Goal: Task Accomplishment & Management: Complete application form

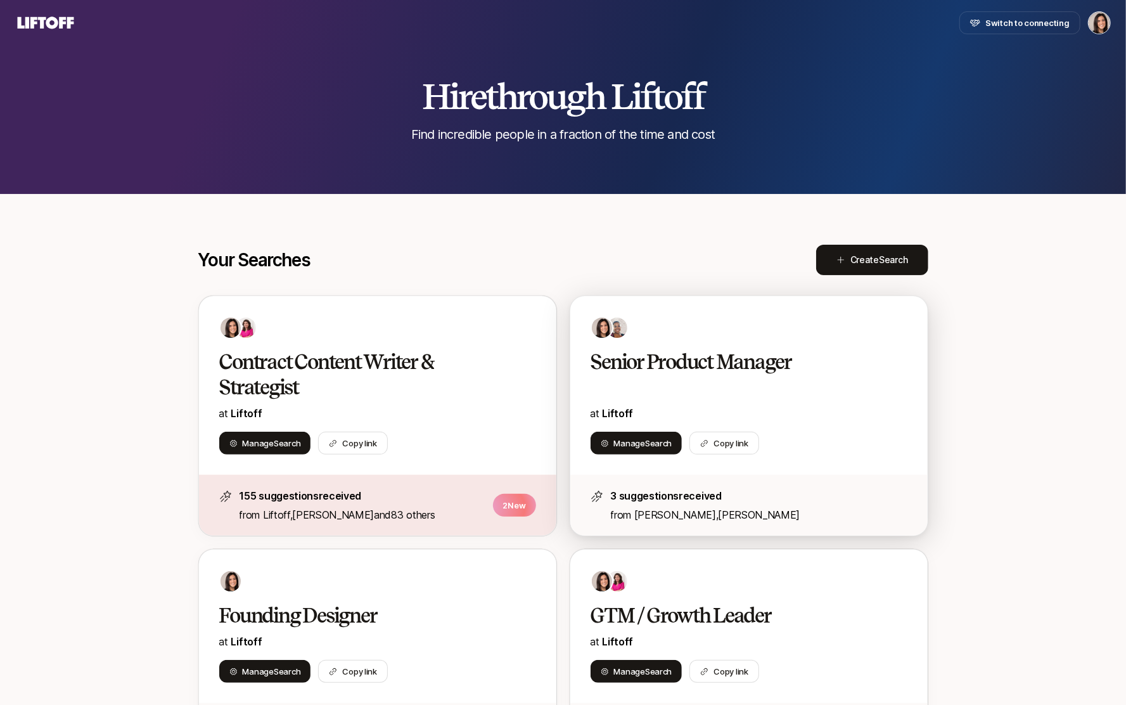
click at [746, 373] on h2 "Senior Product Manager" at bounding box center [735, 361] width 290 height 25
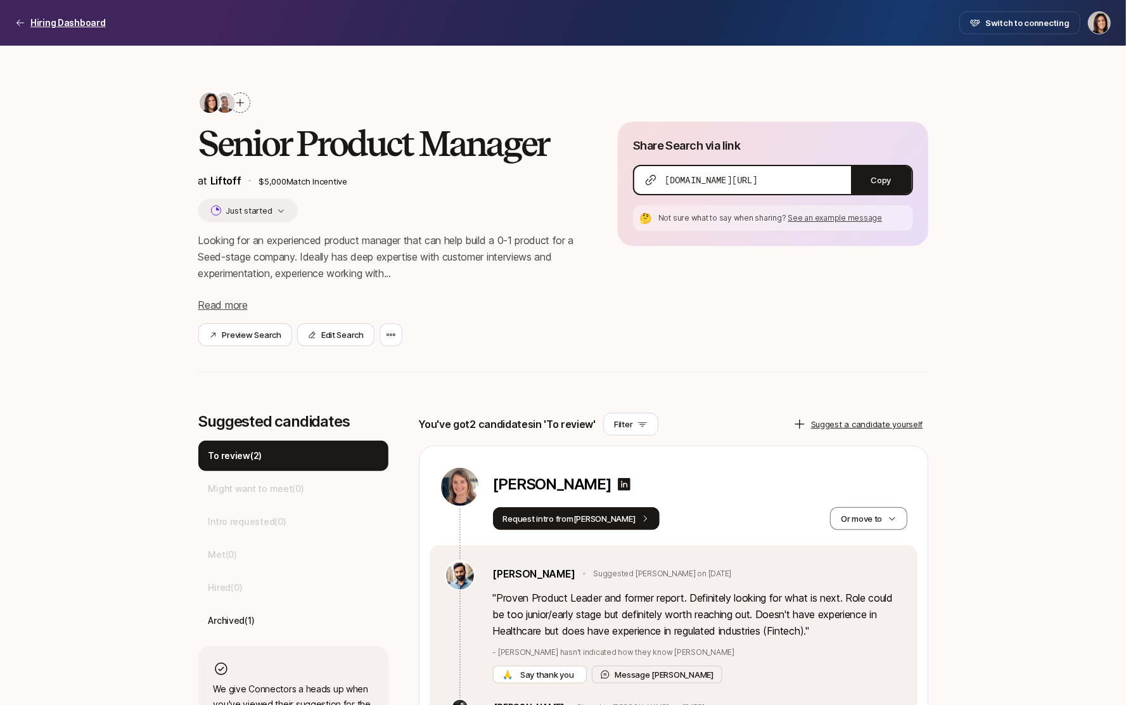
click at [61, 24] on p "Hiring Dashboard" at bounding box center [67, 22] width 75 height 15
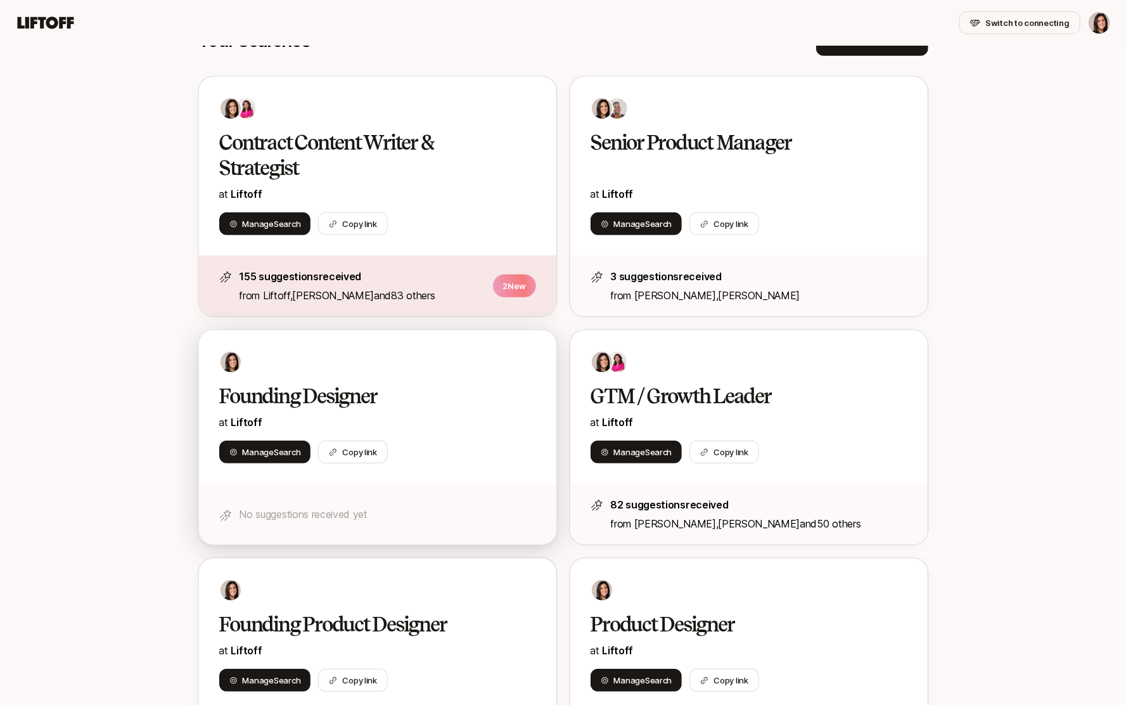
scroll to position [236, 0]
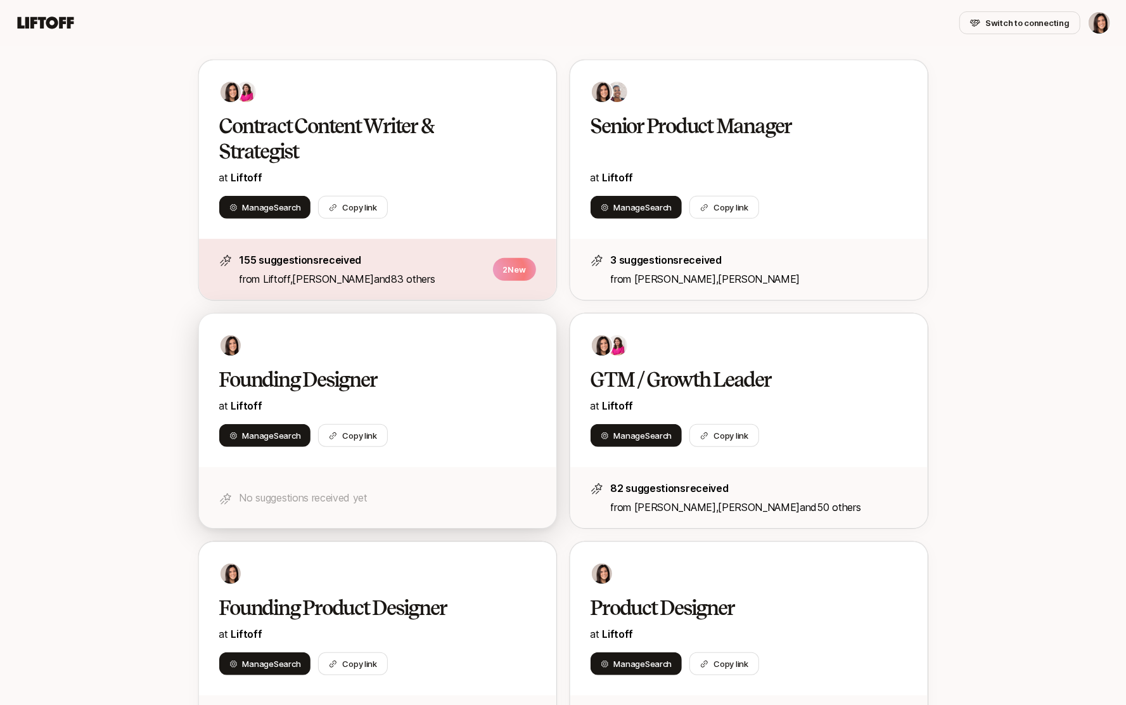
click at [447, 422] on div "Founding Designer at Liftoff Manage Search Copy link" at bounding box center [377, 390] width 357 height 153
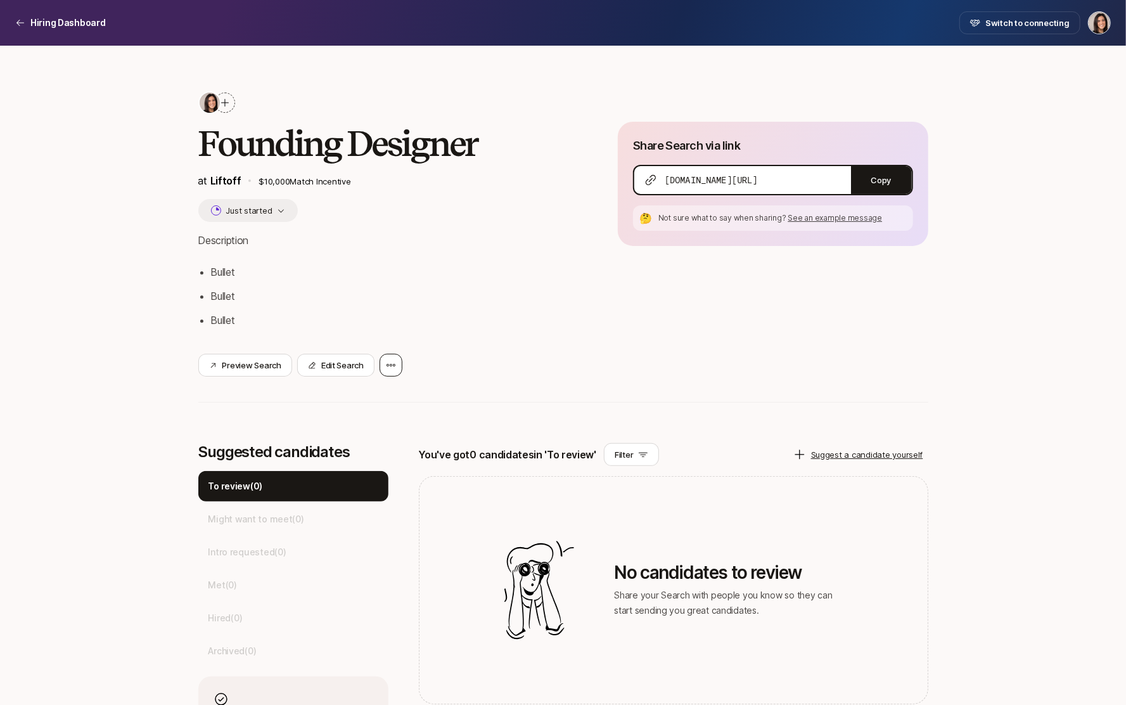
click at [390, 369] on icon at bounding box center [391, 365] width 10 height 10
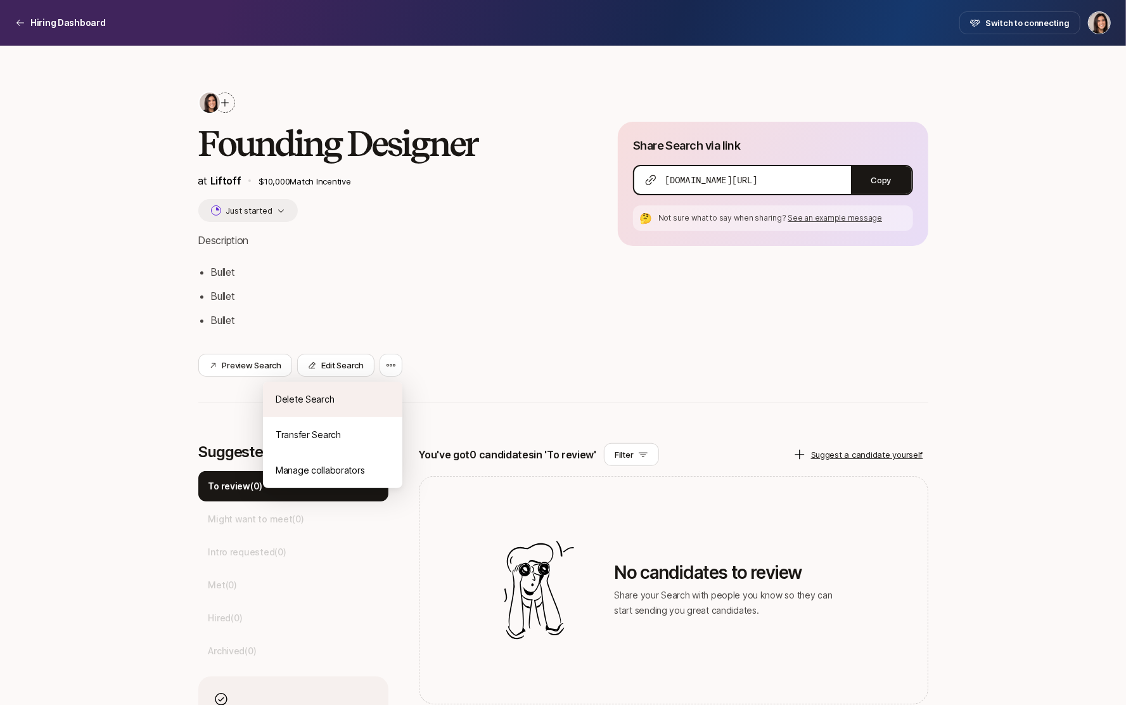
click at [390, 390] on div "Delete Search" at bounding box center [332, 398] width 139 height 35
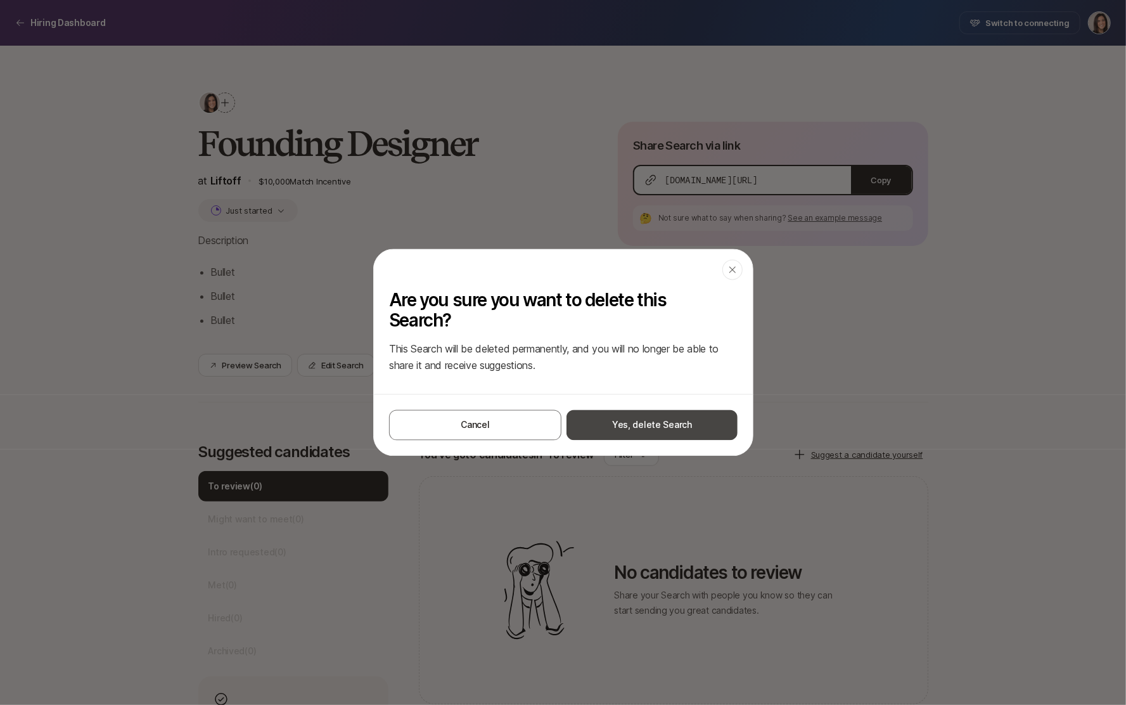
click at [608, 435] on button "Yes, delete Search" at bounding box center [651, 425] width 171 height 30
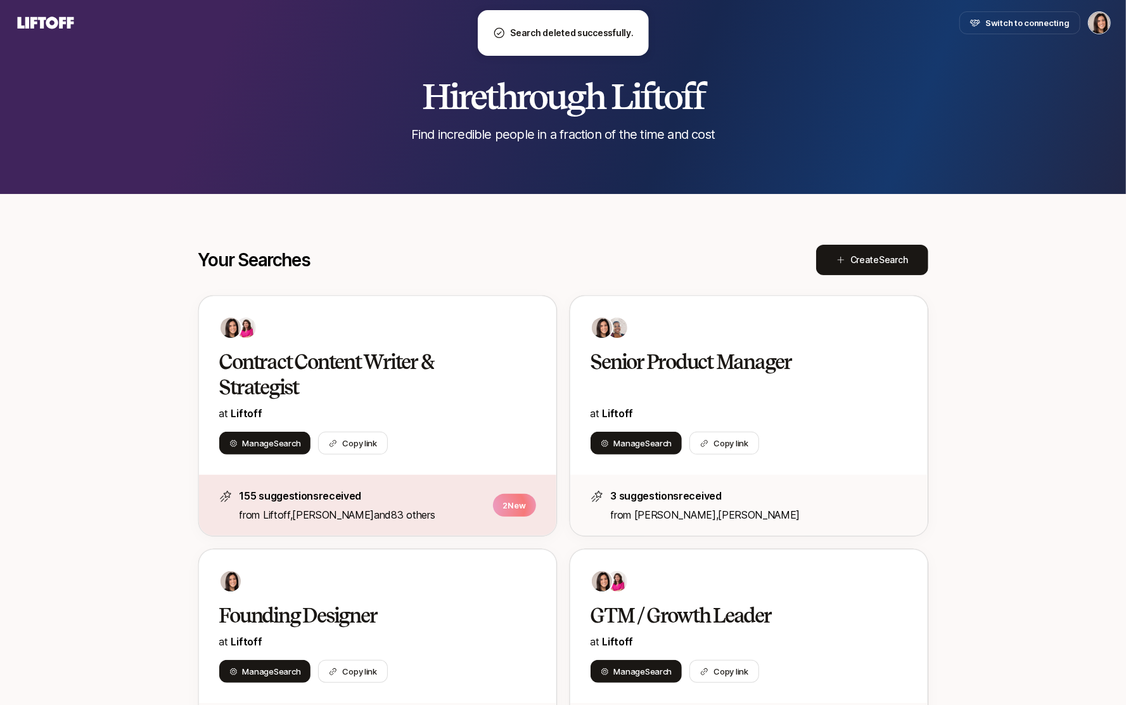
scroll to position [236, 0]
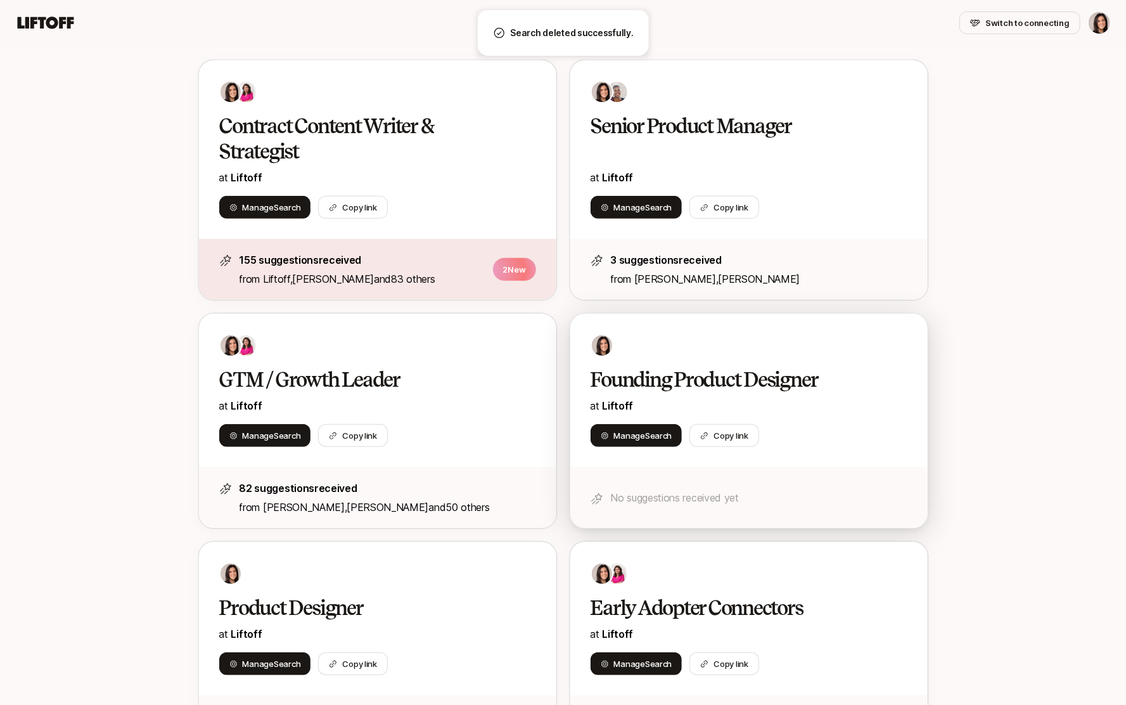
click at [672, 357] on div "Founding Product Designer at Liftoff Manage Search Copy link" at bounding box center [748, 390] width 357 height 153
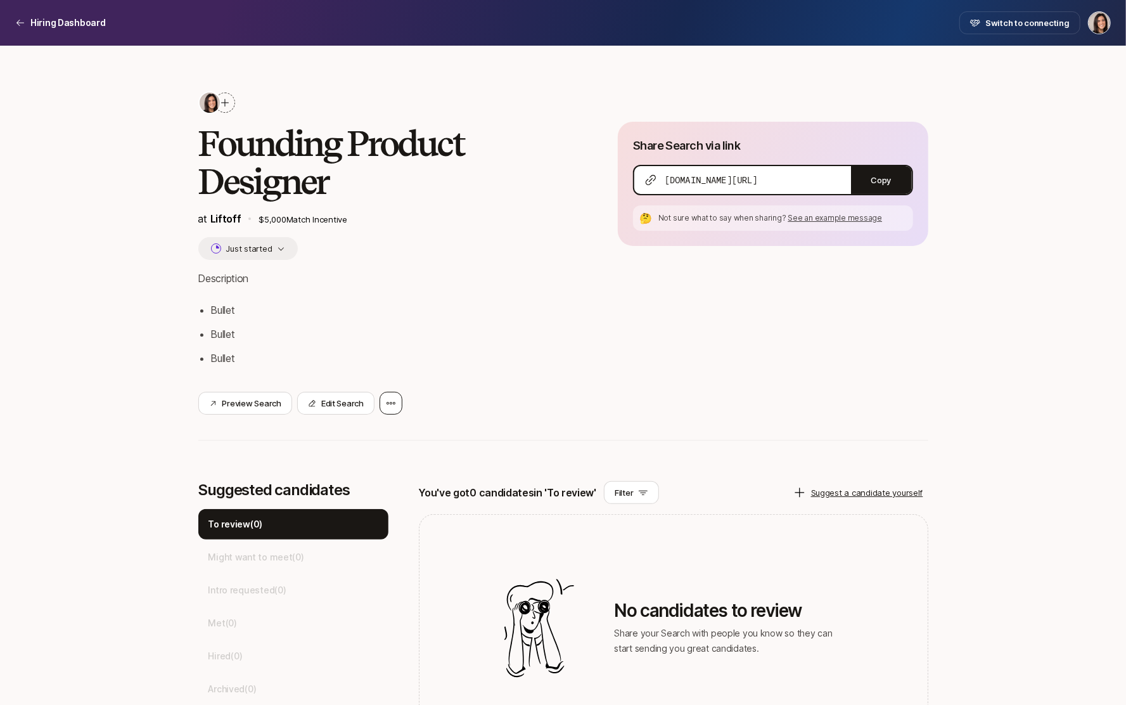
click at [390, 393] on div at bounding box center [391, 403] width 23 height 23
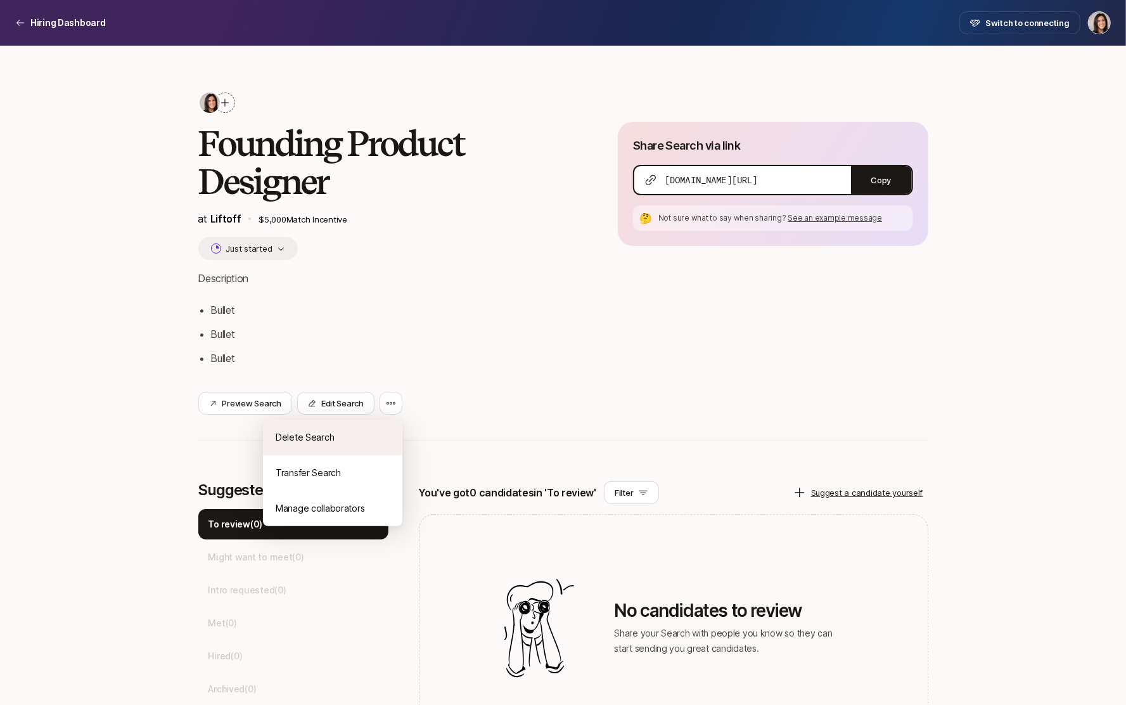
click at [384, 426] on div "Delete Search" at bounding box center [332, 436] width 139 height 35
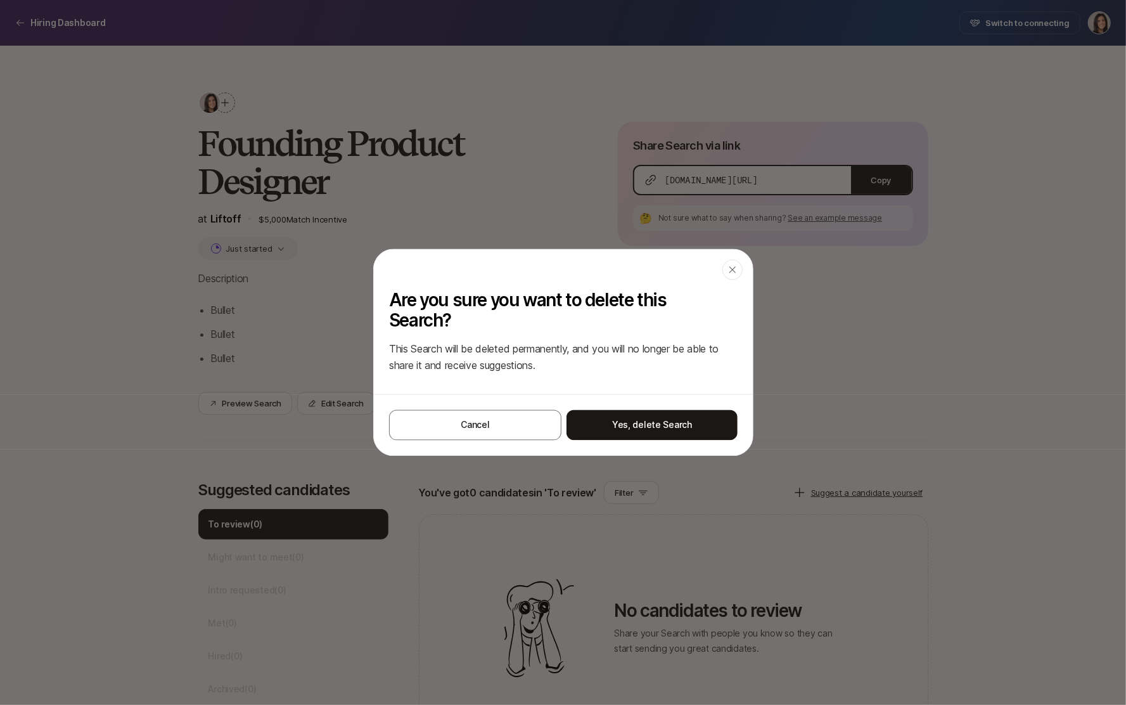
click at [592, 442] on div "Cancel Yes, delete Search" at bounding box center [563, 424] width 379 height 61
click at [593, 424] on button "Yes, delete Search" at bounding box center [651, 425] width 171 height 30
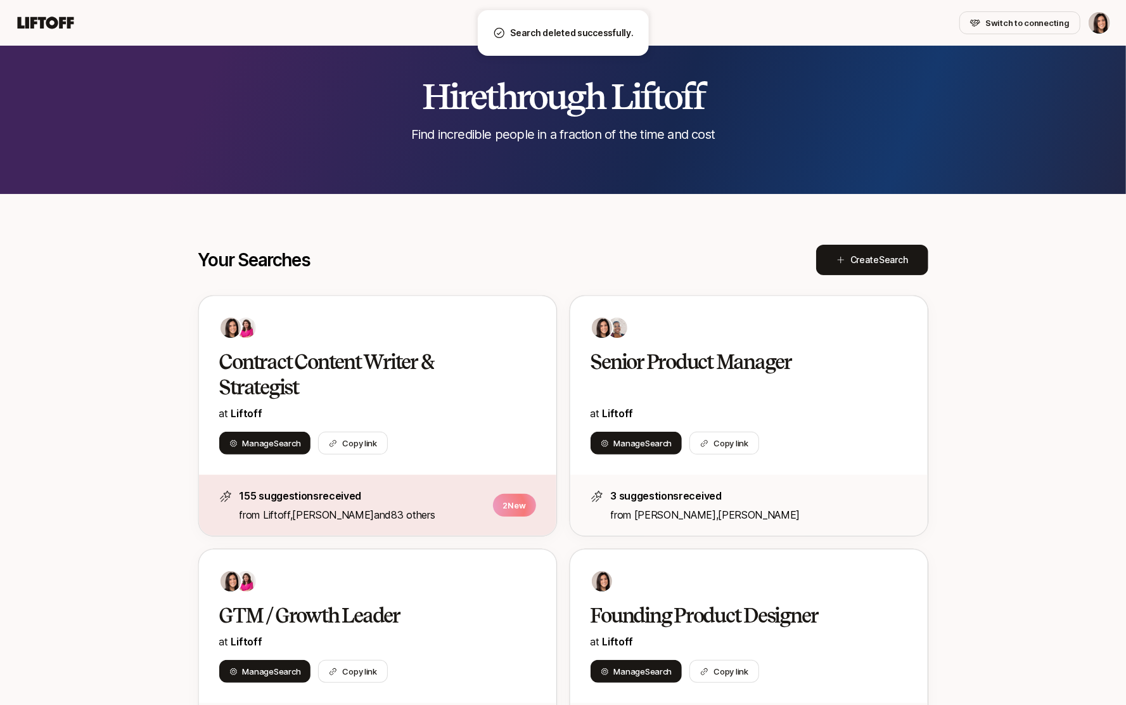
scroll to position [236, 0]
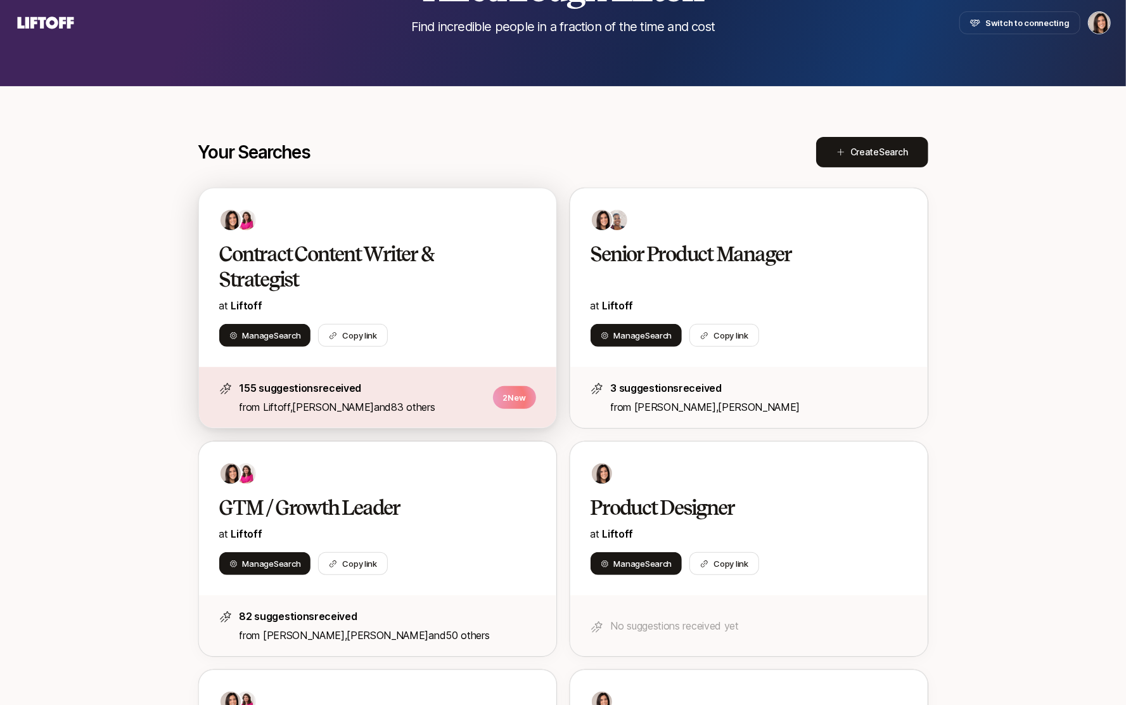
scroll to position [162, 0]
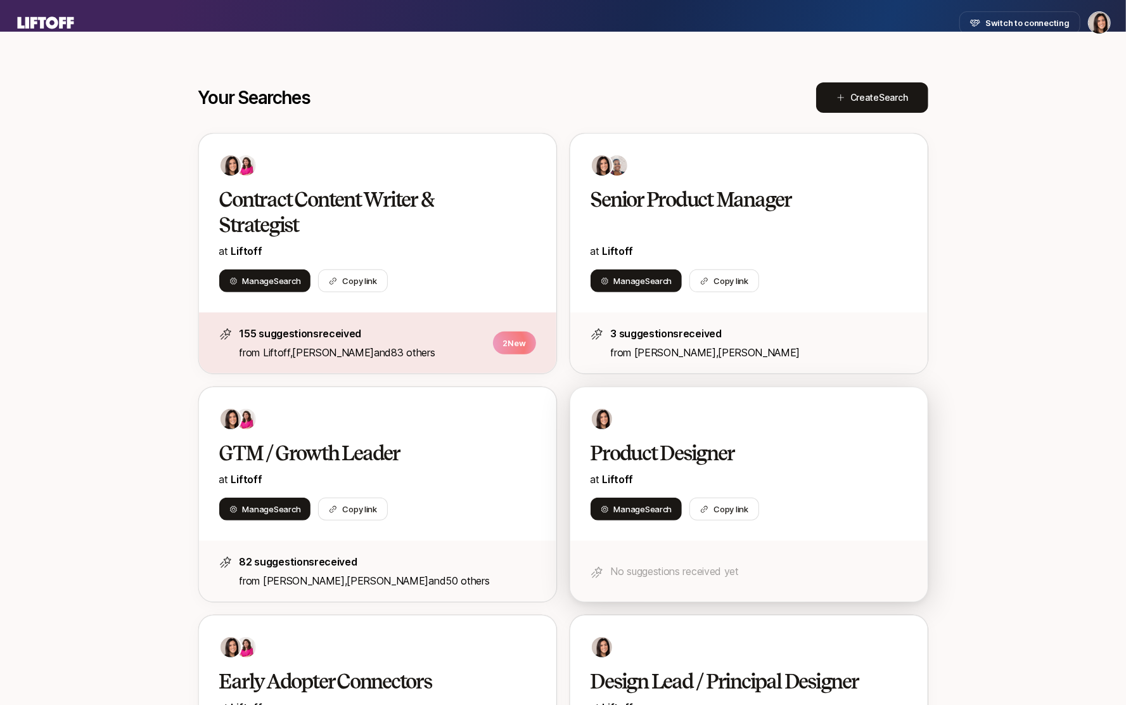
click at [792, 416] on div at bounding box center [748, 418] width 317 height 23
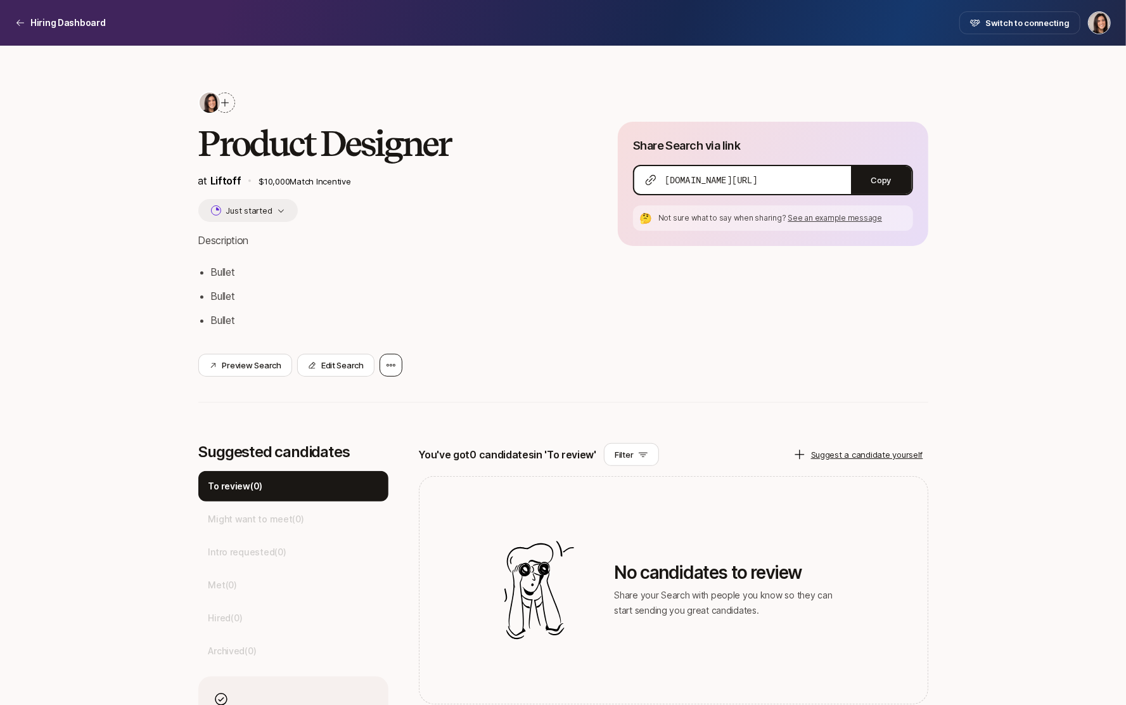
click at [387, 365] on icon at bounding box center [391, 365] width 10 height 10
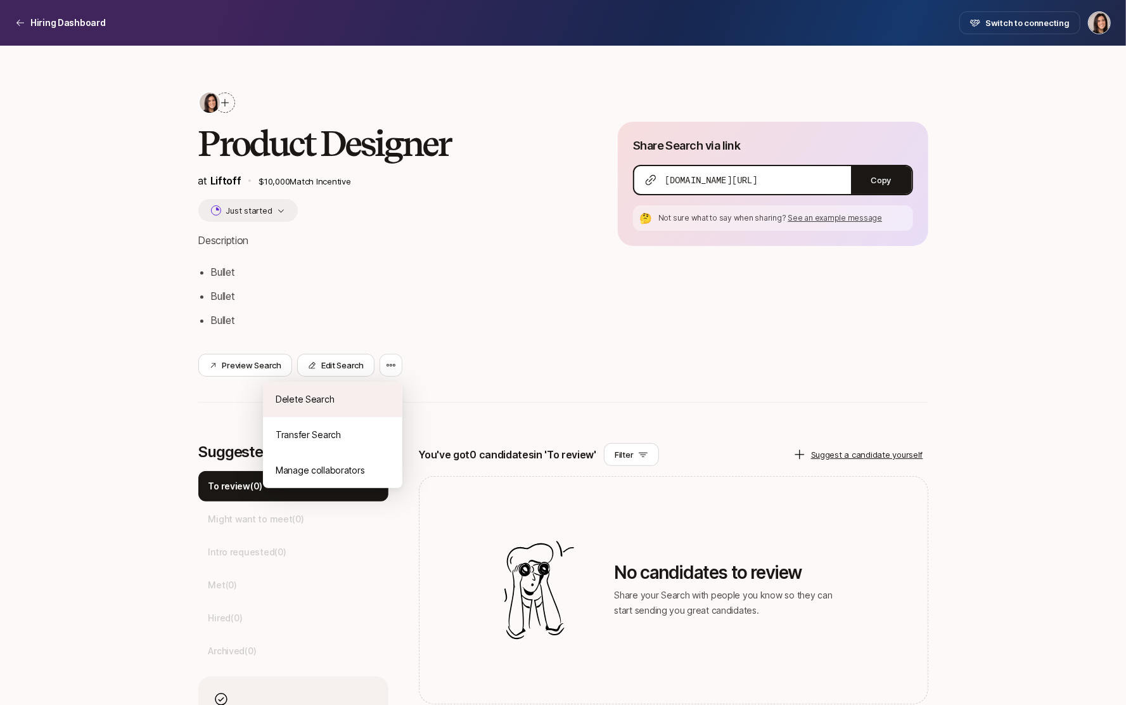
click at [383, 398] on div "Delete Search" at bounding box center [332, 398] width 139 height 35
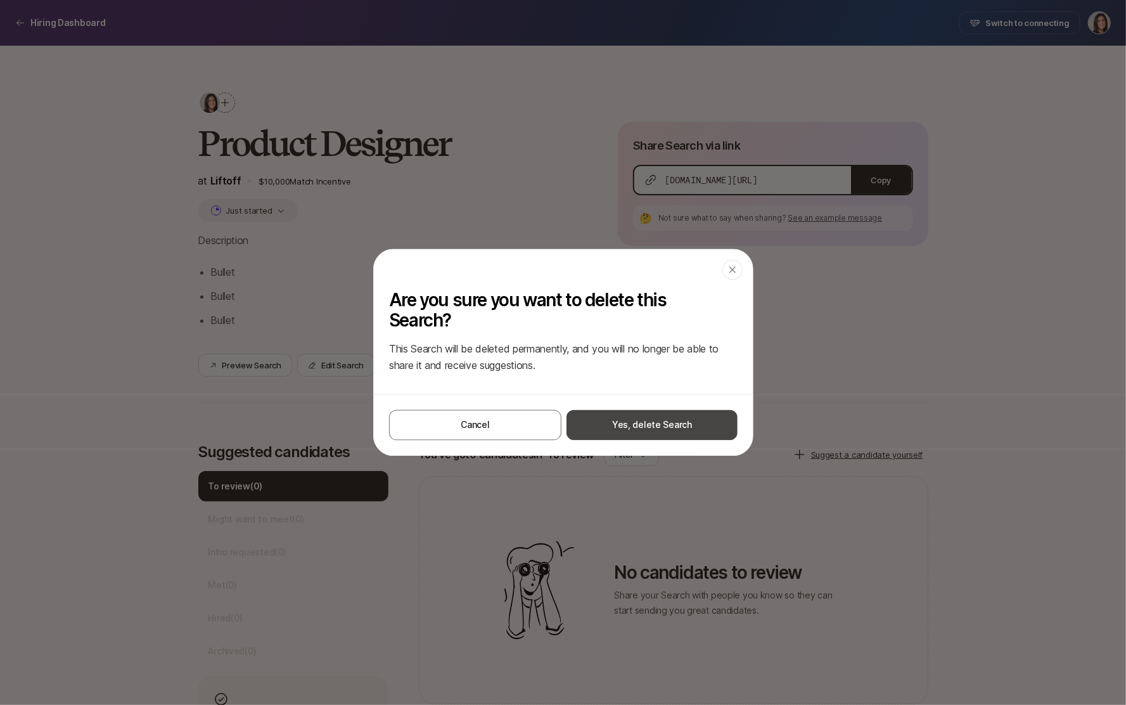
click at [660, 432] on button "Yes, delete Search" at bounding box center [651, 425] width 171 height 30
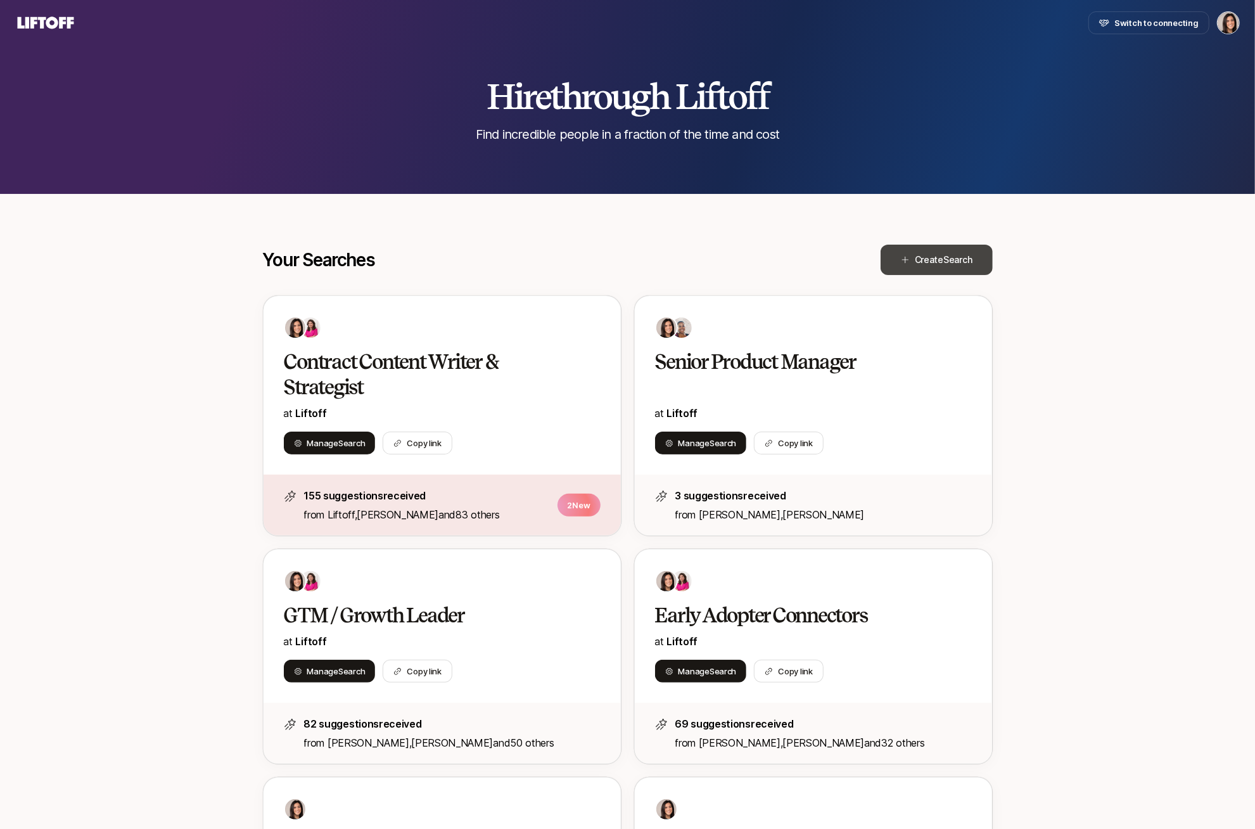
click at [907, 264] on button "Create Search" at bounding box center [937, 260] width 112 height 30
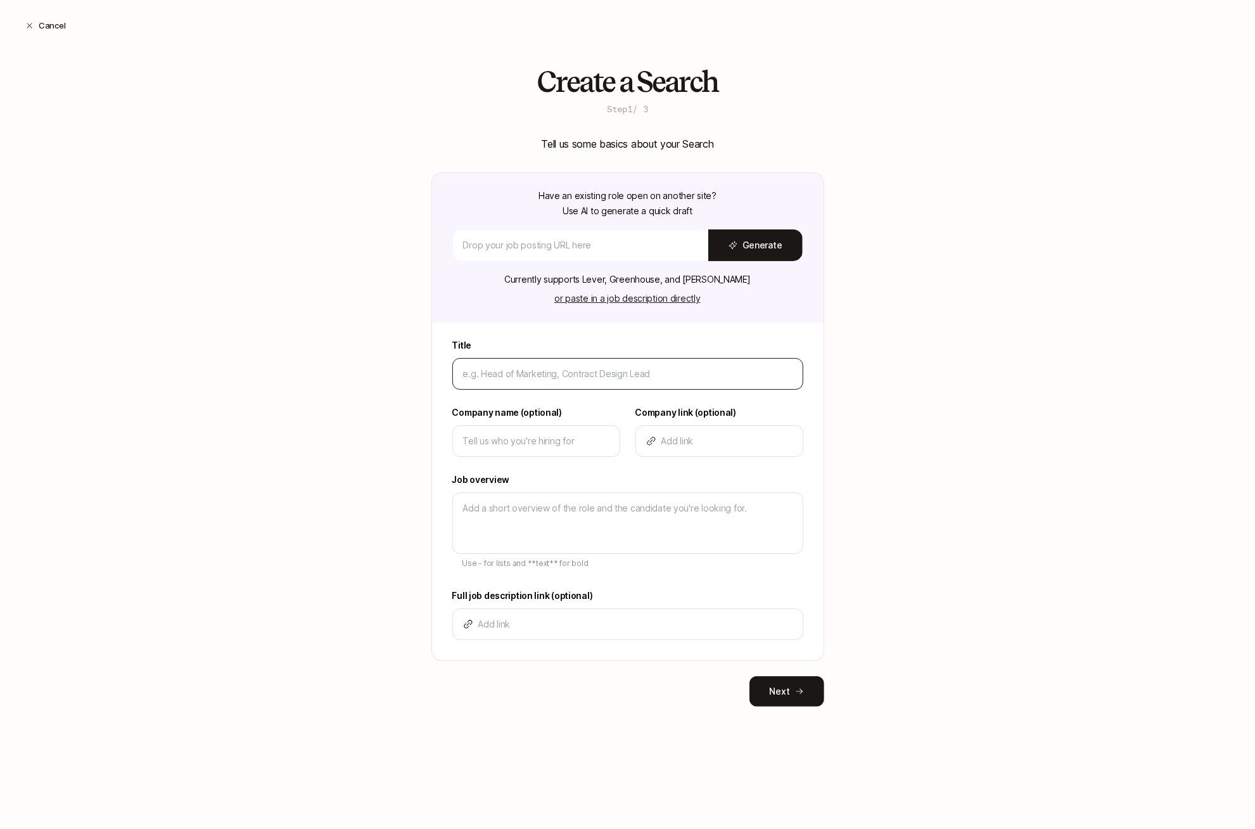
click at [570, 375] on input at bounding box center [627, 373] width 329 height 15
type input "D"
type textarea "x"
type input "De"
type textarea "x"
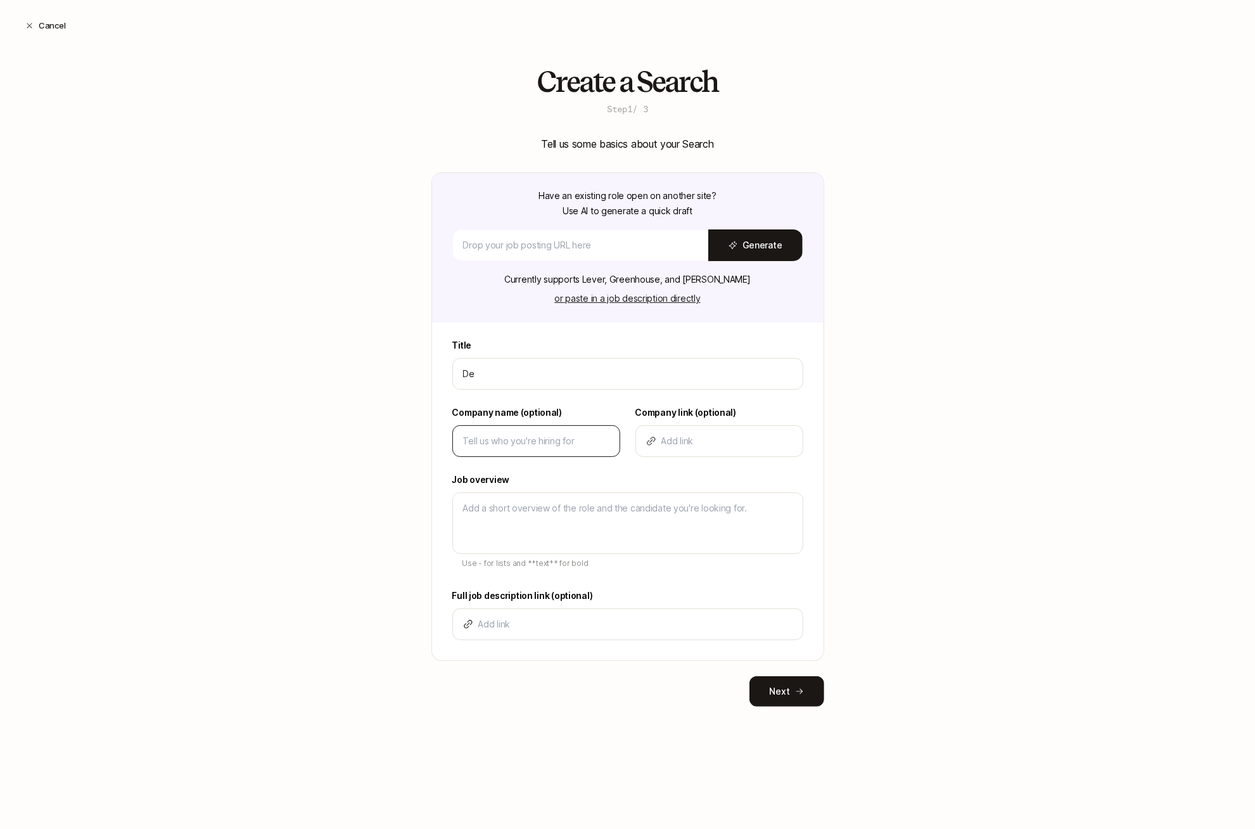
type input "Des"
type textarea "x"
type input "Desi"
type textarea "x"
type input "Desig"
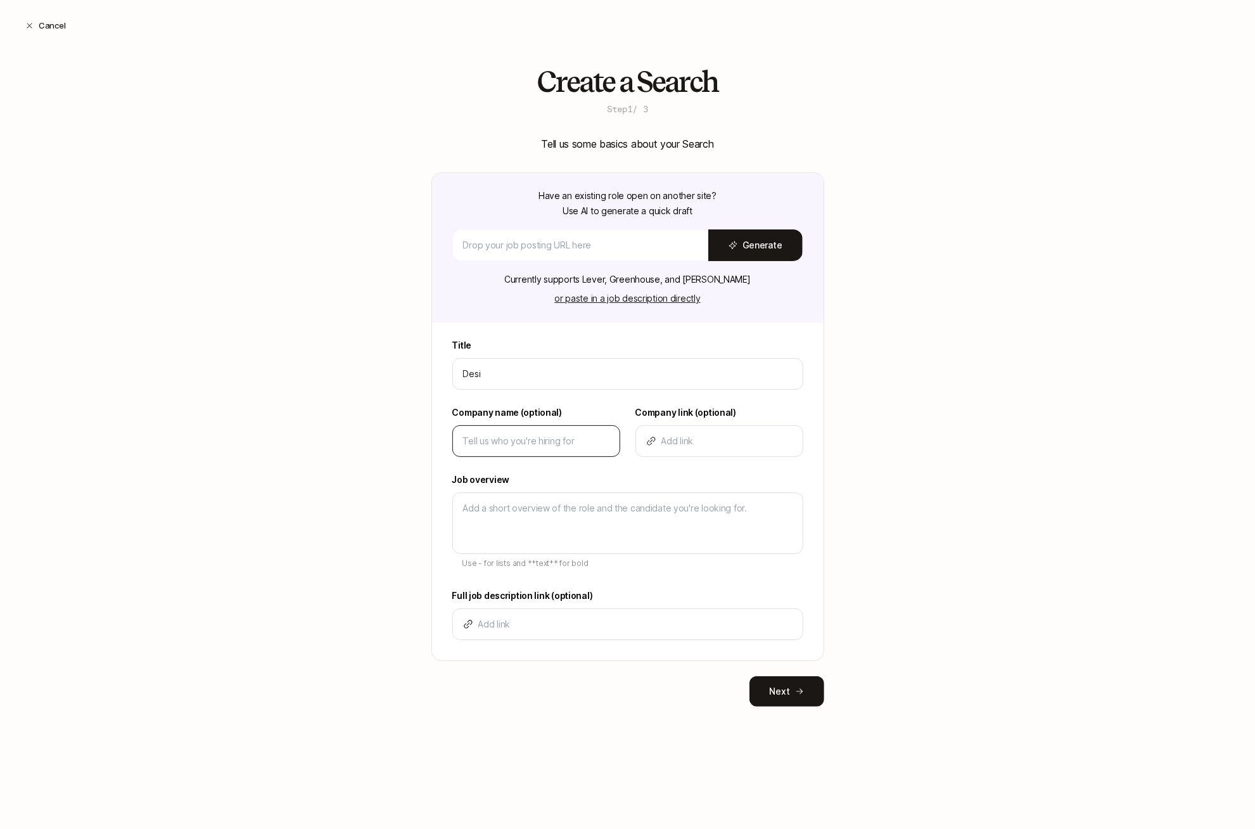
type textarea "x"
type input "Design"
type textarea "x"
type input "Design"
type textarea "x"
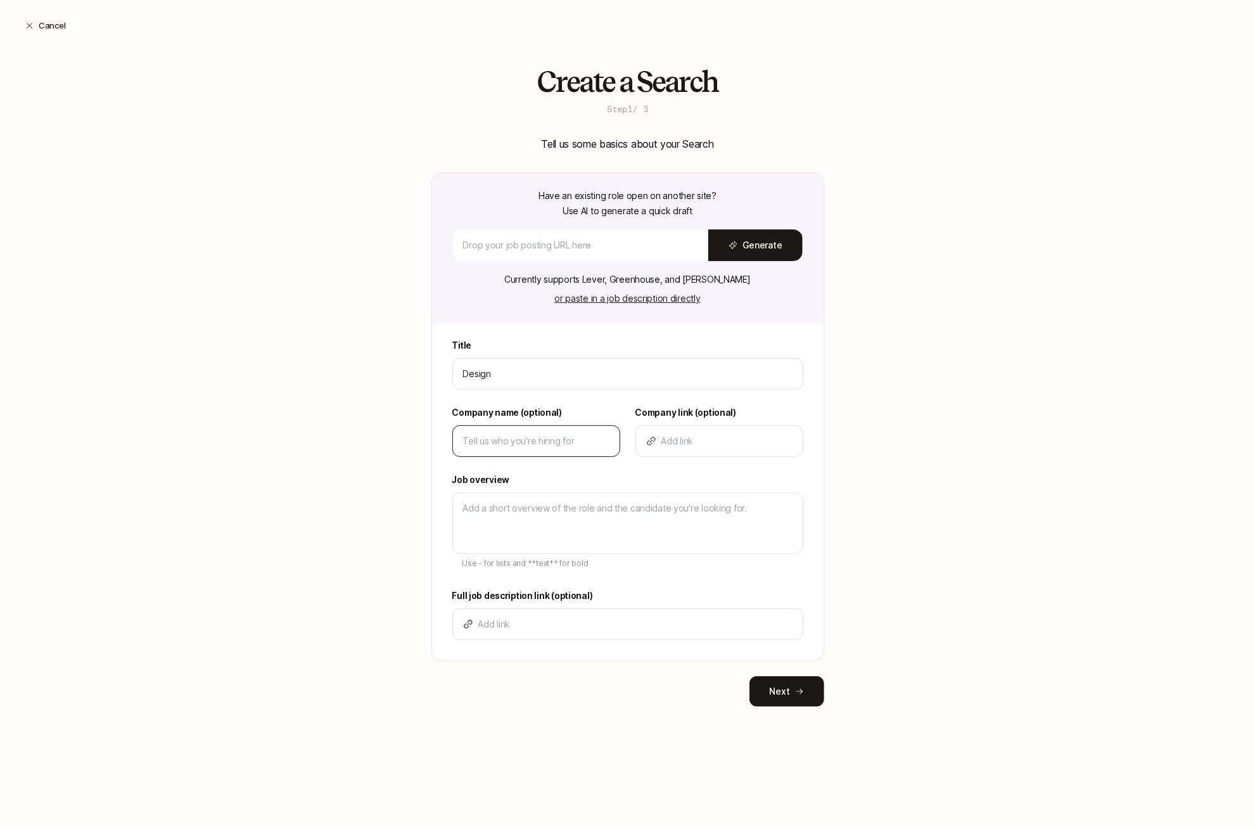
type input "Design L"
type textarea "x"
type input "Design Le"
type textarea "x"
type input "Design Lea"
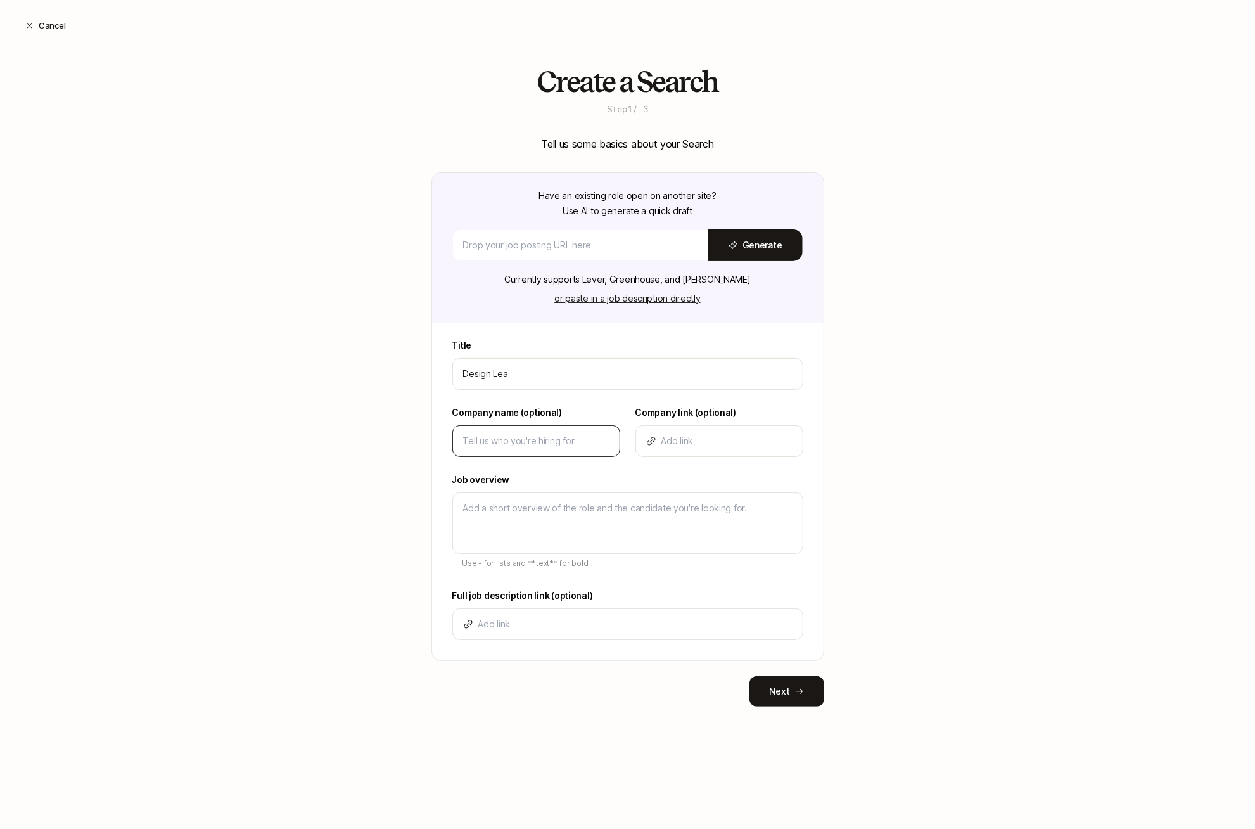
type textarea "x"
type input "Design Lead"
type textarea "x"
type input "Design Lead"
click at [483, 433] on input at bounding box center [536, 440] width 146 height 15
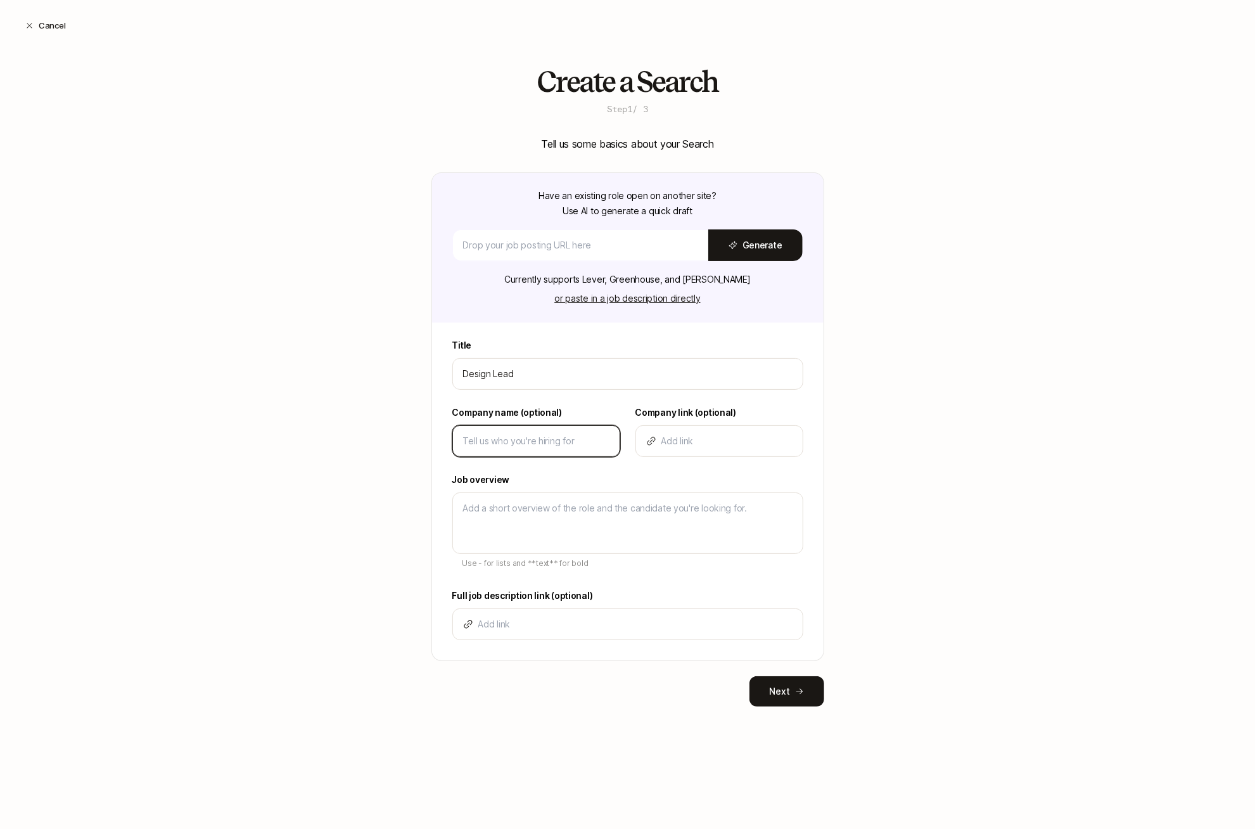
type input "L"
type textarea "x"
type input "Li"
type textarea "x"
type input "Lif"
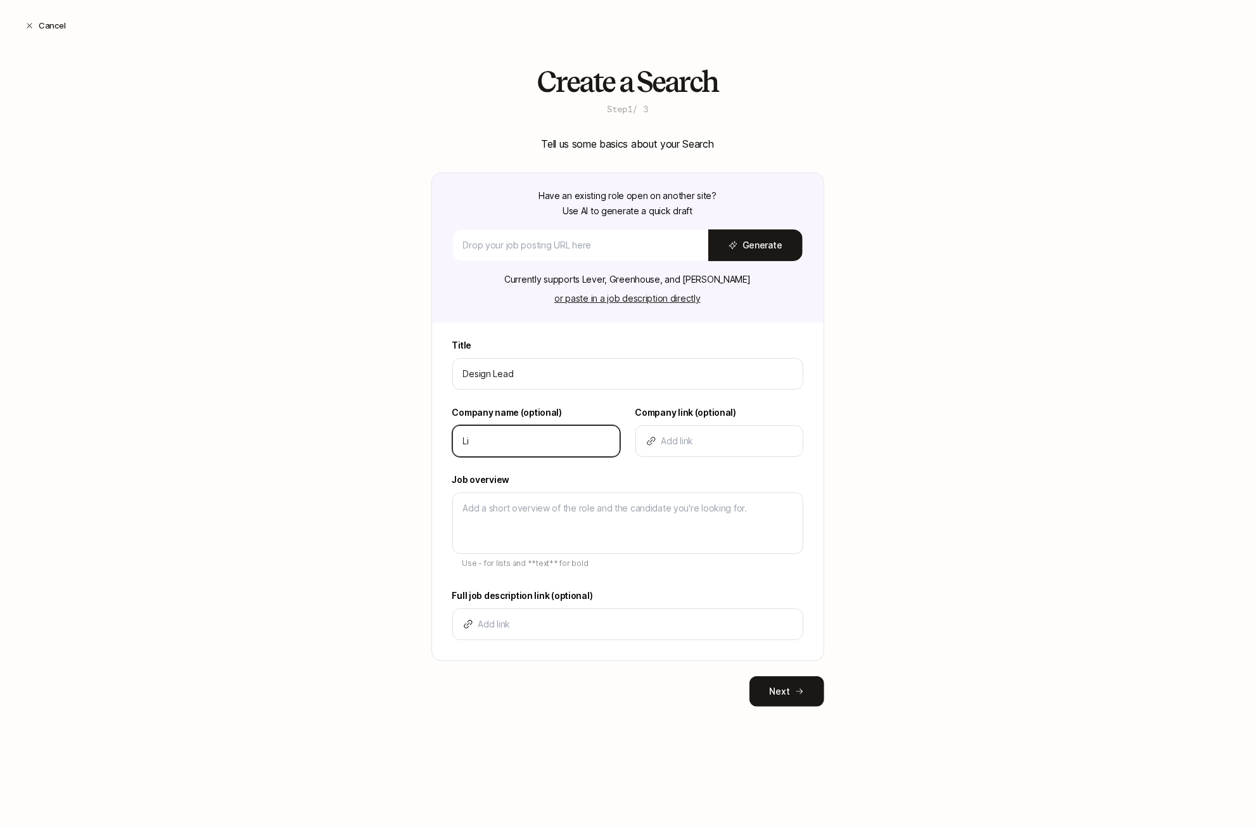
type textarea "x"
type input "Lift"
type textarea "x"
type input "Lifto"
type textarea "x"
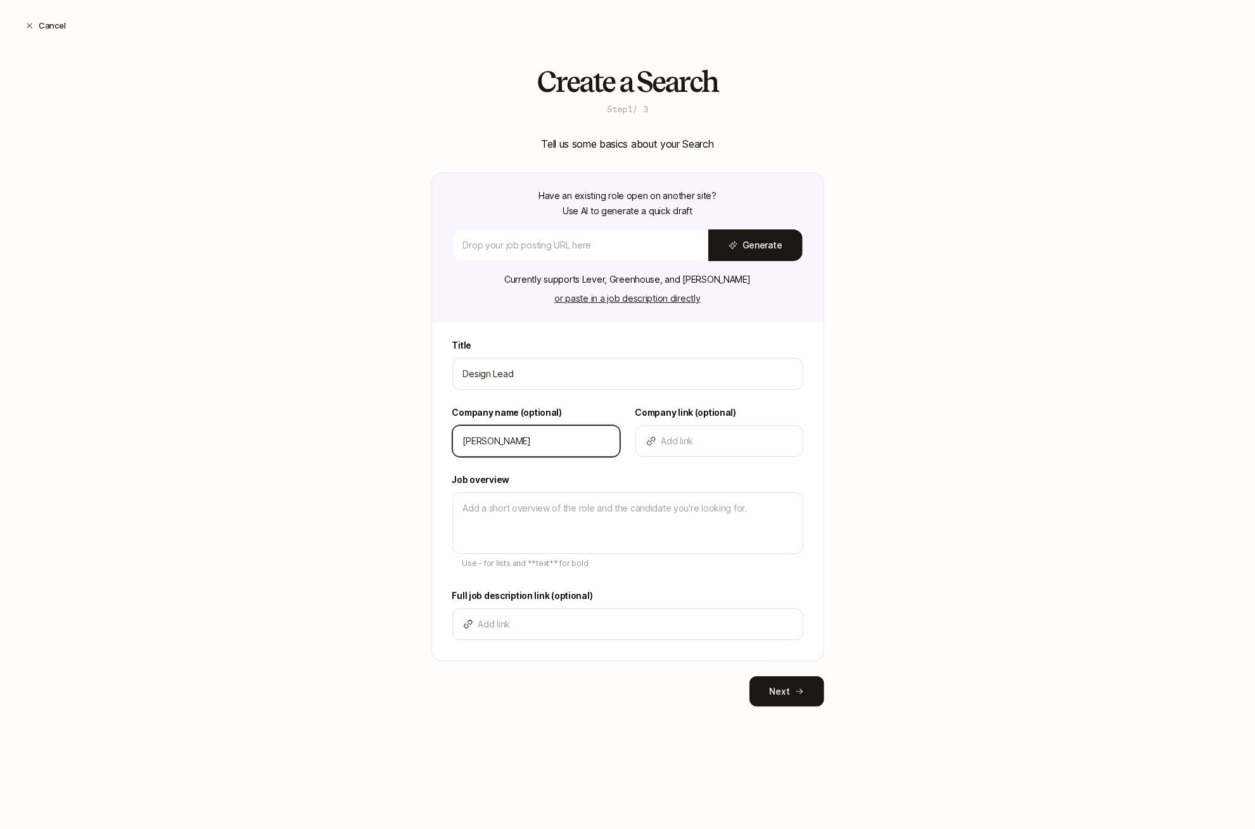
type input "Liftof"
type textarea "x"
type input "Liftoff"
type textarea "x"
type input "Liftoff"
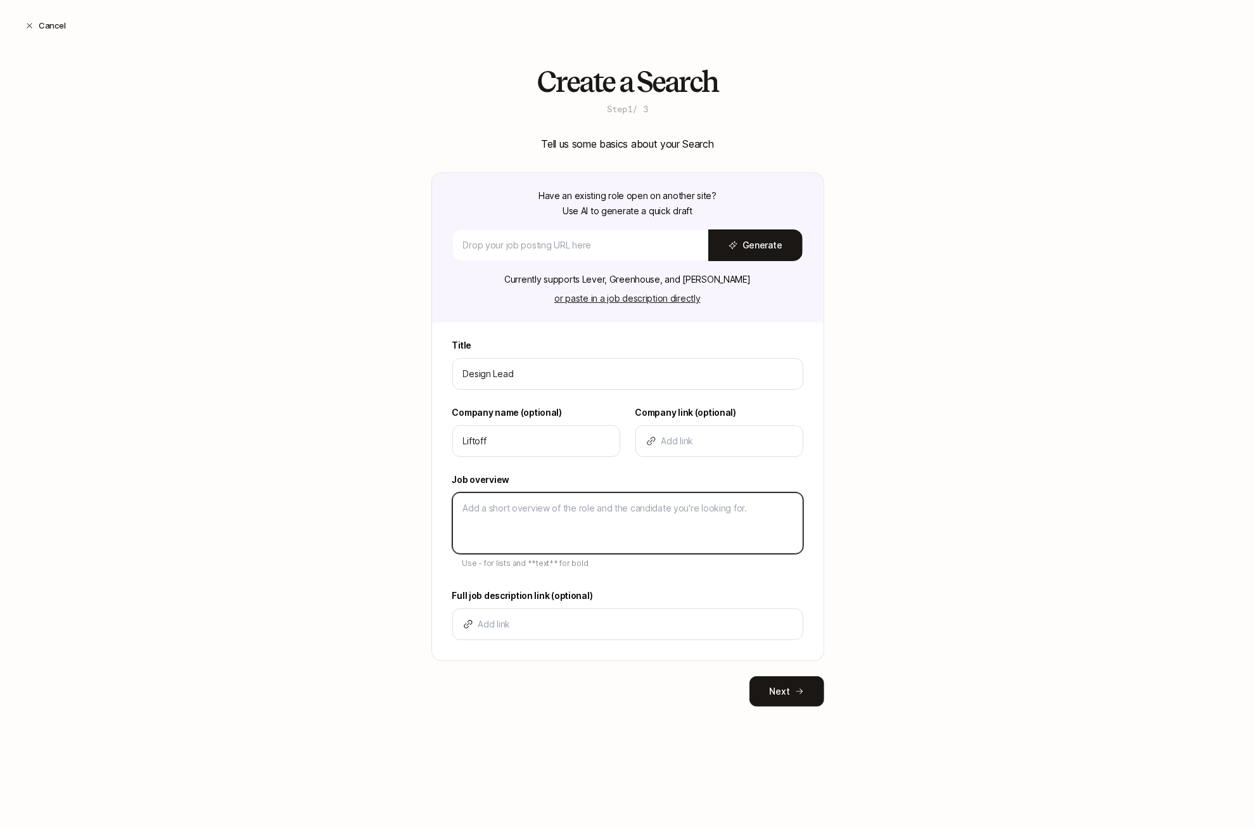
click at [511, 536] on textarea at bounding box center [627, 522] width 351 height 61
type textarea "D"
type textarea "x"
type textarea "De"
type textarea "x"
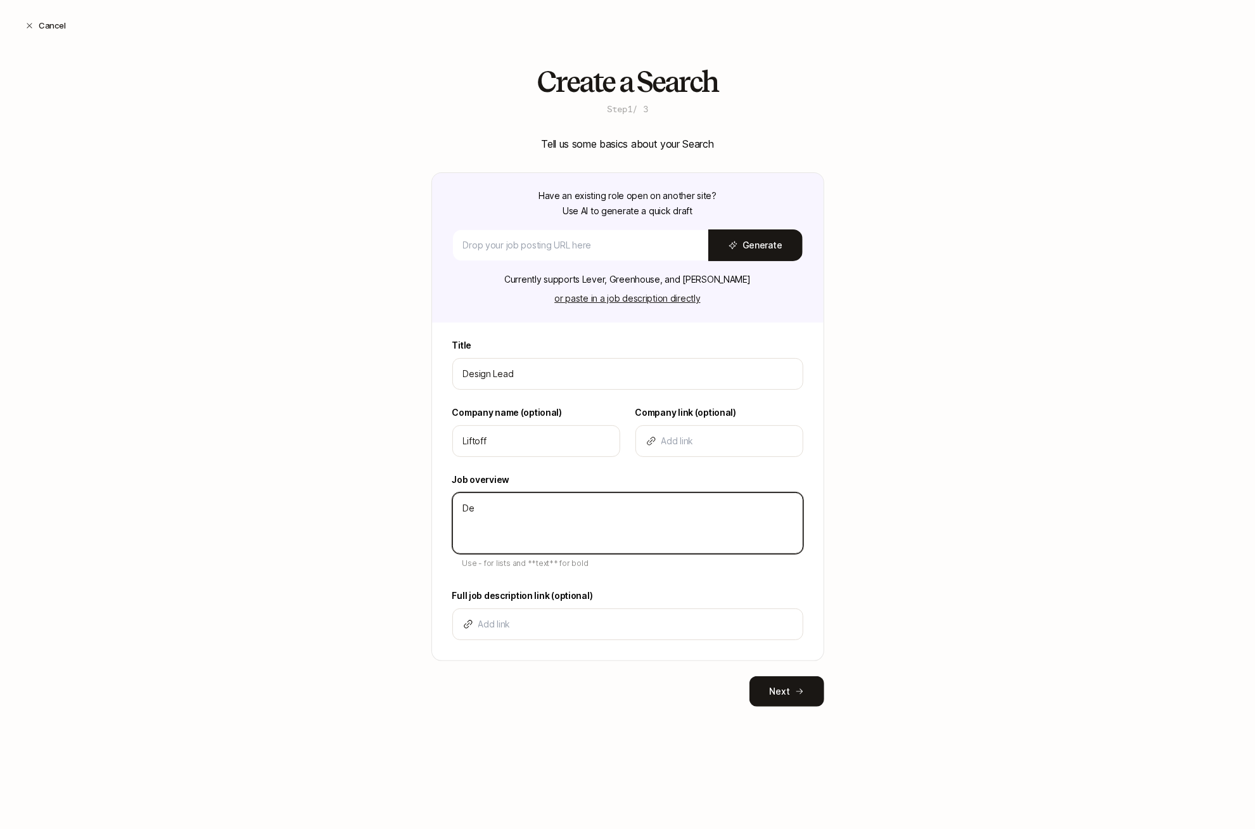
type textarea "Des"
type textarea "x"
type textarea "Desc"
type textarea "x"
type textarea "Descr"
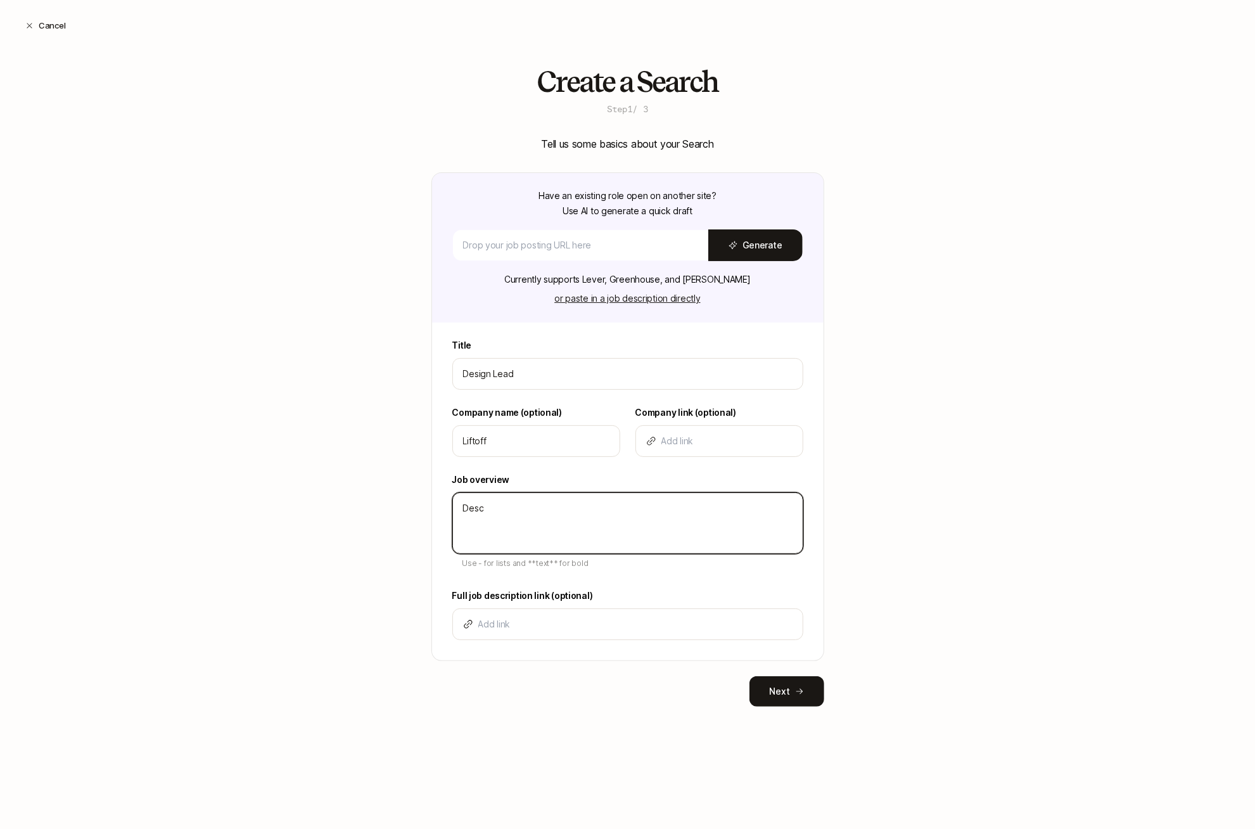
type textarea "x"
type textarea "Descri"
type textarea "x"
type textarea "Descrip"
type textarea "x"
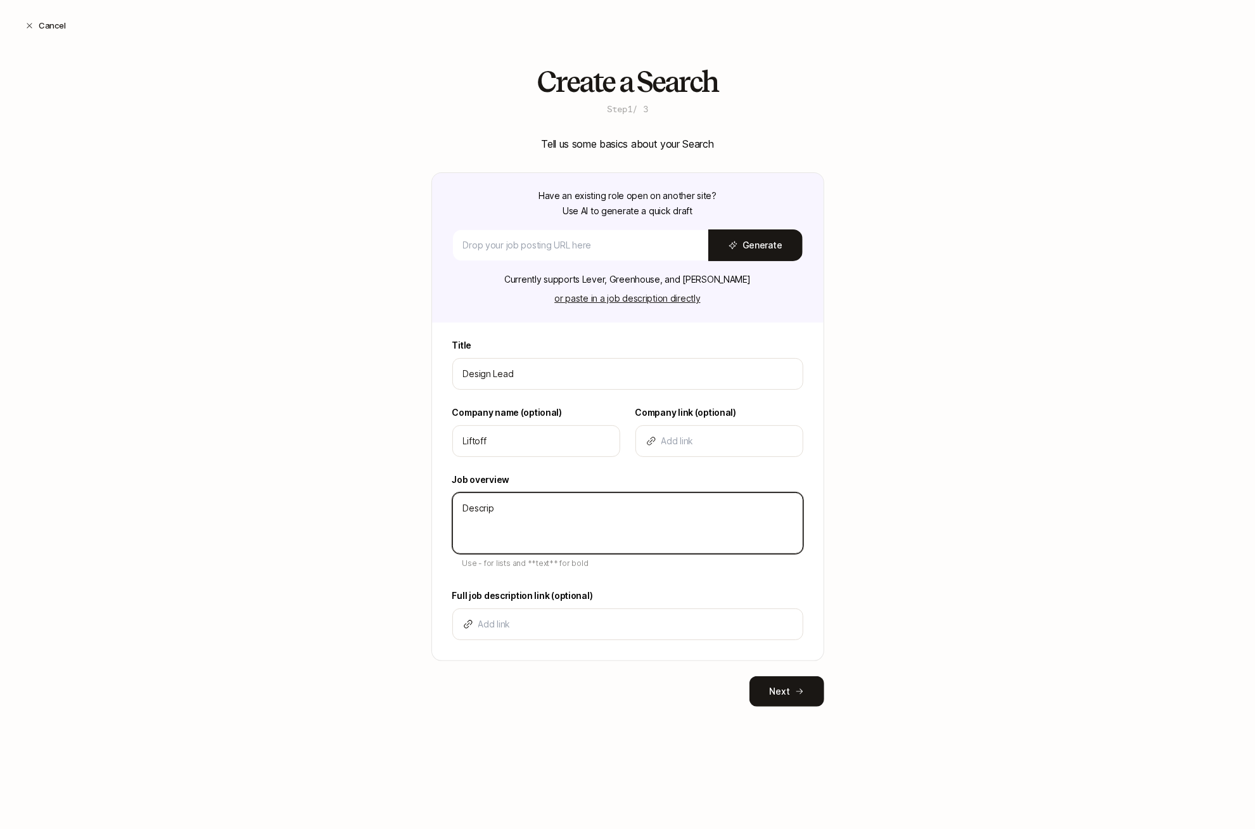
type textarea "Descript"
type textarea "x"
type textarea "Descripti"
type textarea "x"
type textarea "Descriptio"
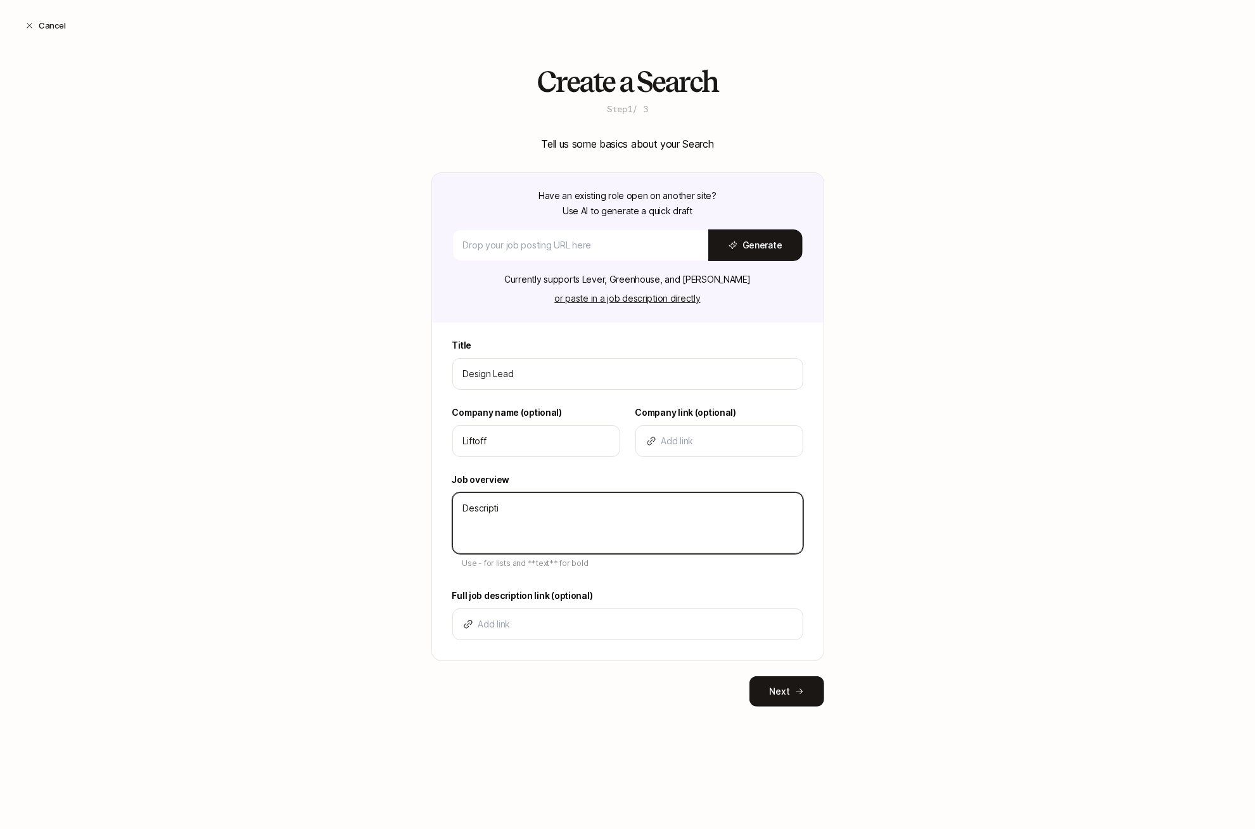
type textarea "x"
type textarea "Description"
type textarea "x"
type textarea "Description"
type textarea "x"
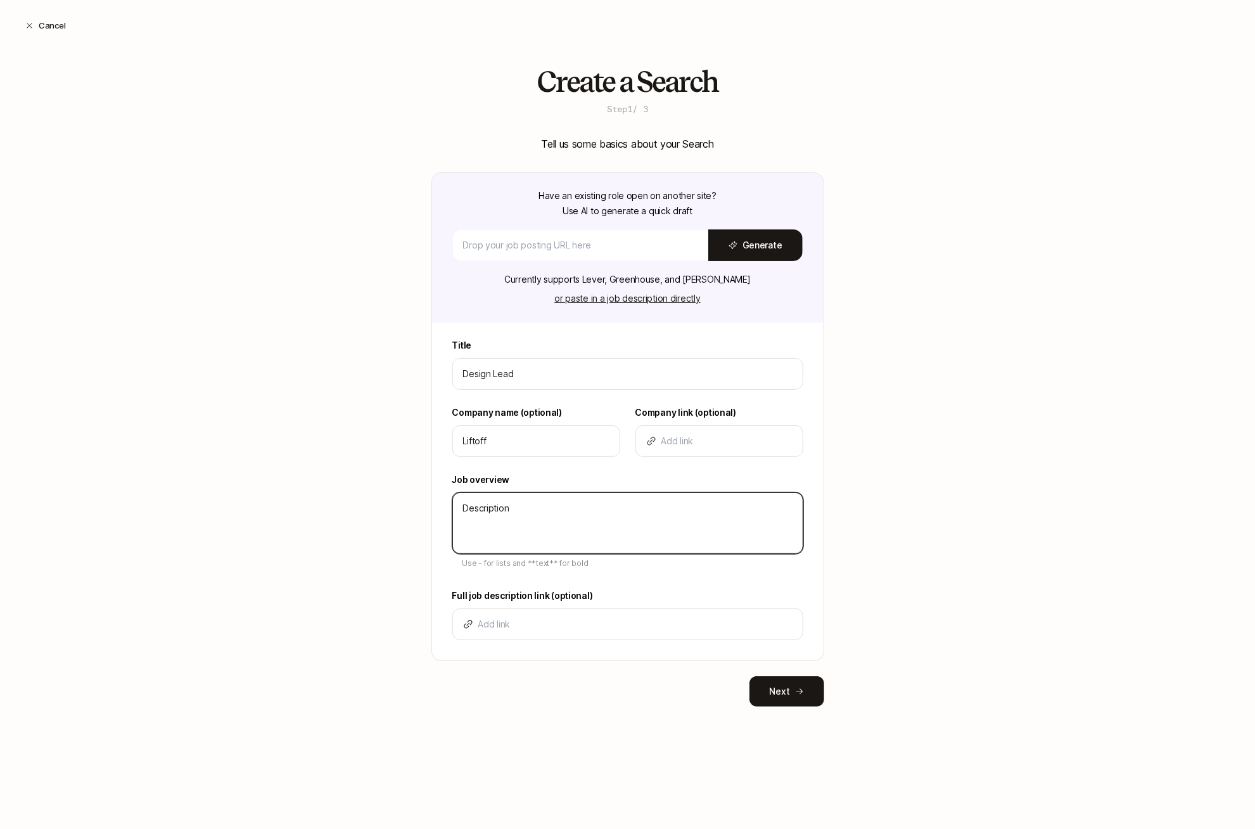
type textarea "Description -"
type textarea "x"
type textarea "Description -"
type textarea "x"
type textarea "Description - B"
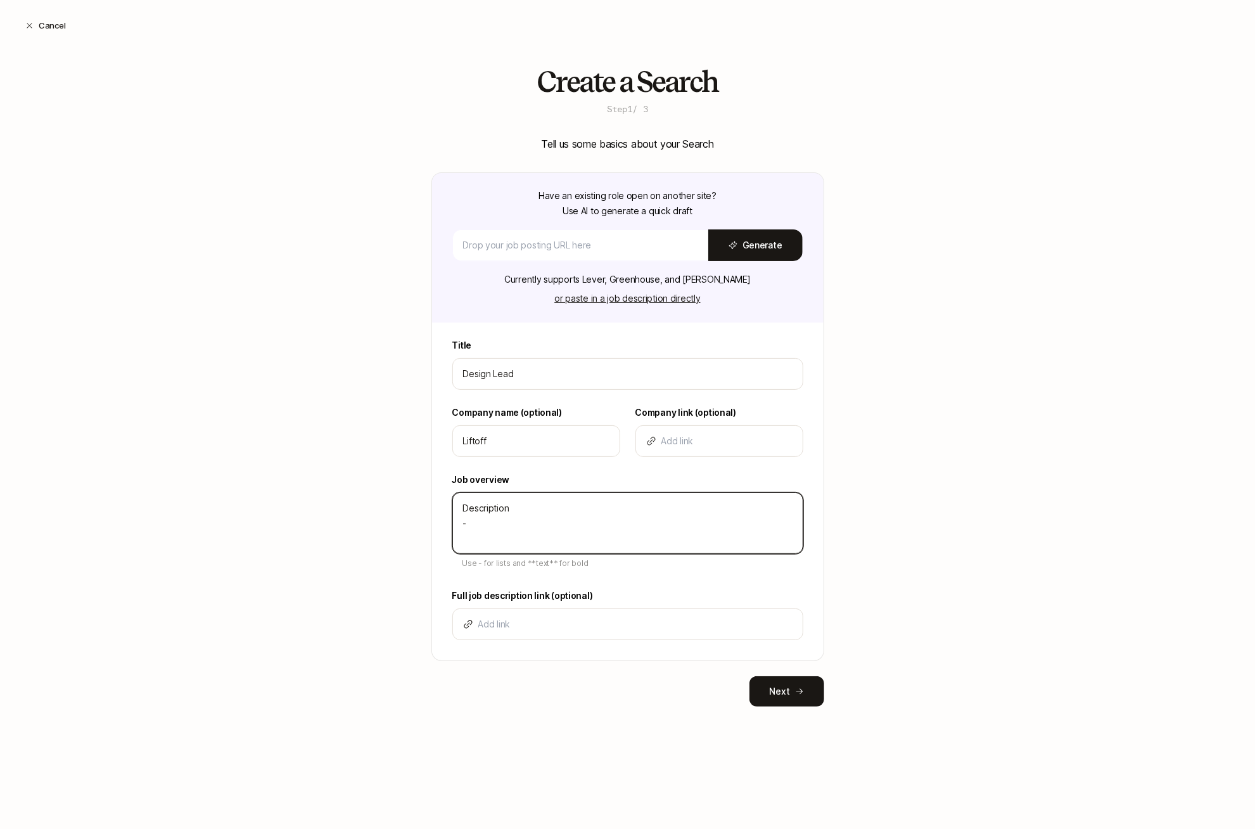
type textarea "x"
type textarea "Description - Bu"
type textarea "x"
type textarea "Description - Bul"
type textarea "x"
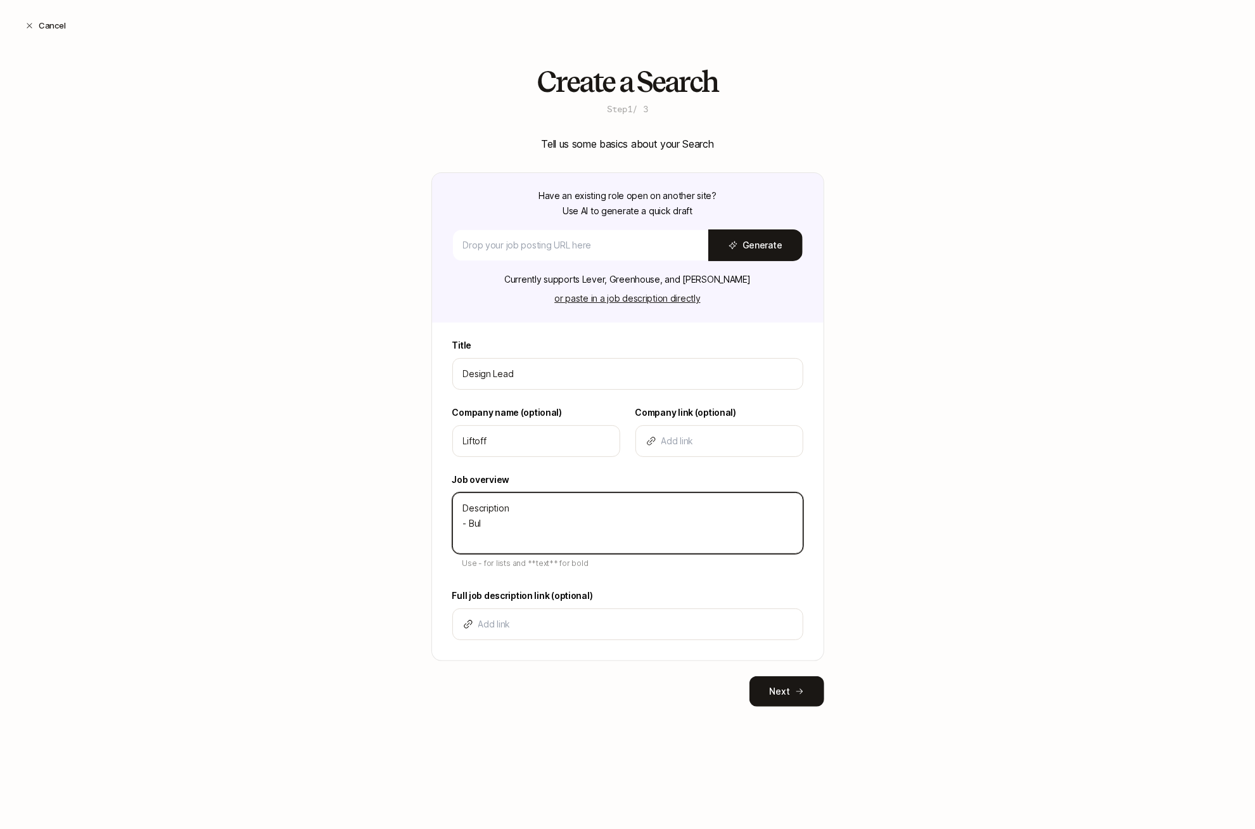
type textarea "Description - Bull"
type textarea "x"
type textarea "Description - Bulle"
type textarea "x"
type textarea "Description - Bullet"
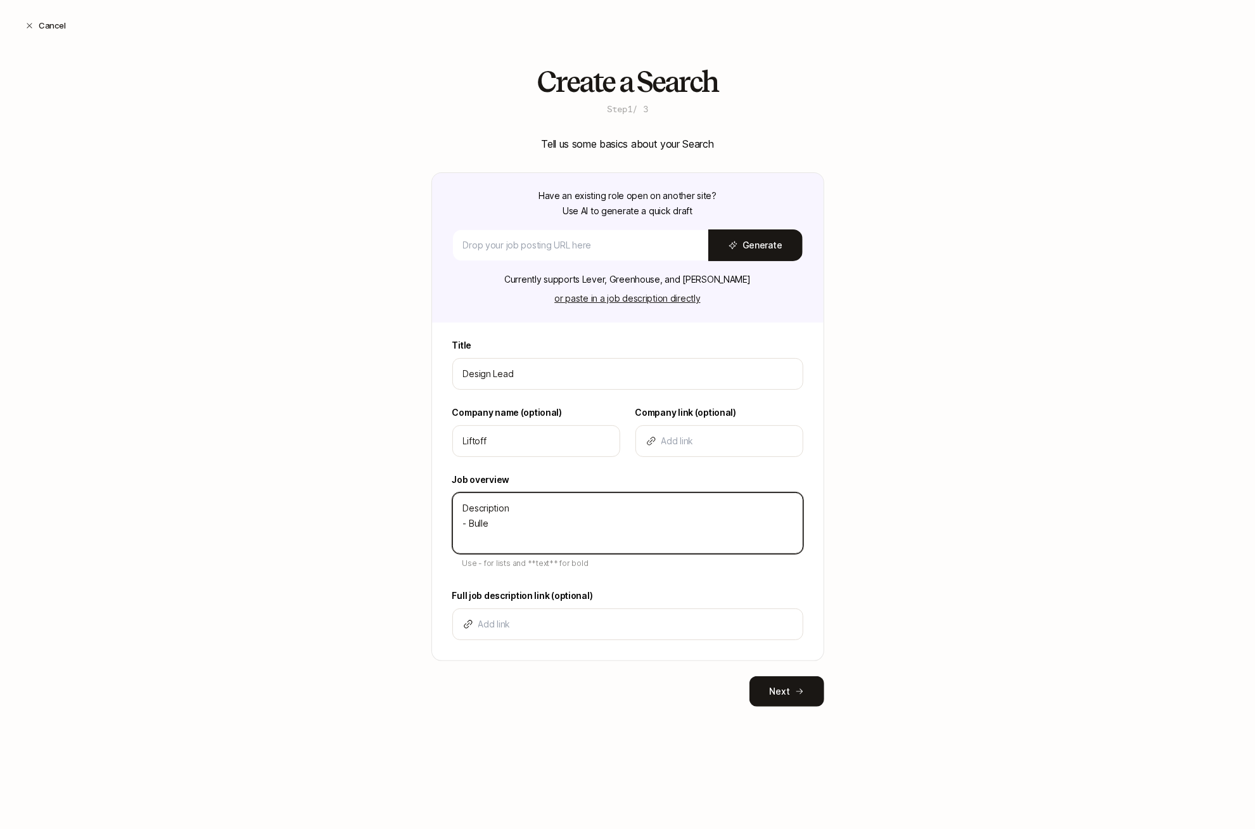
type textarea "x"
type textarea "Description - Bullet"
type textarea "x"
type textarea "Description - Bullet -"
type textarea "x"
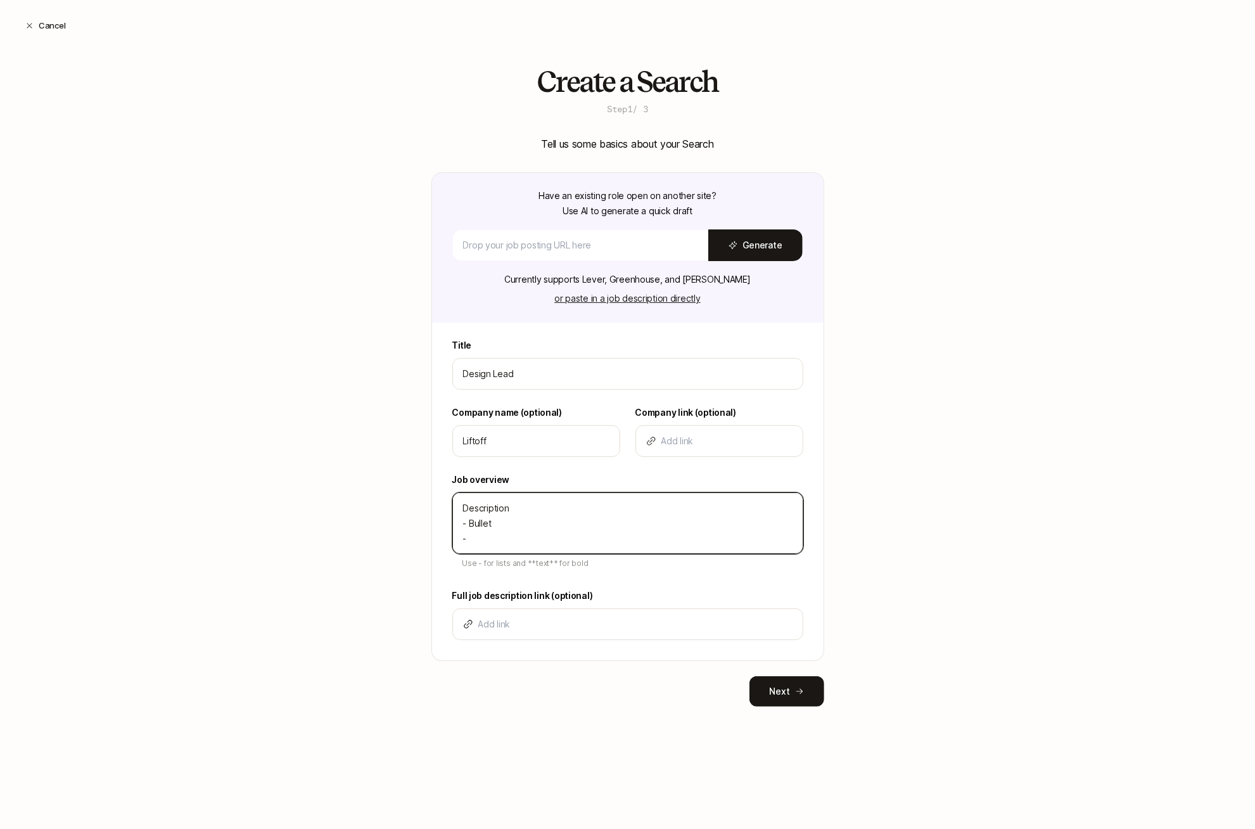
type textarea "Description - Bullet -"
type textarea "x"
type textarea "Description - Bullet - b"
type textarea "x"
type textarea "Description - Bullet - bu"
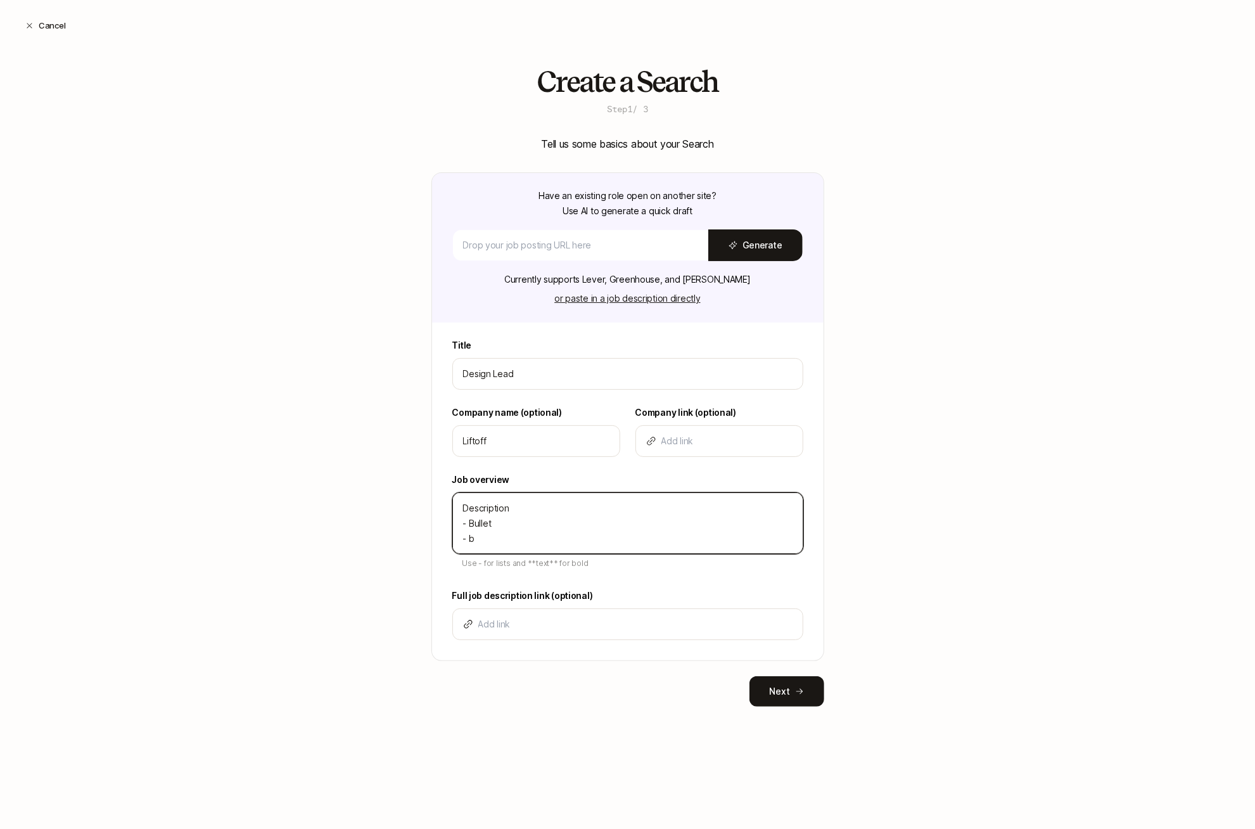
type textarea "x"
type textarea "Description - Bullet - b"
type textarea "x"
type textarea "Description - Bullet -"
type textarea "x"
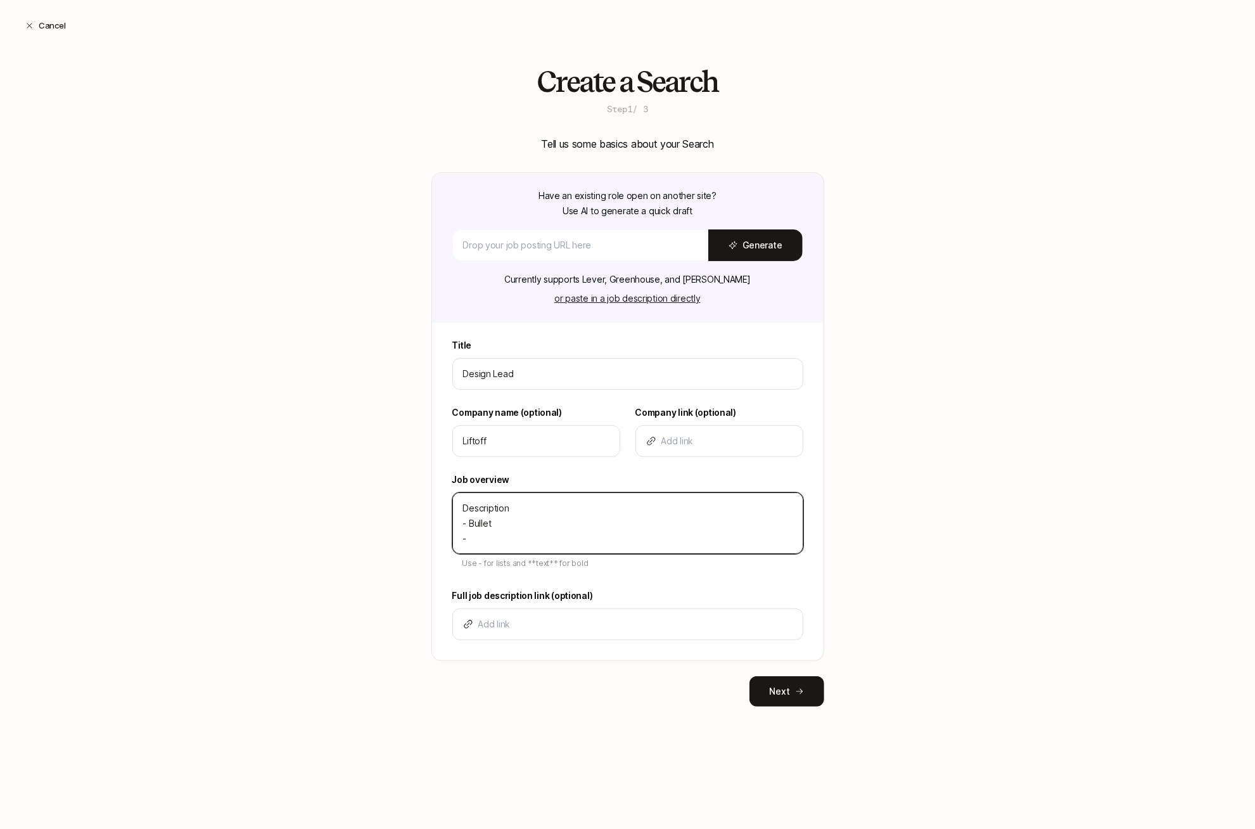
type textarea "Description - Bullet - B"
type textarea "x"
type textarea "Description - Bullet - Bu"
type textarea "x"
type textarea "Description - Bullet - Bul"
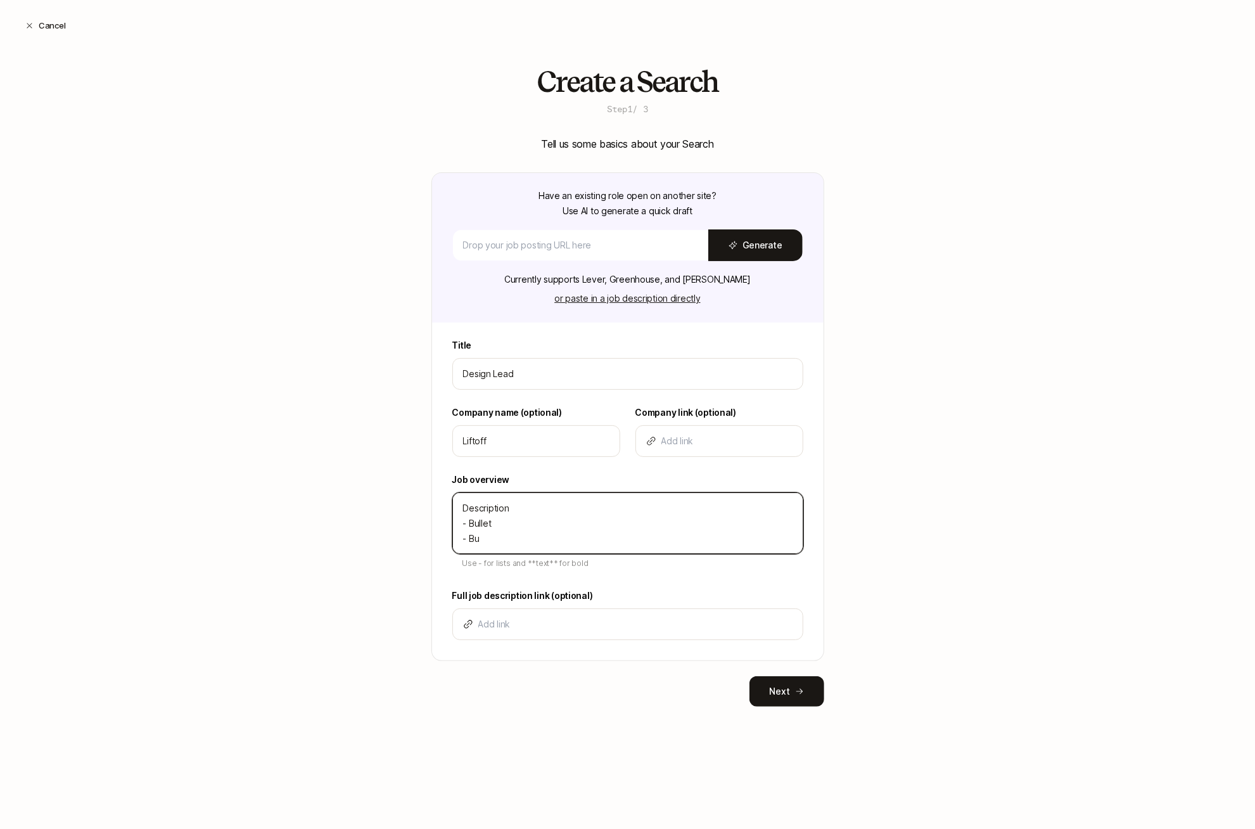
type textarea "x"
type textarea "Description - Bullet - Bull"
type textarea "x"
type textarea "Description - Bullet - Bulle"
type textarea "x"
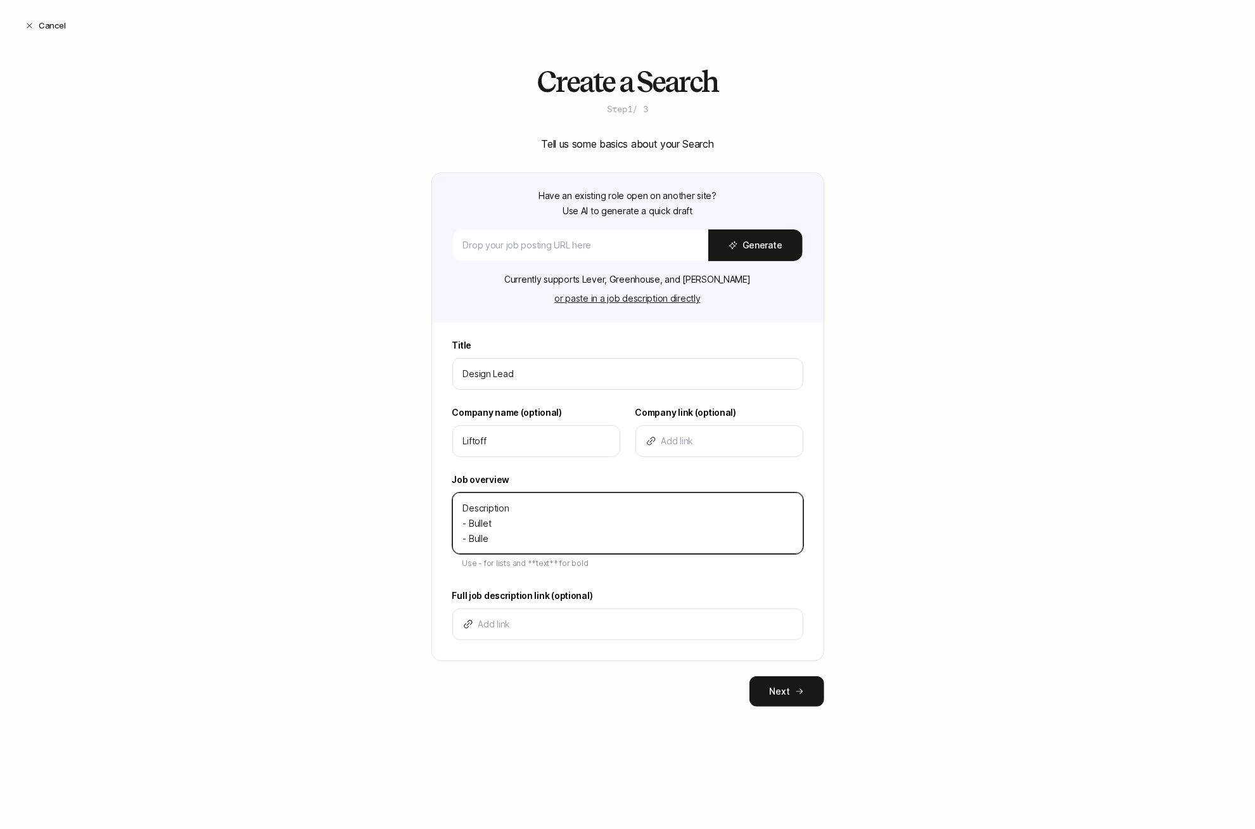
type textarea "Description - Bullet - Bullet"
type textarea "x"
type textarea "Description - Bullet - Bullet"
type textarea "x"
type textarea "Description - Bullet - Bullet -"
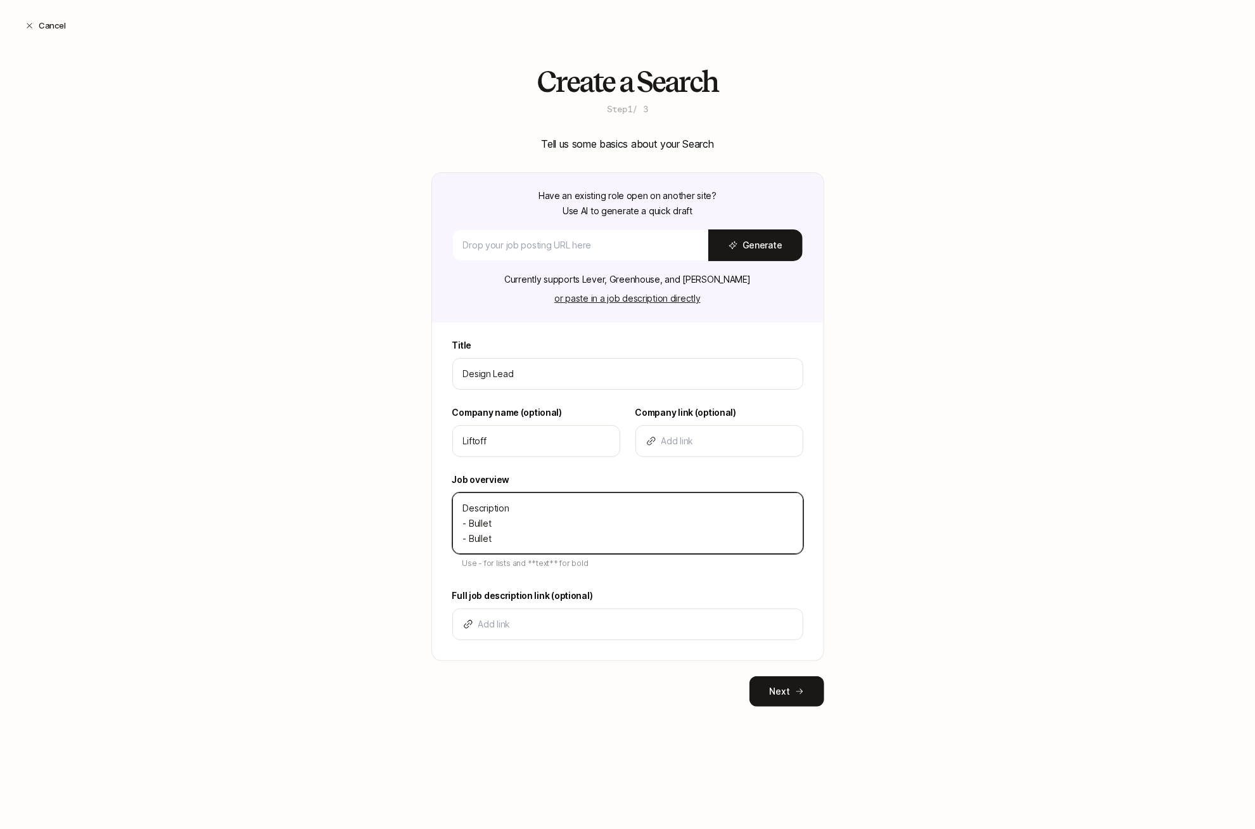
type textarea "x"
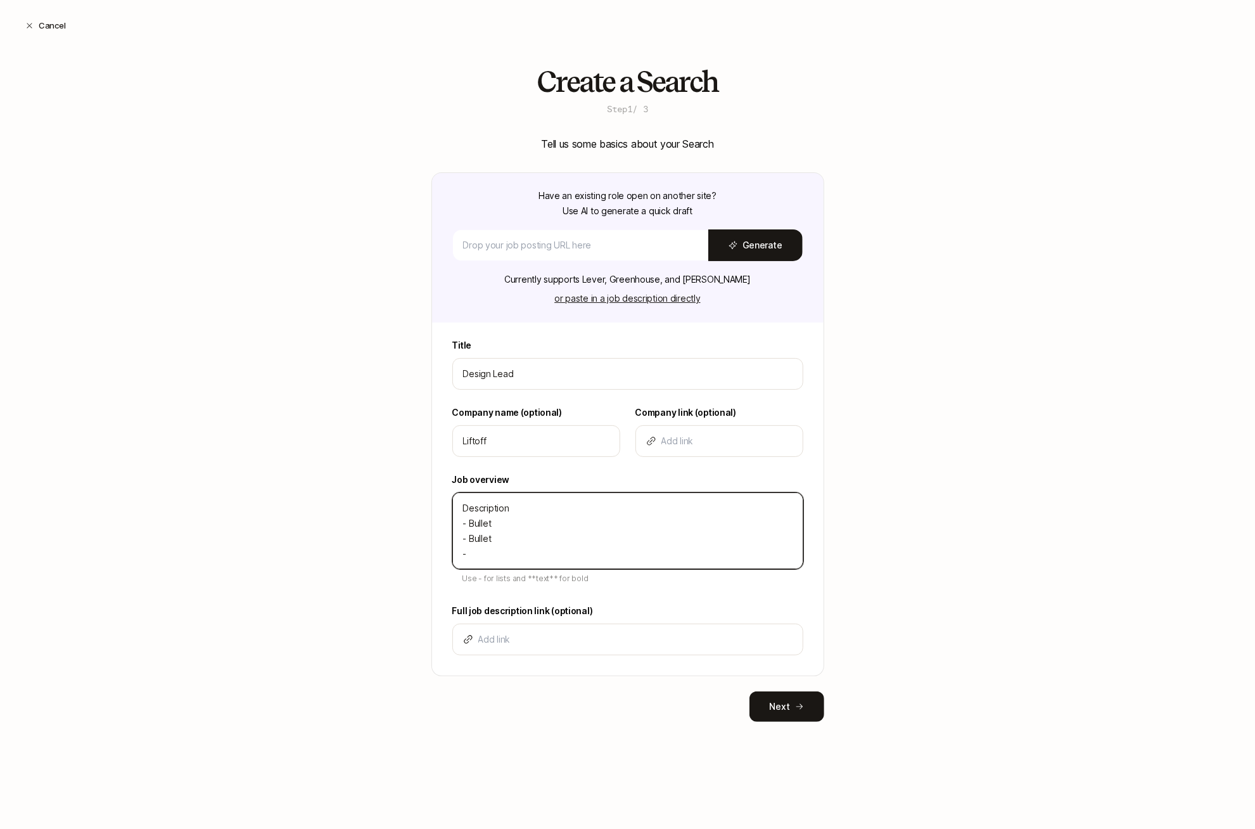
type textarea "Description - Bullet - Bullet -"
type textarea "x"
type textarea "Description - Bullet - Bullet - B"
type textarea "x"
type textarea "Description - Bullet - Bullet - Bu"
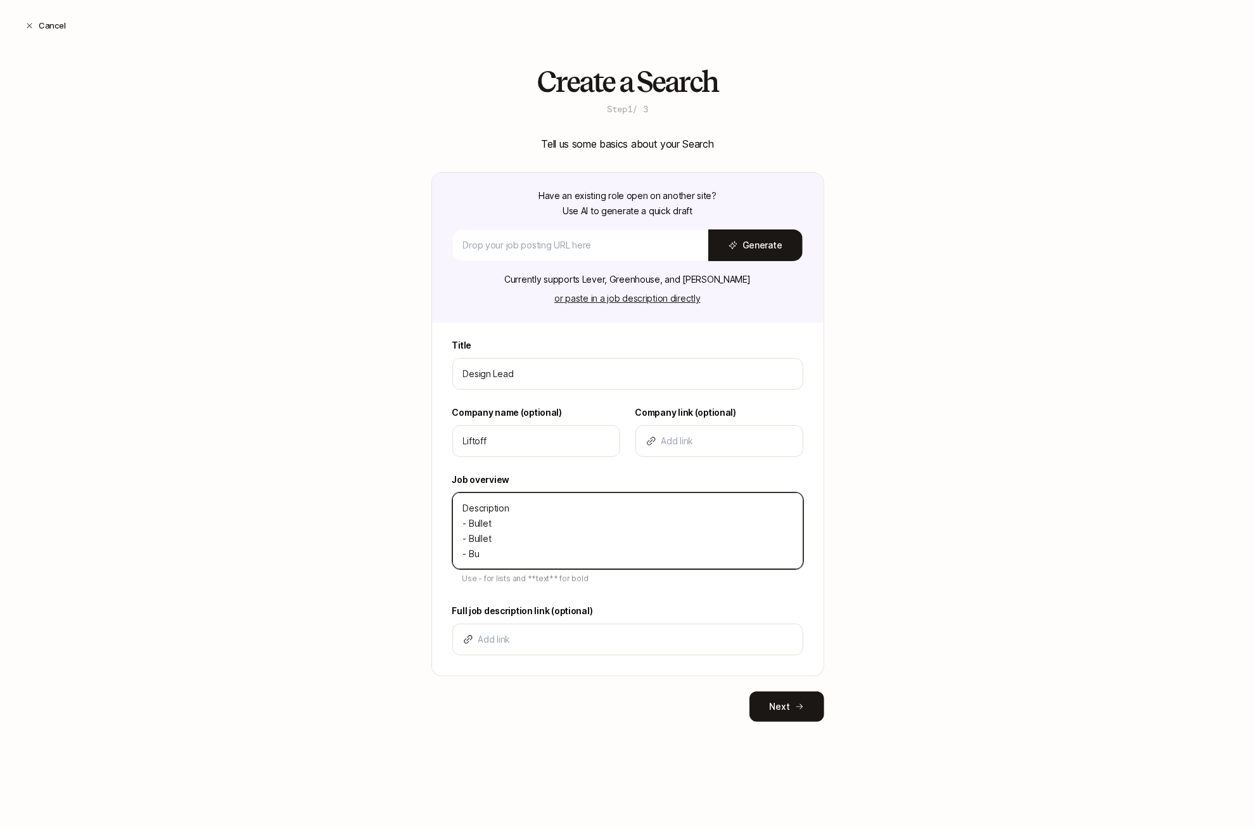
type textarea "x"
type textarea "Description - Bullet - Bullet - Bul"
type textarea "x"
type textarea "Description - Bullet - Bullet - Bull"
type textarea "x"
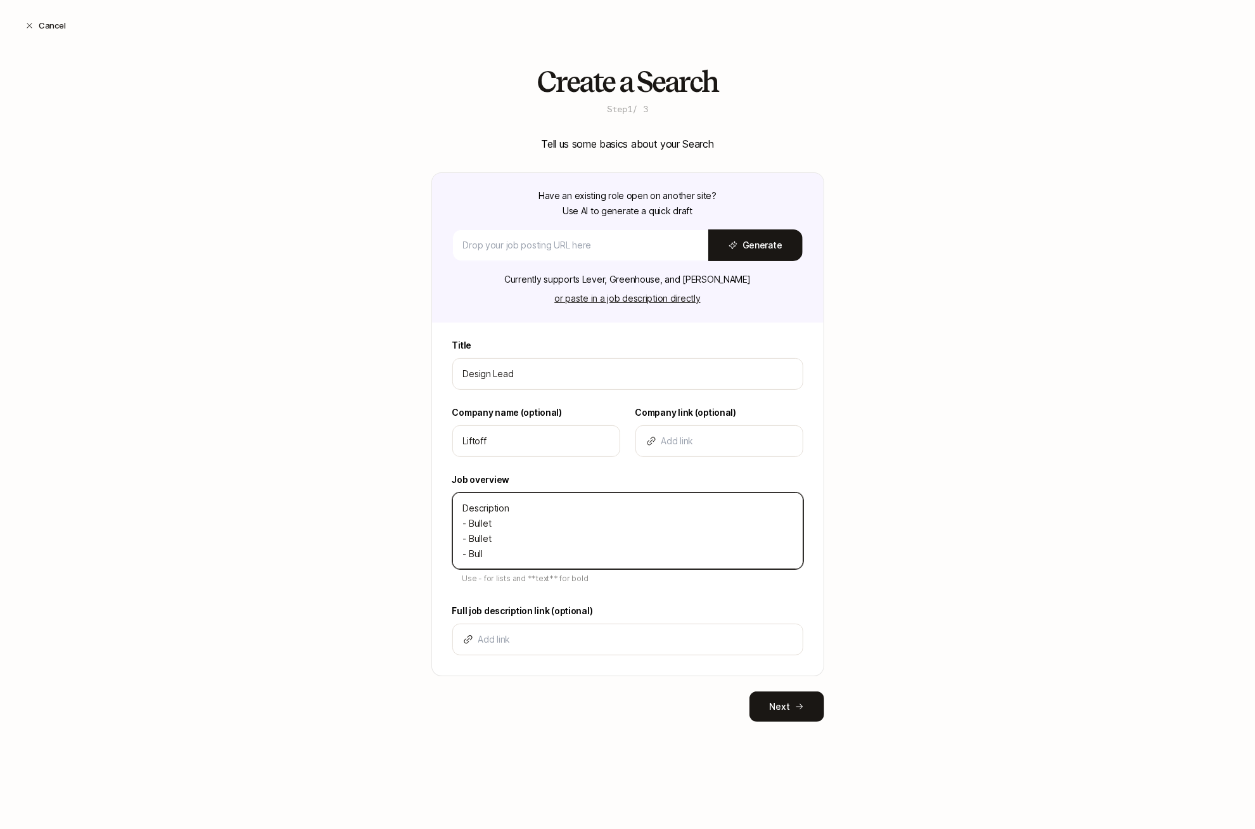
type textarea "Description - Bullet - Bullet - Bulle"
type textarea "x"
type textarea "Description - Bullet - Bullet - Bullet"
type textarea "x"
type textarea "Description - Bullet - Bullet - Bullet"
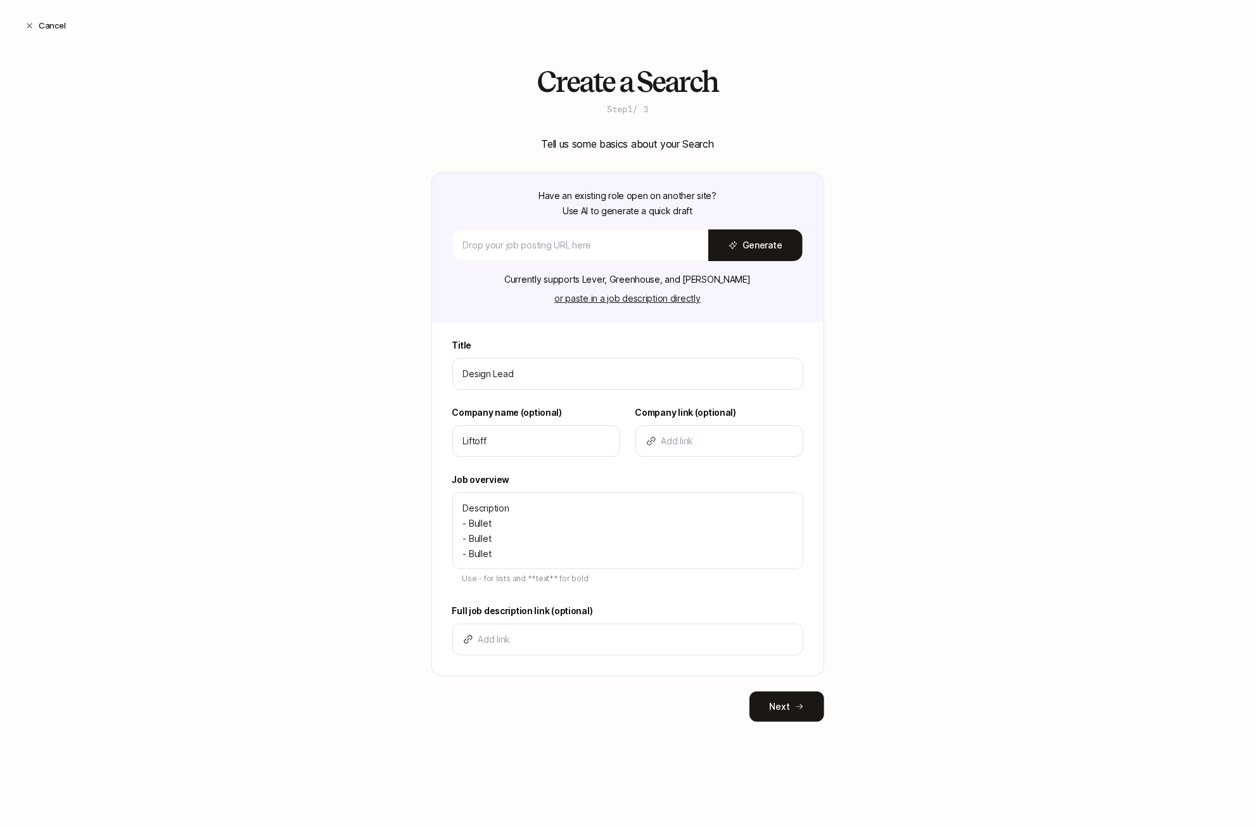
click at [390, 581] on div "Create a Search Step 1 / 3 Tell us some basics about your Search Have an existi…" at bounding box center [627, 414] width 1255 height 696
click at [790, 695] on button "Next" at bounding box center [787, 706] width 75 height 30
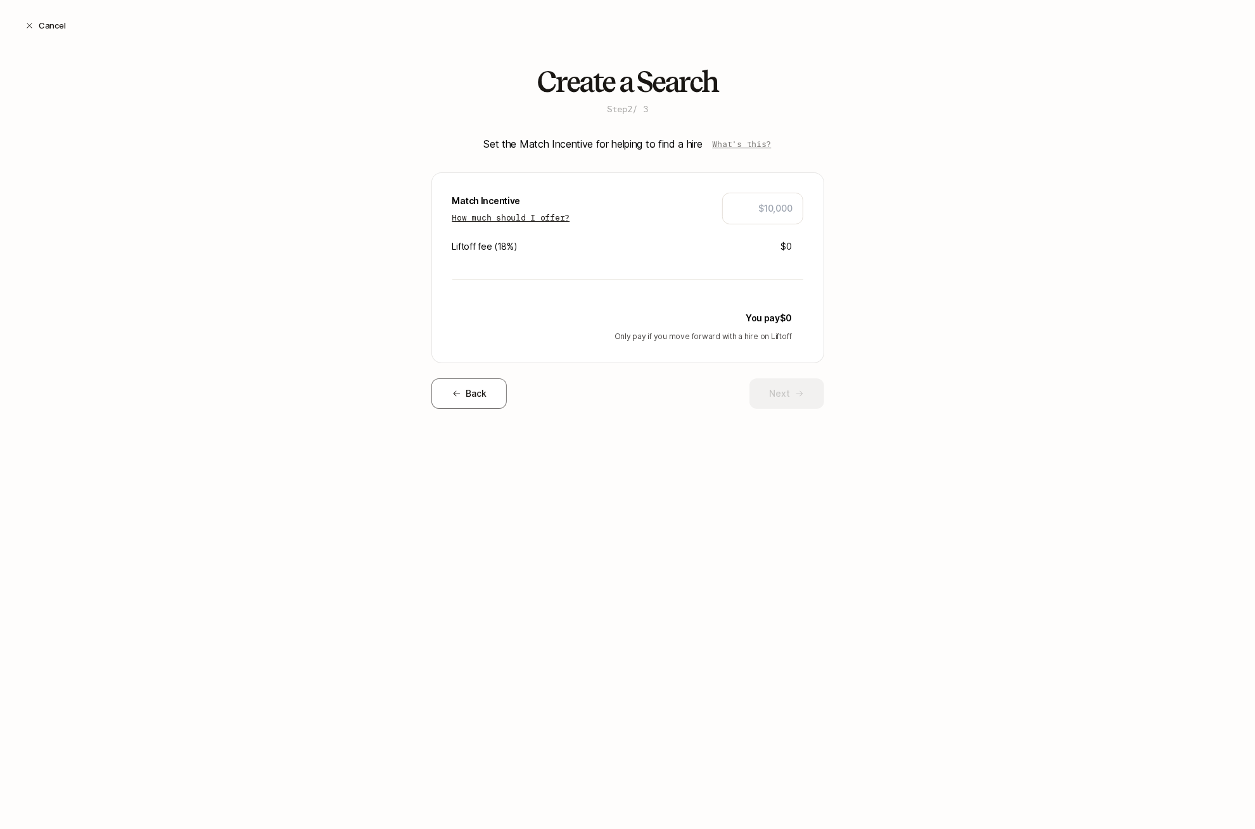
click at [547, 221] on p "How much should I offer?" at bounding box center [511, 217] width 118 height 13
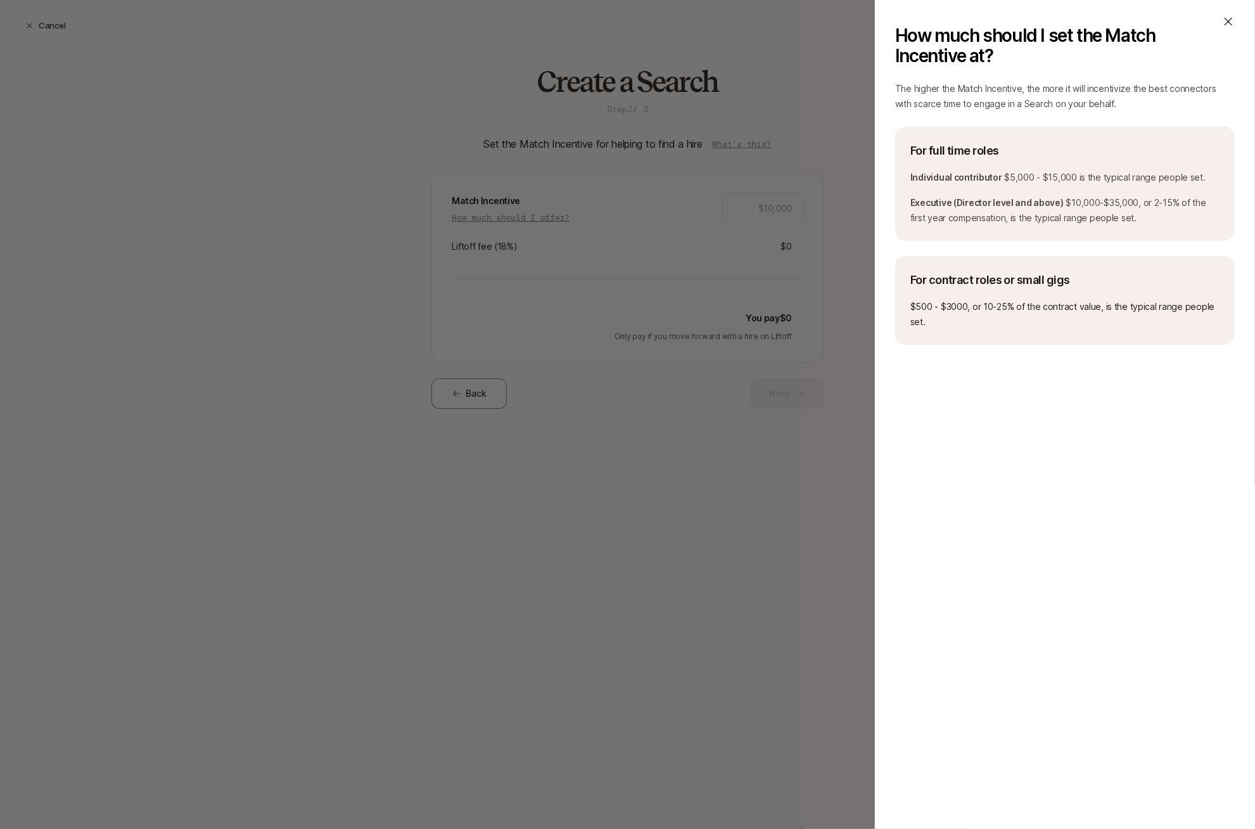
click at [1125, 26] on icon at bounding box center [1228, 21] width 13 height 13
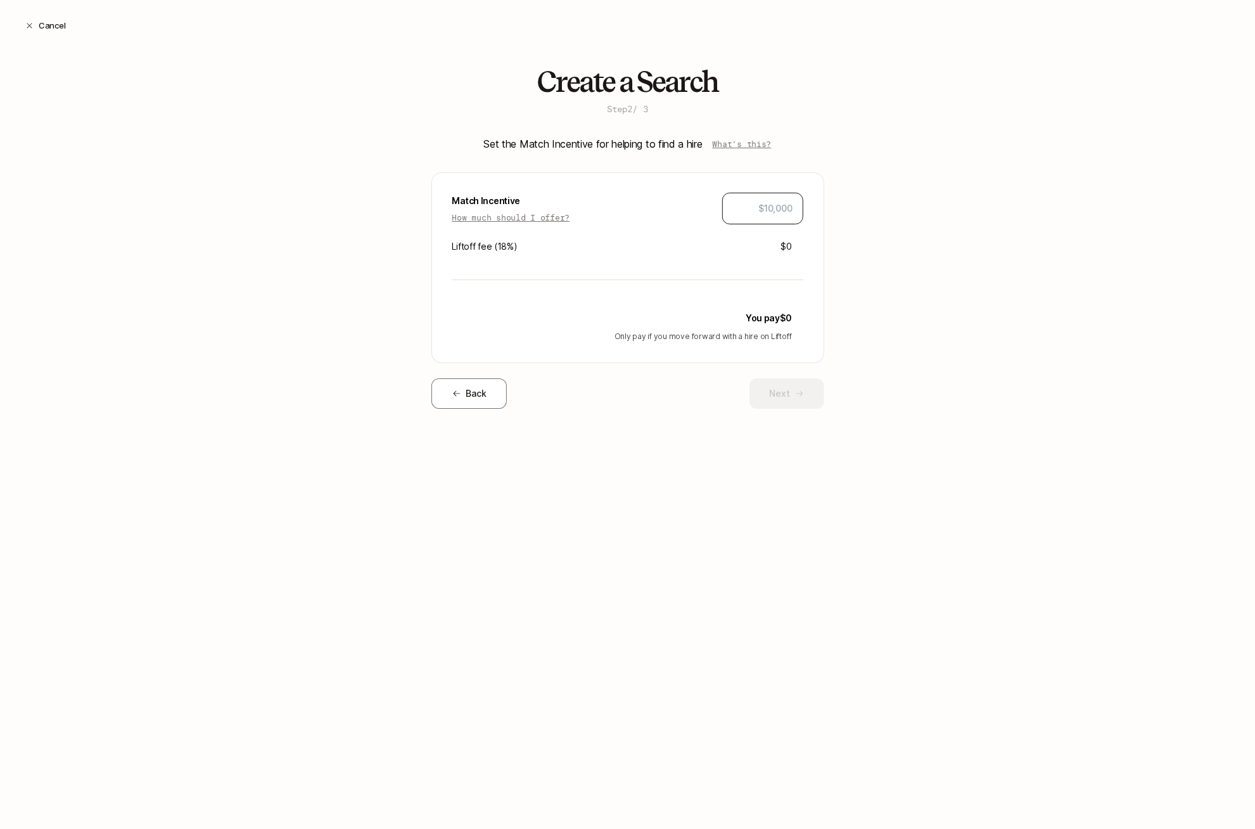
click at [788, 196] on div at bounding box center [762, 209] width 81 height 32
click at [770, 212] on input "text" at bounding box center [763, 208] width 60 height 15
type input "$10,000"
click at [772, 394] on button "Next" at bounding box center [787, 393] width 75 height 30
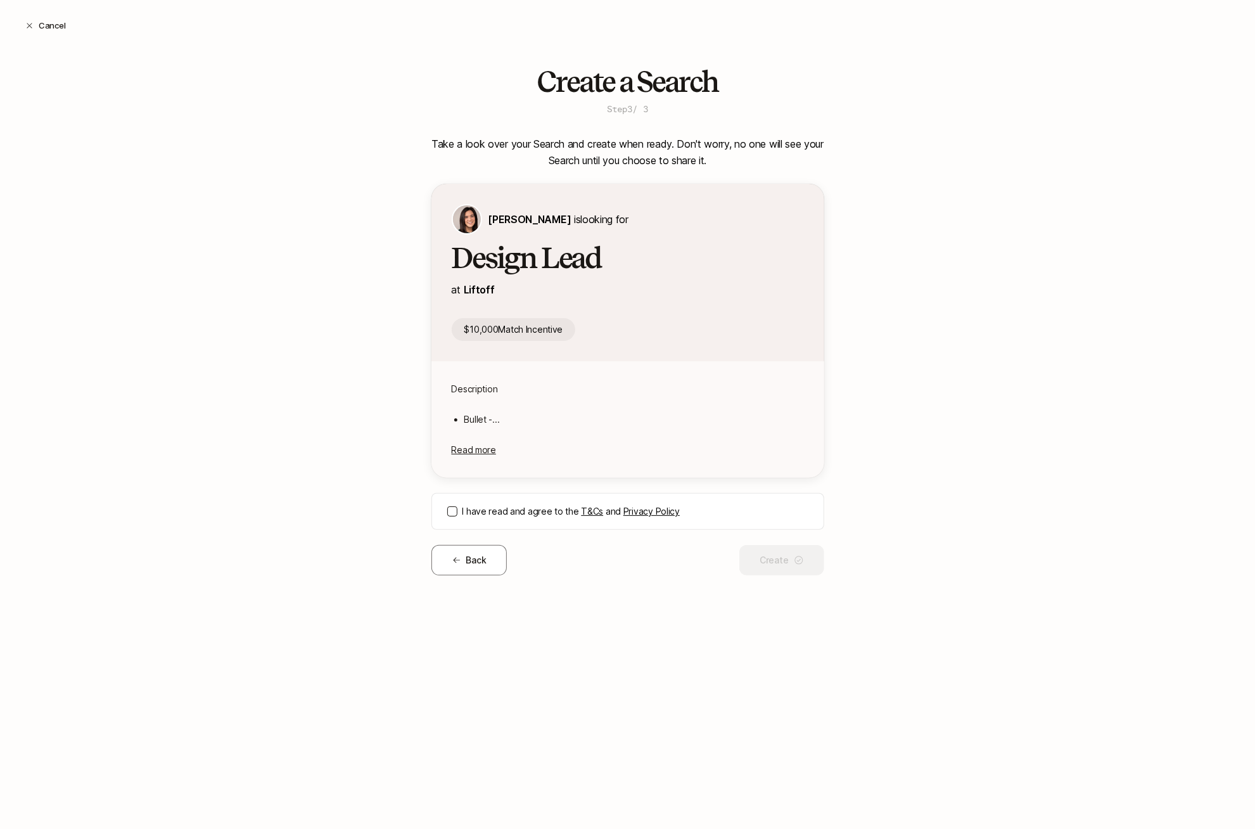
click at [450, 506] on button "I have read and agree to the T&Cs and Privacy Policy" at bounding box center [452, 511] width 10 height 10
click at [789, 568] on button "Create" at bounding box center [781, 560] width 84 height 30
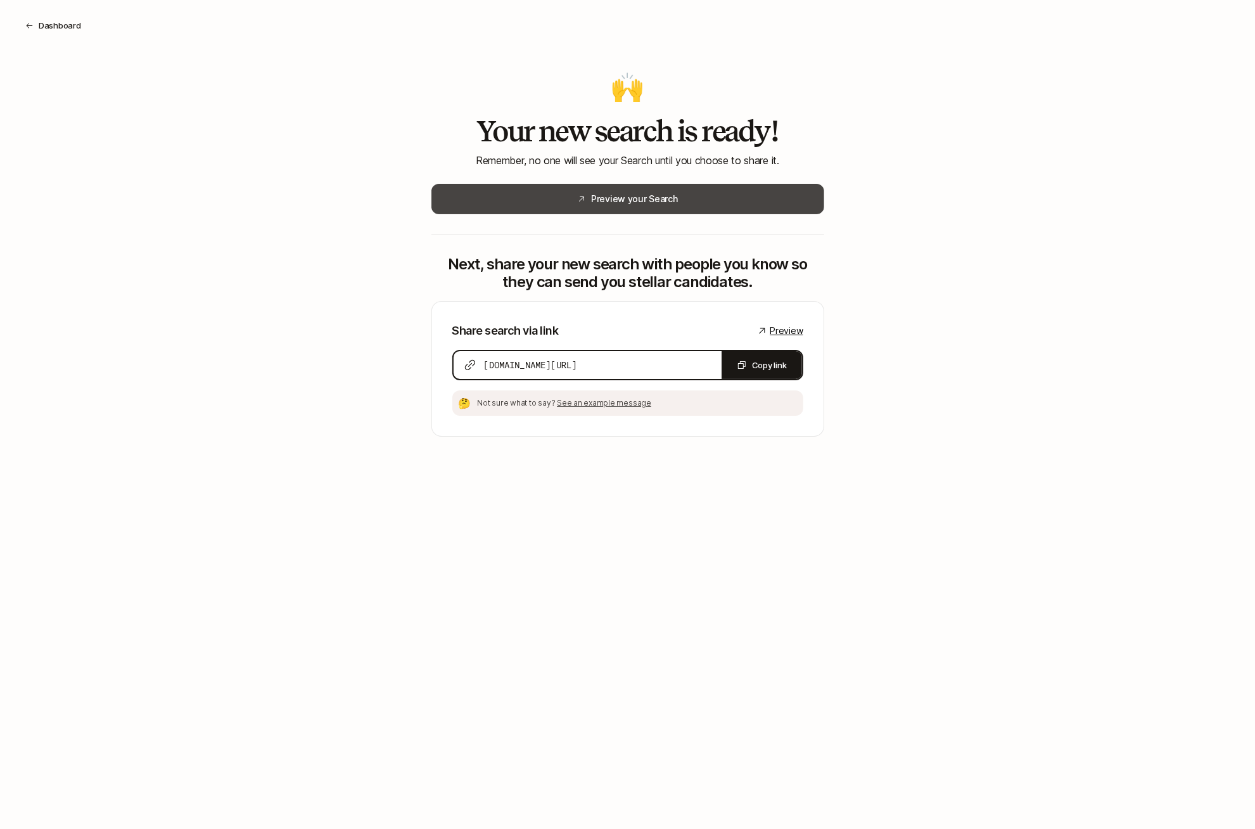
click at [623, 206] on button "Preview your Search" at bounding box center [627, 199] width 393 height 30
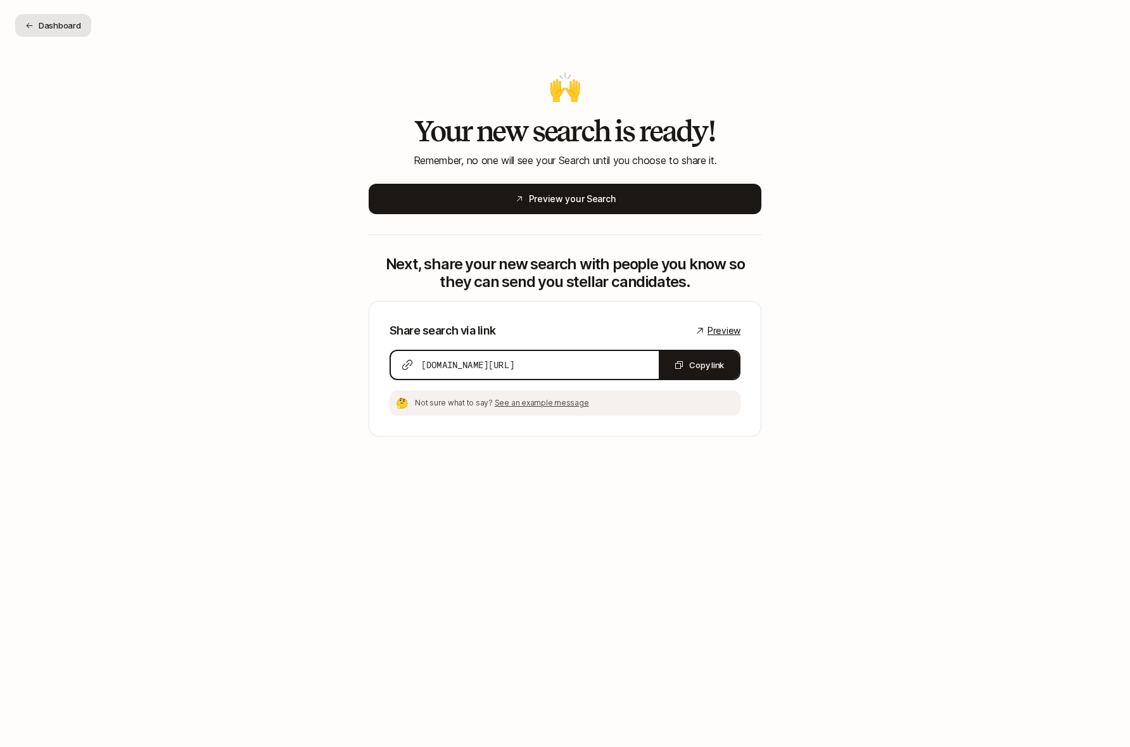
click at [56, 23] on button "Dashboard" at bounding box center [53, 25] width 76 height 23
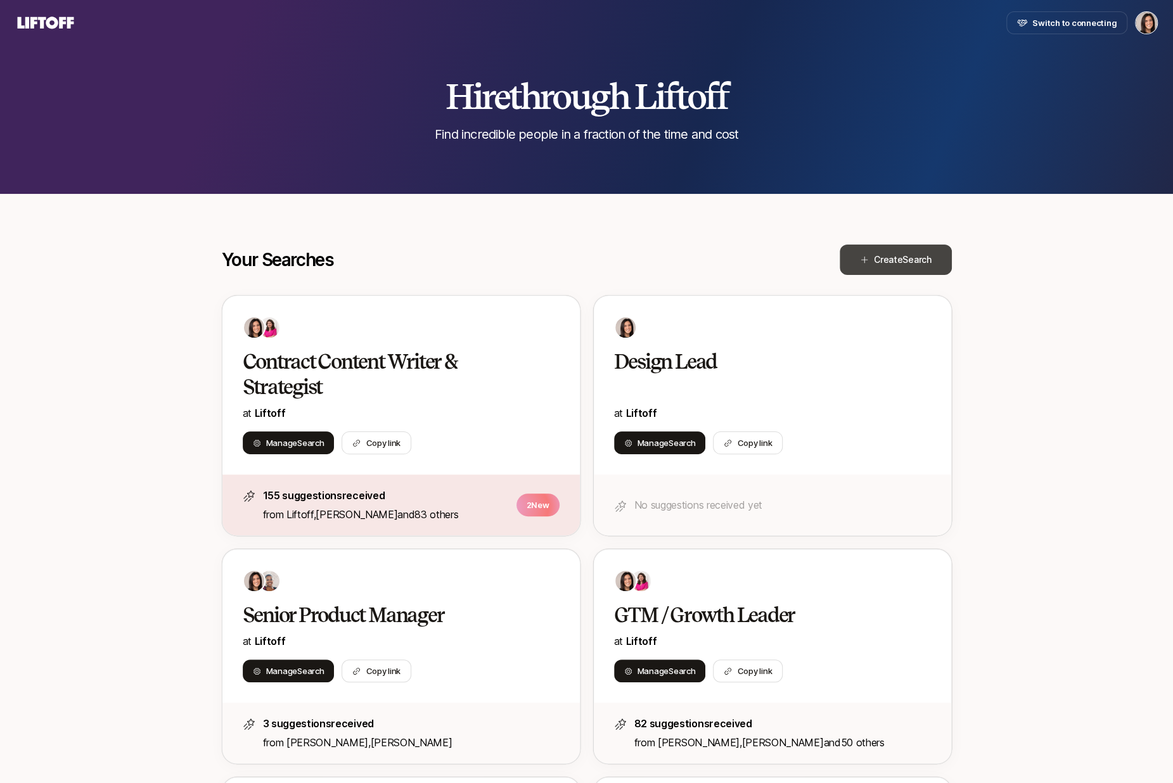
click at [898, 269] on button "Create Search" at bounding box center [895, 260] width 112 height 30
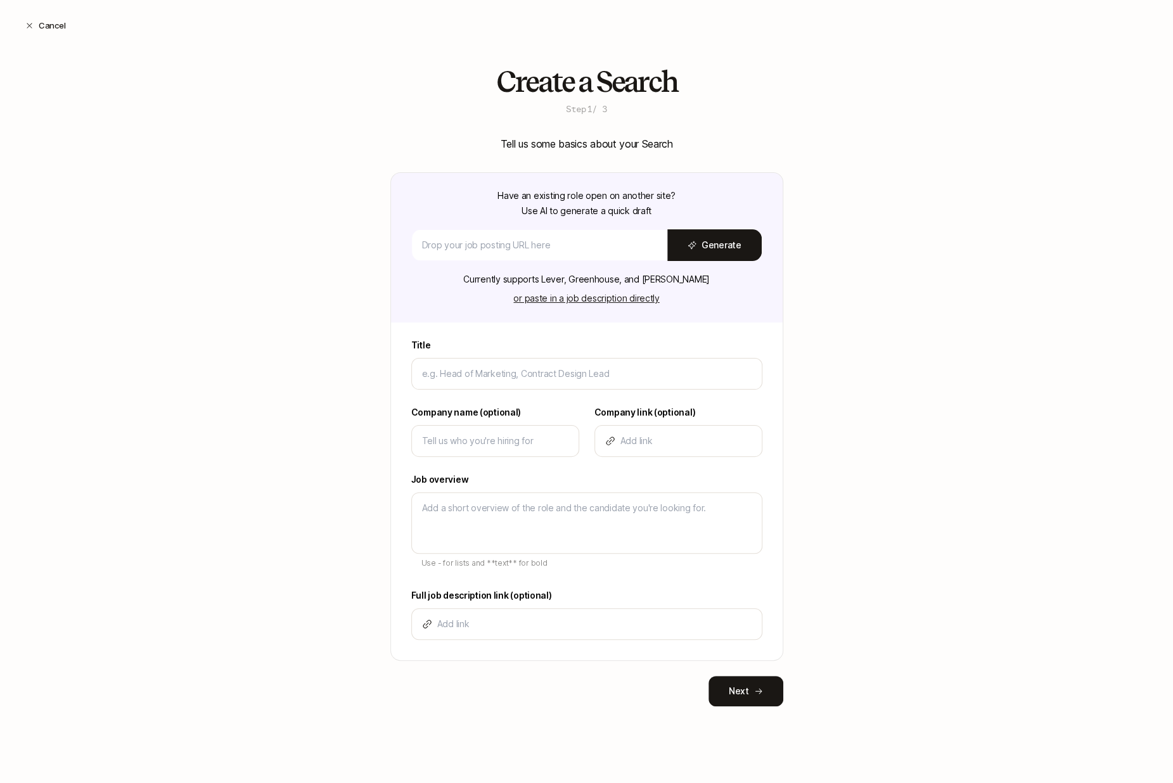
type textarea "x"
type input "H"
type textarea "x"
type input "Hea"
type textarea "x"
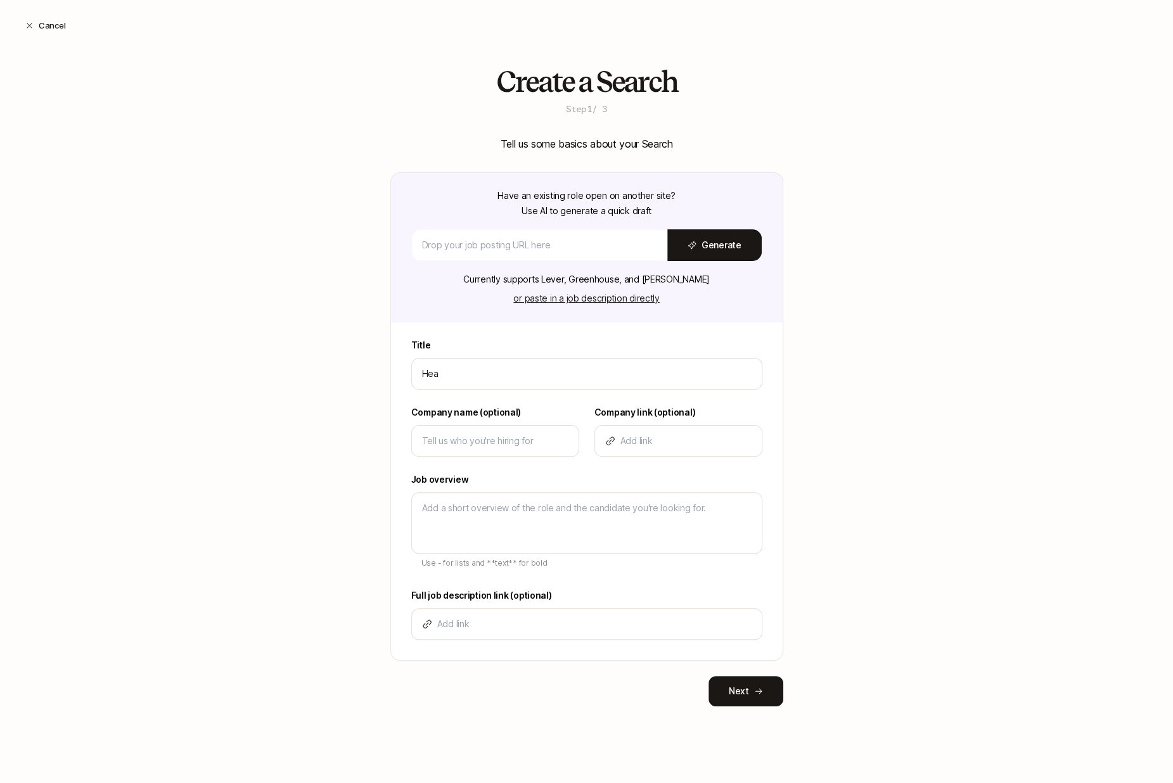
type input "Head"
type textarea "x"
type input "Head"
type textarea "x"
type input "Head o"
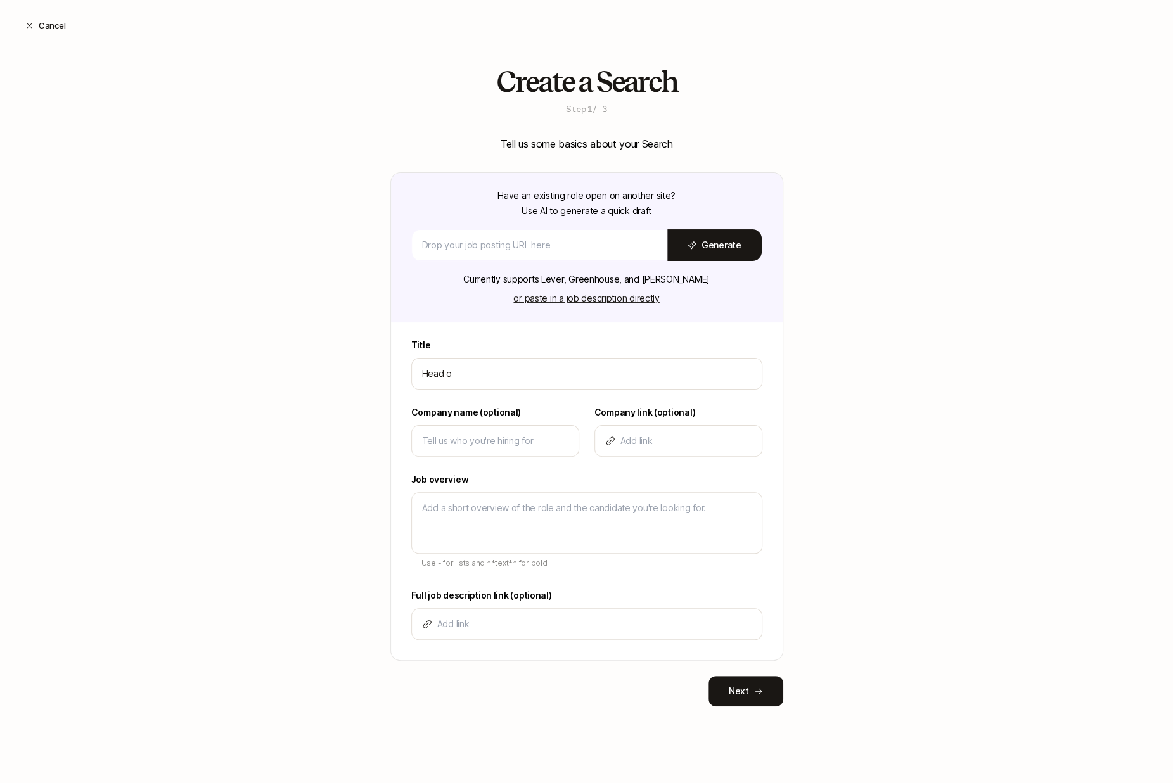
type textarea "x"
type input "Head of"
type textarea "x"
type input "Head of"
type textarea "x"
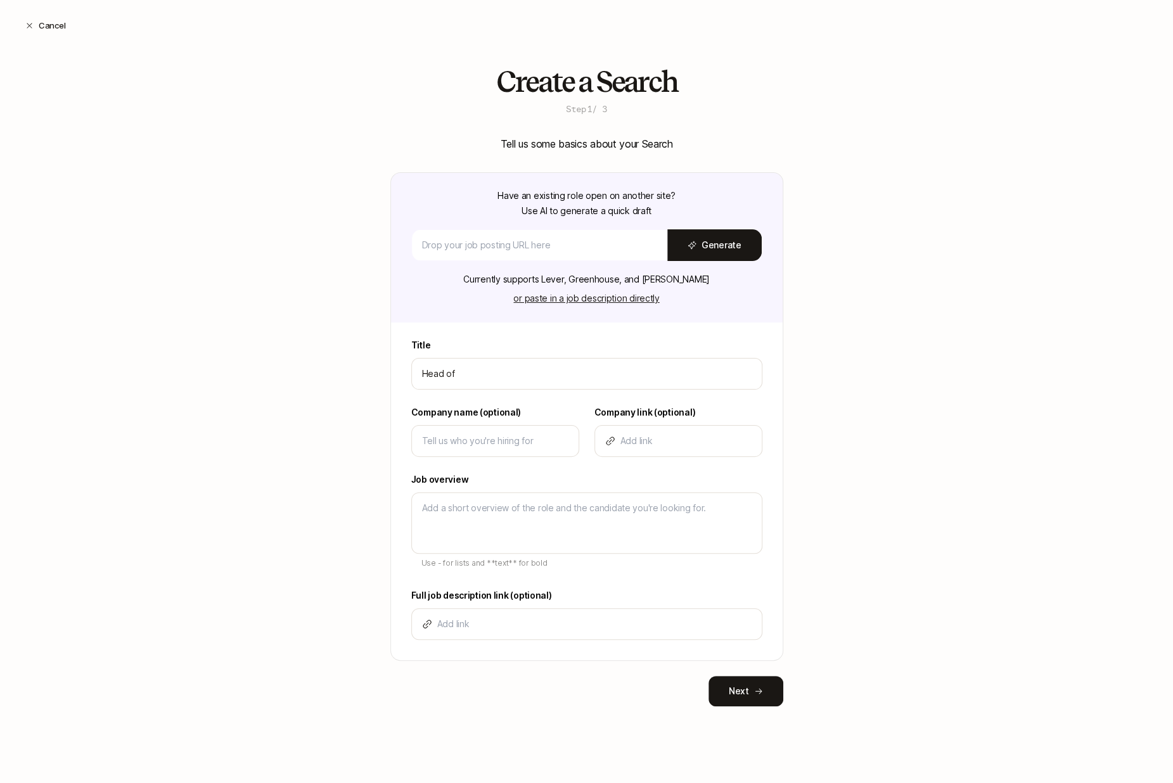
type input "Head of P"
type textarea "x"
type input "Head of Pr"
type textarea "x"
type input "Head of Pro"
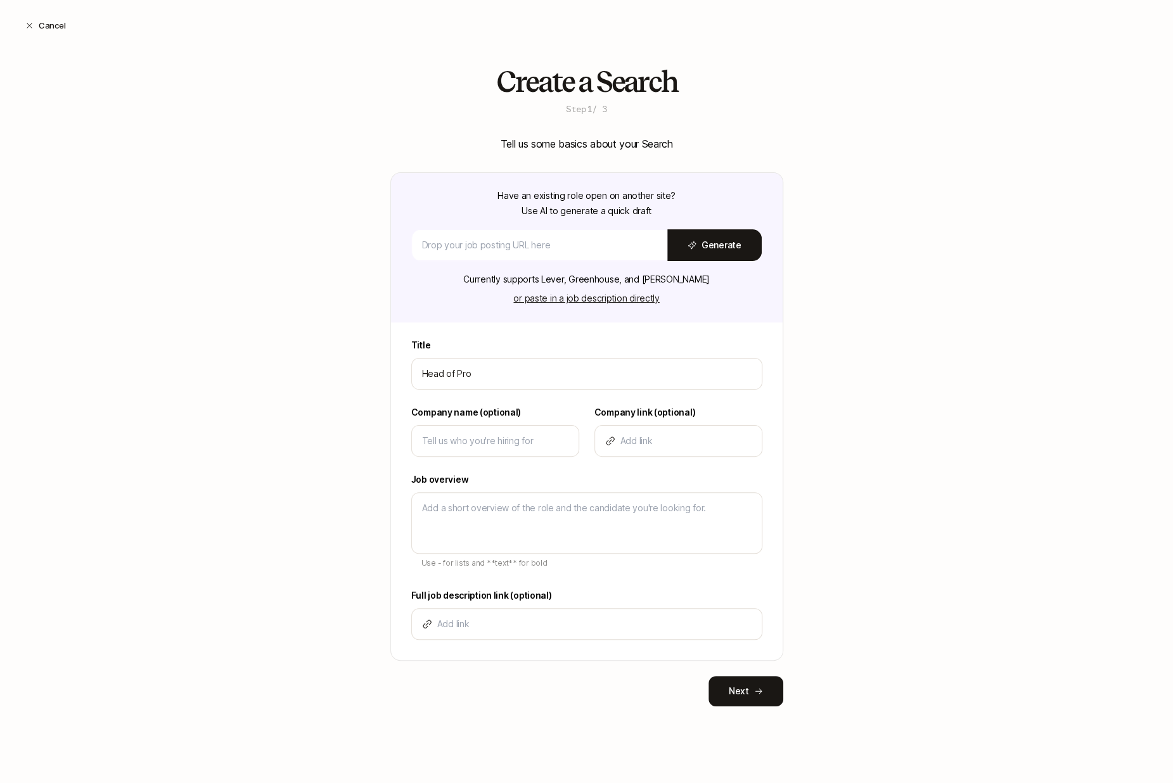
type textarea "x"
type input "Head of Prod"
type textarea "x"
type input "Head of Produ"
type textarea "x"
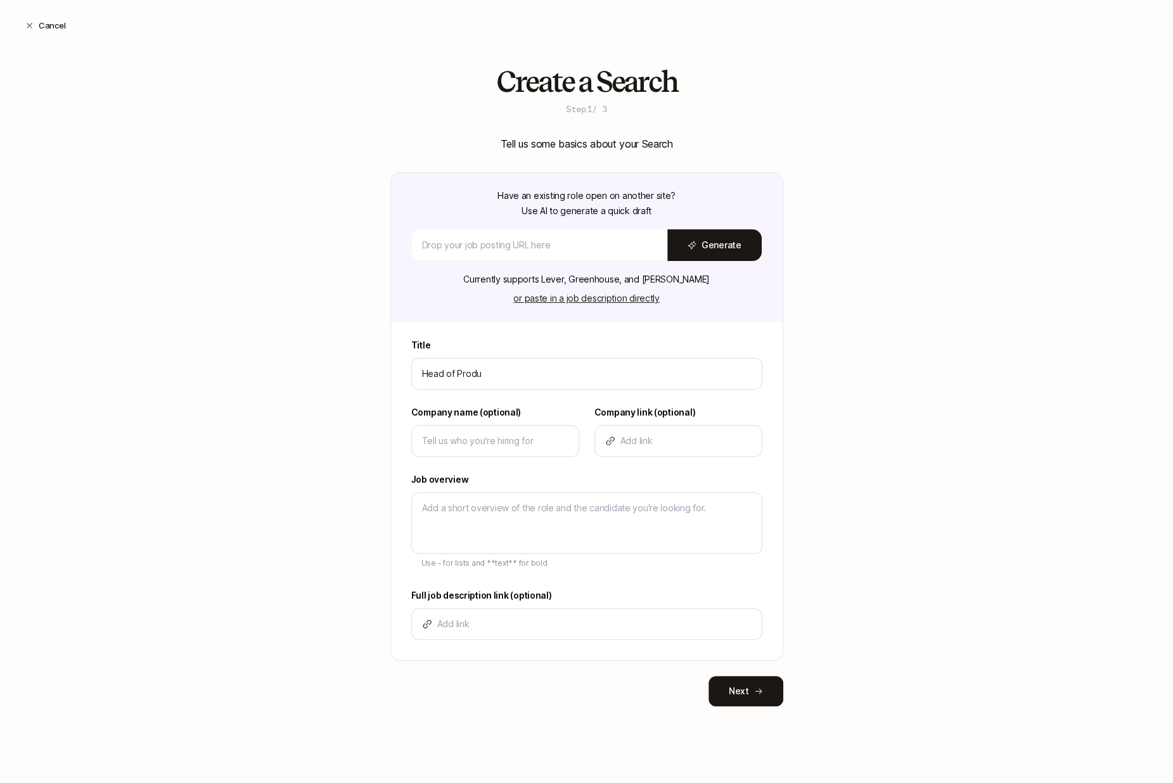
type input "Head of Produc"
type textarea "x"
type input "Head of Product"
click at [483, 451] on div at bounding box center [495, 441] width 168 height 32
click at [471, 442] on input at bounding box center [495, 440] width 146 height 15
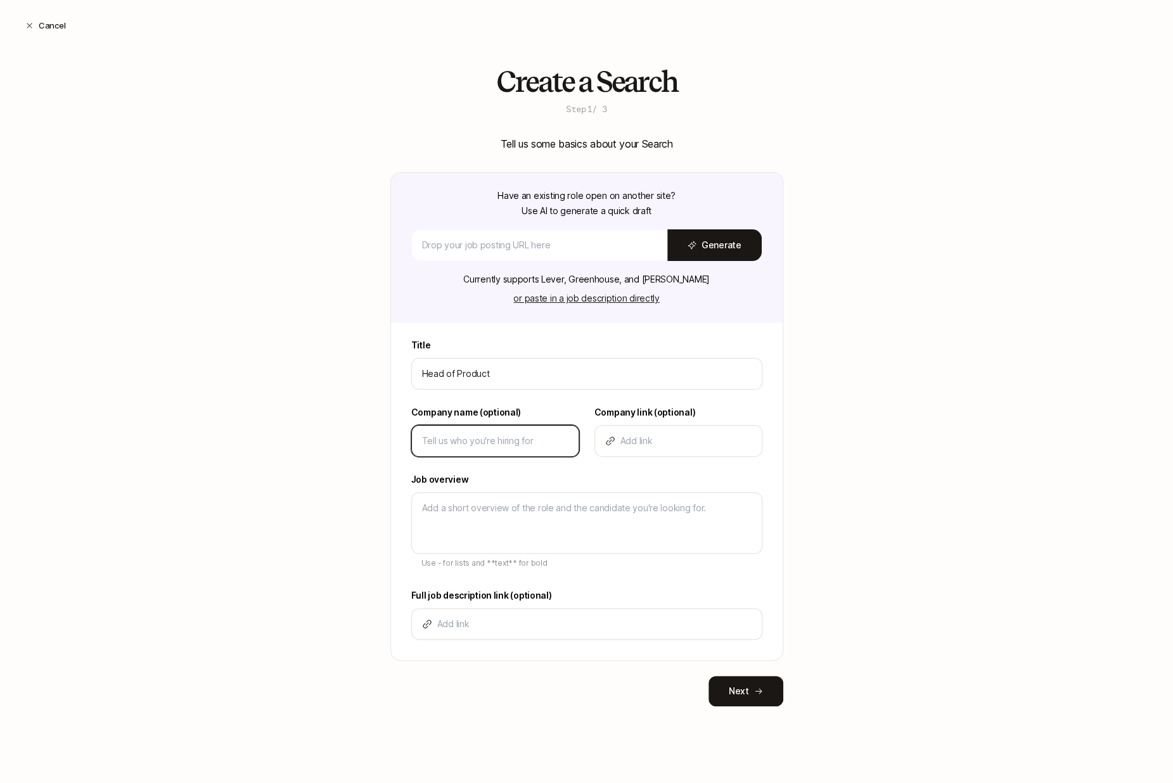
type textarea "x"
type input "L"
type textarea "x"
type input "Li"
type textarea "x"
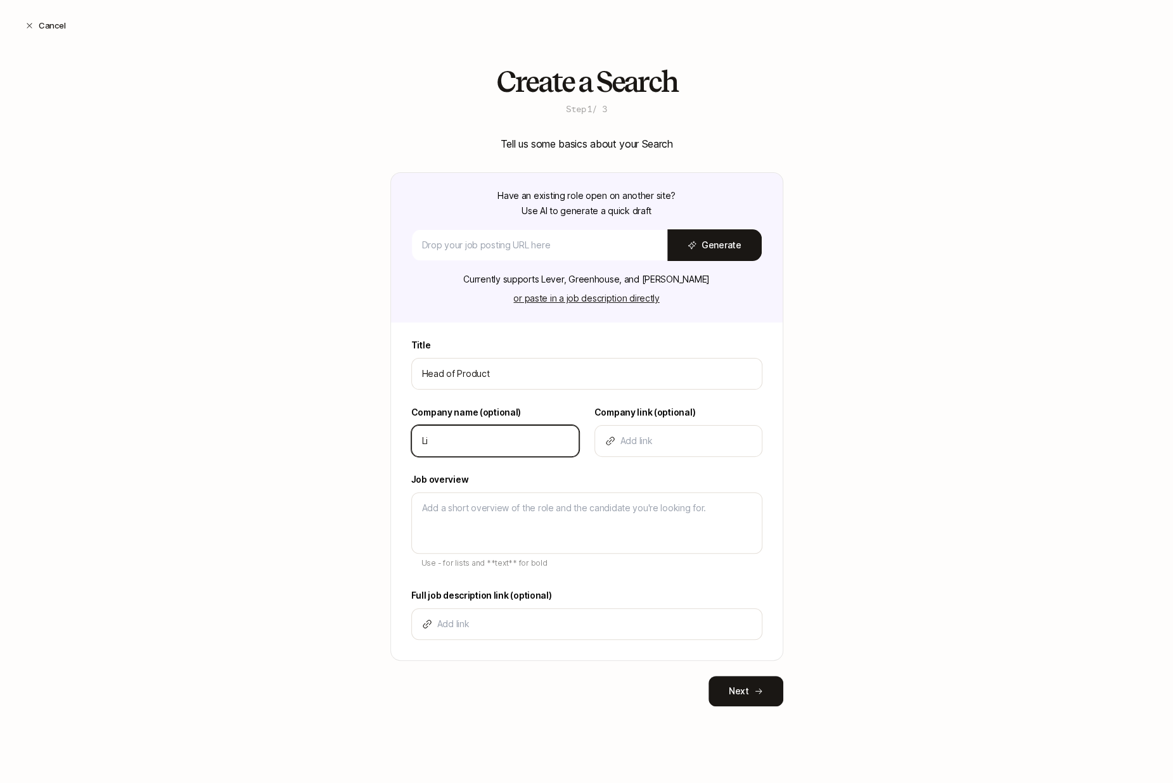
type input "Lif"
type textarea "x"
type input "Lift"
type textarea "x"
type input "Lifto"
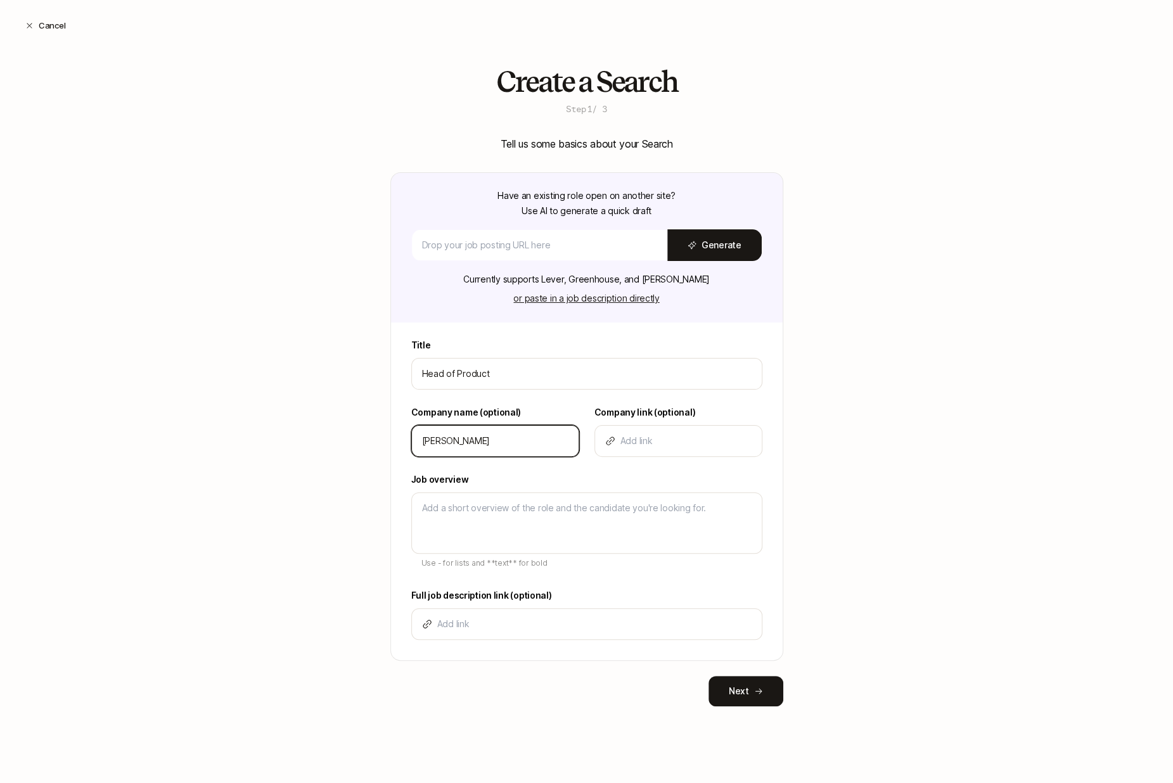
type textarea "x"
type input "Liftof"
type textarea "x"
type input "Liftoff"
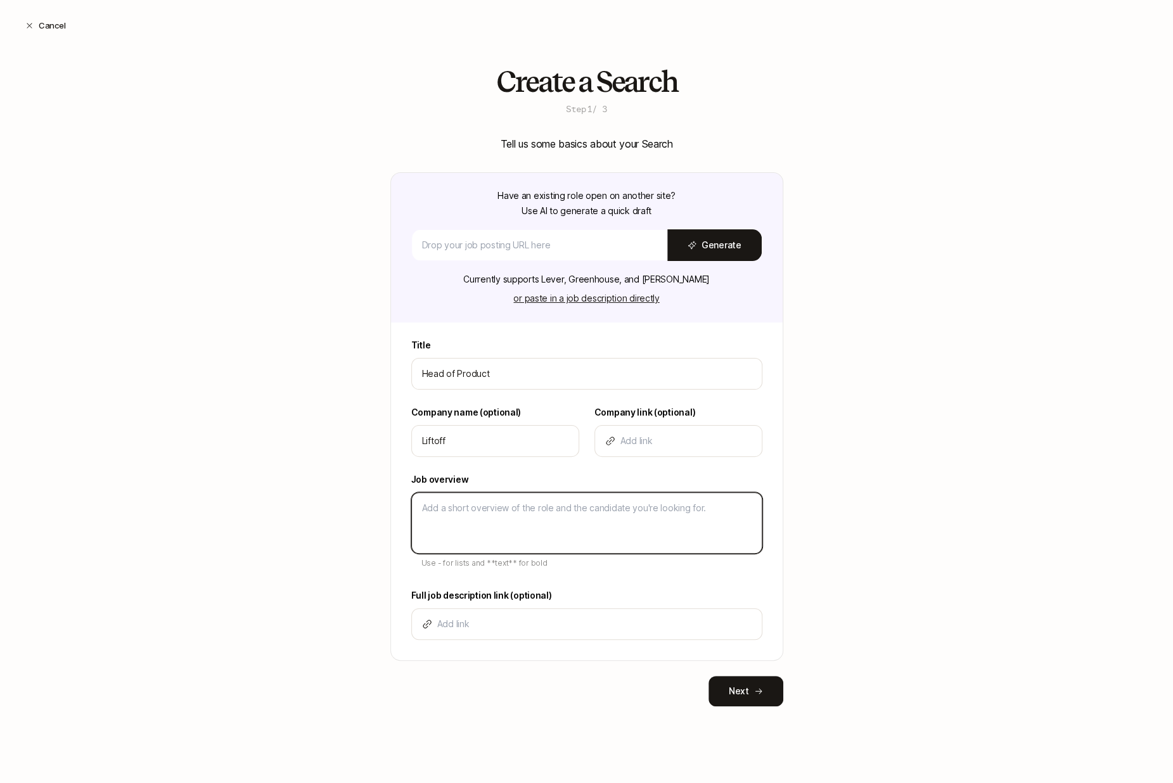
click at [457, 520] on textarea at bounding box center [586, 522] width 351 height 61
type textarea "x"
type textarea "D"
type textarea "x"
type textarea "De"
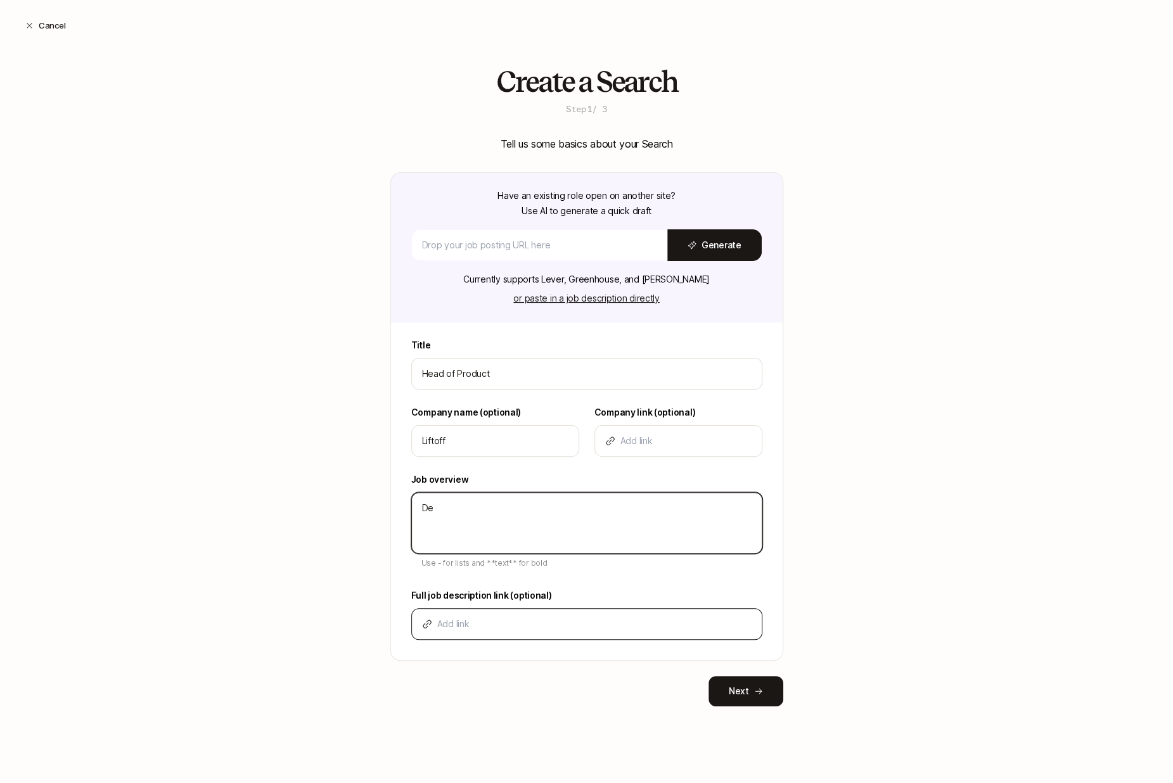
type textarea "x"
type textarea "Des"
type textarea "x"
type textarea "Desc"
type textarea "x"
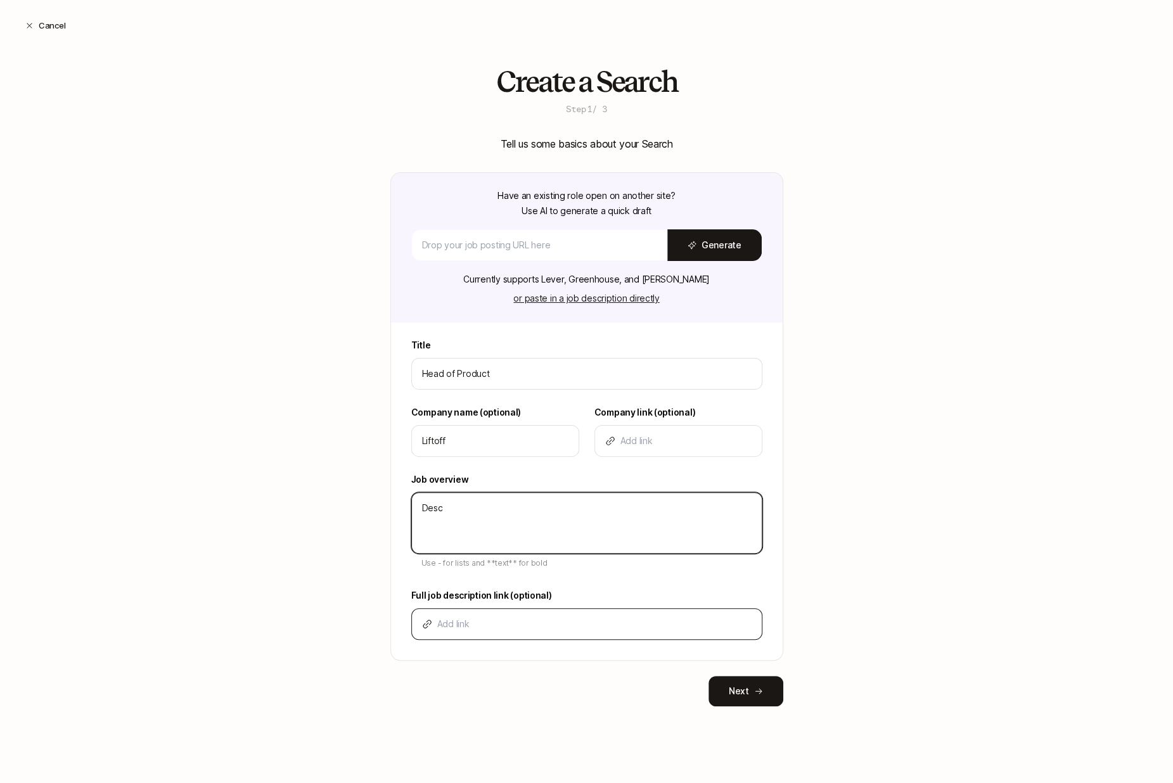
type textarea "Descr"
type textarea "x"
type textarea "Descri"
type textarea "x"
type textarea "Descrip"
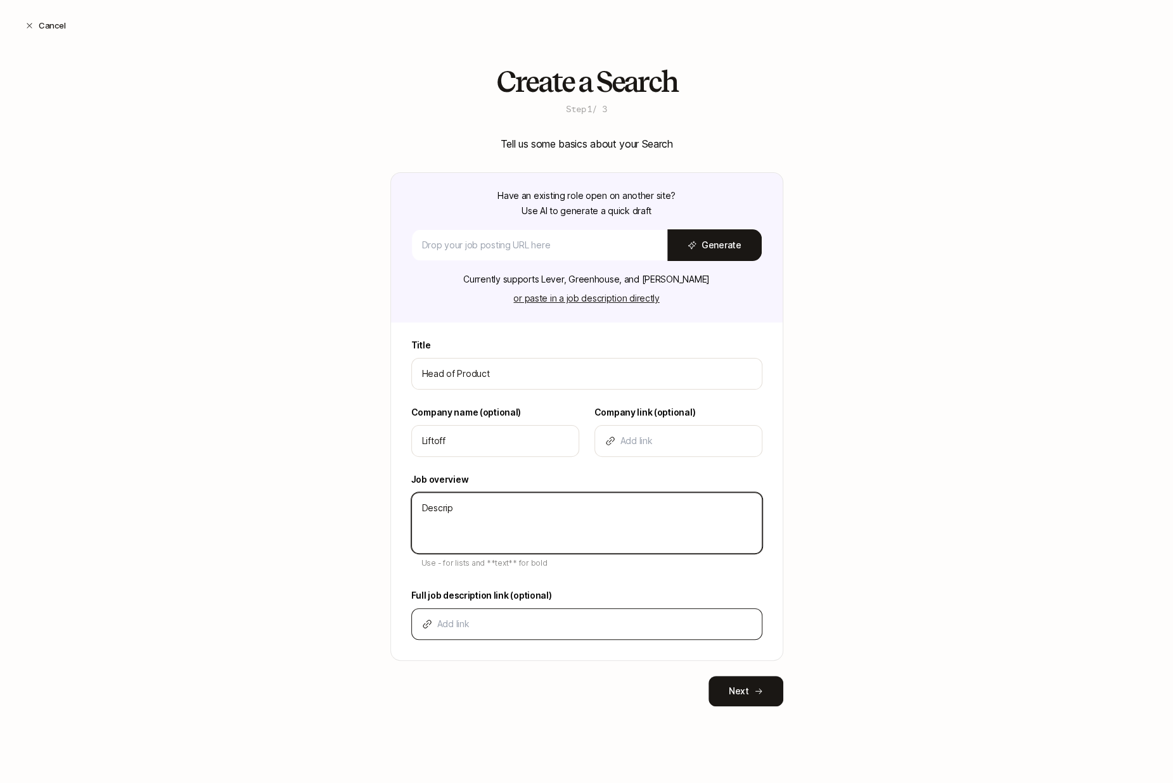
type textarea "x"
type textarea "Descripti"
type textarea "x"
type textarea "Description"
type textarea "x"
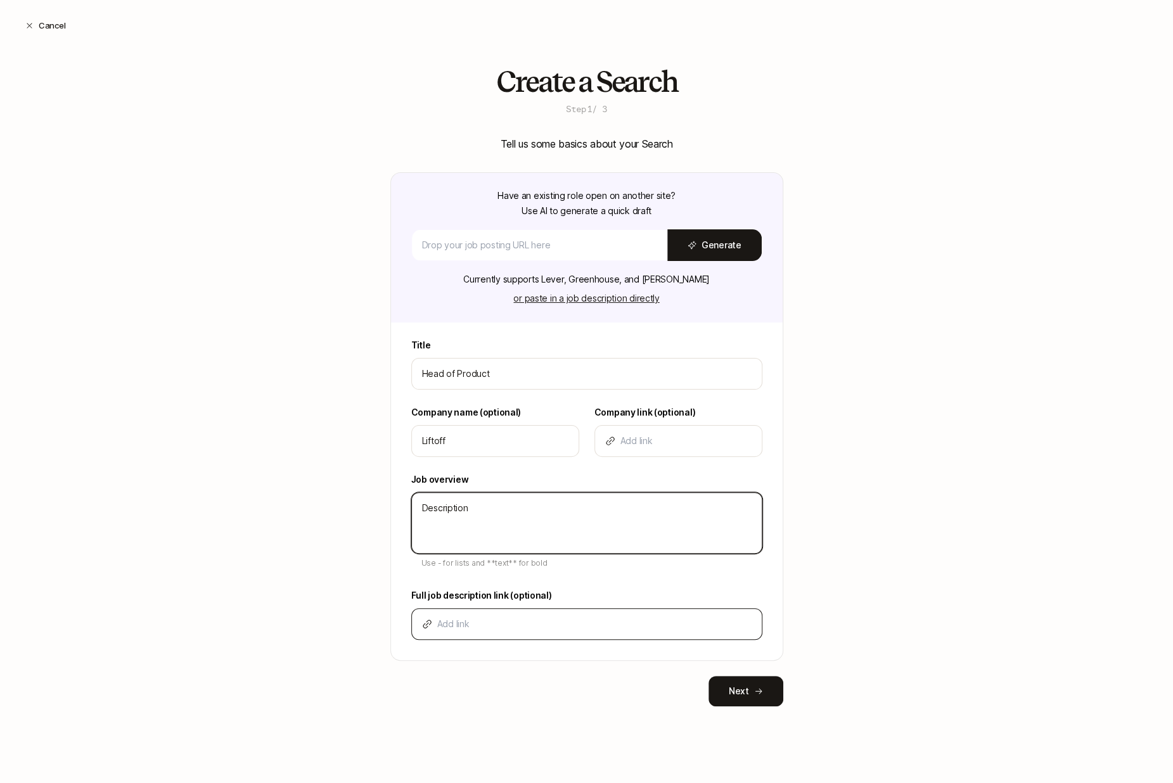
type textarea "Description"
type textarea "x"
type textarea "Description -"
type textarea "x"
type textarea "Description -"
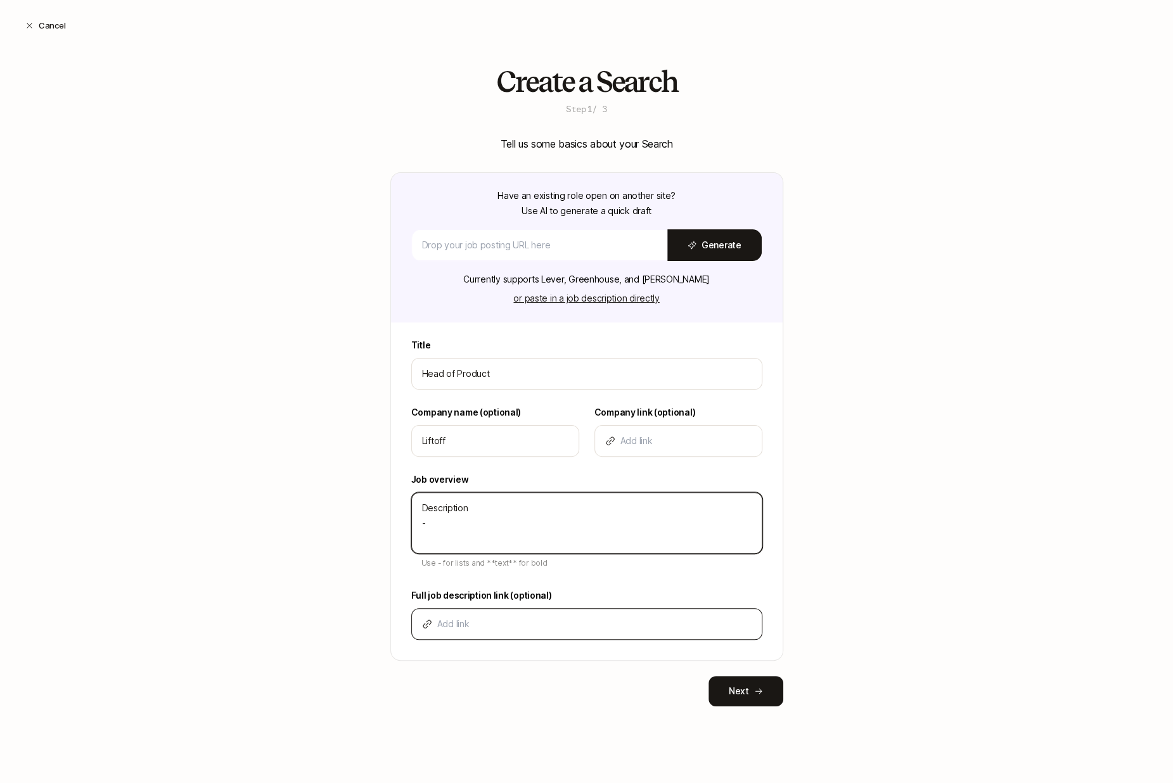
type textarea "x"
type textarea "Description - B"
type textarea "x"
type textarea "Description - Bu"
type textarea "x"
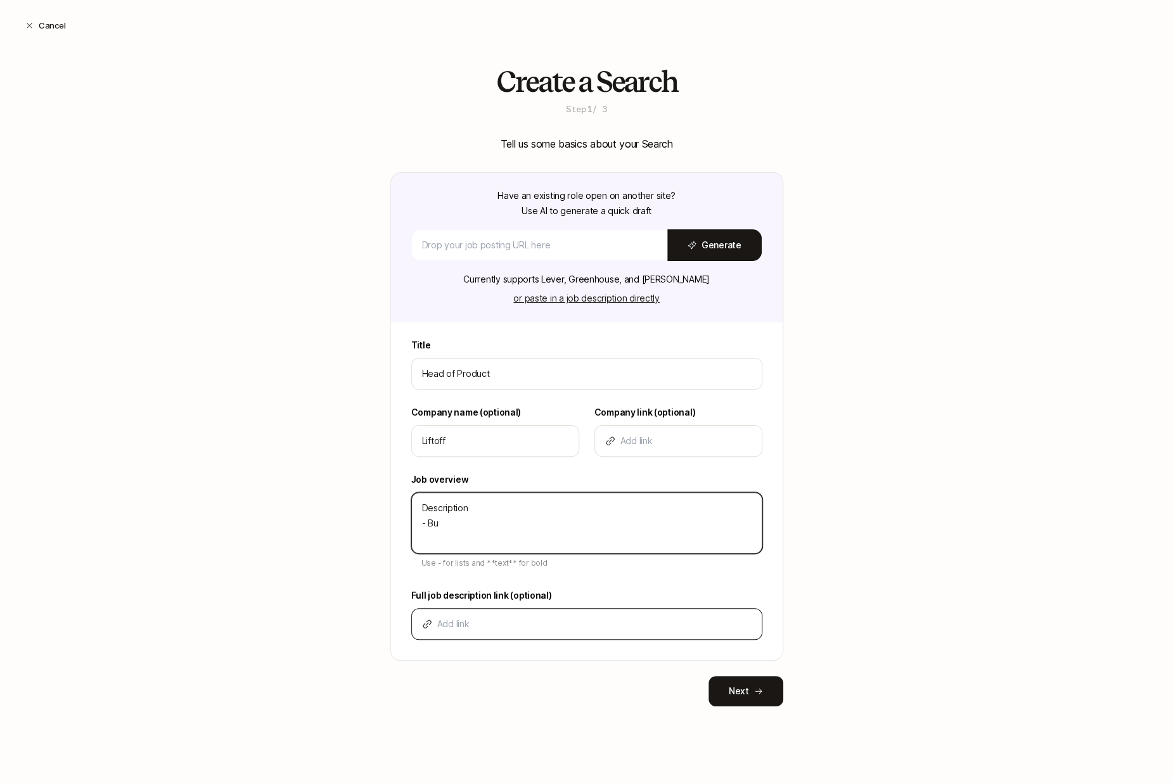
type textarea "Description - Bul"
type textarea "x"
type textarea "Description - Bull"
type textarea "x"
type textarea "Description - Bulle"
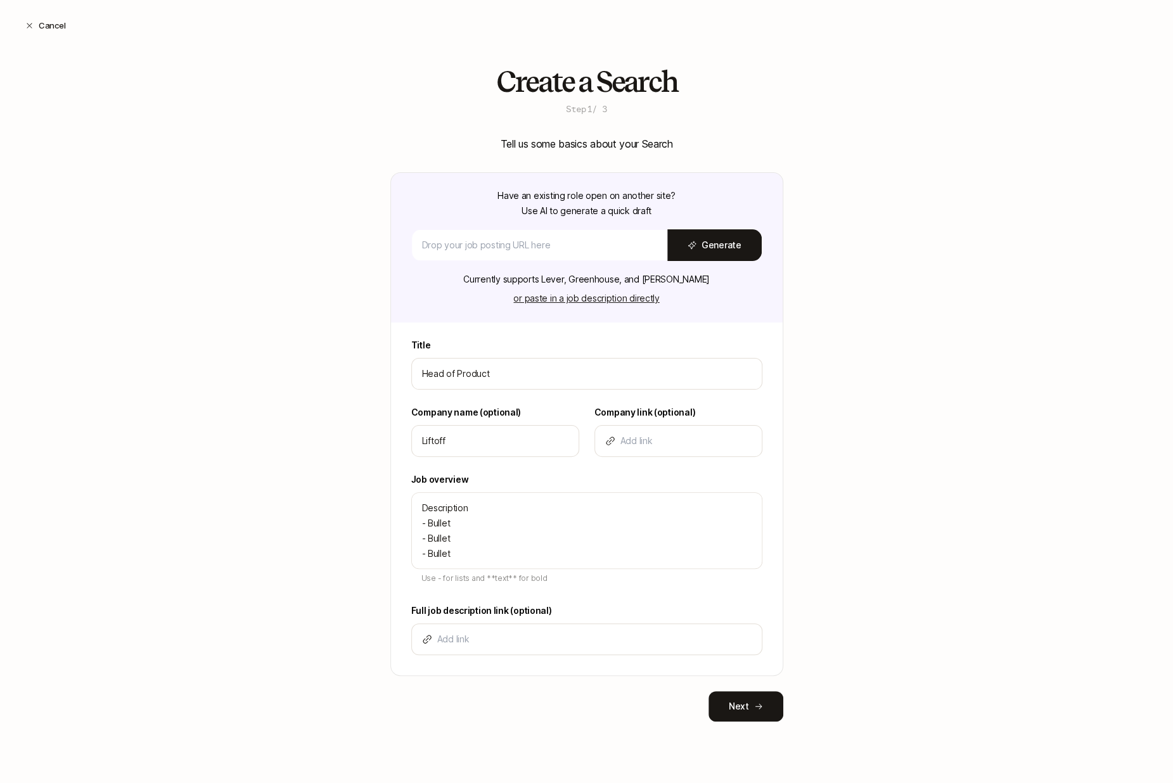
click at [355, 620] on div "Create a Search Step 1 / 3 Tell us some basics about your Search Have an existi…" at bounding box center [586, 414] width 1173 height 696
click at [759, 694] on button "Next" at bounding box center [745, 706] width 75 height 30
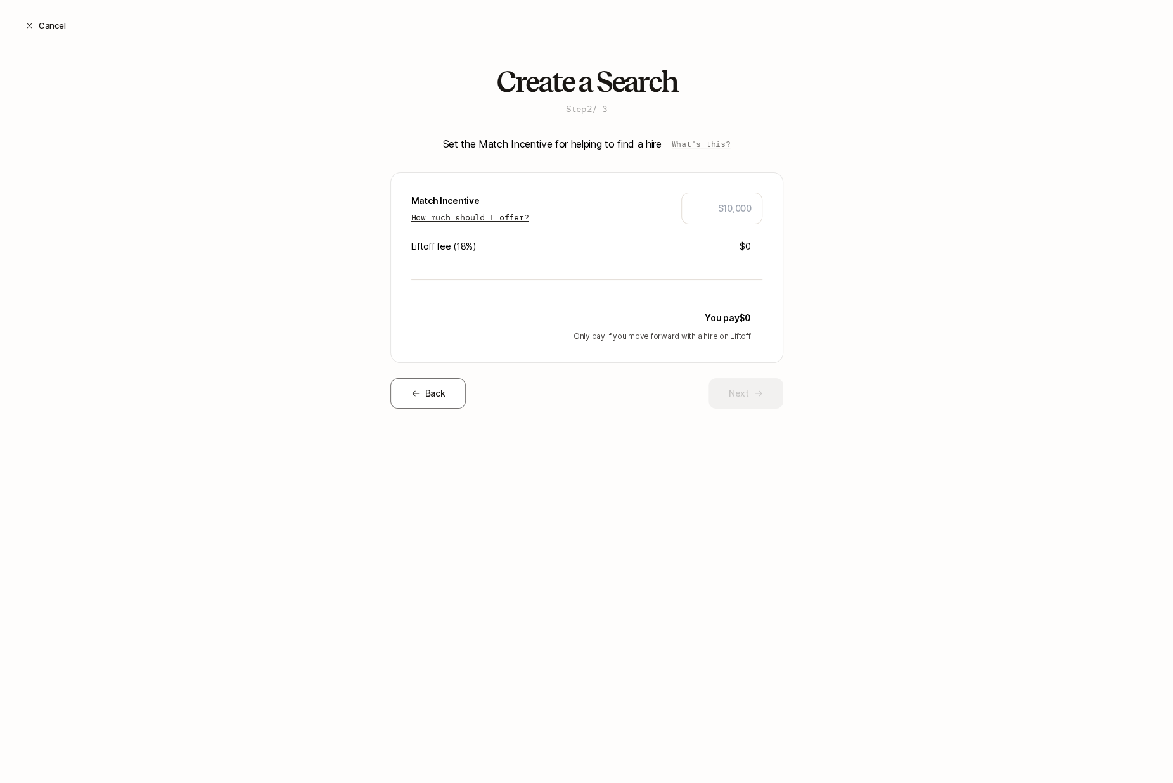
click at [523, 221] on p "How much should I offer?" at bounding box center [470, 217] width 118 height 13
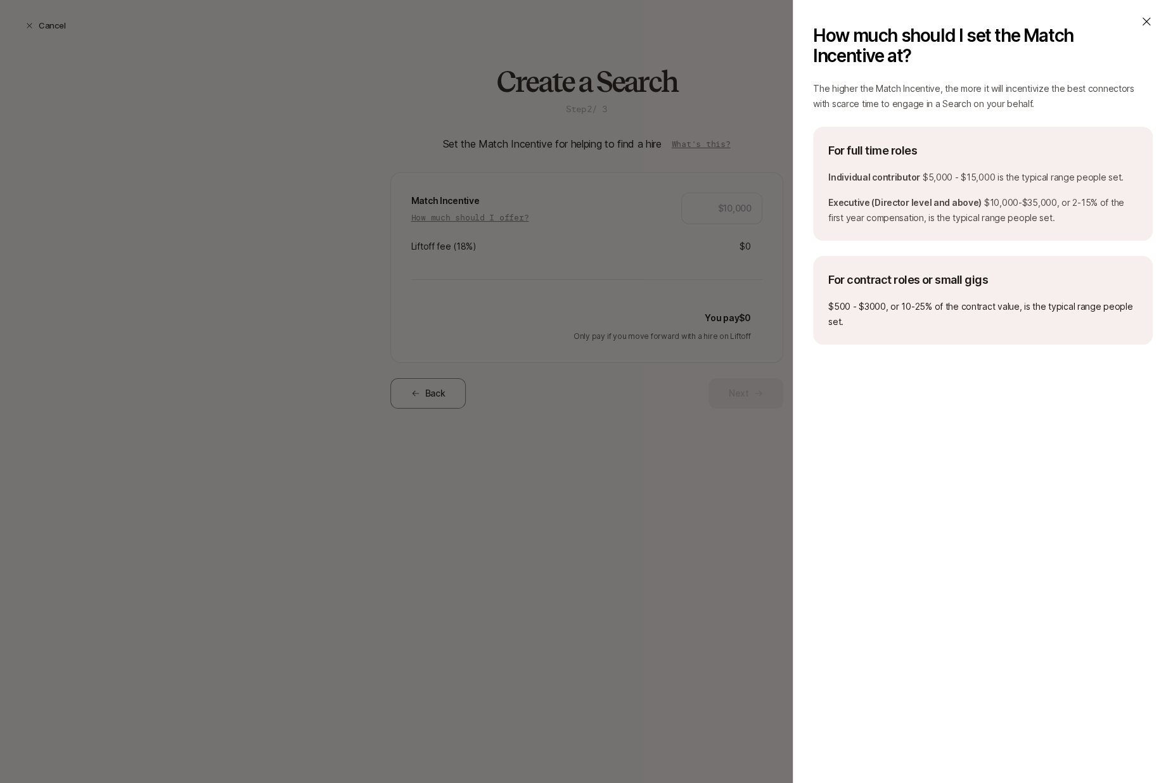
click at [1125, 32] on div "How much should I set the Match Incentive at?" at bounding box center [983, 45] width 340 height 61
click at [1125, 23] on icon at bounding box center [1146, 21] width 13 height 13
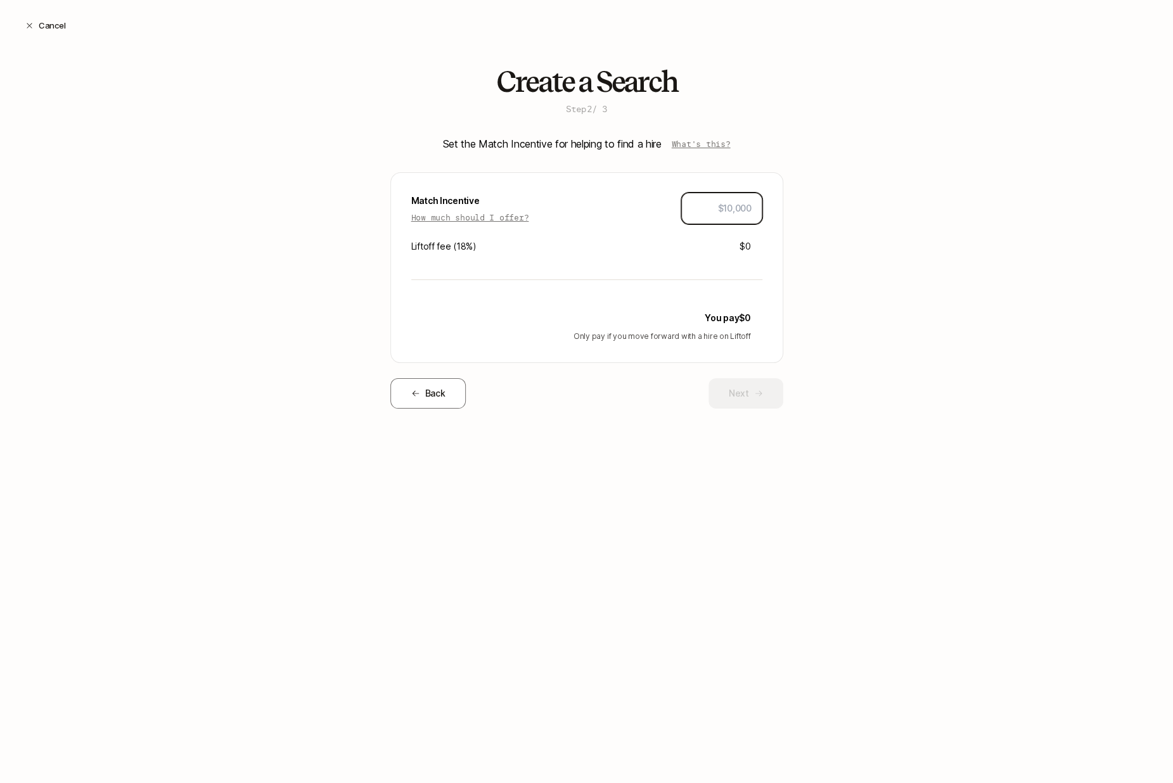
click at [725, 213] on input "text" at bounding box center [722, 208] width 60 height 15
click at [807, 272] on div "Create a Search Step 2 / 3 Set the Match Incentive for helping to find a hire W…" at bounding box center [586, 257] width 1173 height 383
click at [743, 392] on button "Next" at bounding box center [745, 393] width 75 height 30
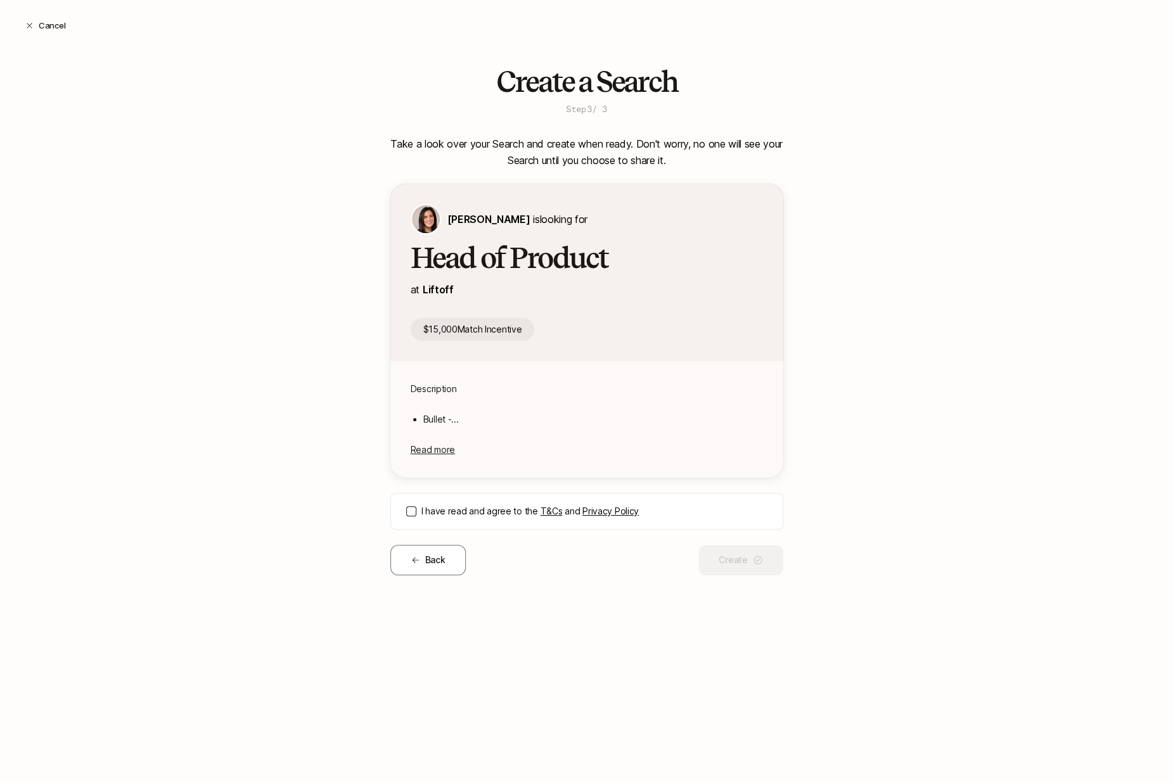
click at [411, 514] on button "I have read and agree to the T&Cs and Privacy Policy" at bounding box center [411, 511] width 10 height 10
click at [765, 563] on button "Create" at bounding box center [740, 560] width 84 height 30
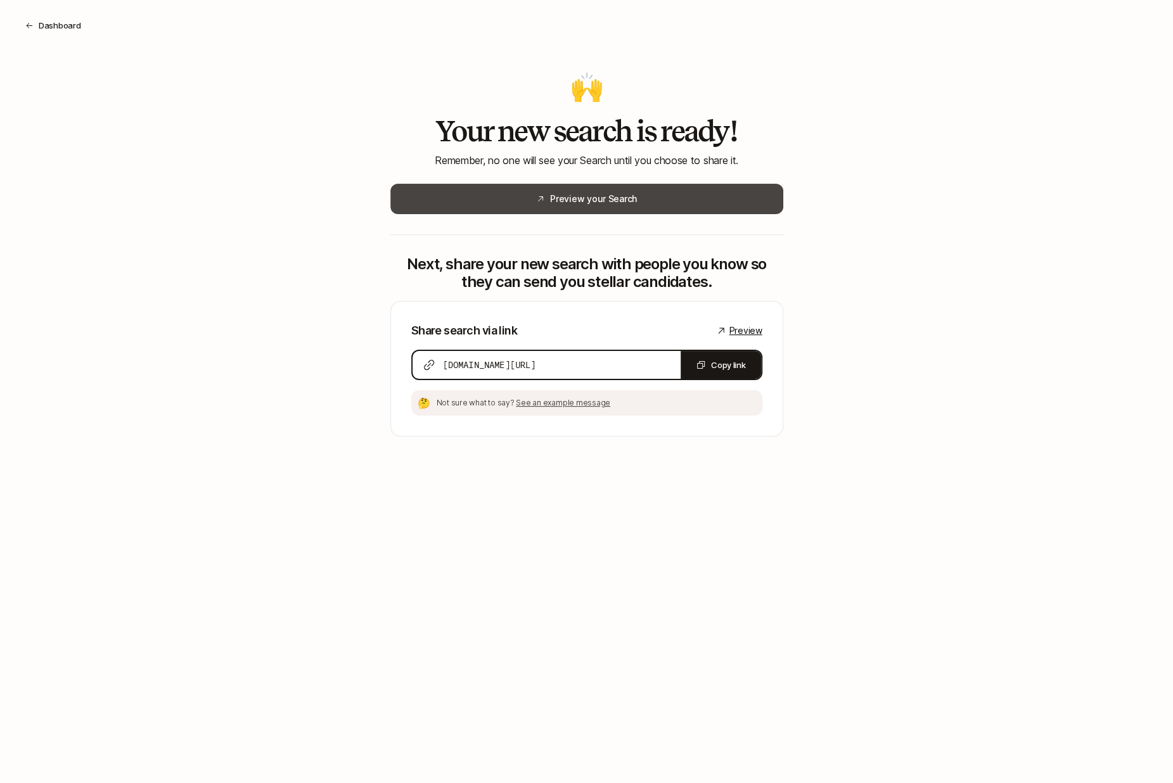
click at [679, 197] on button "Preview your Search" at bounding box center [586, 199] width 393 height 30
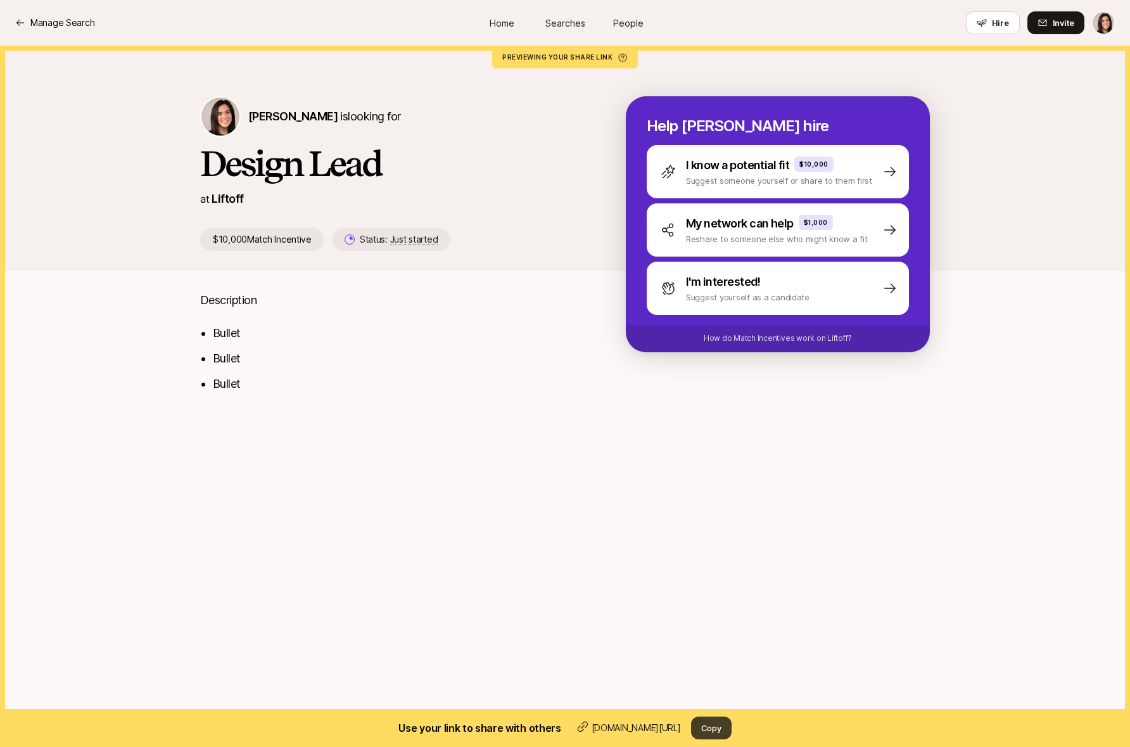
click at [716, 731] on button "Copy" at bounding box center [711, 728] width 41 height 23
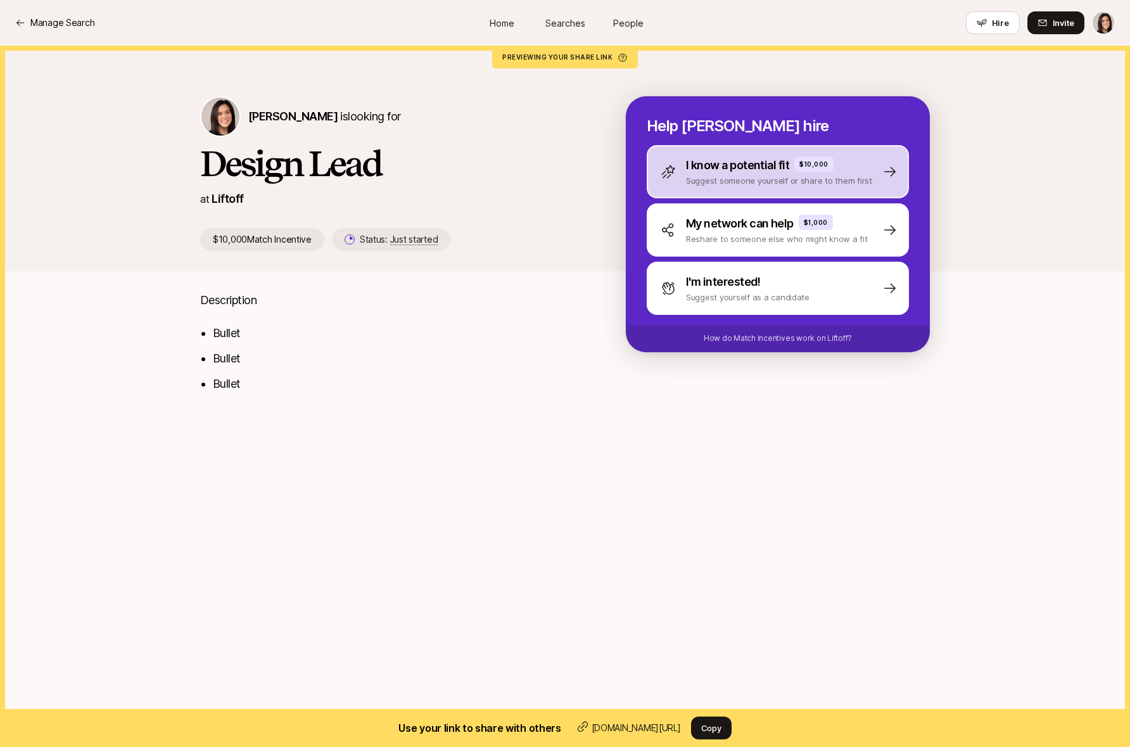
click at [686, 192] on div "I know a potential fit $10,000 Suggest someone yourself or share to them first" at bounding box center [778, 171] width 262 height 53
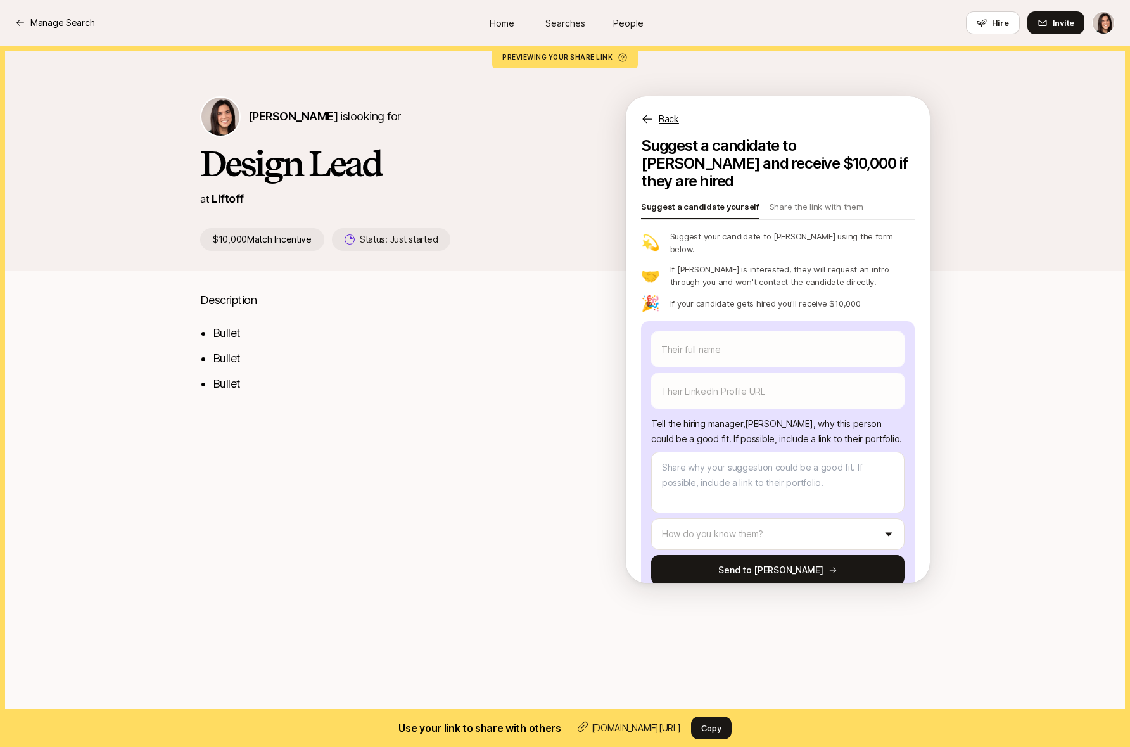
click at [668, 123] on p "Back" at bounding box center [669, 119] width 20 height 15
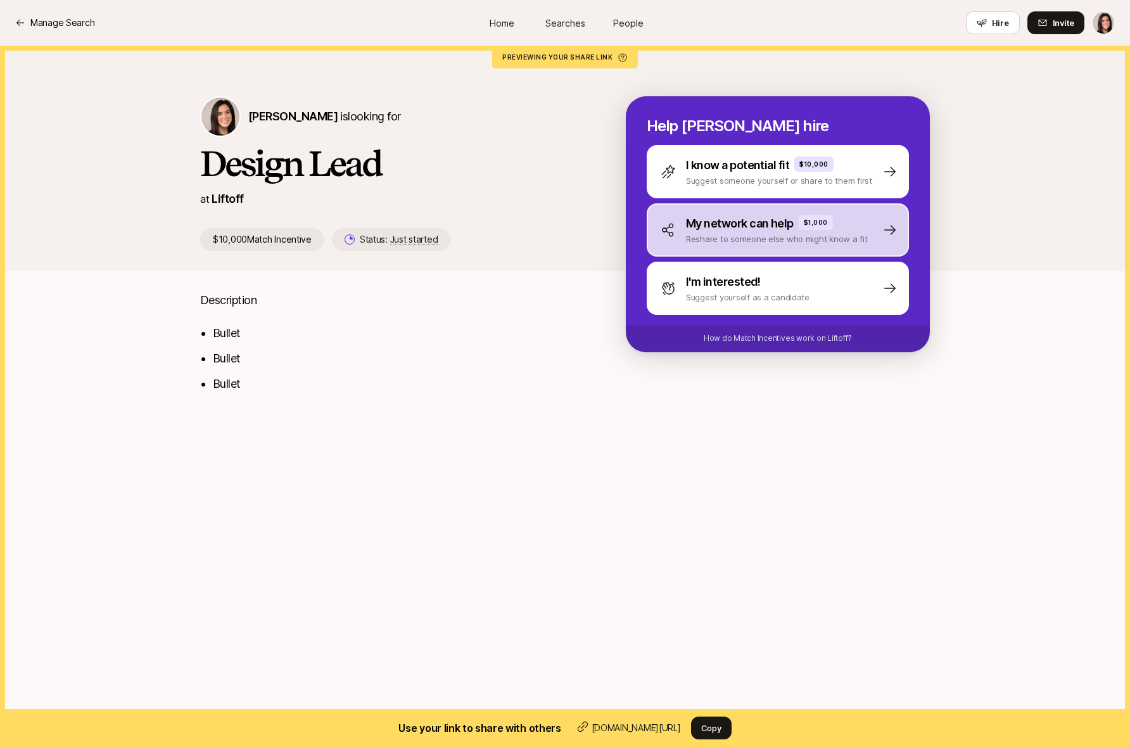
click at [671, 252] on div "My network can help $1,000 Reshare to someone else who might know a fit" at bounding box center [778, 229] width 262 height 53
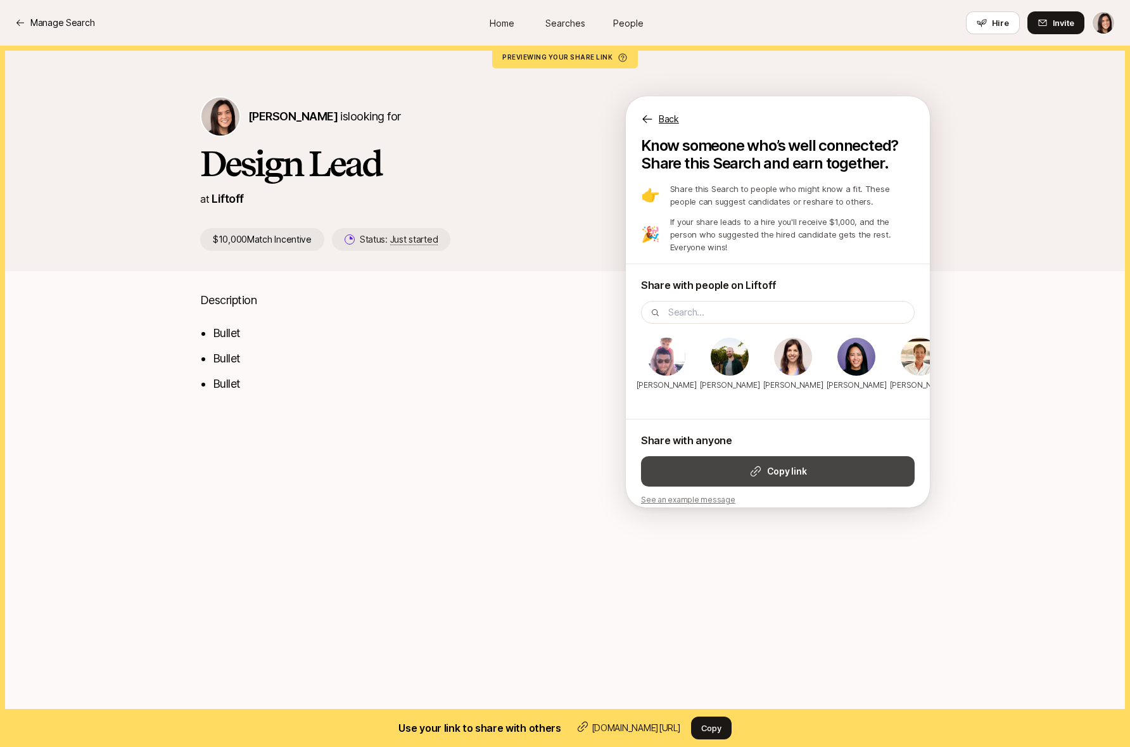
click at [735, 456] on button "Copy link" at bounding box center [778, 471] width 274 height 30
click at [667, 117] on p "Back" at bounding box center [669, 119] width 20 height 15
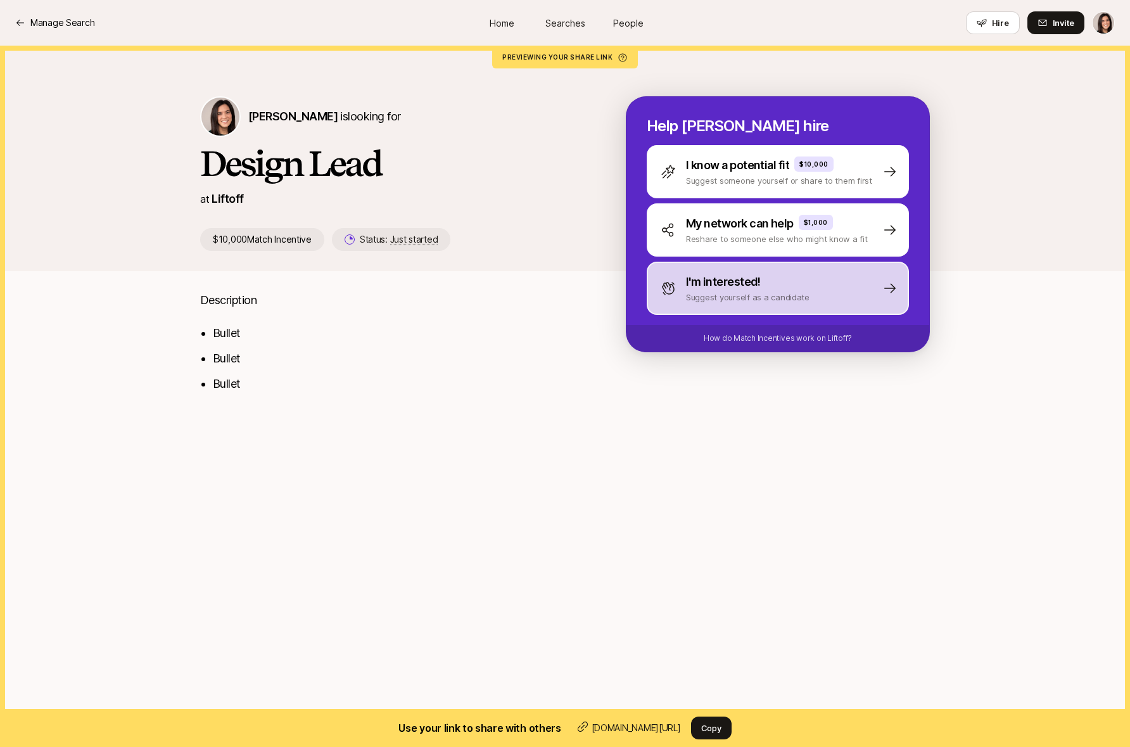
click at [837, 298] on div "I'm interested! Suggest yourself as a candidate" at bounding box center [778, 288] width 262 height 53
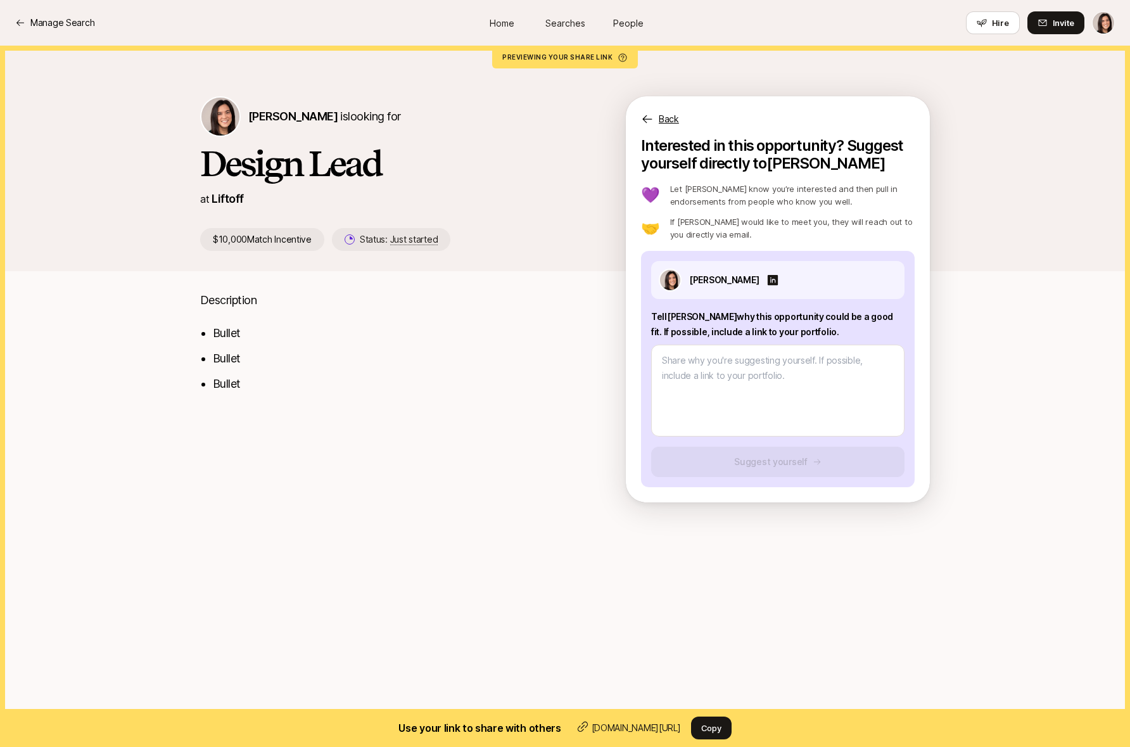
click at [676, 120] on p "Back" at bounding box center [669, 119] width 20 height 15
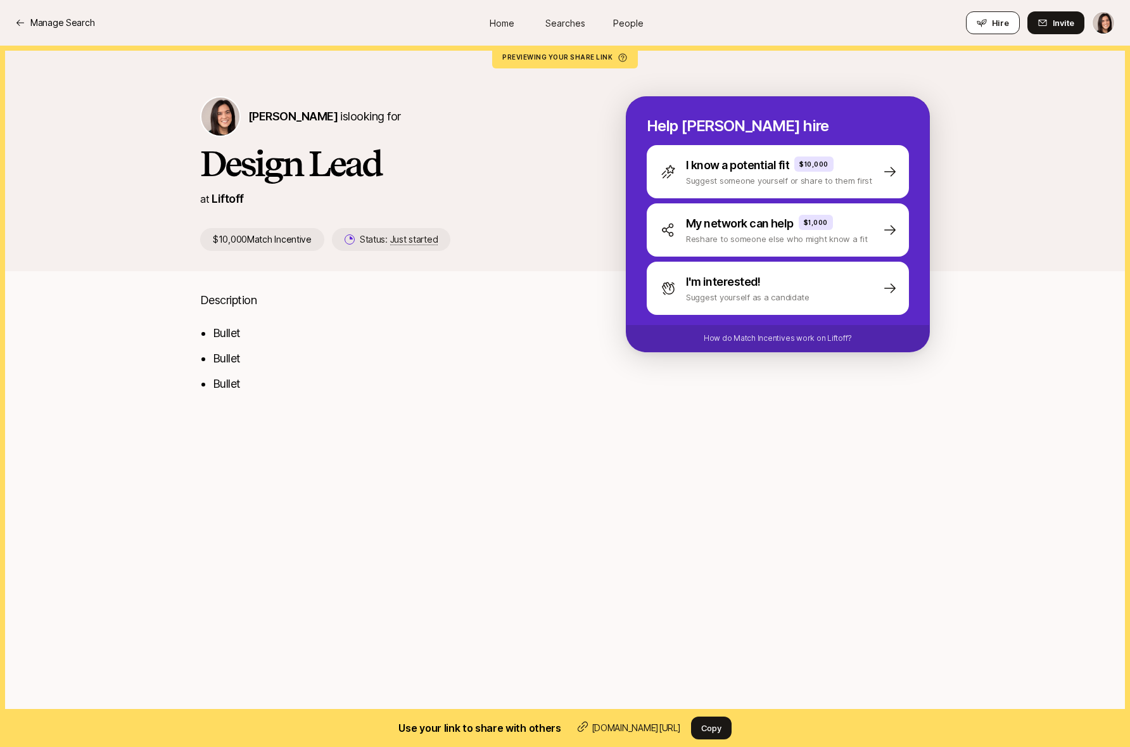
click at [1004, 22] on span "Hire" at bounding box center [1000, 22] width 17 height 13
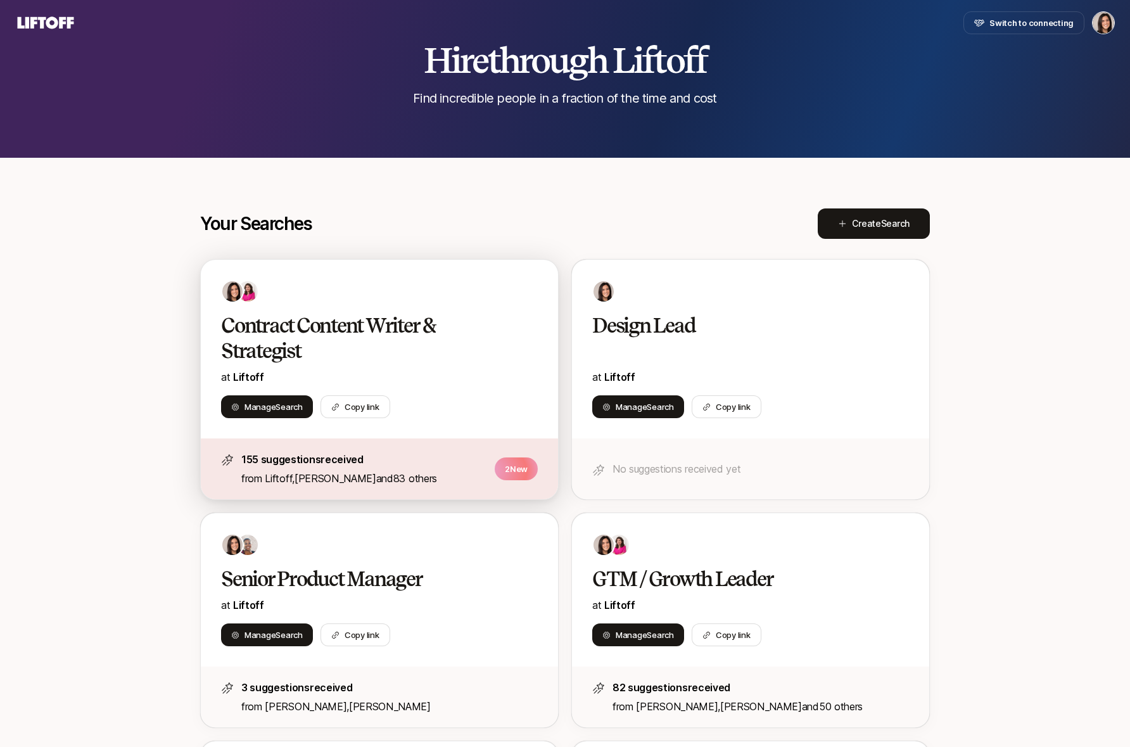
scroll to position [90, 0]
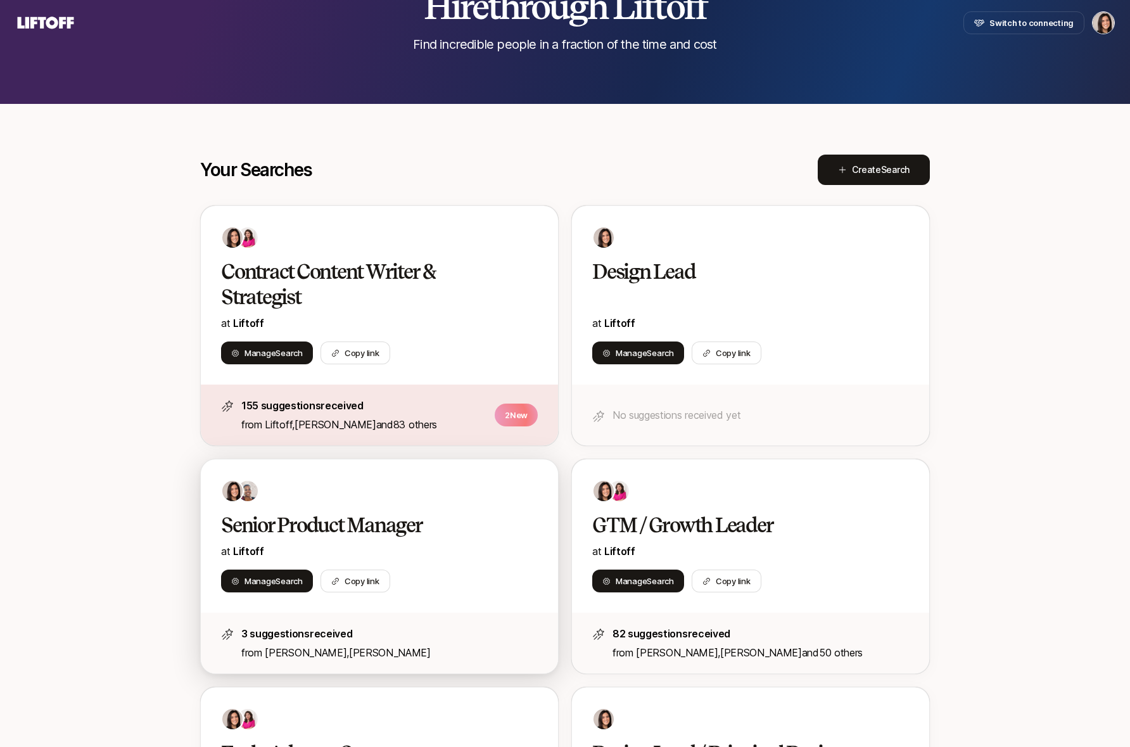
click at [468, 513] on h2 "Senior Product Manager" at bounding box center [366, 525] width 290 height 25
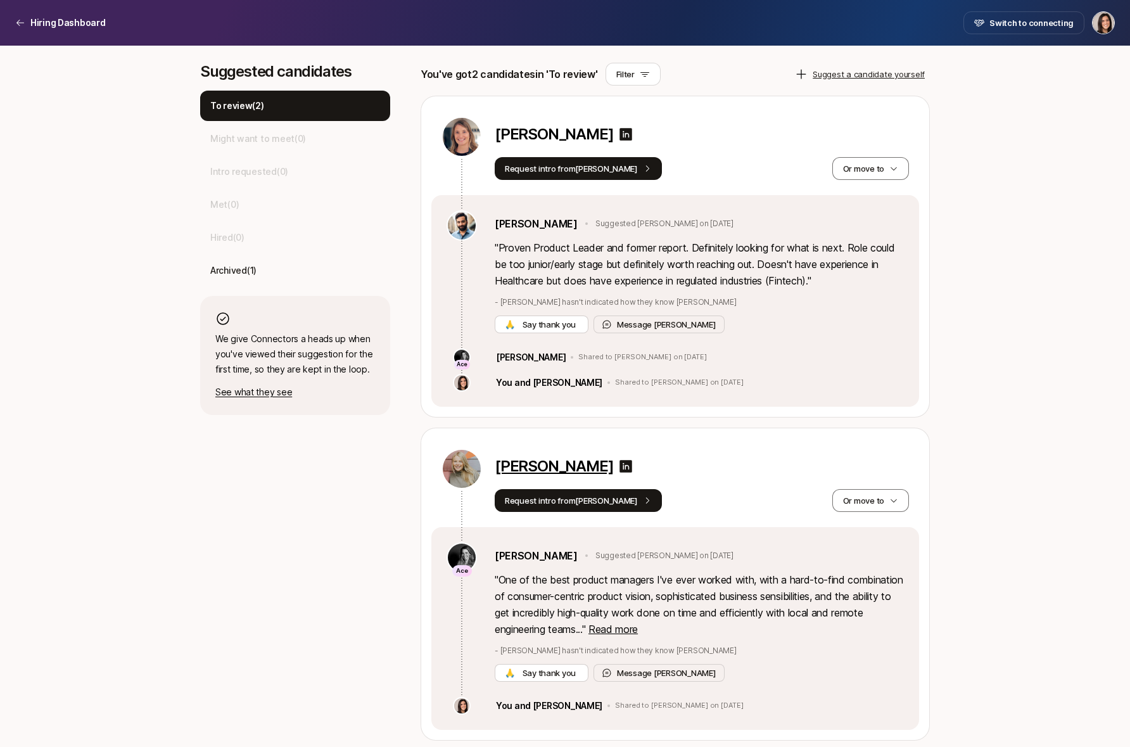
scroll to position [353, 0]
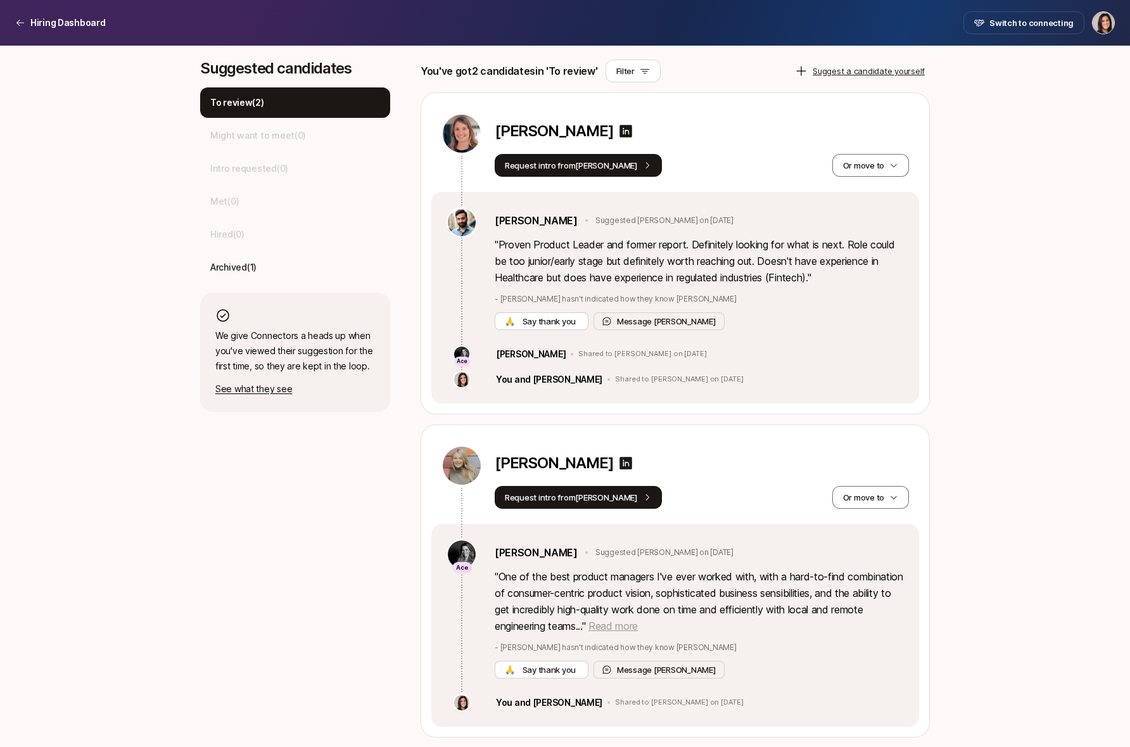
click at [638, 630] on span "Read more" at bounding box center [613, 626] width 49 height 13
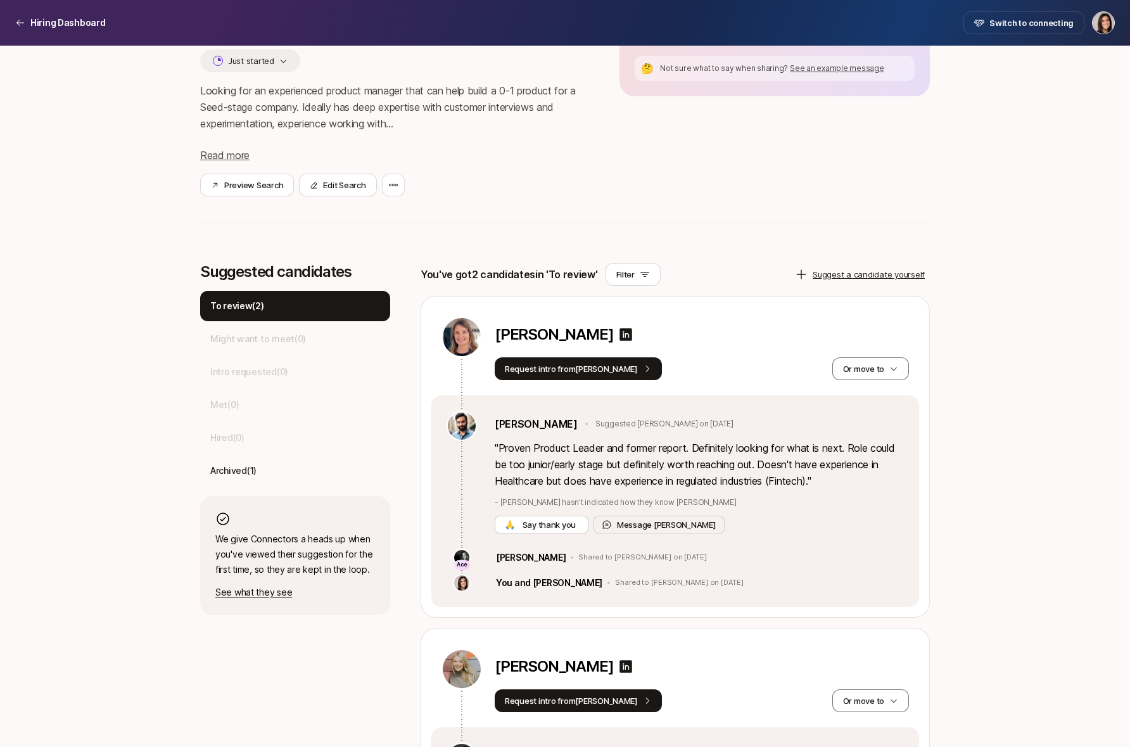
scroll to position [146, 0]
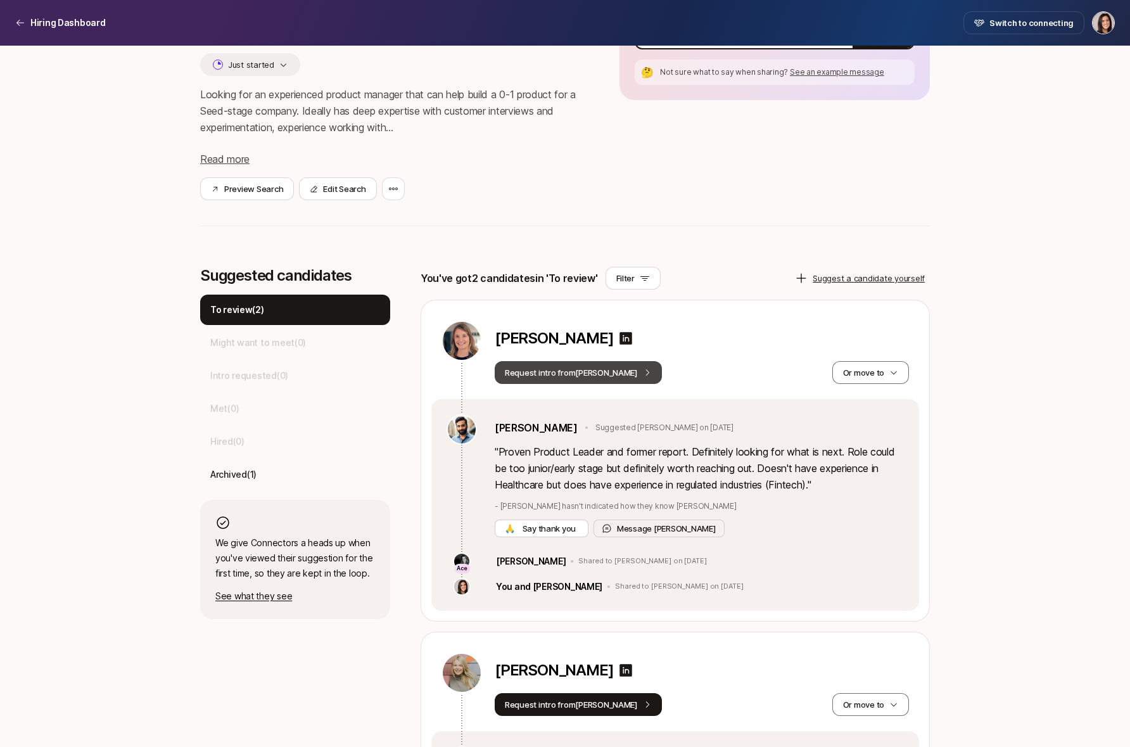
click at [597, 378] on button "Request intro from Frank" at bounding box center [578, 372] width 167 height 23
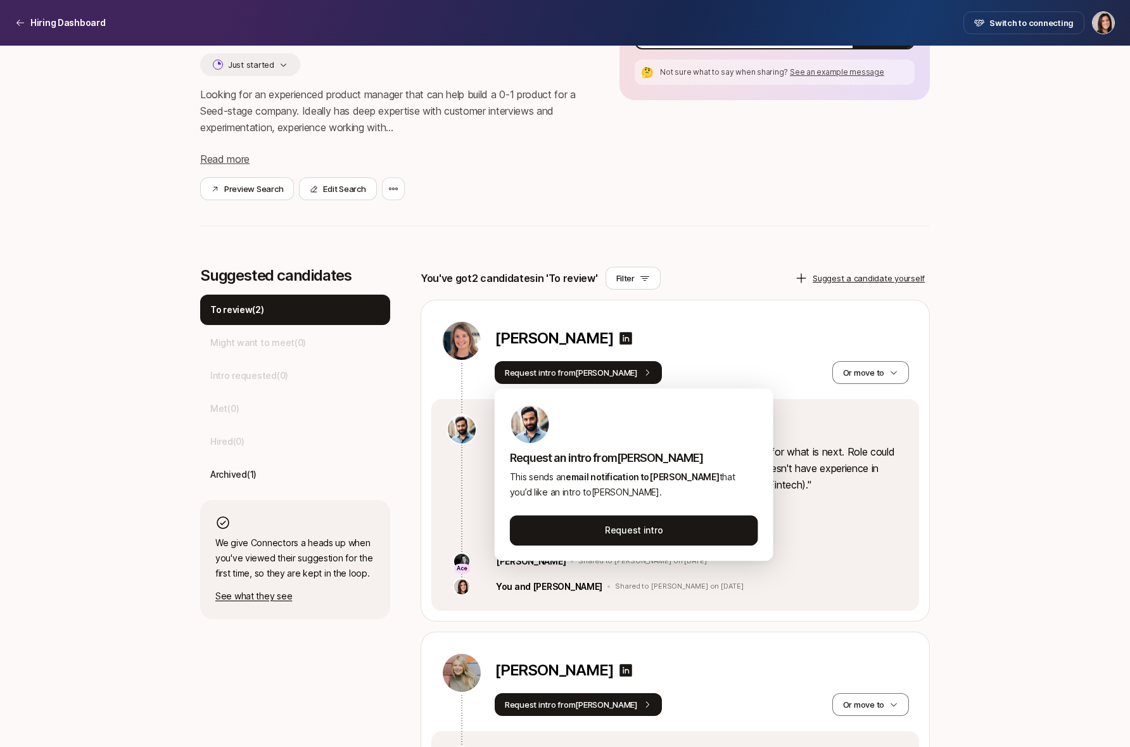
click at [727, 298] on div "You've got 2 candidates in 'To review' Filter Suggest a candidate yourself Mega…" at bounding box center [675, 639] width 509 height 744
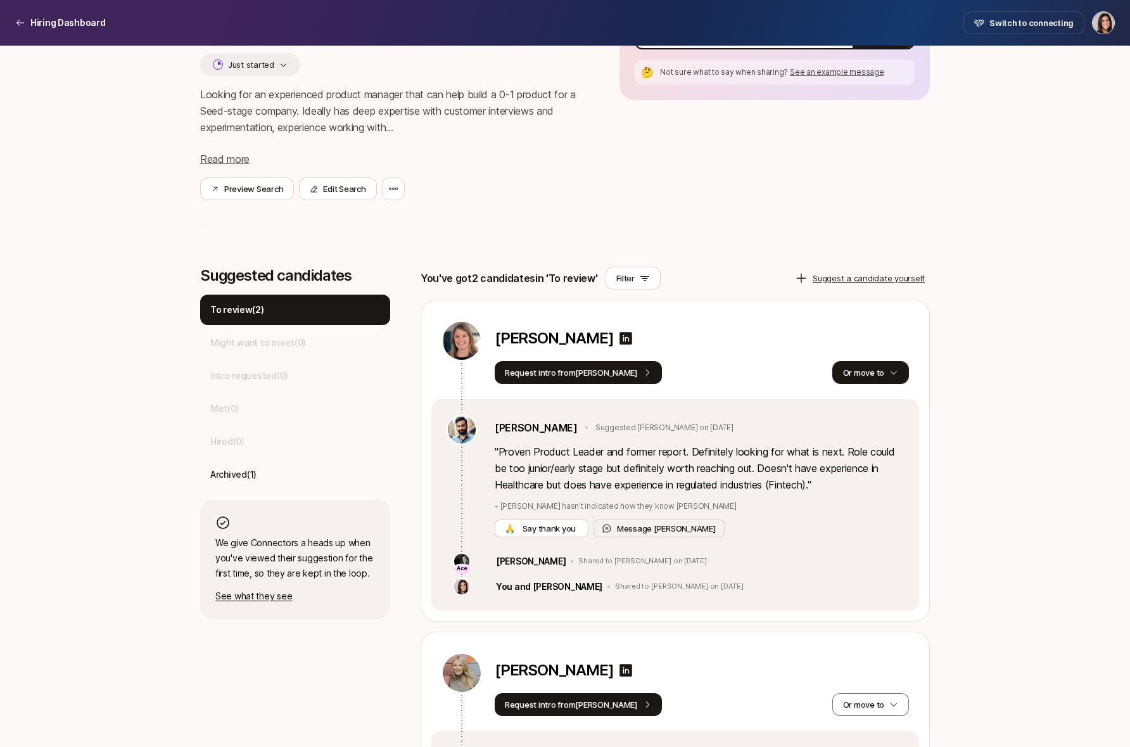
click at [893, 376] on button "Or move to" at bounding box center [871, 372] width 77 height 23
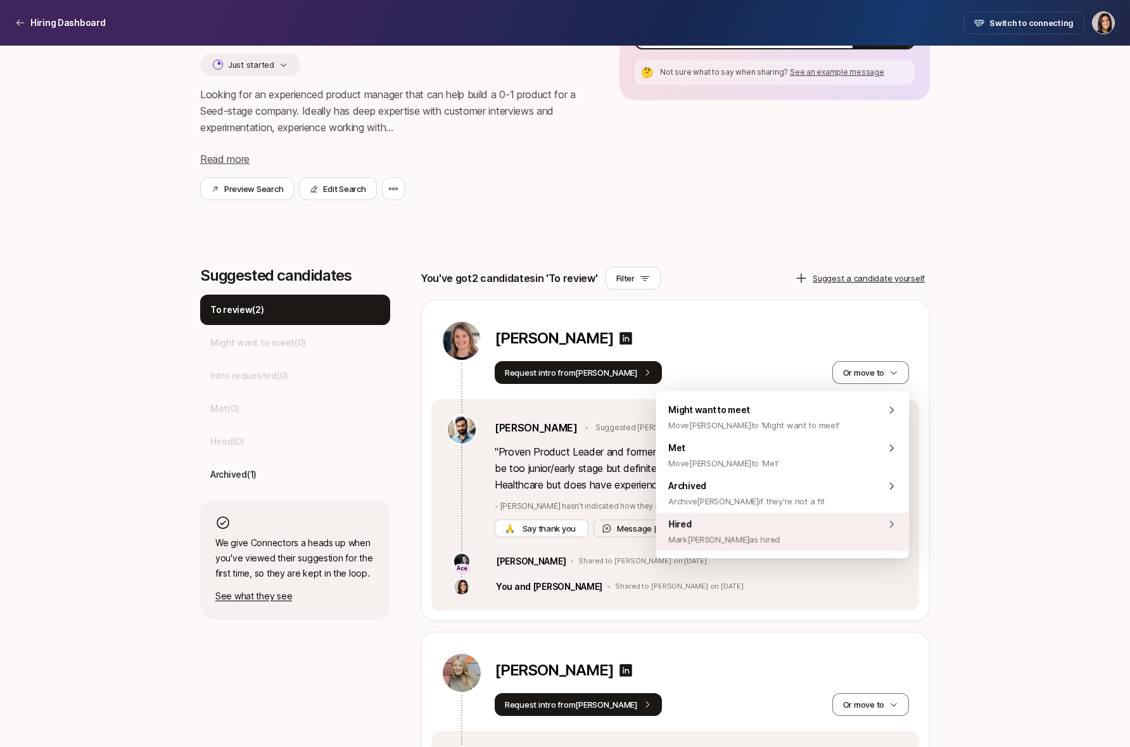
click at [819, 538] on div "Hired [PERSON_NAME] [PERSON_NAME] as hired" at bounding box center [782, 532] width 253 height 38
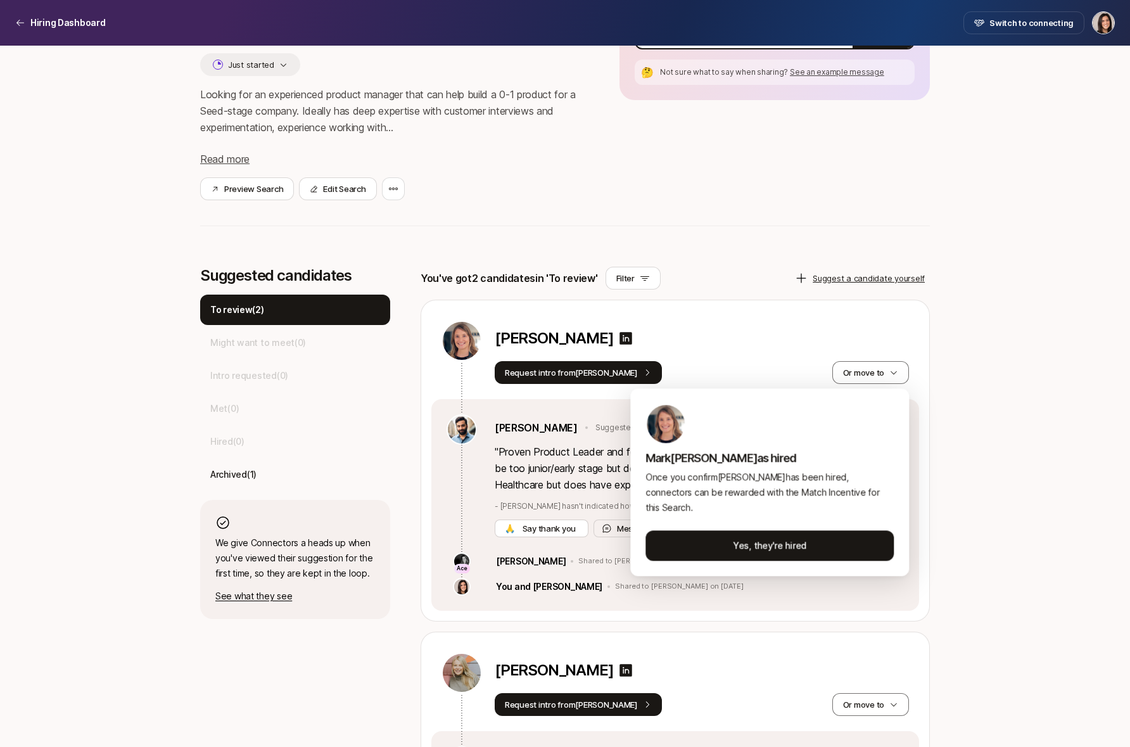
click at [924, 522] on html "Hiring Dashboard Hiring Dashboard Switch to connecting Senior Product Manager a…" at bounding box center [565, 227] width 1130 height 747
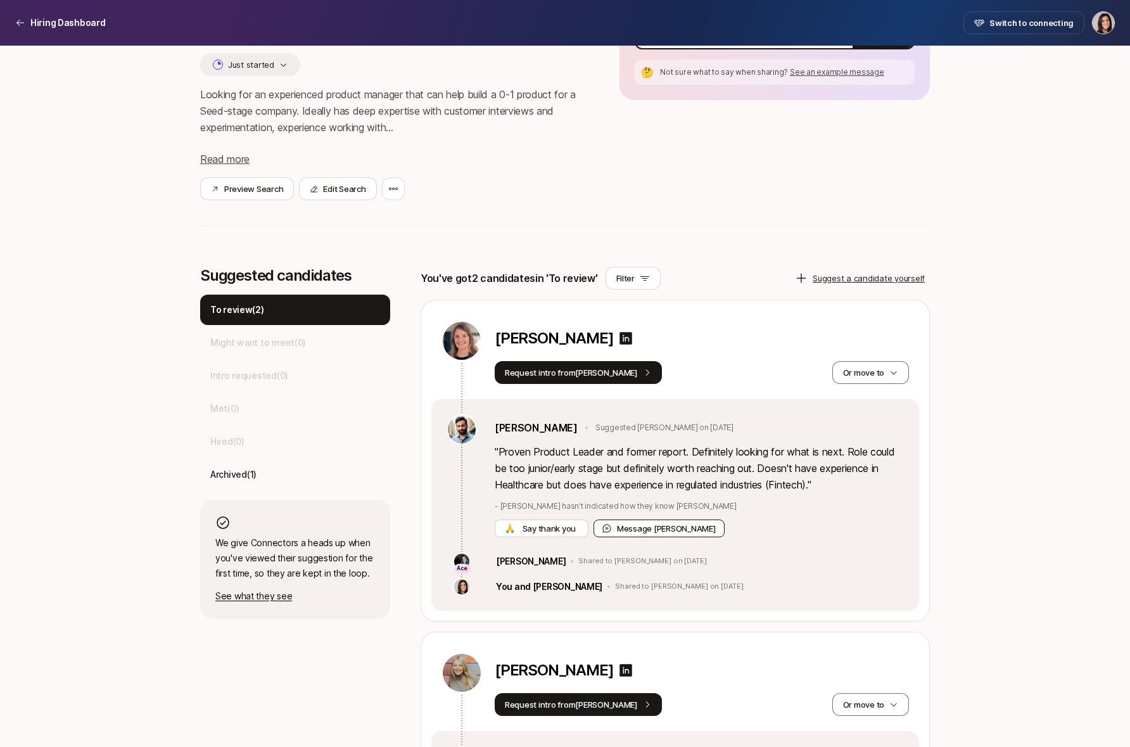
click at [643, 532] on button "Message [PERSON_NAME]" at bounding box center [659, 529] width 131 height 18
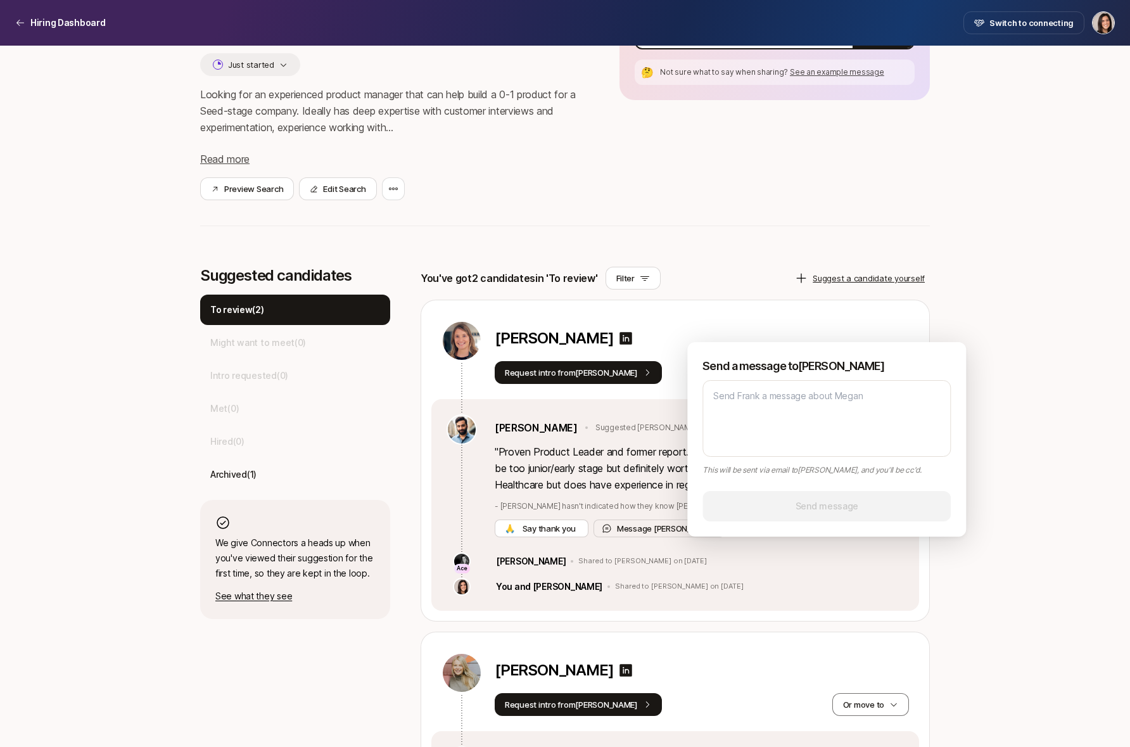
click at [763, 278] on div "You've got 2 candidates in 'To review' Filter Suggest a candidate yourself" at bounding box center [675, 278] width 509 height 23
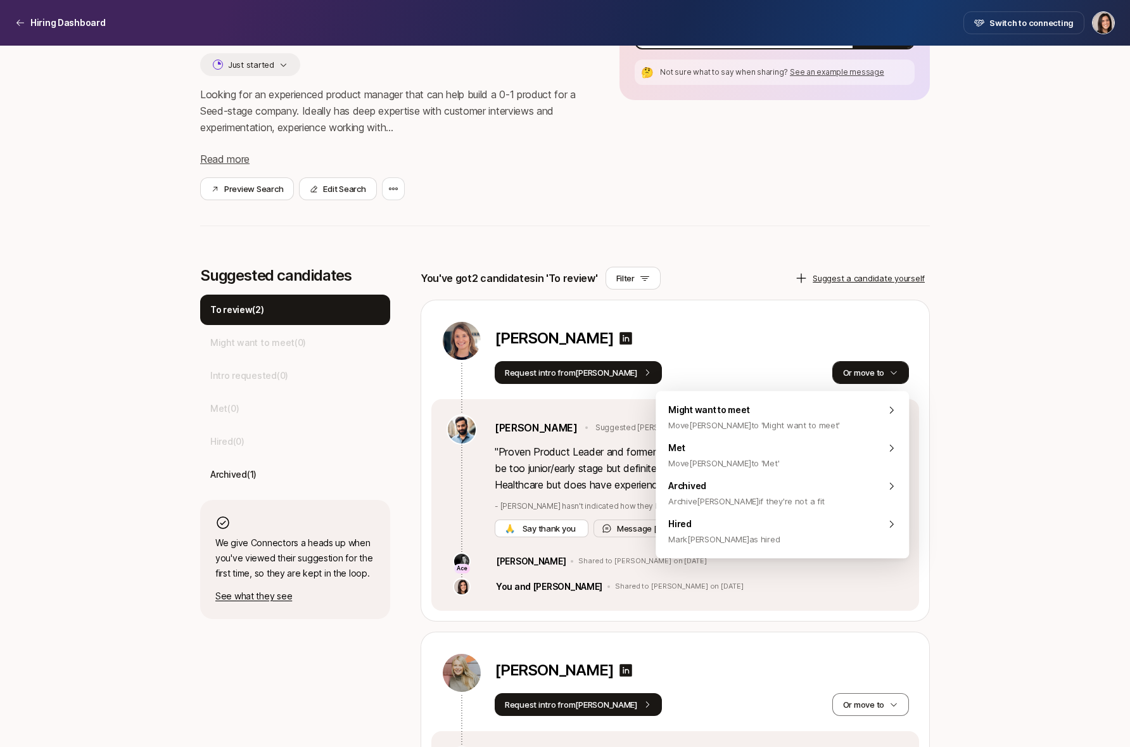
click at [855, 365] on button "Or move to" at bounding box center [871, 372] width 77 height 23
click at [839, 489] on div "Archived Archive [PERSON_NAME] if they're not a fit" at bounding box center [782, 494] width 253 height 38
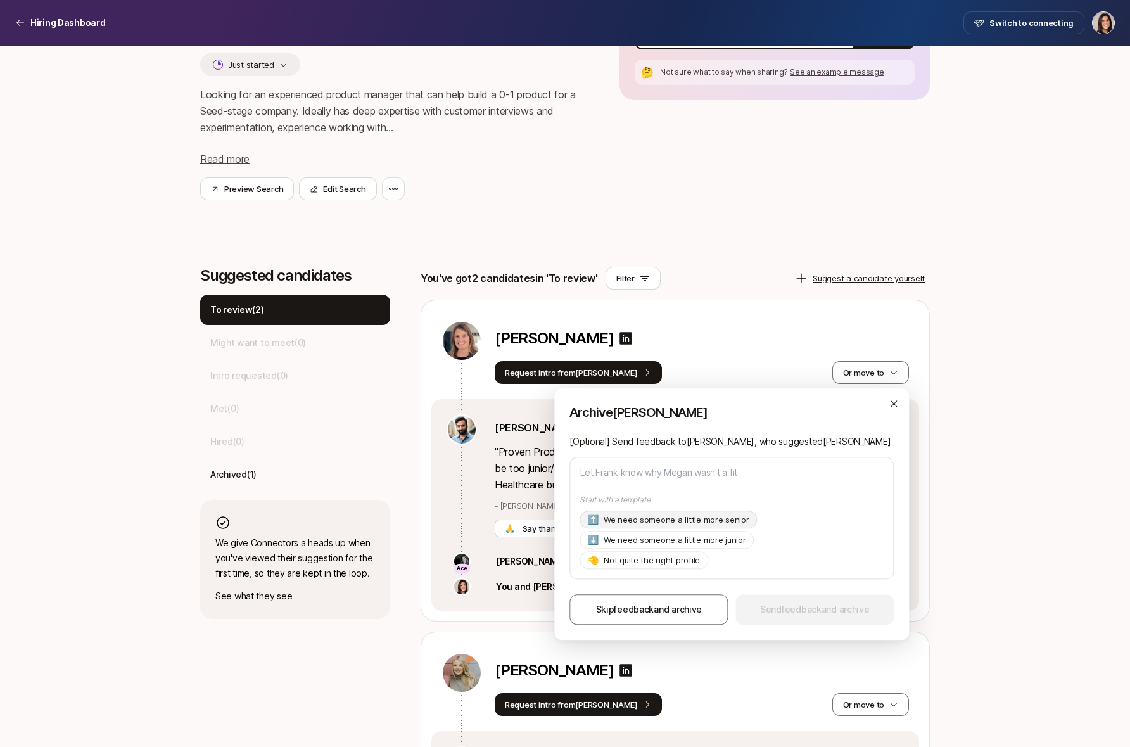
click at [722, 525] on p "We need someone a little more senior" at bounding box center [677, 520] width 146 height 13
type textarea "x"
type textarea "Hi [PERSON_NAME], Thanks so much for suggesting [PERSON_NAME]! As of now we're …"
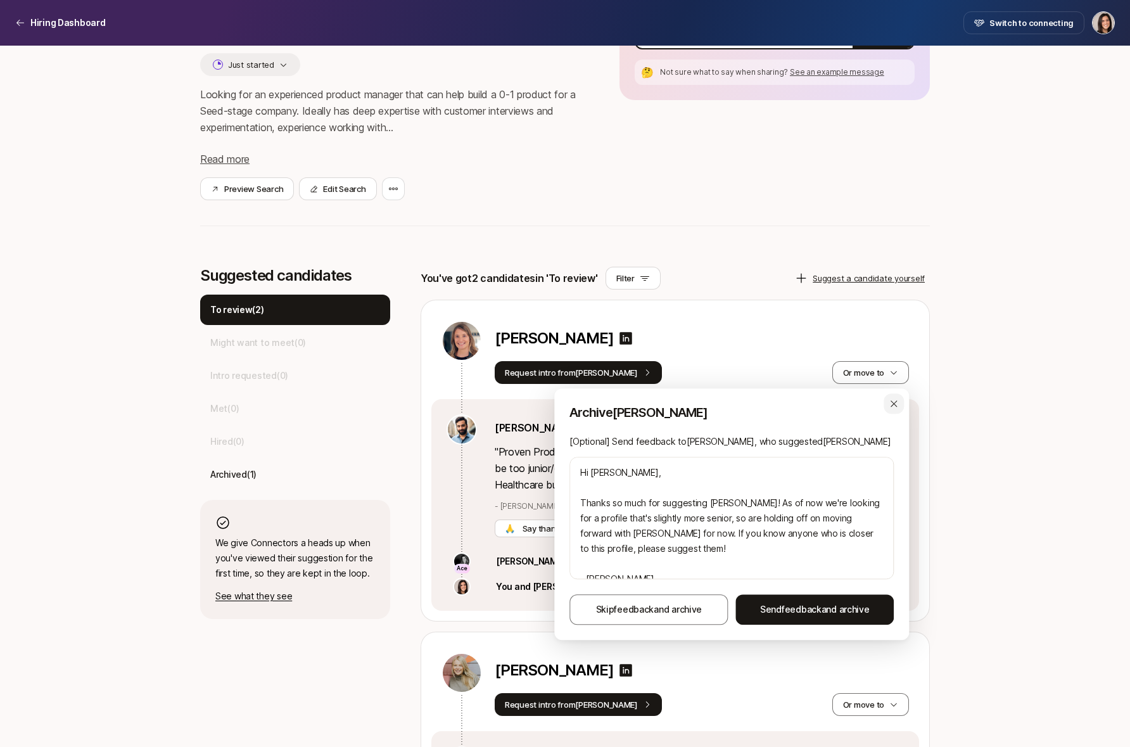
click at [896, 409] on icon "button" at bounding box center [894, 404] width 10 height 10
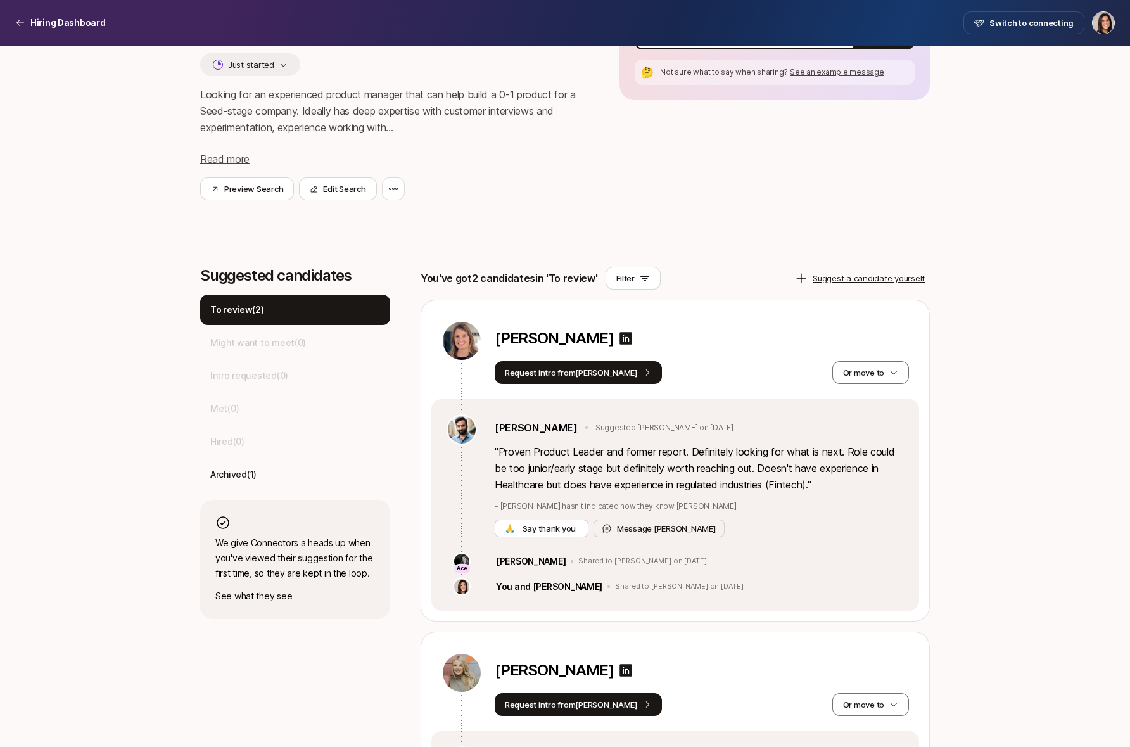
scroll to position [0, 0]
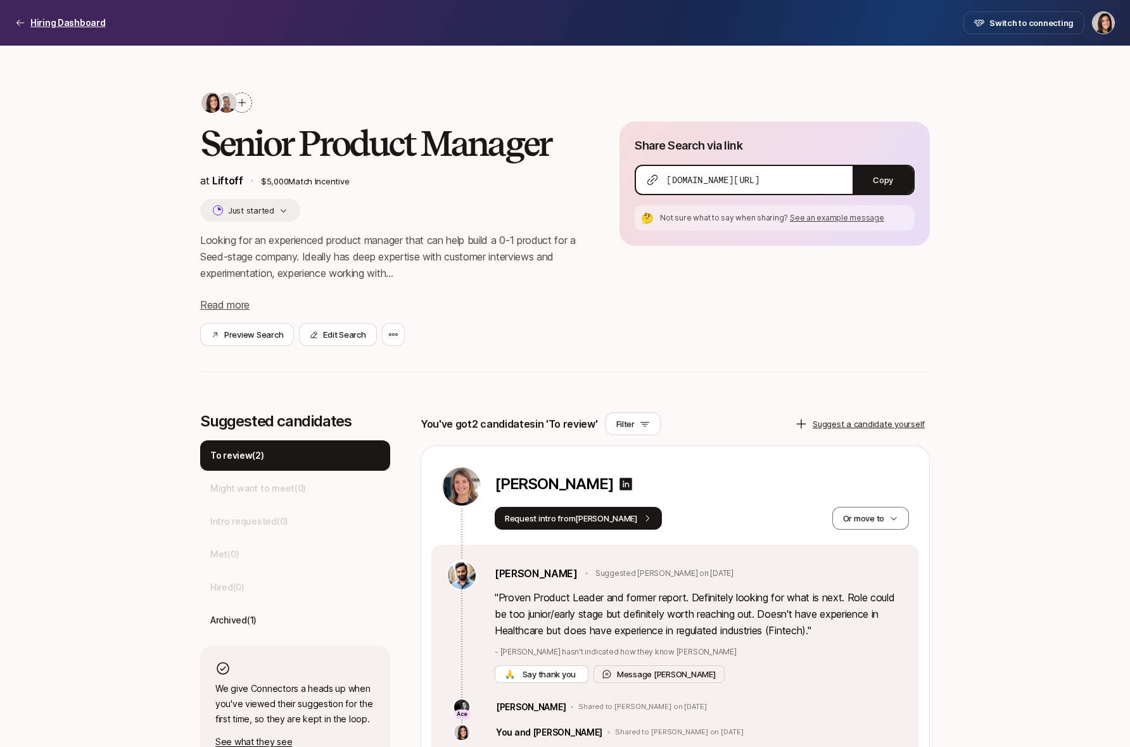
click at [100, 22] on p "Hiring Dashboard" at bounding box center [67, 22] width 75 height 15
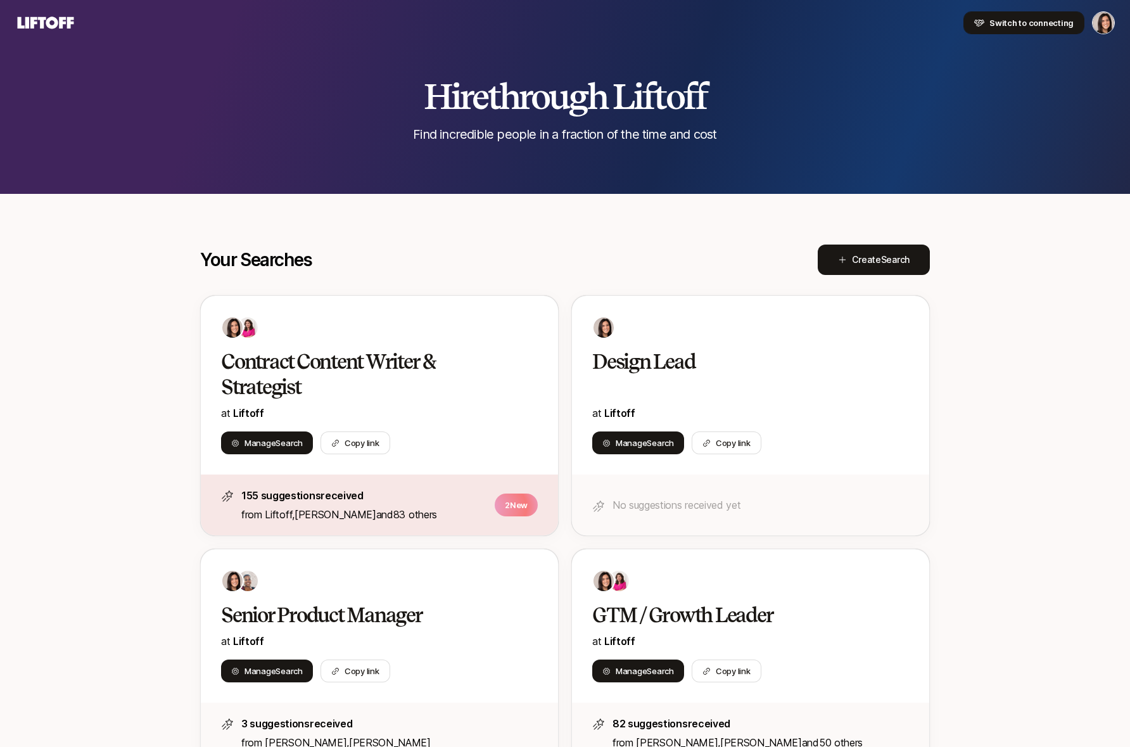
click at [1028, 20] on span "Switch to connecting" at bounding box center [1032, 22] width 84 height 13
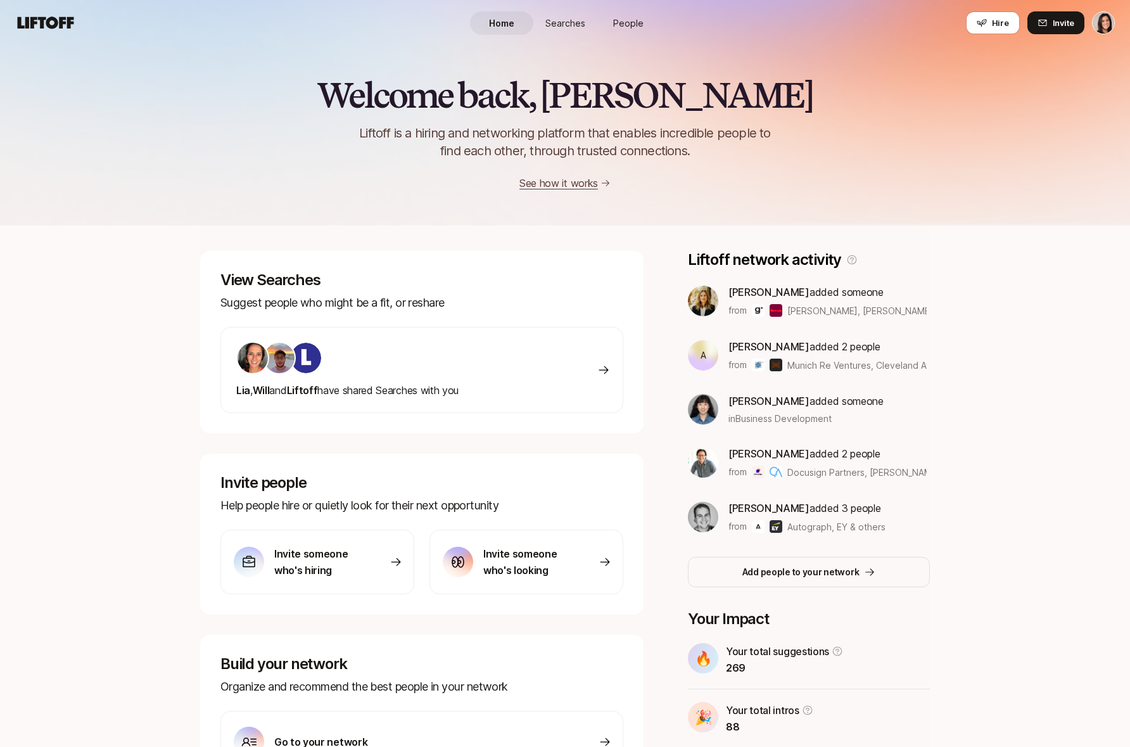
click at [573, 30] on link "Searches" at bounding box center [564, 22] width 63 height 23
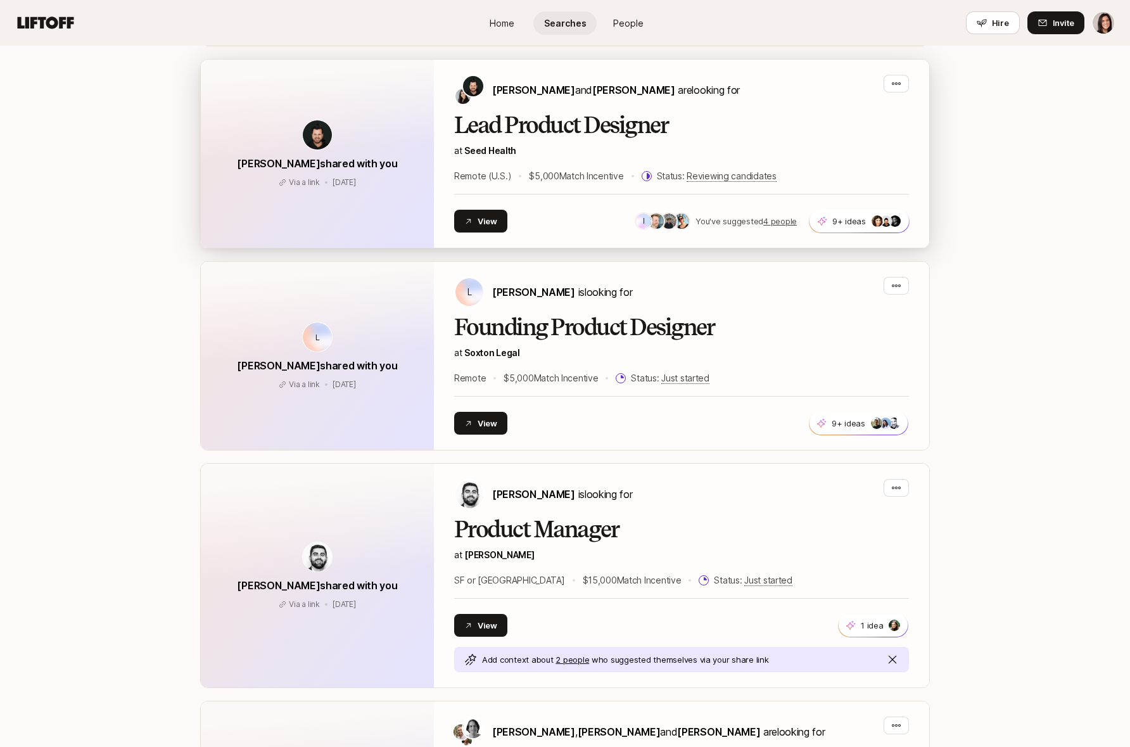
scroll to position [530, 0]
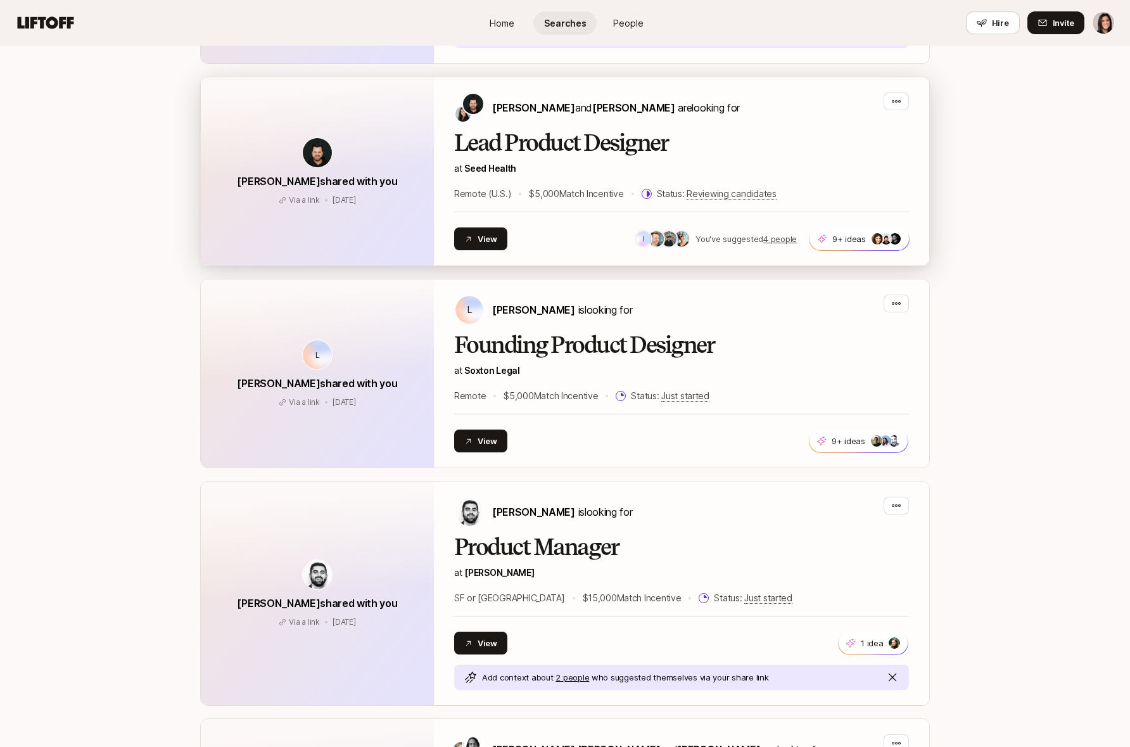
click at [786, 141] on h2 "Lead Product Designer" at bounding box center [681, 143] width 455 height 25
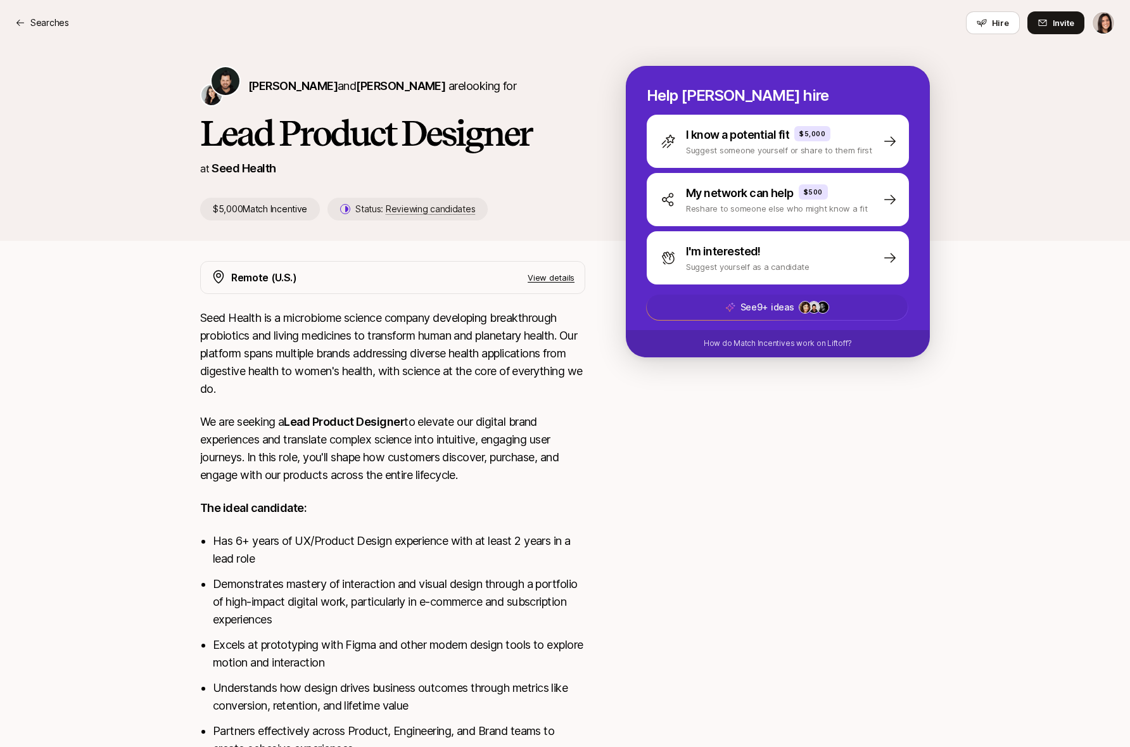
click at [691, 308] on span "See 9+ ideas +99" at bounding box center [777, 307] width 261 height 25
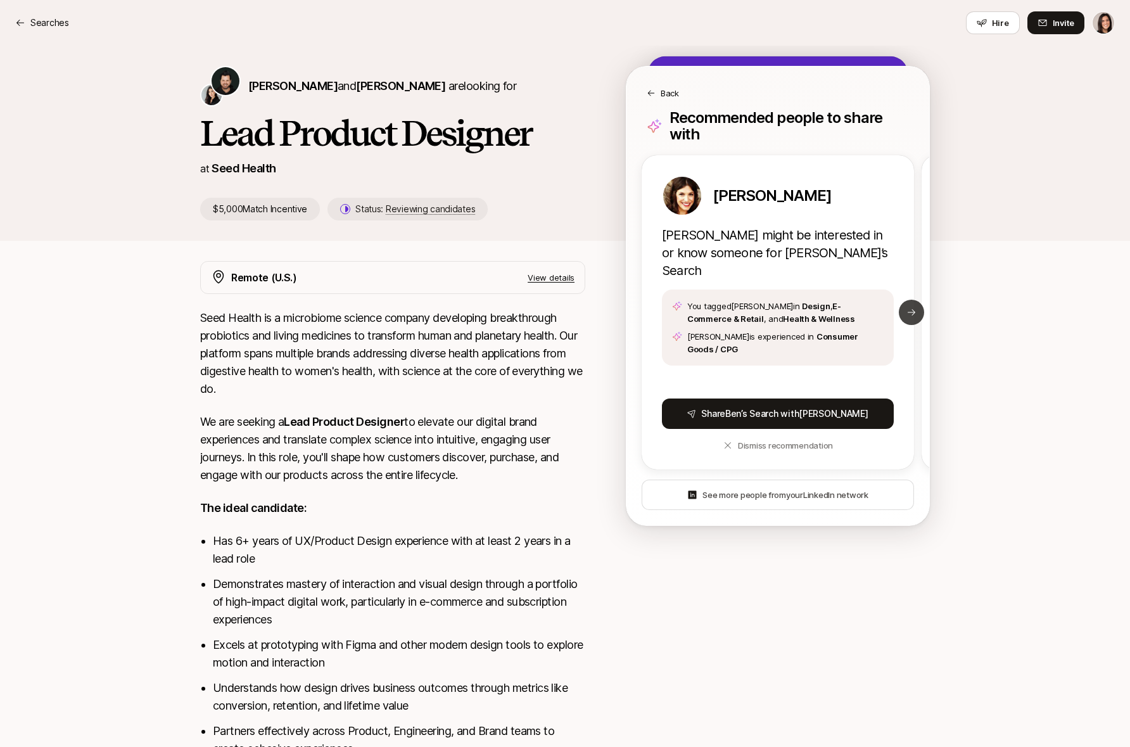
click at [912, 307] on icon at bounding box center [912, 312] width 10 height 10
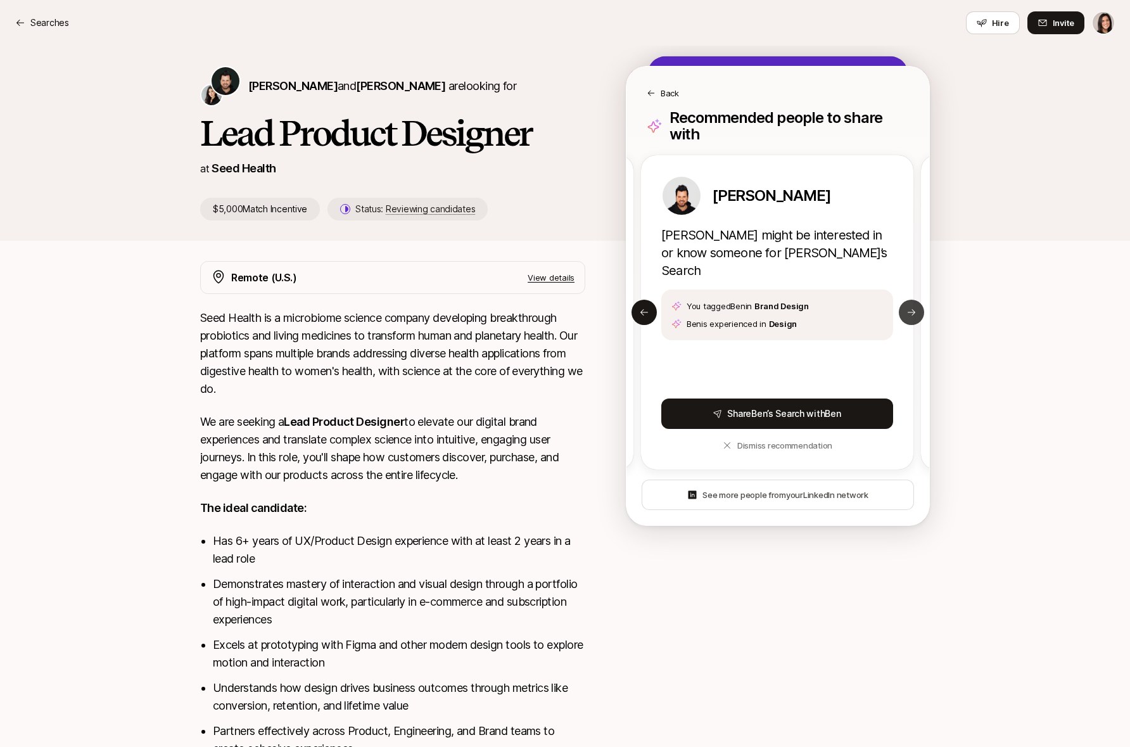
click at [912, 307] on icon at bounding box center [912, 312] width 10 height 10
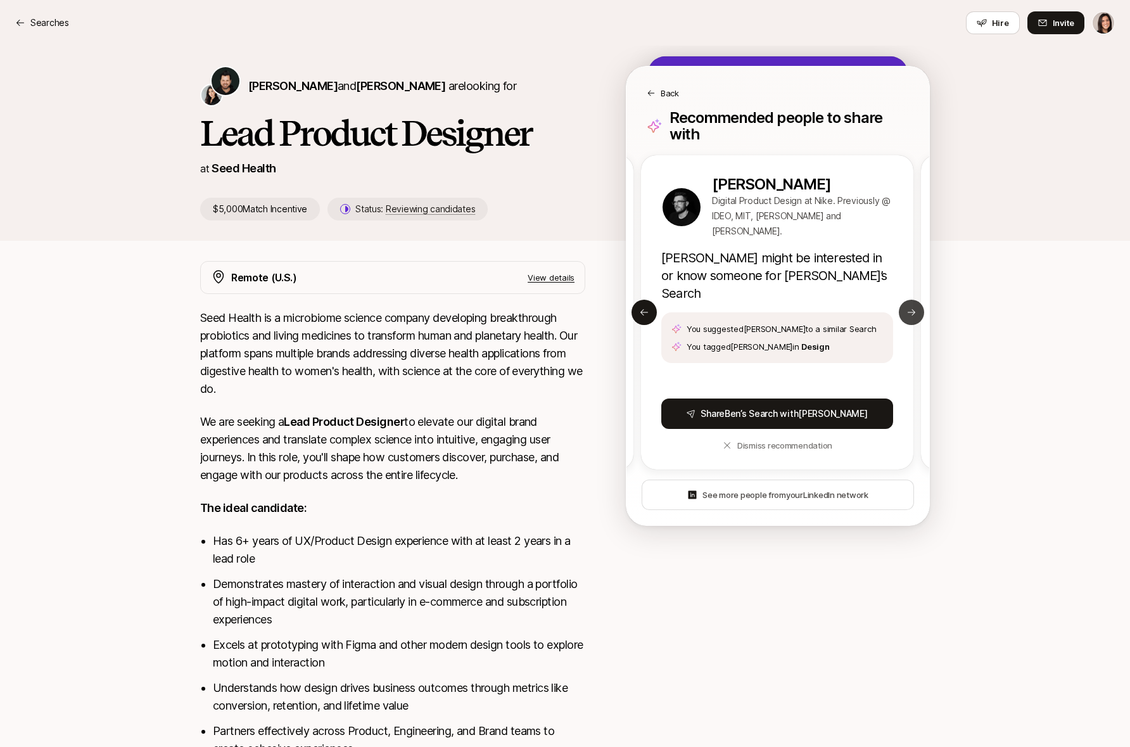
click at [917, 304] on button "Next slide" at bounding box center [911, 312] width 25 height 25
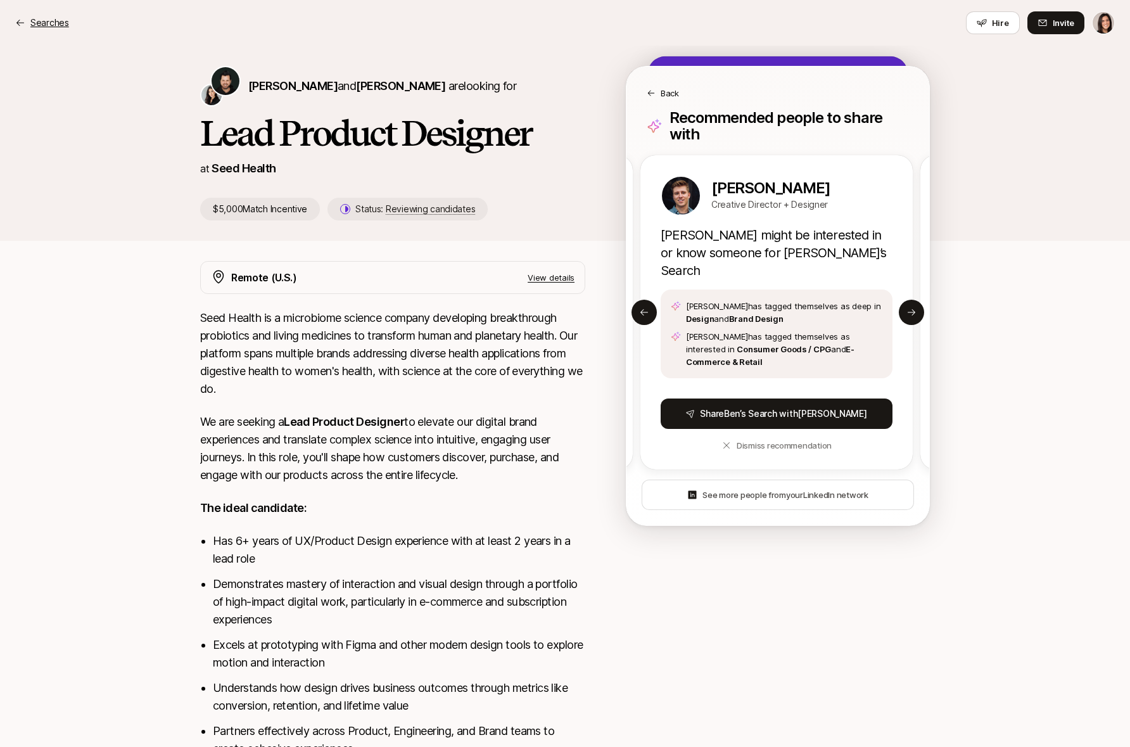
click at [56, 21] on p "Searches" at bounding box center [49, 22] width 39 height 15
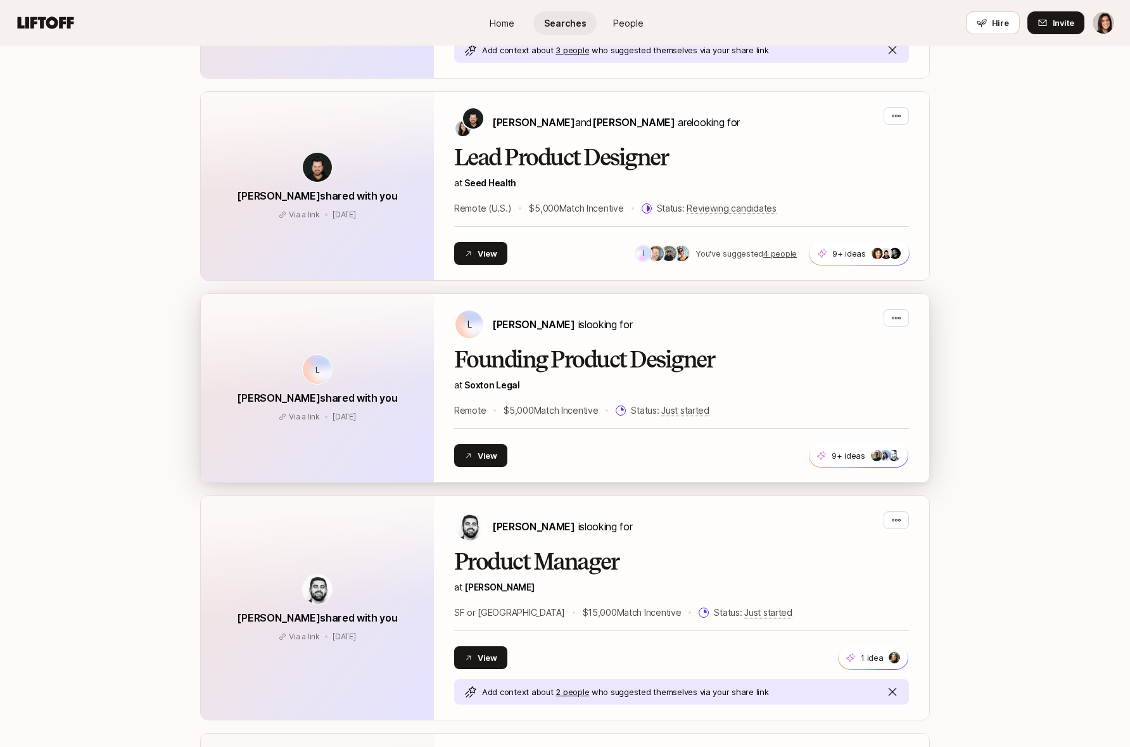
scroll to position [596, 0]
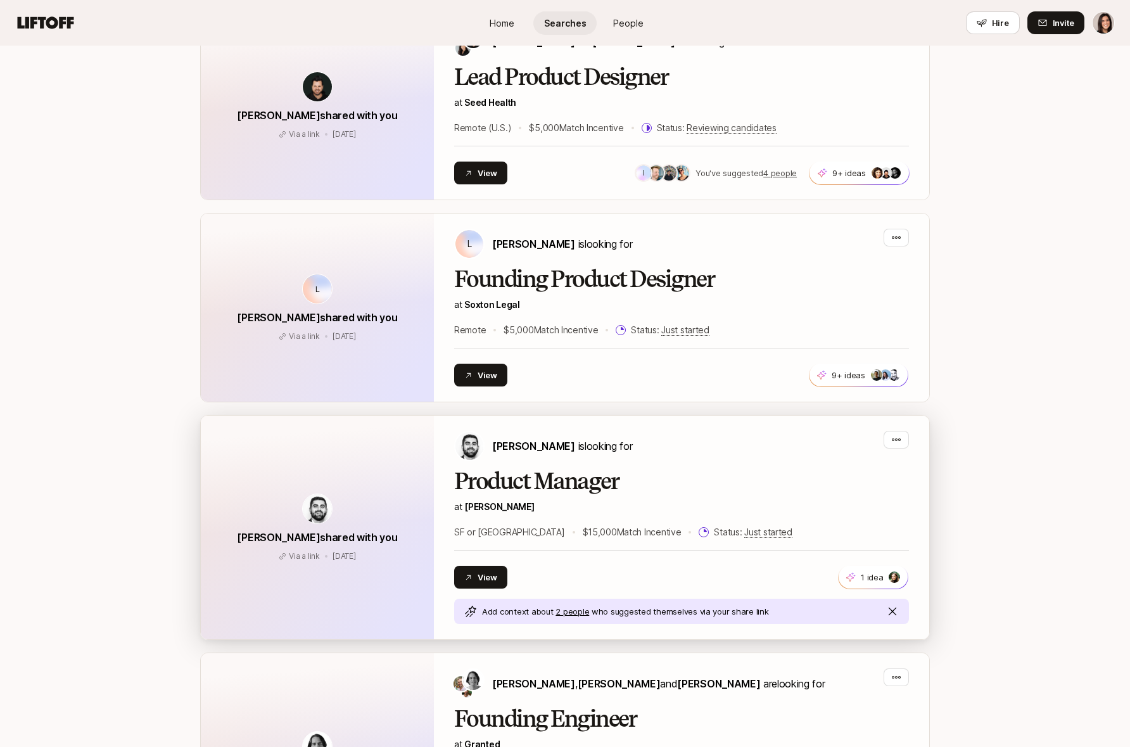
click at [644, 475] on h2 "Product Manager" at bounding box center [681, 481] width 455 height 25
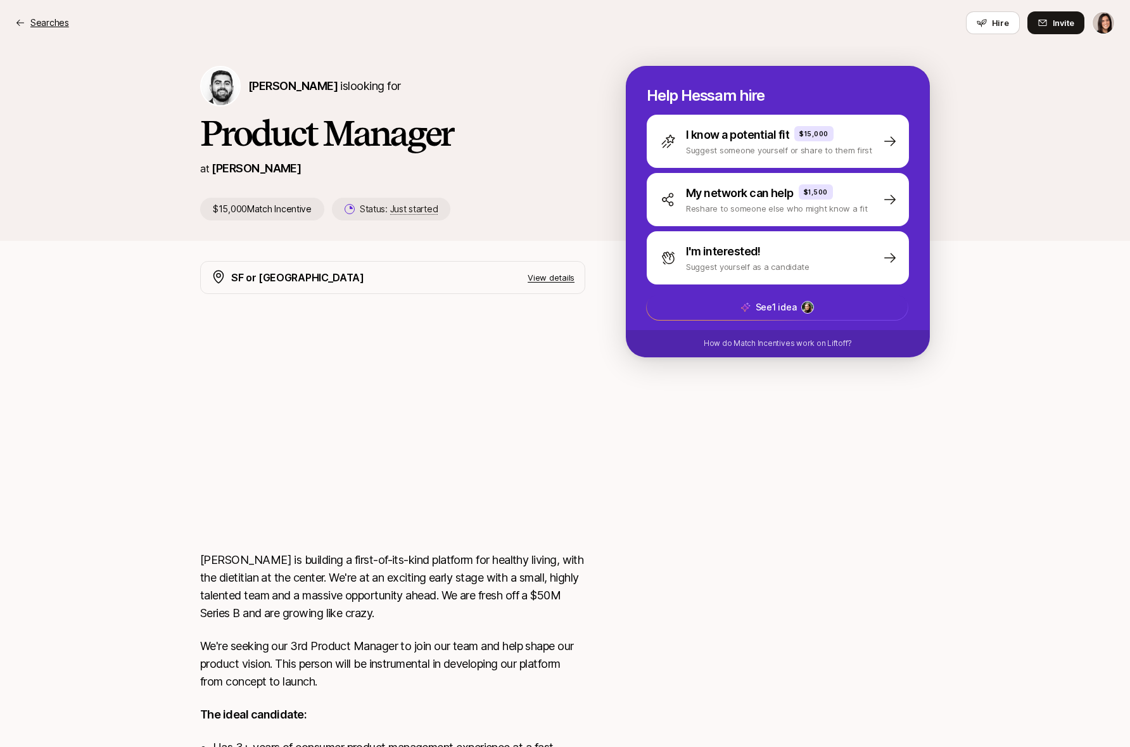
click at [59, 22] on p "Searches" at bounding box center [49, 22] width 39 height 15
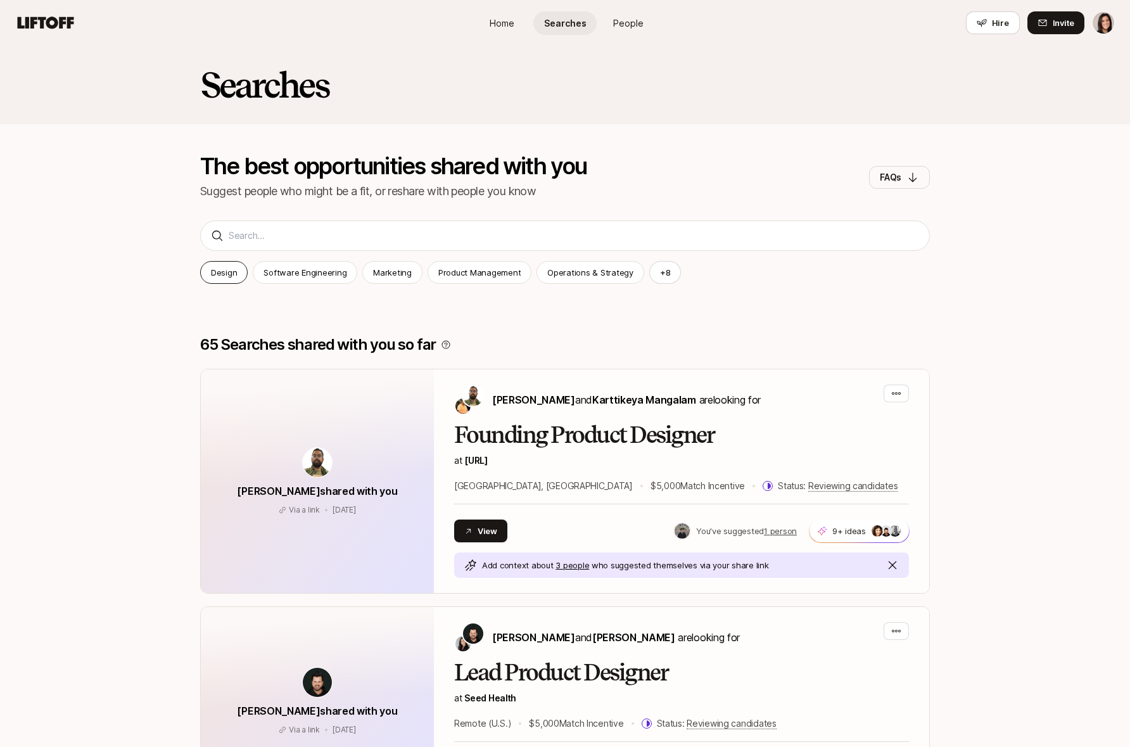
click at [231, 272] on p "Design" at bounding box center [224, 272] width 26 height 13
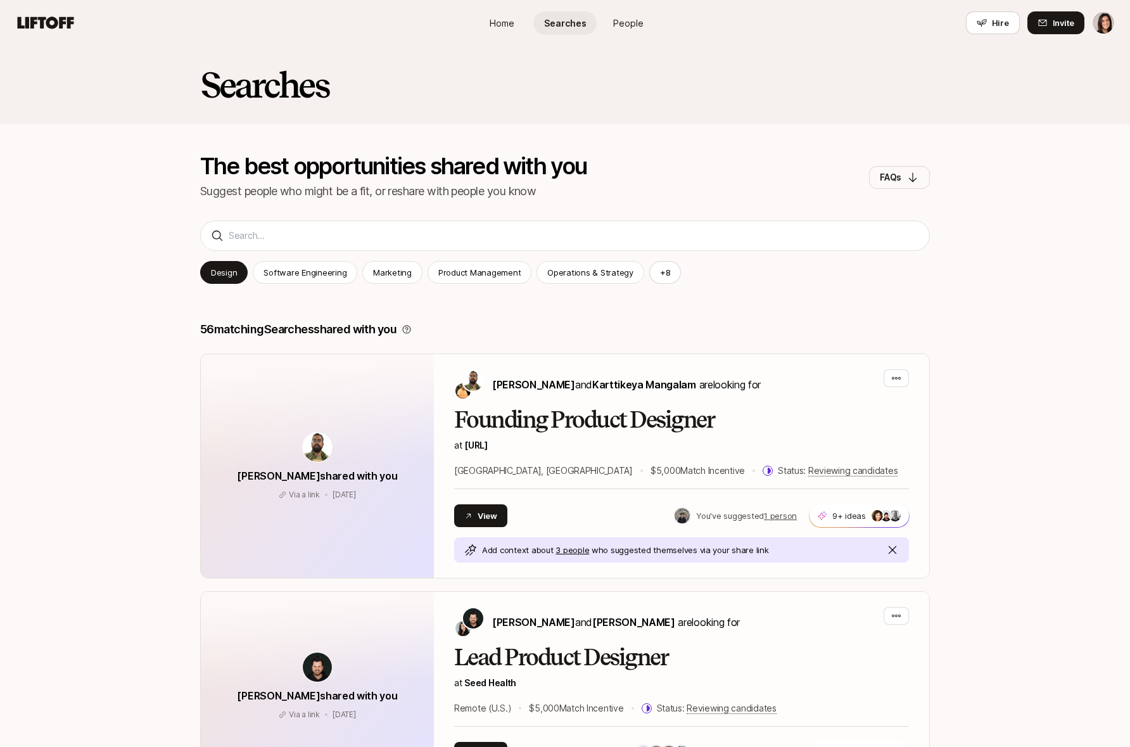
click at [627, 23] on span "People" at bounding box center [628, 22] width 30 height 13
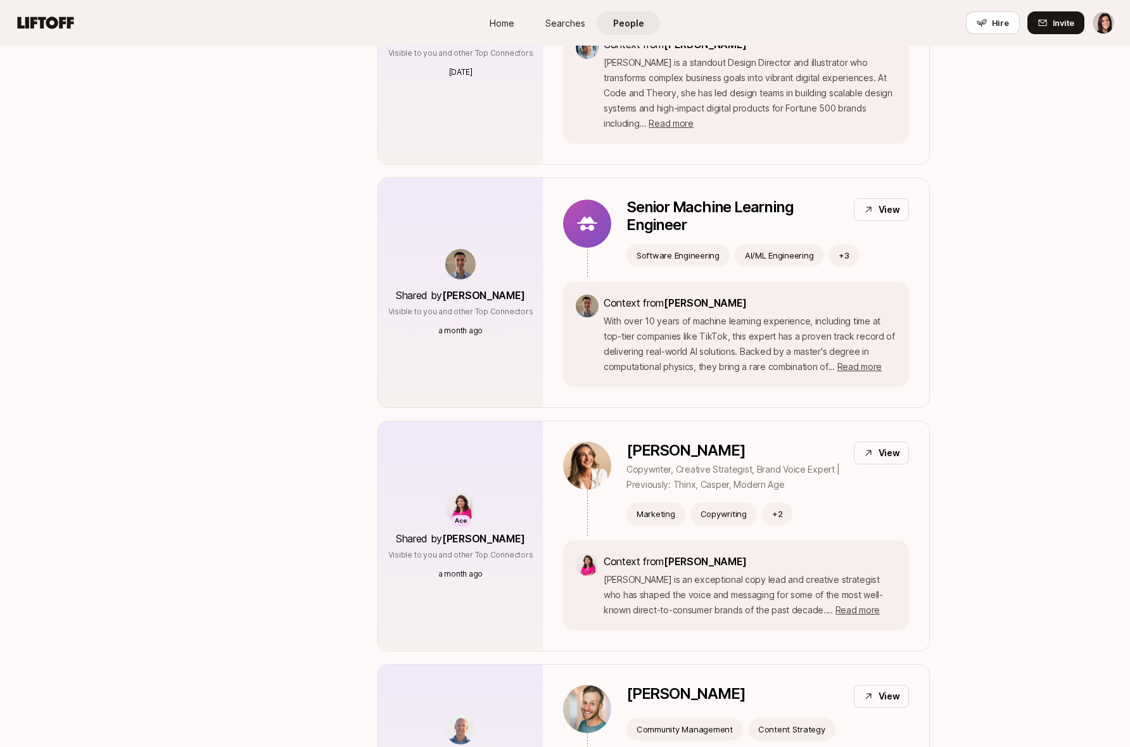
scroll to position [1903, 0]
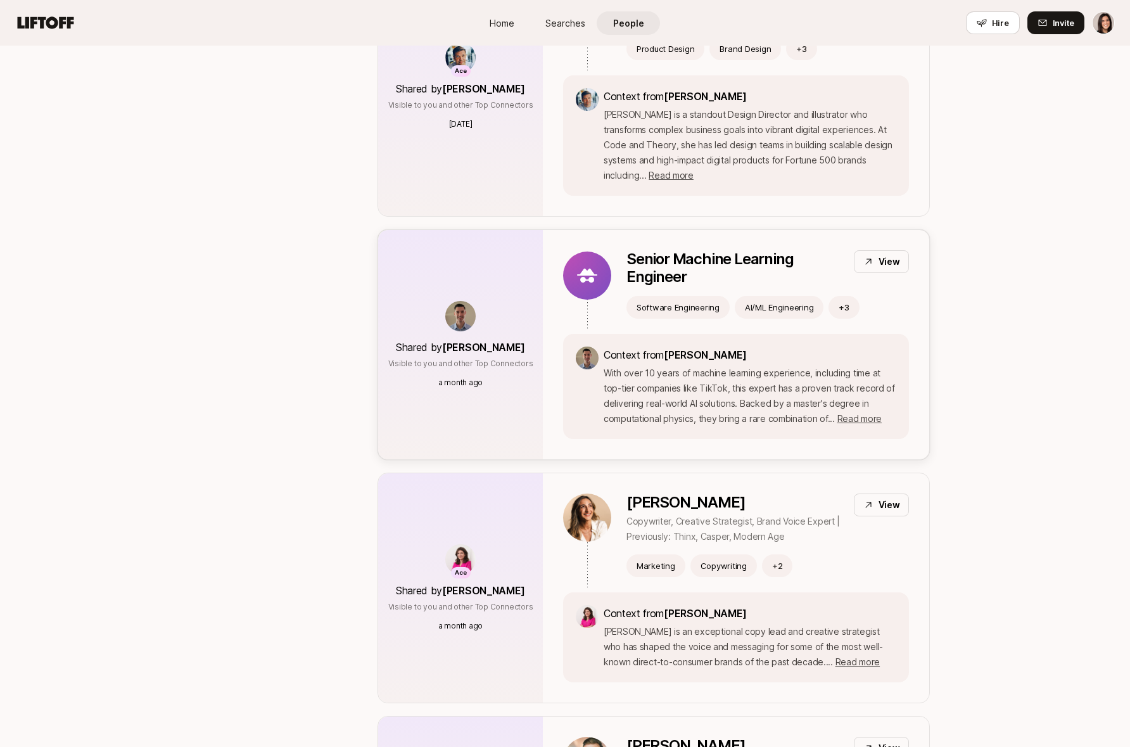
click at [759, 347] on p "Context from Ben Levinson" at bounding box center [750, 355] width 293 height 16
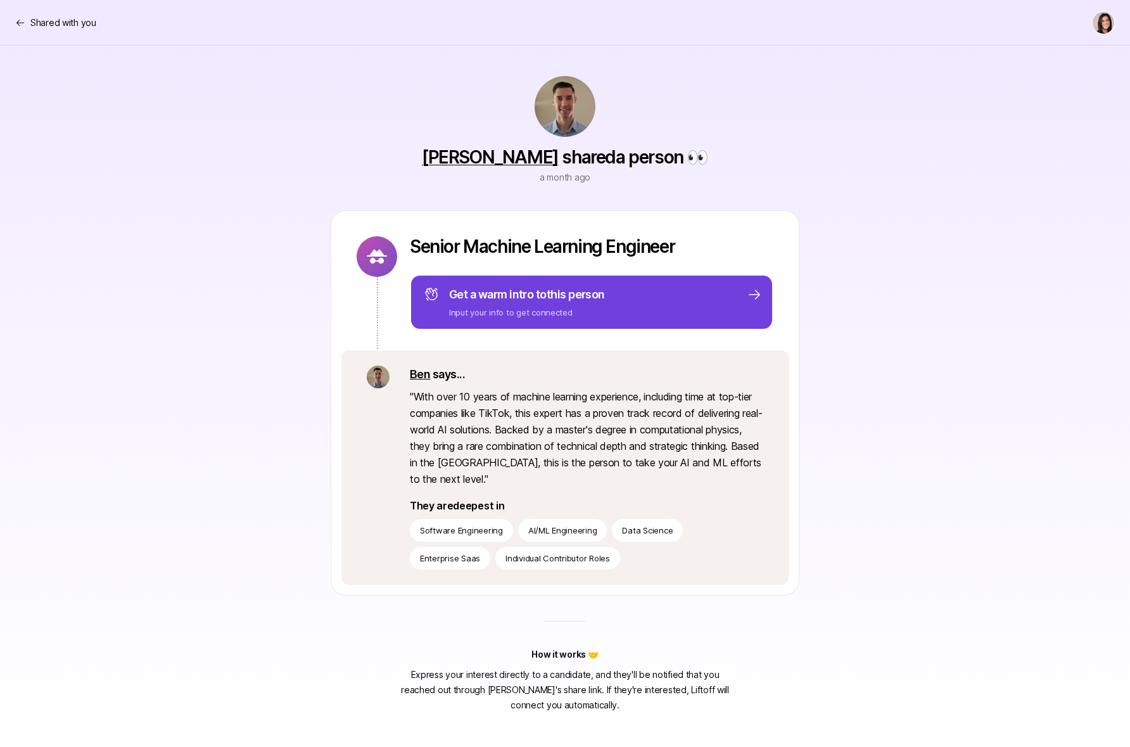
click at [654, 310] on div "Get a warm intro to this person Input your info to get connected" at bounding box center [593, 302] width 338 height 33
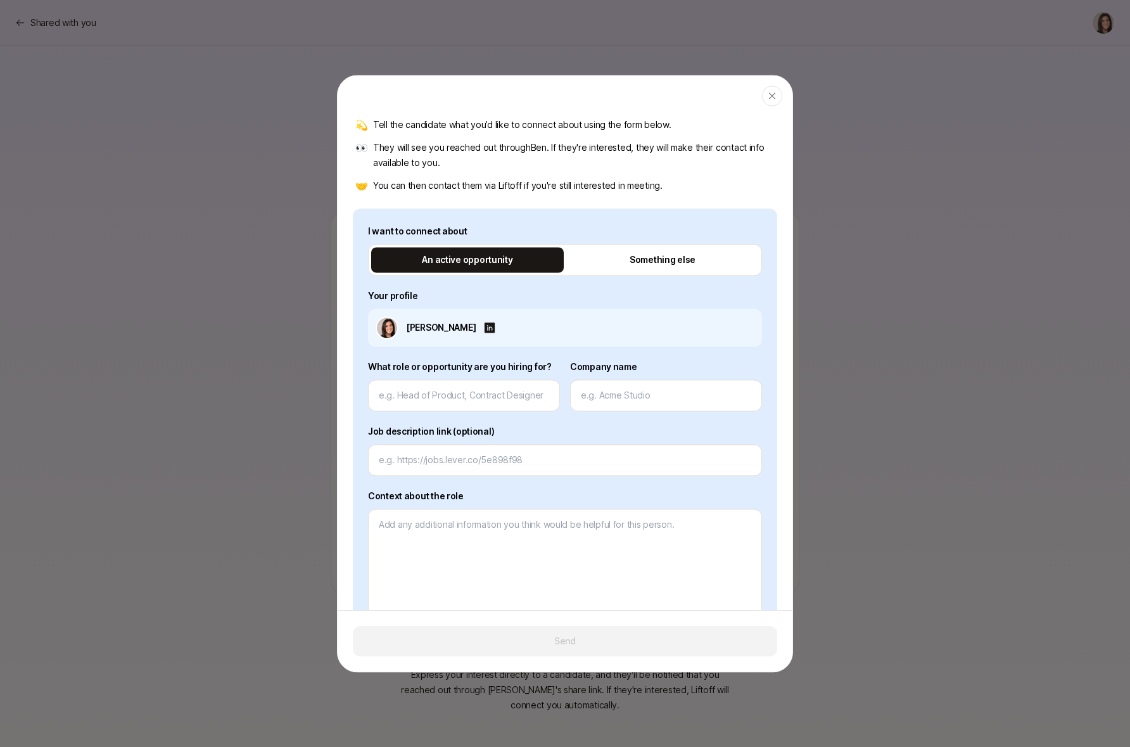
scroll to position [84, 0]
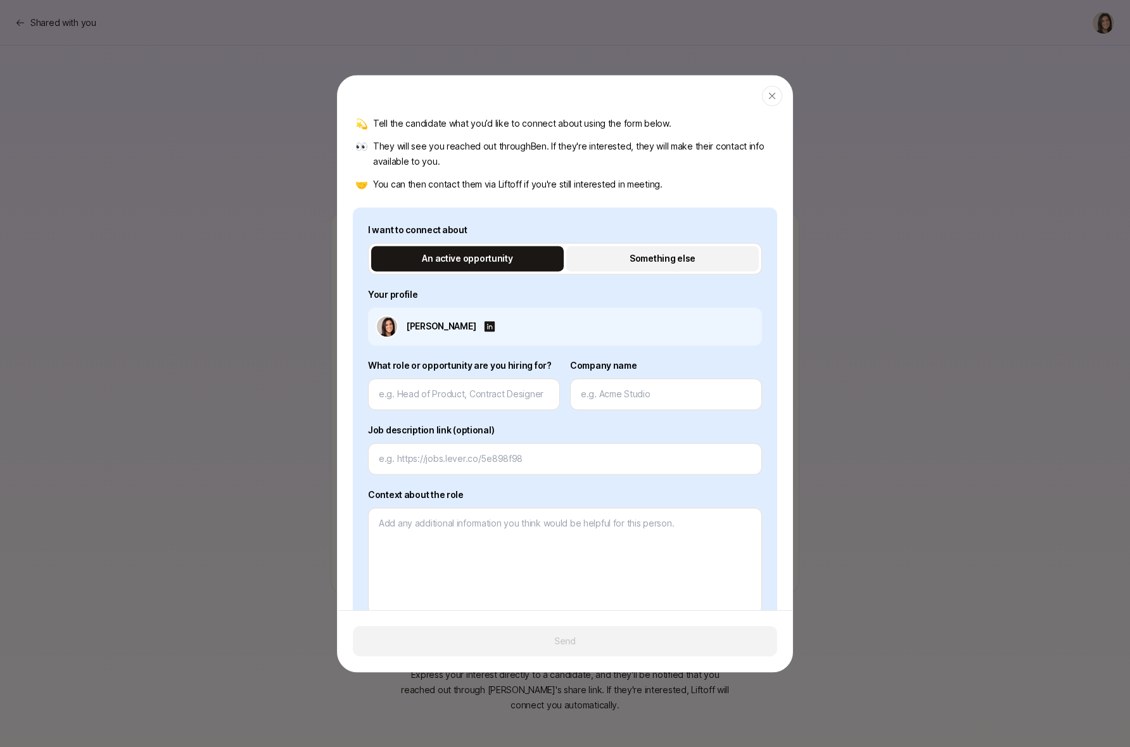
click at [589, 264] on button "Something else" at bounding box center [662, 258] width 193 height 25
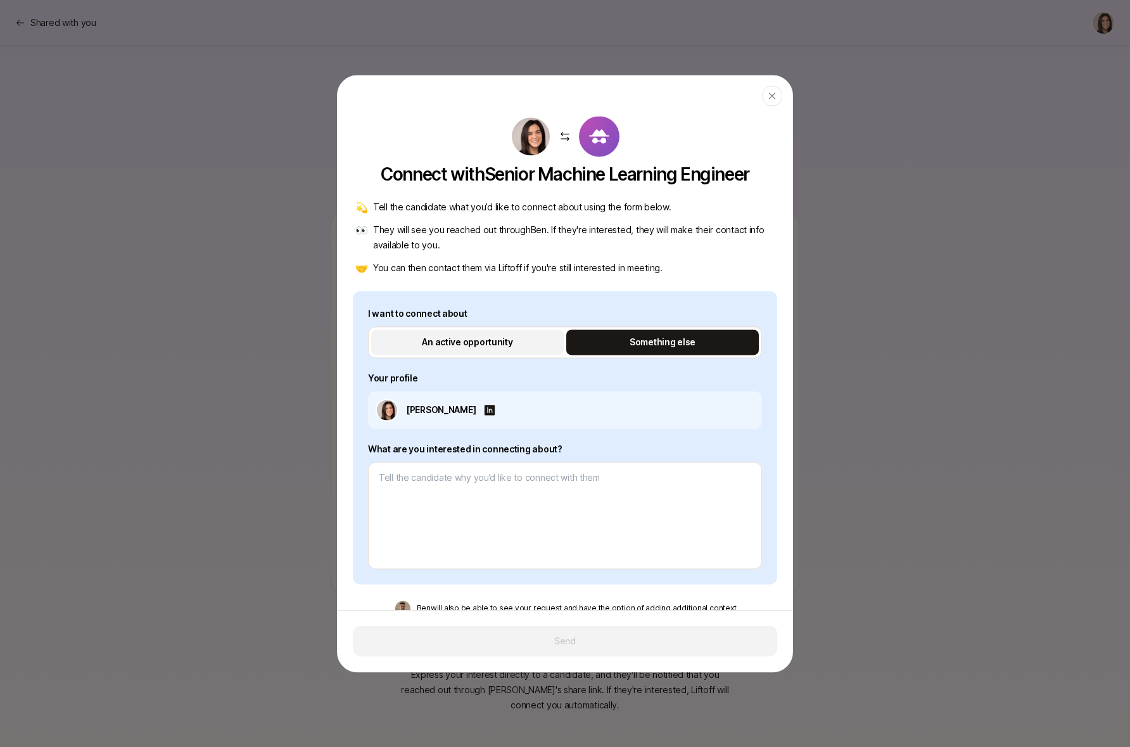
click at [518, 344] on button "An active opportunity" at bounding box center [467, 341] width 193 height 25
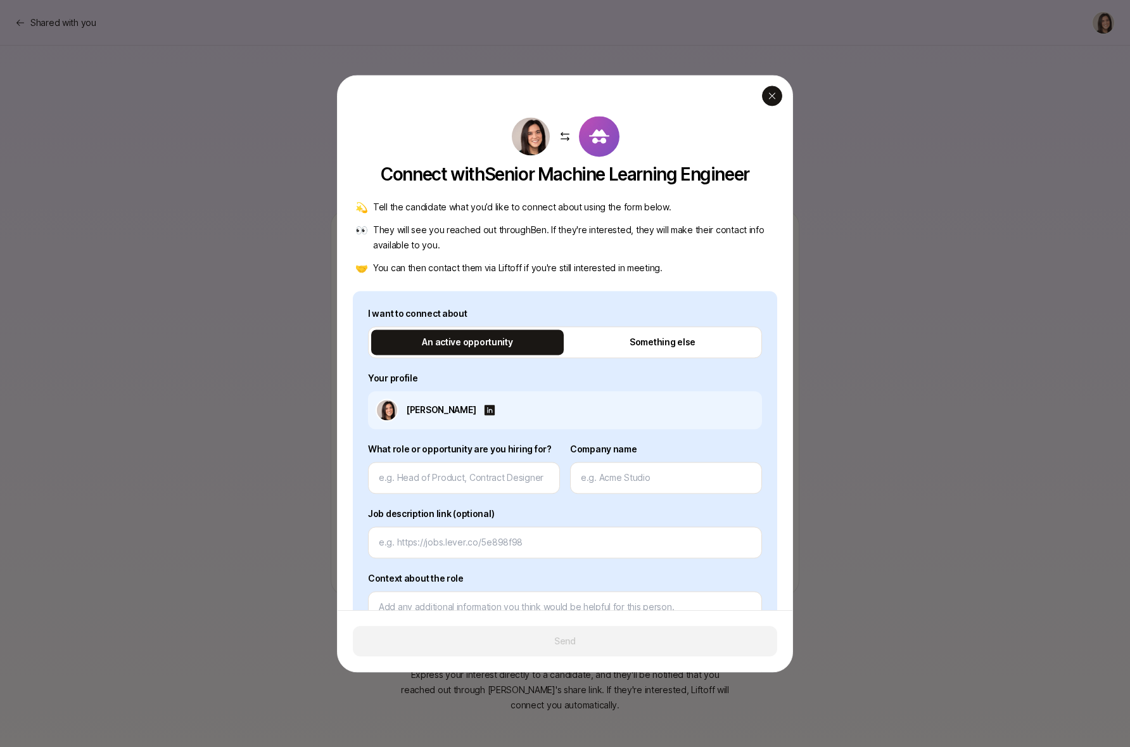
click at [778, 92] on div "button" at bounding box center [772, 96] width 20 height 20
type textarea "x"
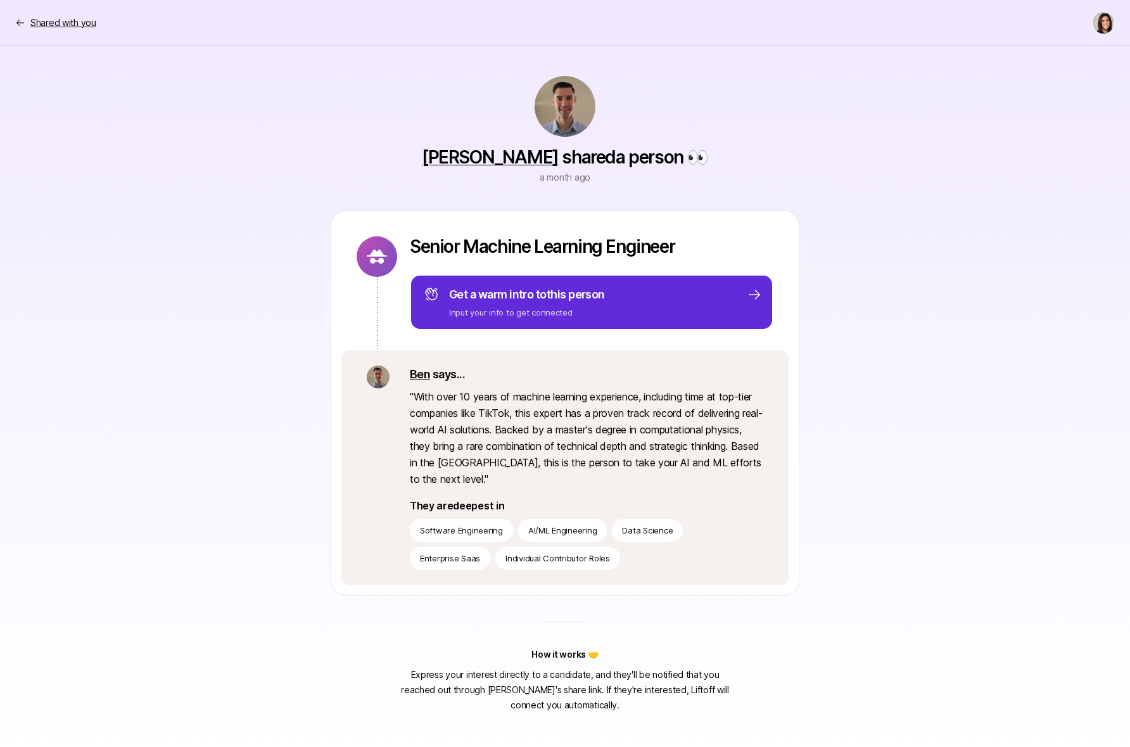
click at [86, 22] on p "Shared with you" at bounding box center [63, 22] width 66 height 15
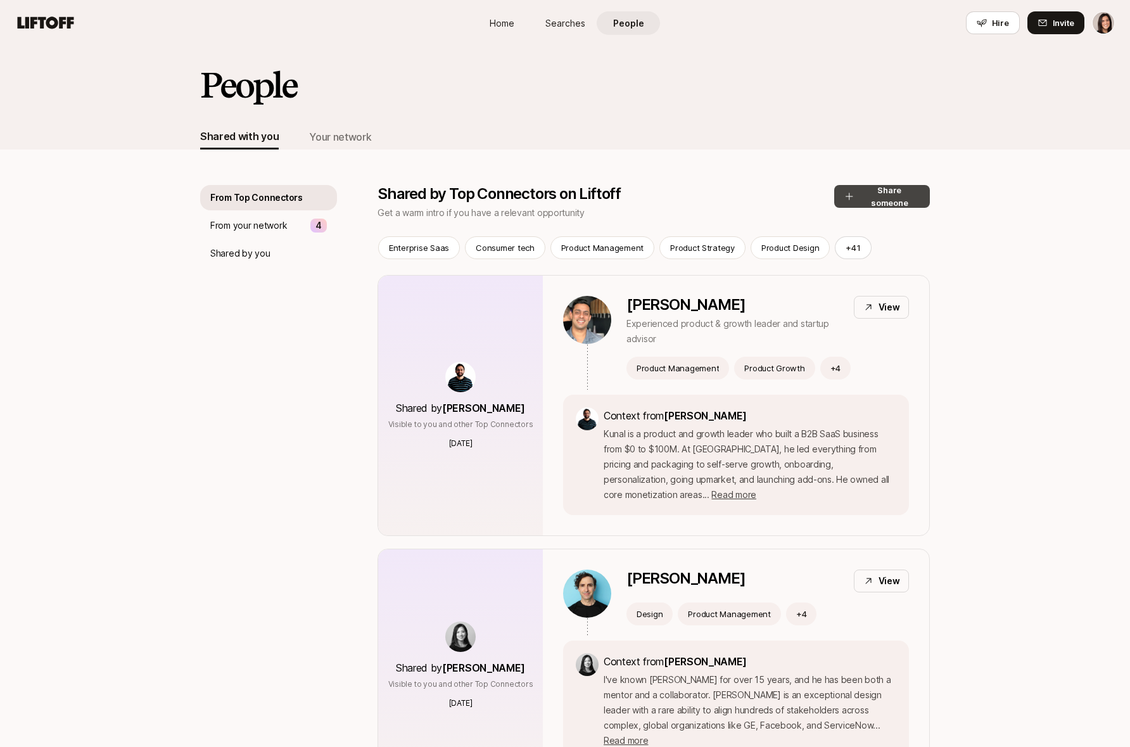
click at [890, 199] on button "Share someone" at bounding box center [882, 196] width 96 height 23
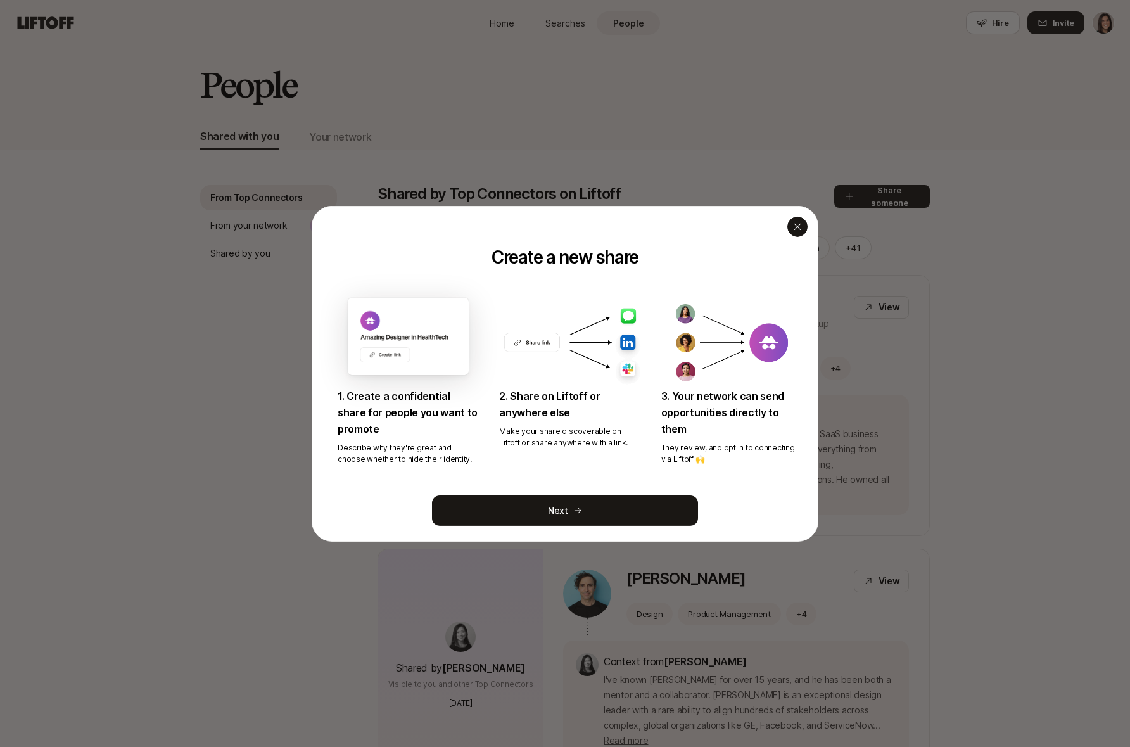
click at [796, 226] on icon "button" at bounding box center [798, 226] width 10 height 10
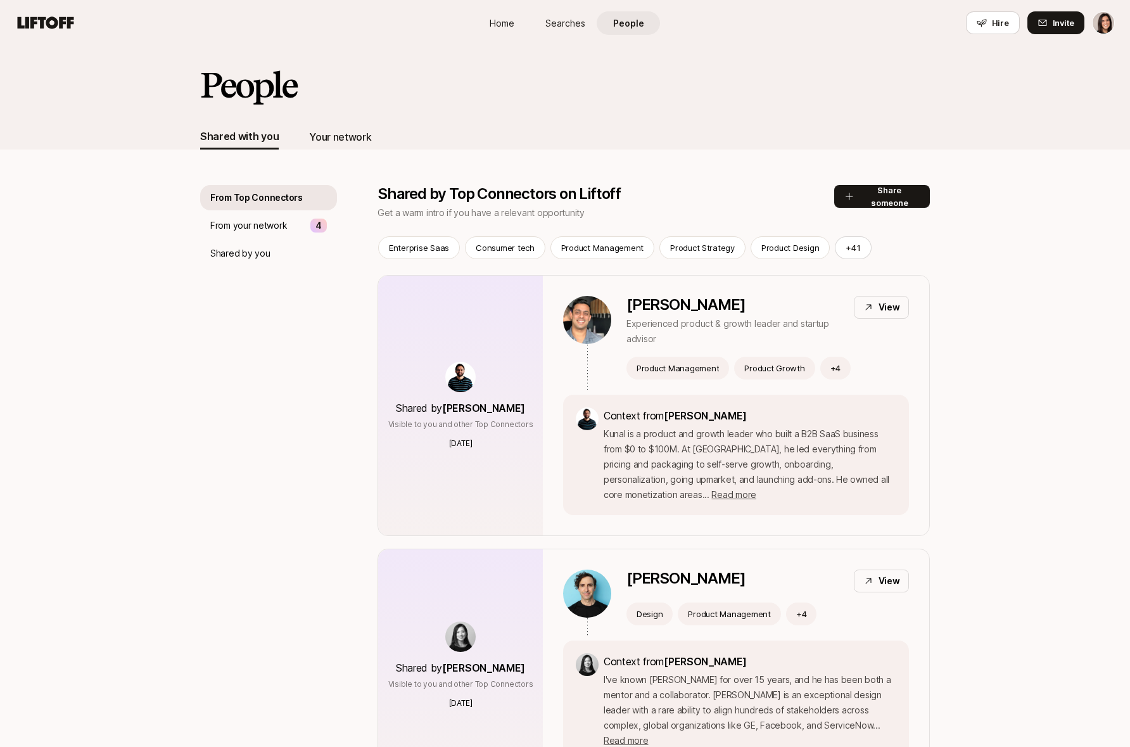
click at [361, 134] on div "Your network" at bounding box center [340, 137] width 62 height 16
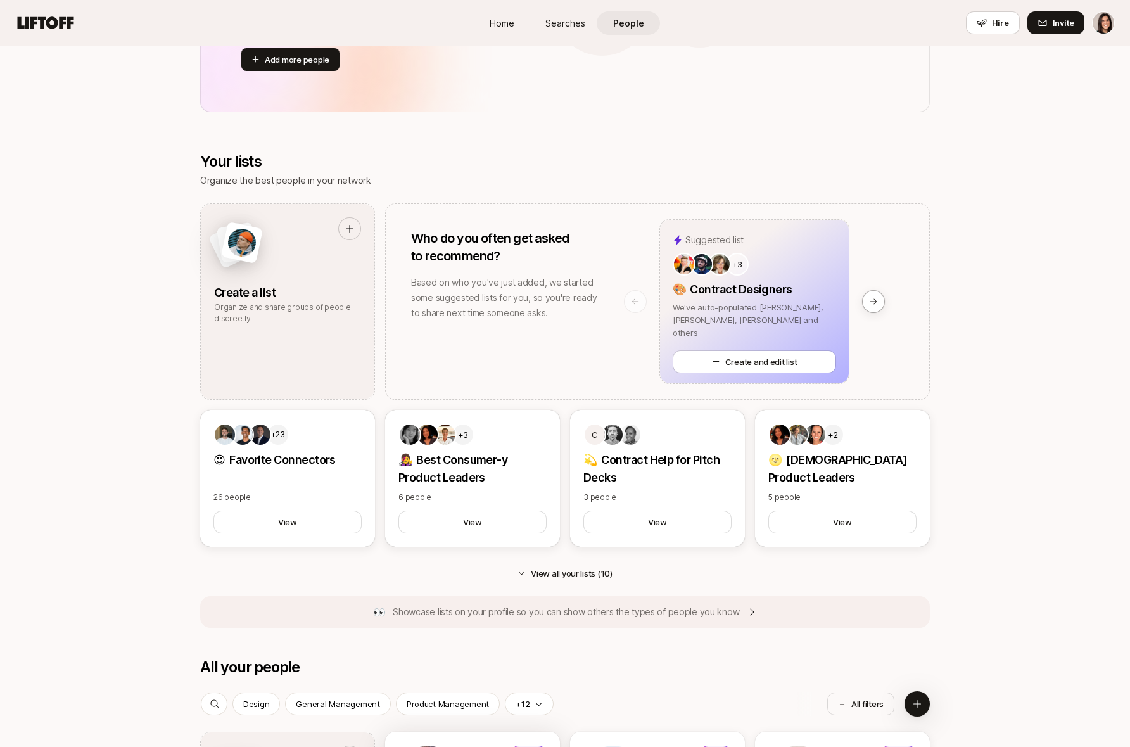
scroll to position [987, 0]
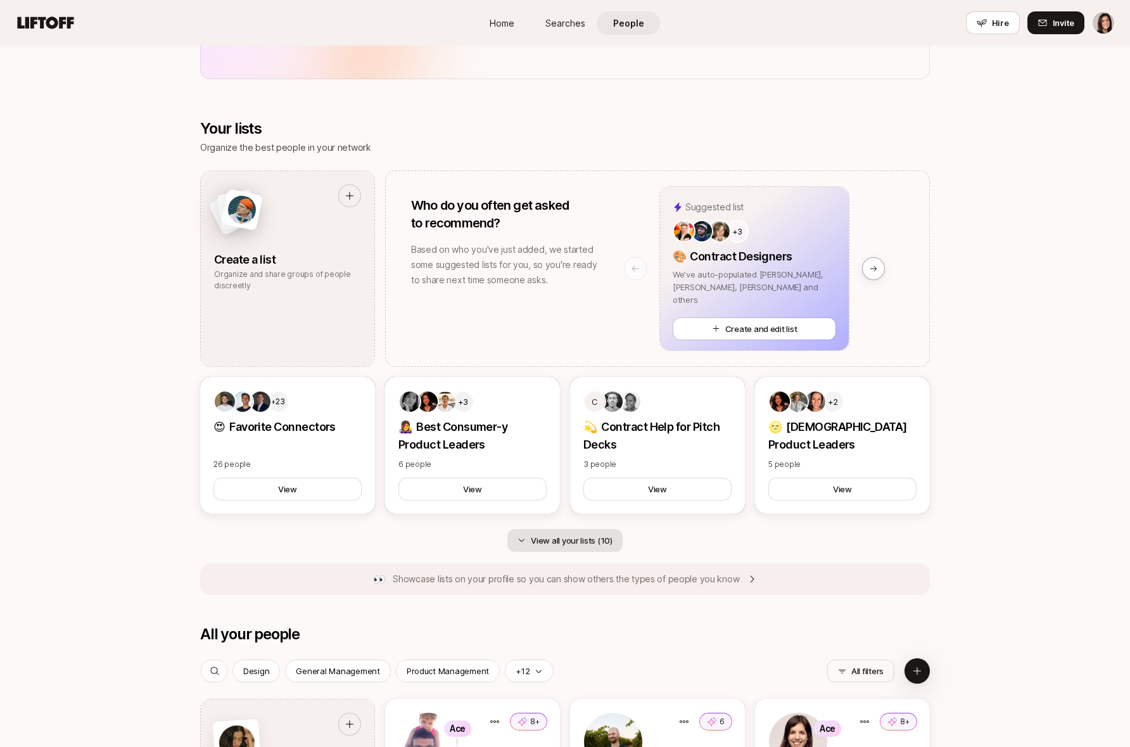
click at [551, 540] on button "View all your lists (10)" at bounding box center [564, 540] width 115 height 23
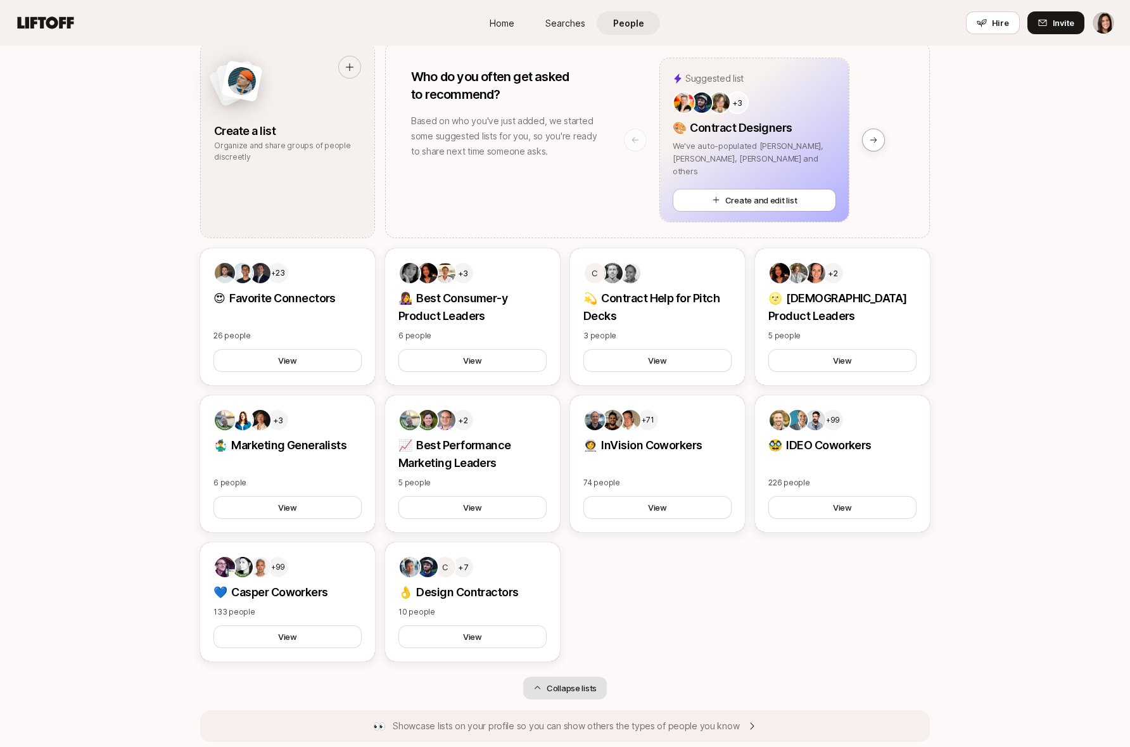
scroll to position [1121, 0]
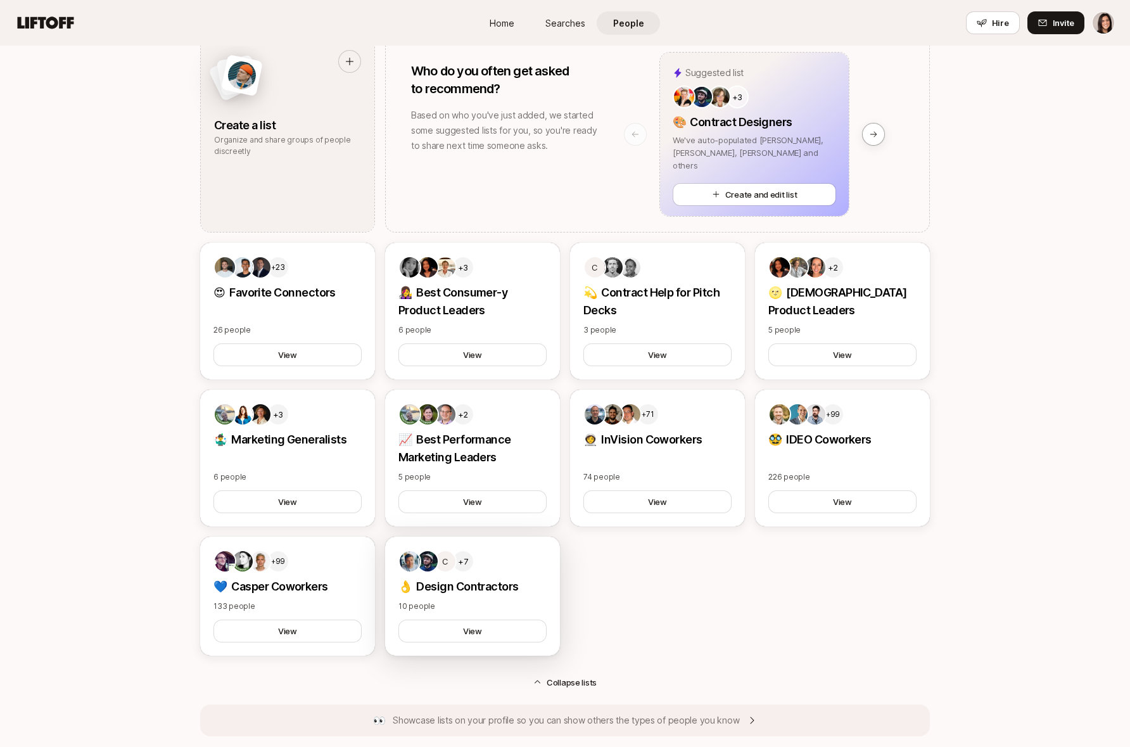
click at [503, 580] on p "👌 Design Contractors" at bounding box center [473, 587] width 148 height 18
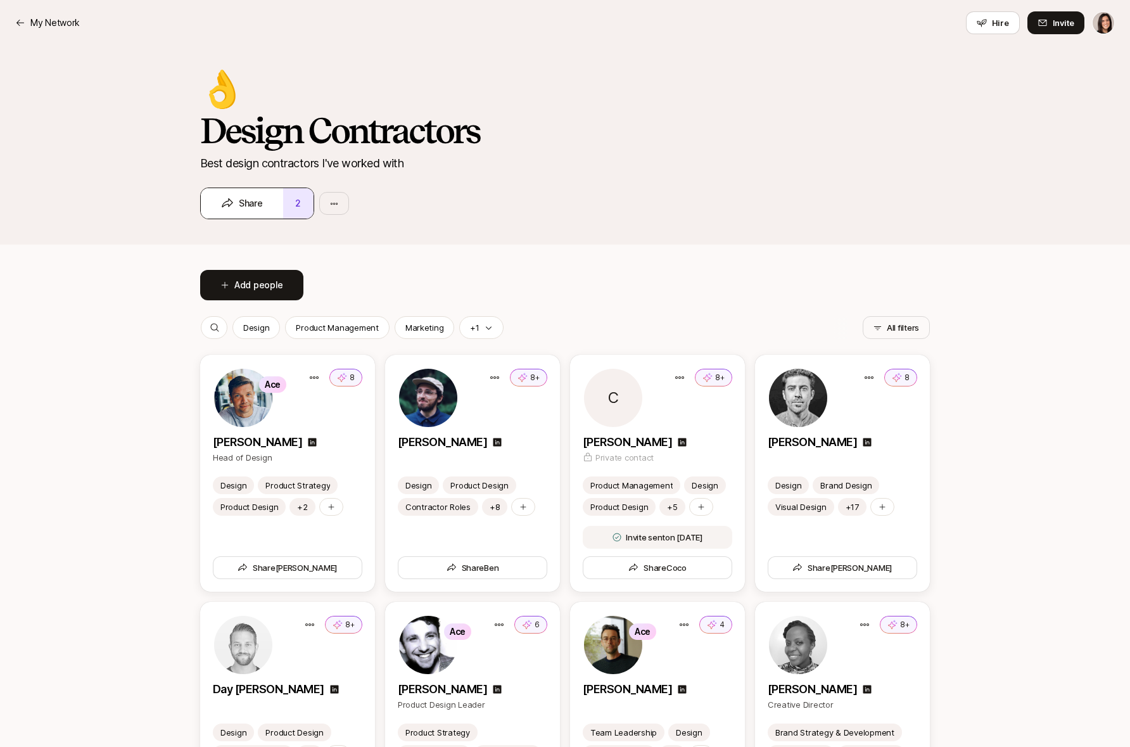
click at [305, 204] on button "2" at bounding box center [298, 203] width 30 height 30
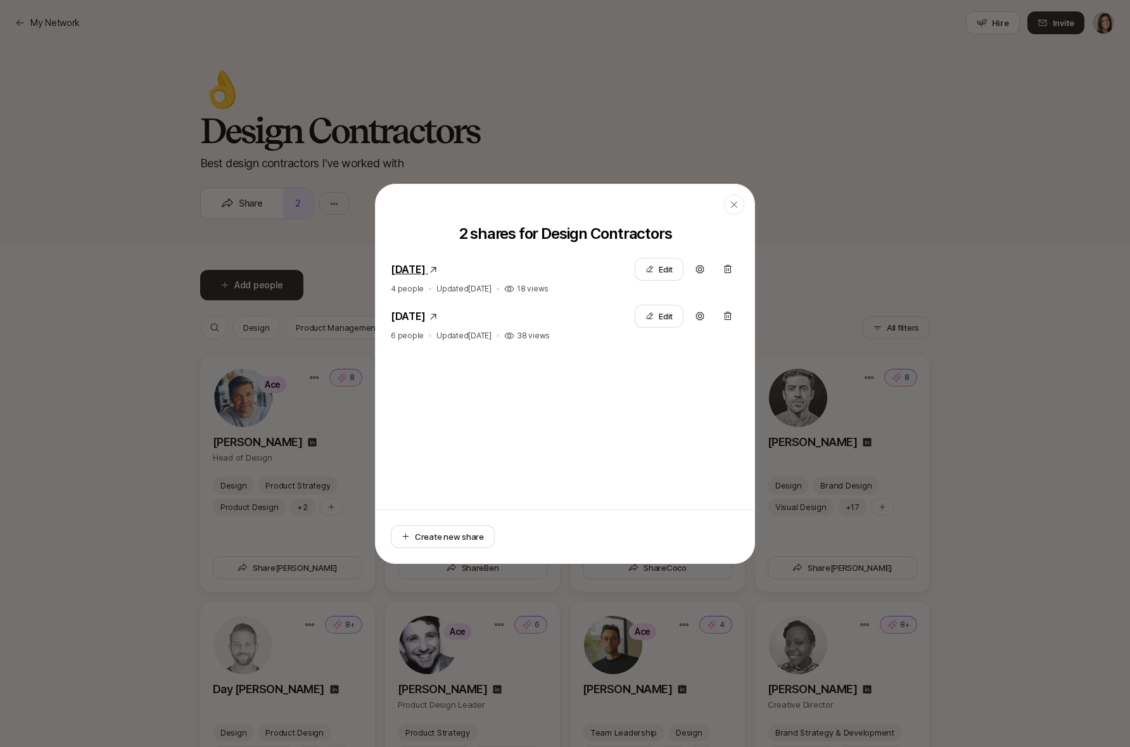
click at [426, 268] on link "March 10, 2025" at bounding box center [408, 269] width 35 height 13
click at [724, 202] on div "button" at bounding box center [734, 205] width 20 height 20
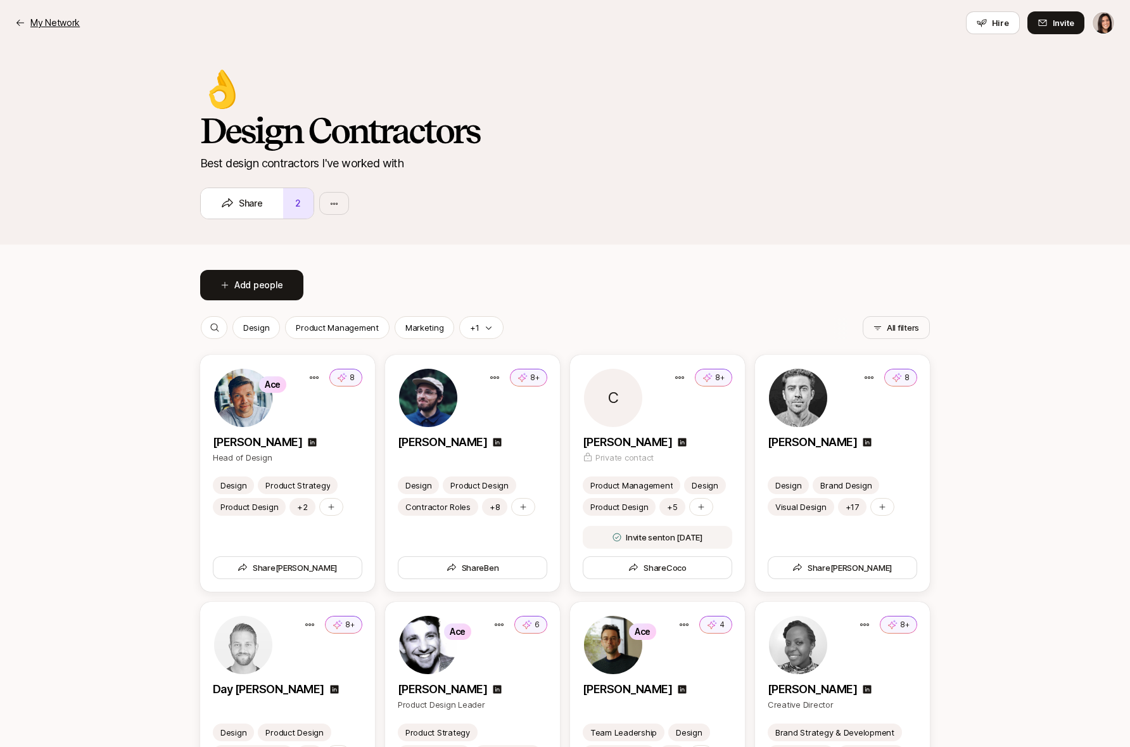
click at [54, 18] on p "My Network" at bounding box center [54, 22] width 49 height 15
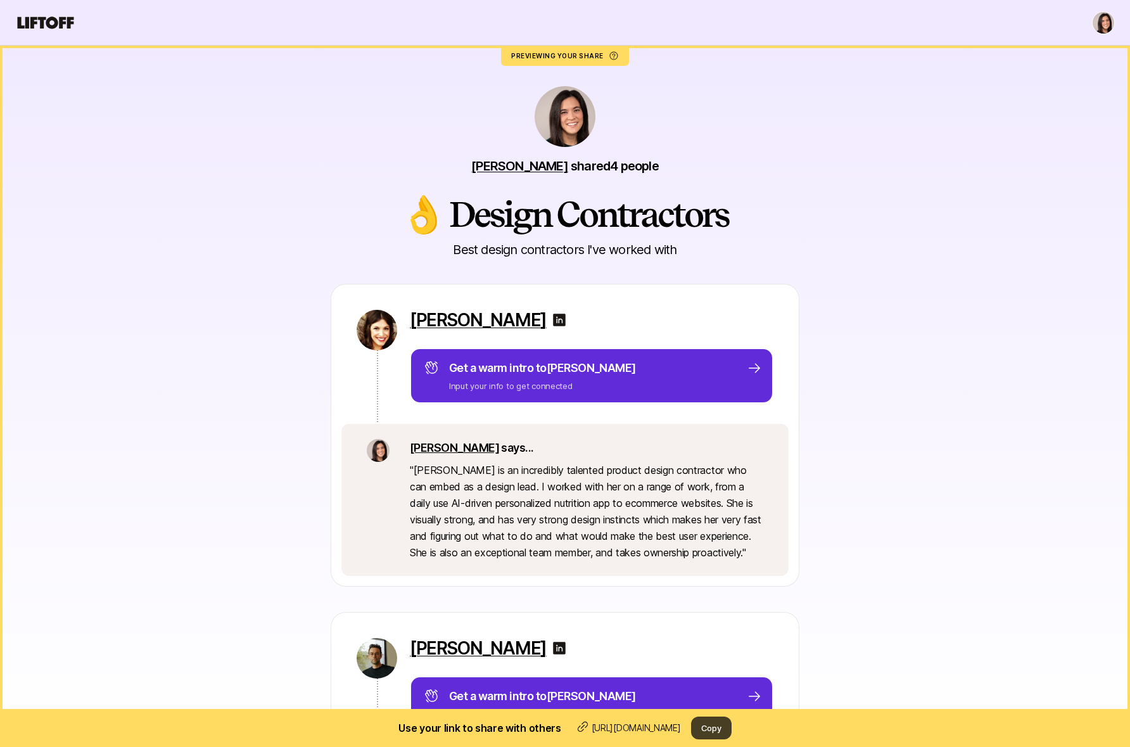
click at [732, 726] on button "Copy" at bounding box center [711, 728] width 41 height 23
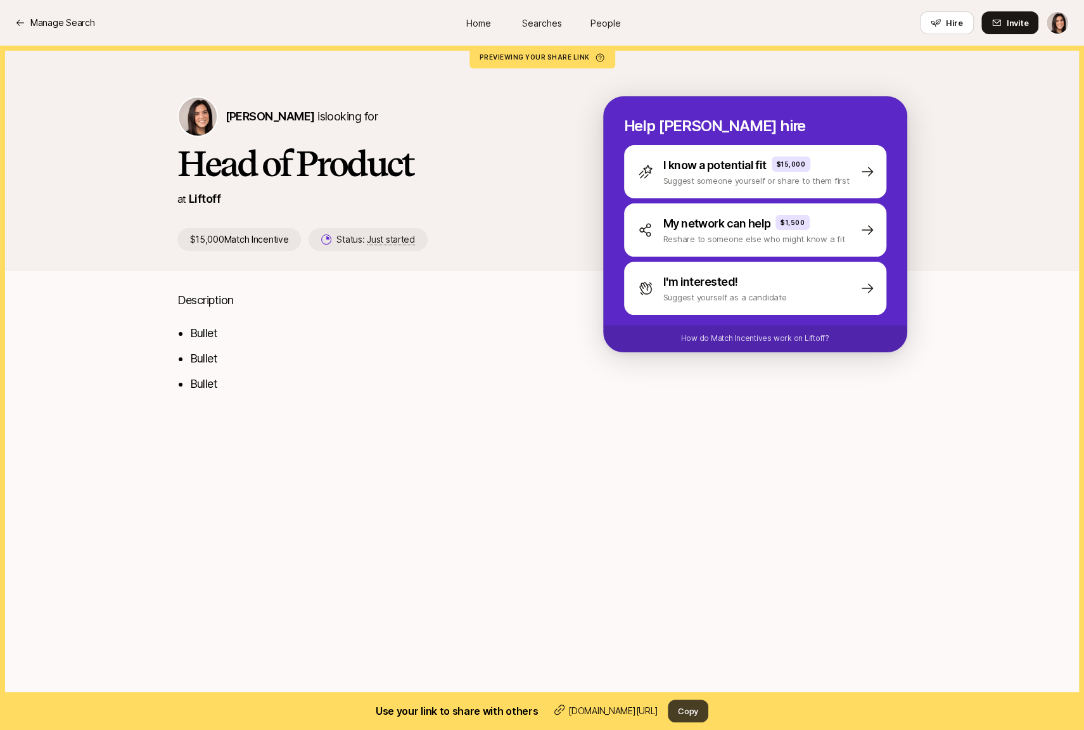
click at [690, 711] on button "Copy" at bounding box center [688, 710] width 41 height 23
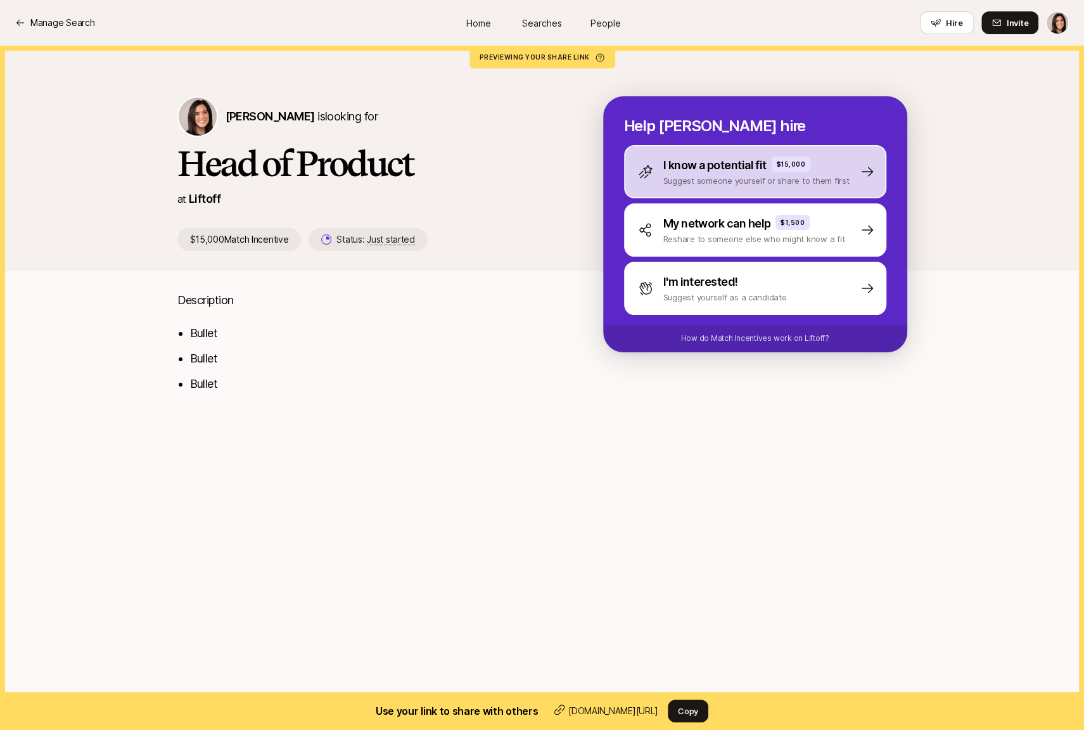
click at [711, 191] on div "I know a potential fit $15,000 Suggest someone yourself or share to them first" at bounding box center [755, 171] width 262 height 53
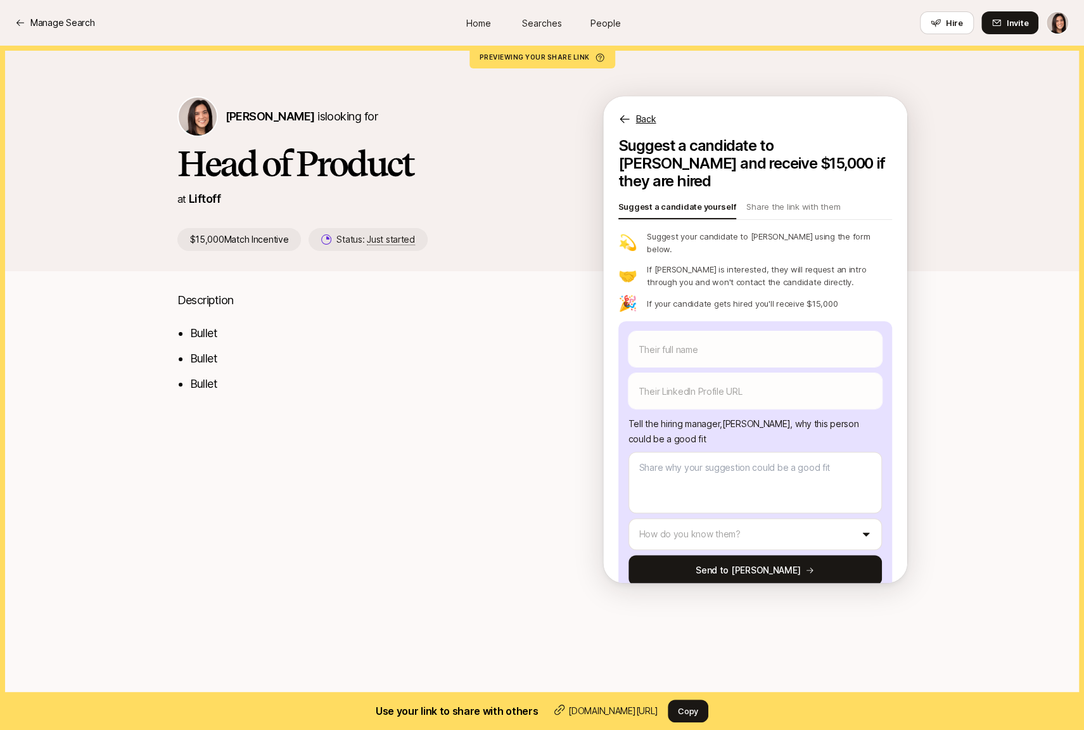
click at [649, 111] on div "Back" at bounding box center [755, 111] width 304 height 30
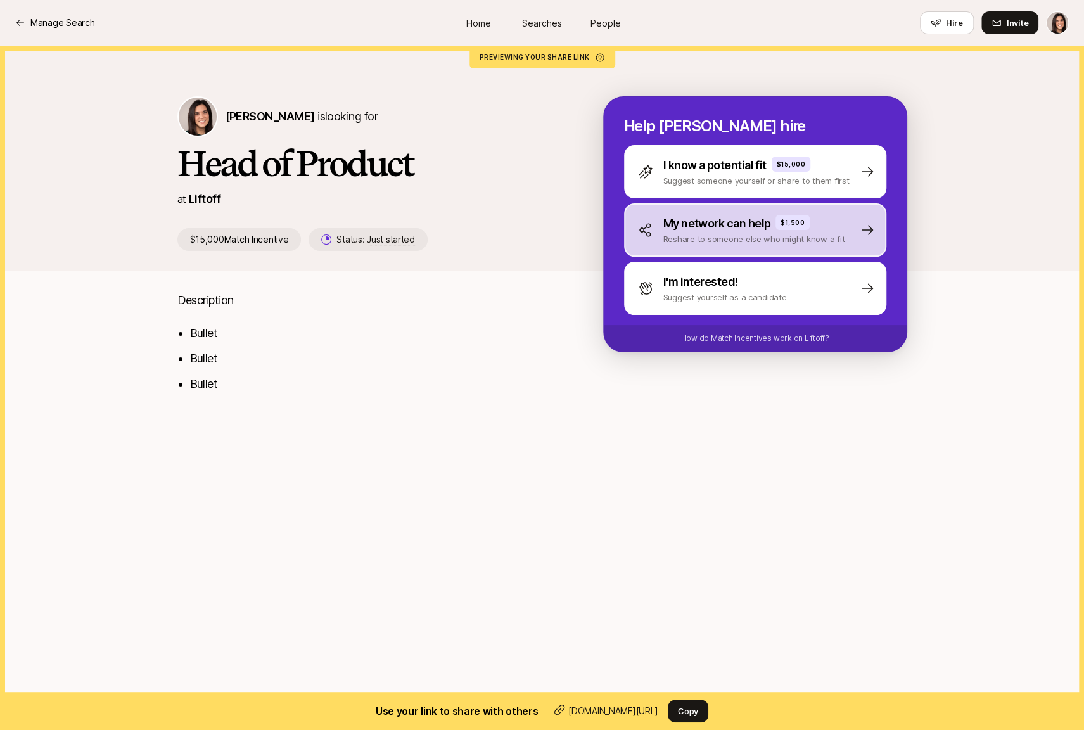
click at [720, 248] on div "My network can help $1,500 Reshare to someone else who might know a fit" at bounding box center [755, 229] width 262 height 53
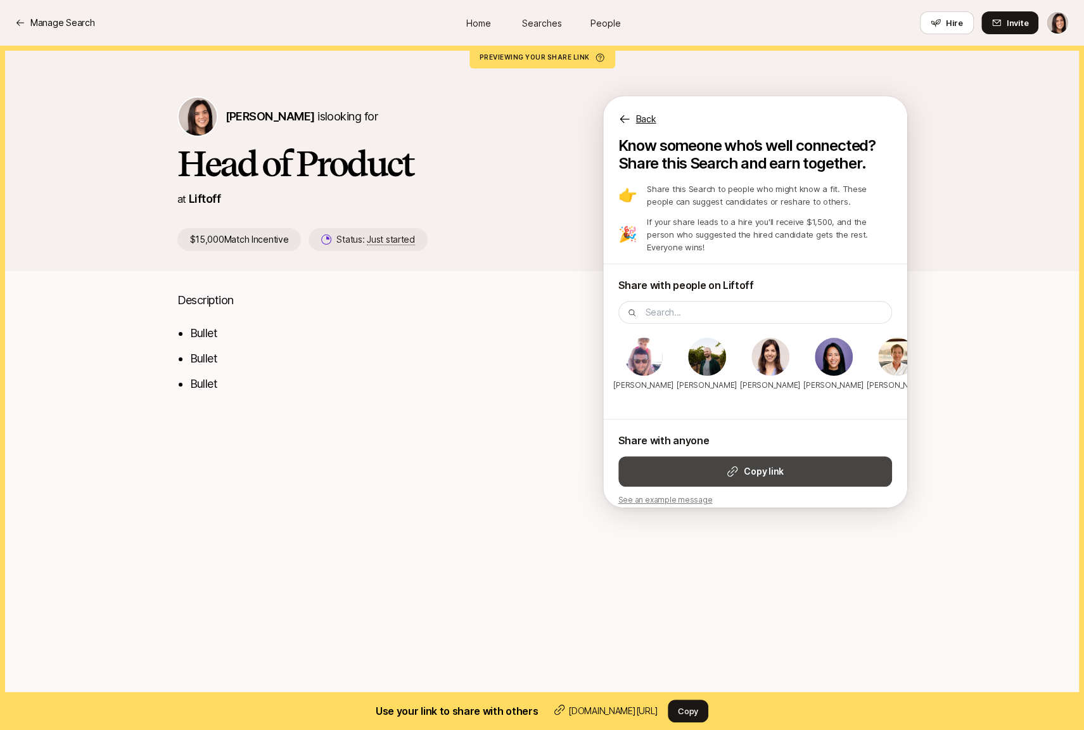
click at [722, 464] on button "Copy link" at bounding box center [755, 471] width 274 height 30
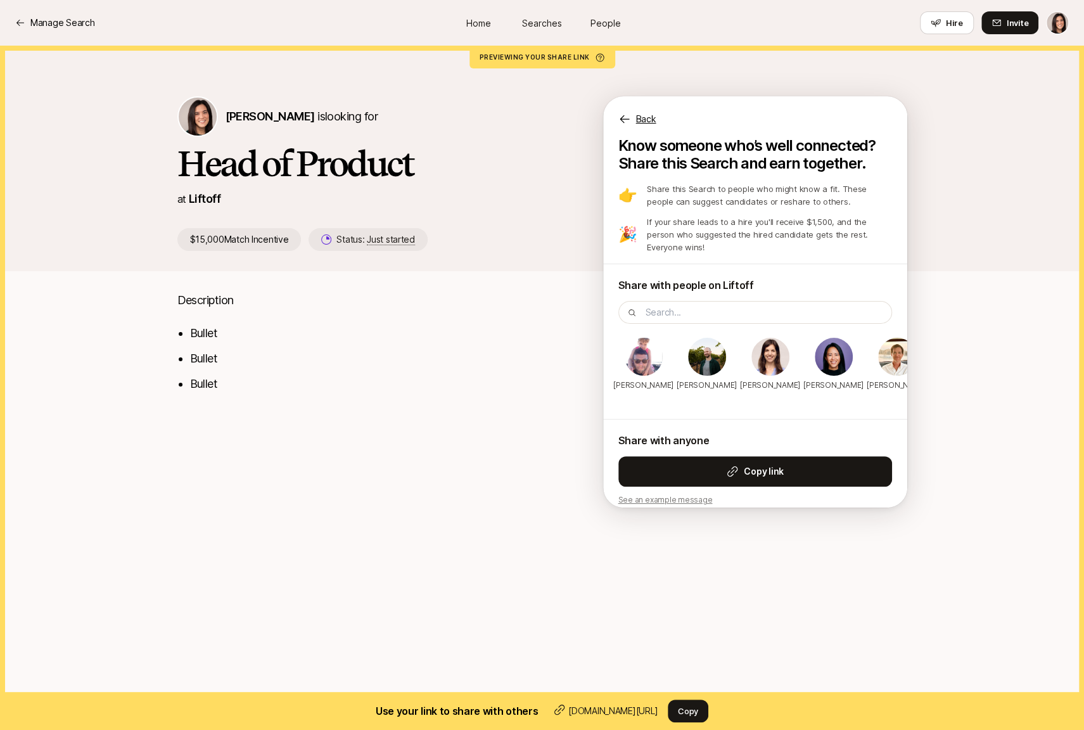
click at [652, 122] on p "Back" at bounding box center [646, 119] width 20 height 15
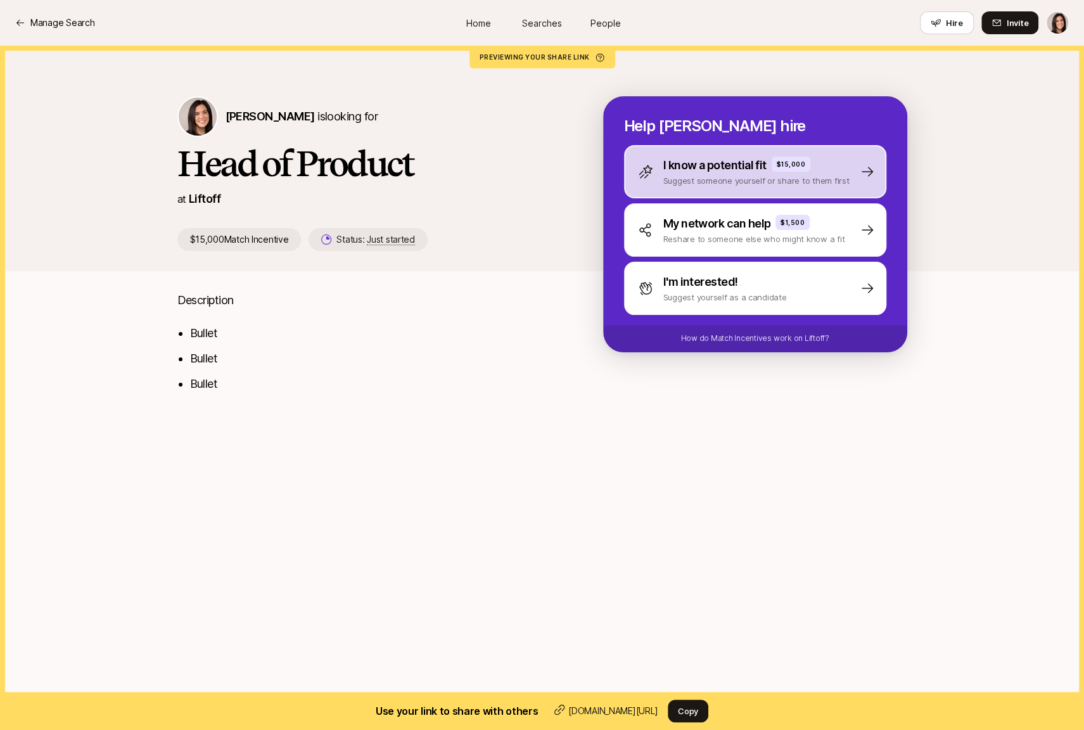
click at [750, 191] on div "I know a potential fit $15,000 Suggest someone yourself or share to them first" at bounding box center [755, 171] width 262 height 53
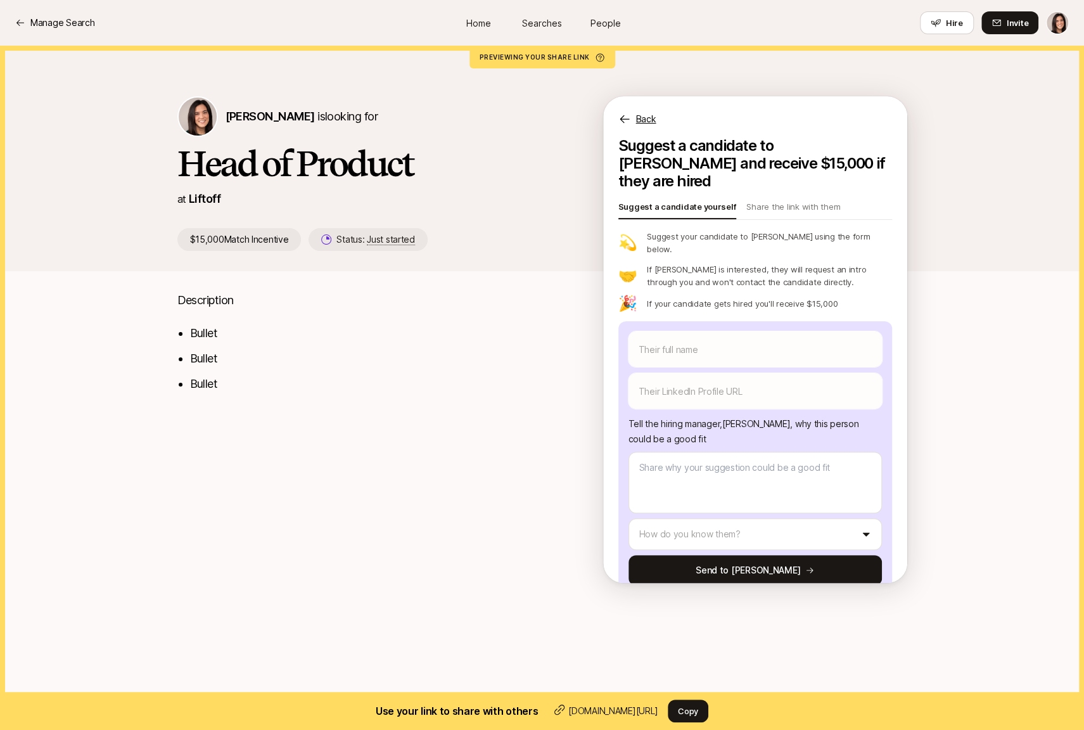
click at [639, 116] on p "Back" at bounding box center [646, 119] width 20 height 15
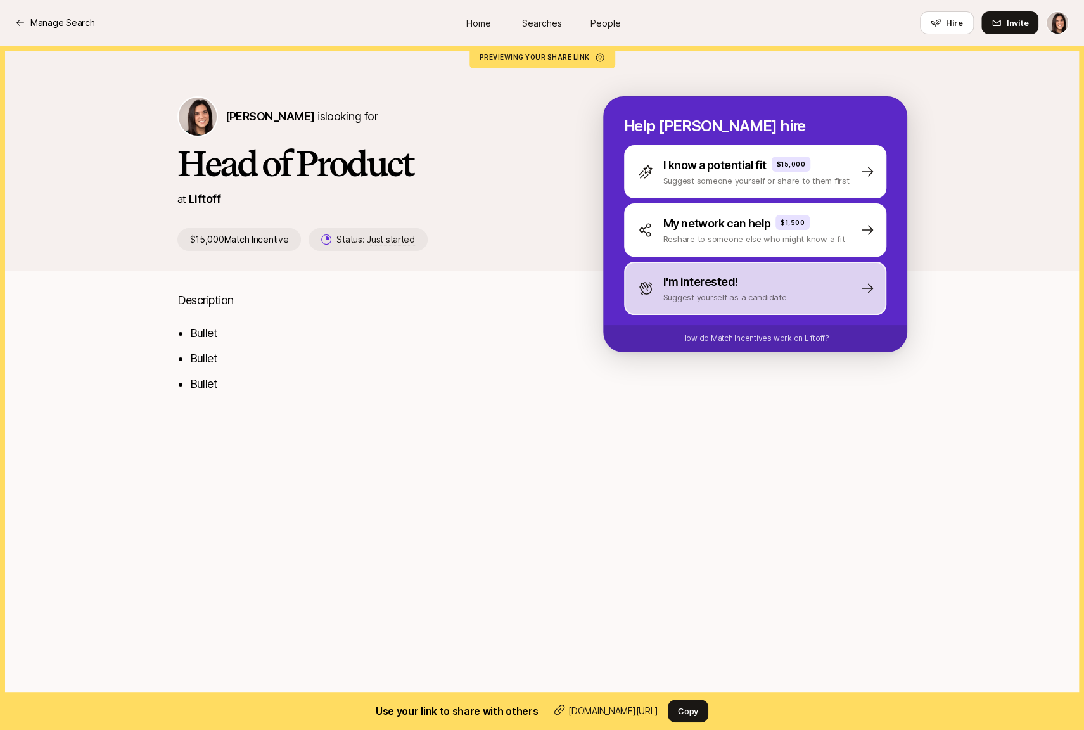
click at [779, 305] on div "I'm interested! Suggest yourself as a candidate" at bounding box center [755, 288] width 262 height 53
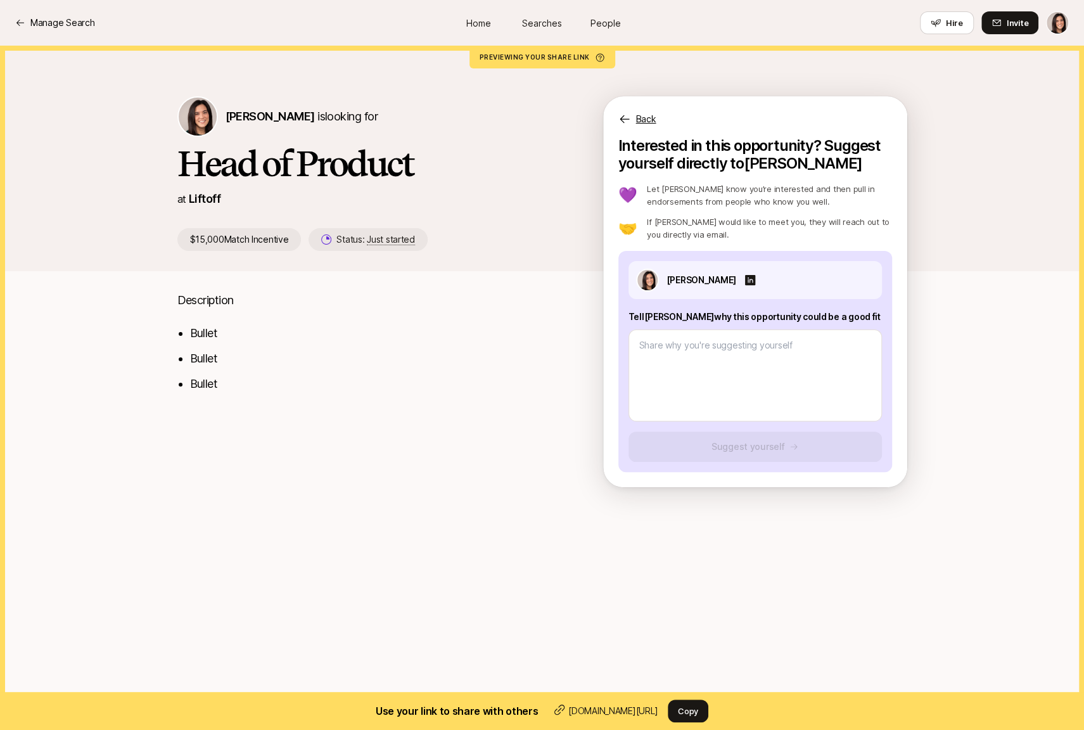
click at [642, 121] on p "Back" at bounding box center [646, 119] width 20 height 15
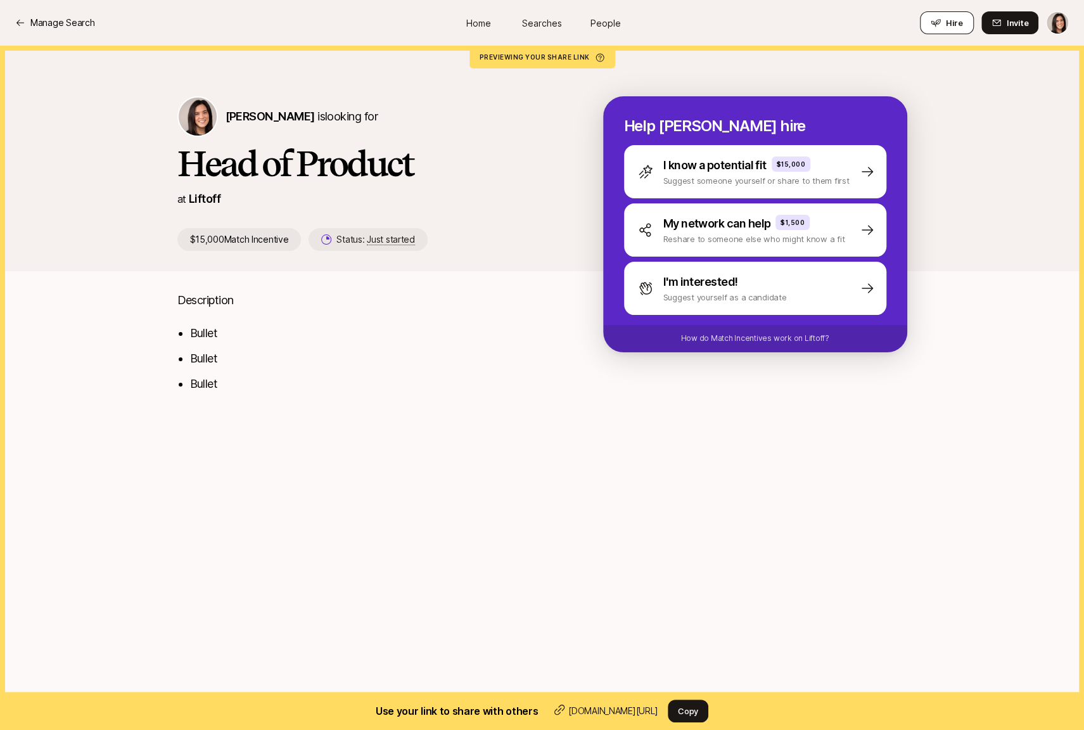
click at [940, 29] on button "Hire" at bounding box center [947, 22] width 54 height 23
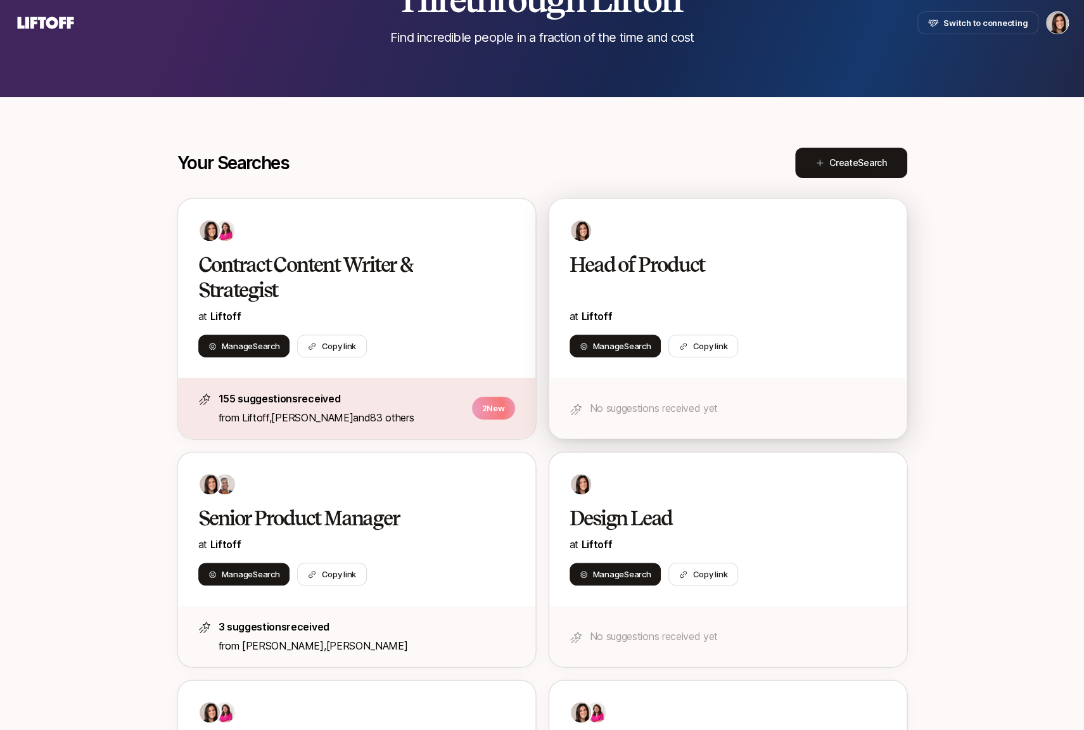
scroll to position [269, 0]
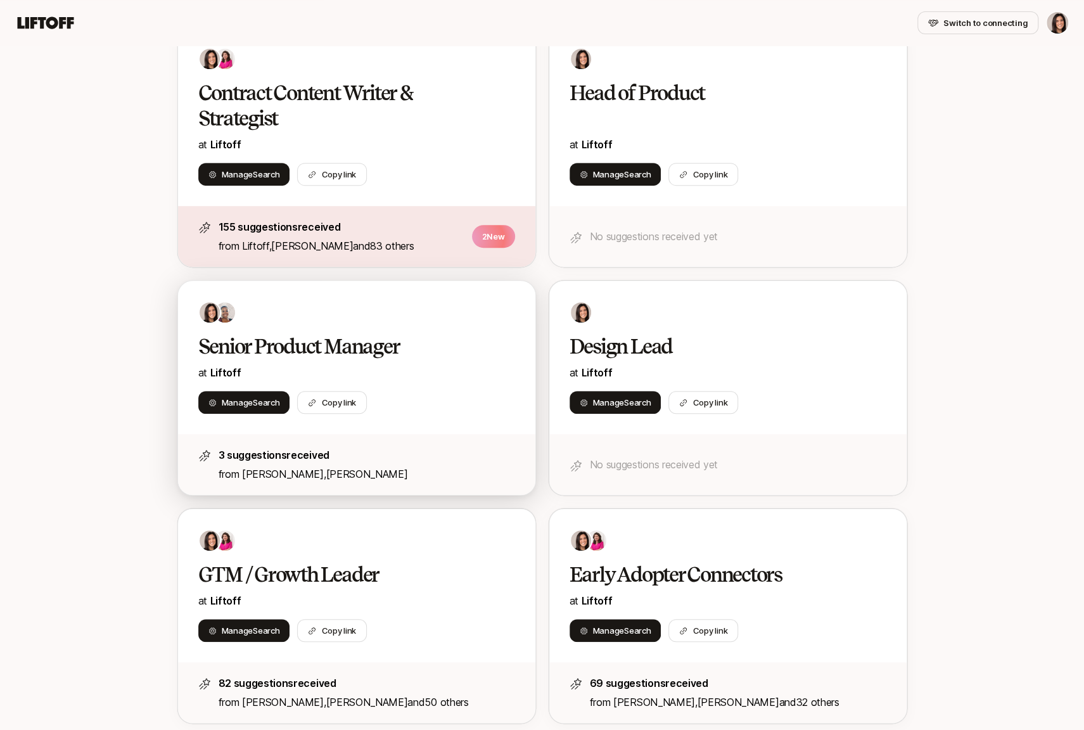
click at [454, 336] on h2 "Senior Product Manager" at bounding box center [343, 346] width 290 height 25
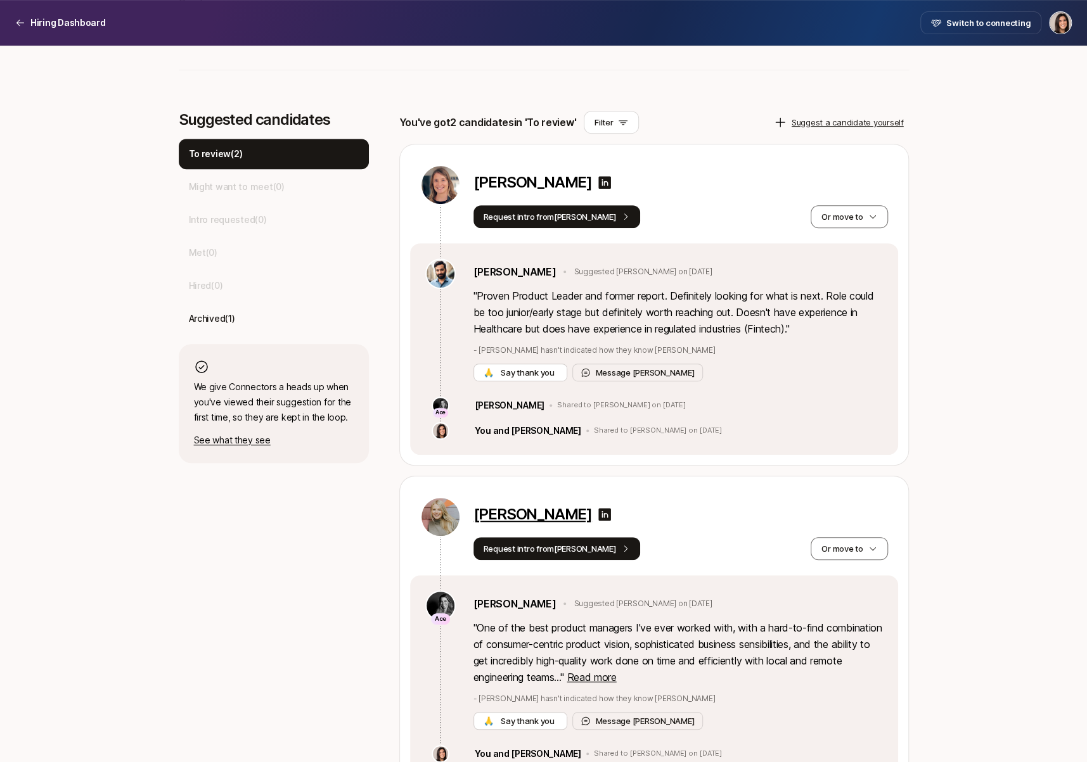
scroll to position [338, 0]
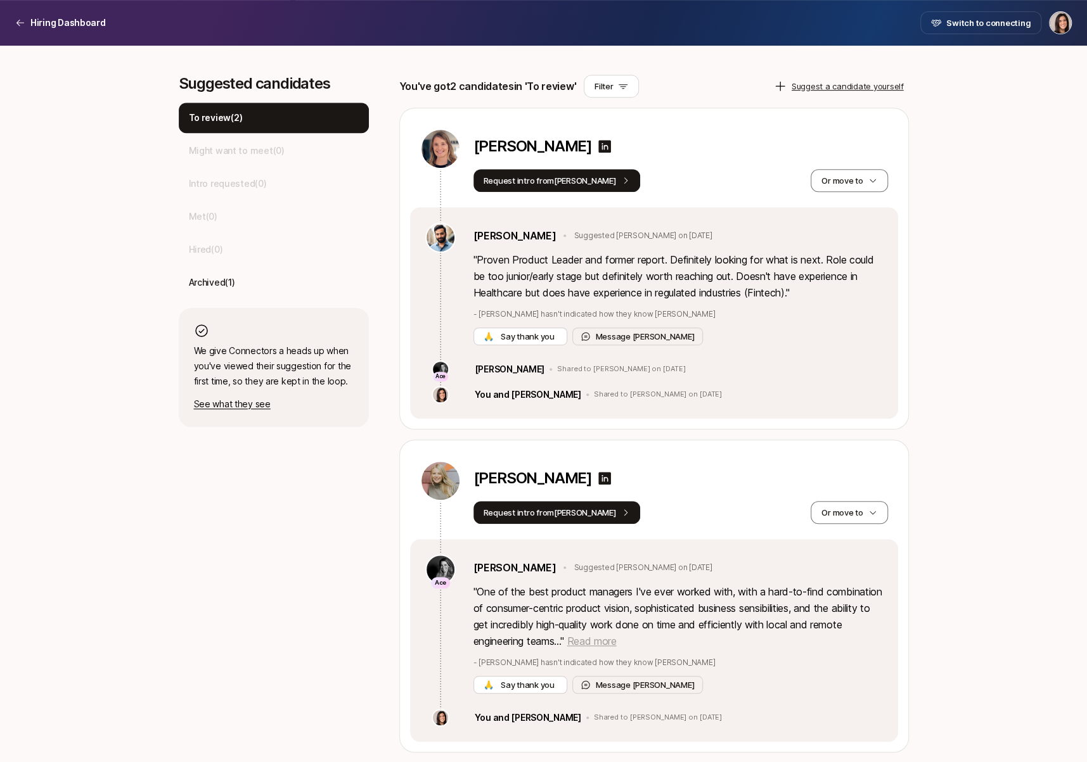
click at [616, 646] on span "Read more" at bounding box center [590, 641] width 49 height 13
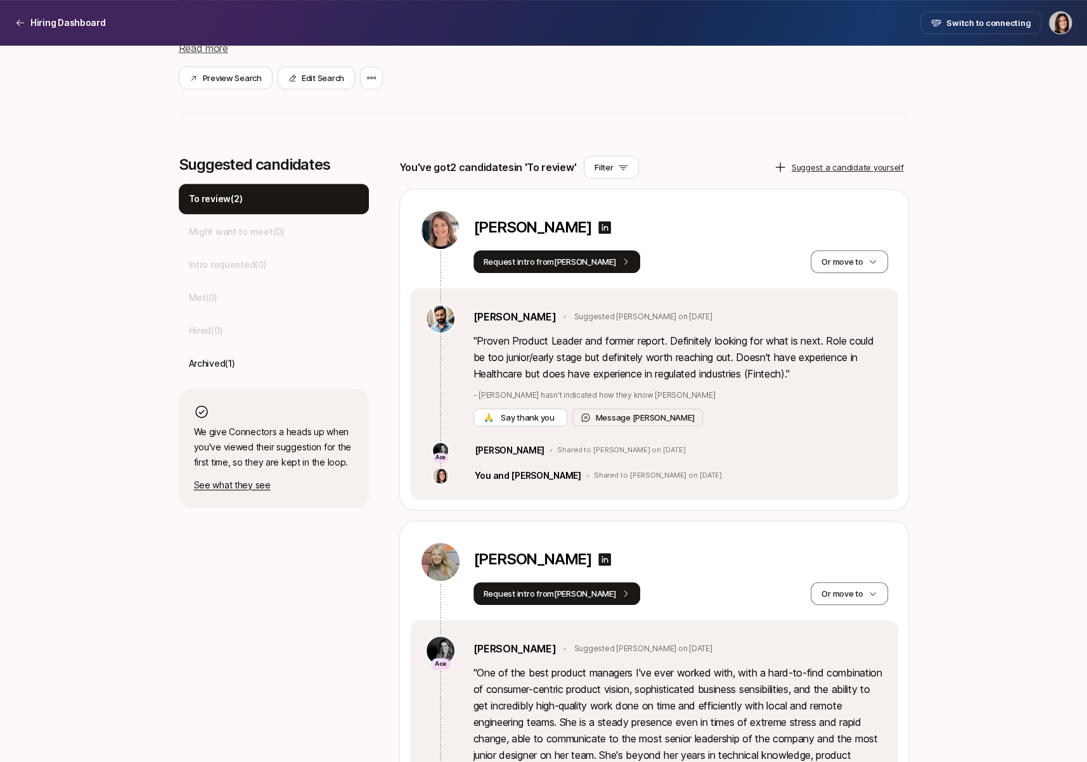
scroll to position [238, 0]
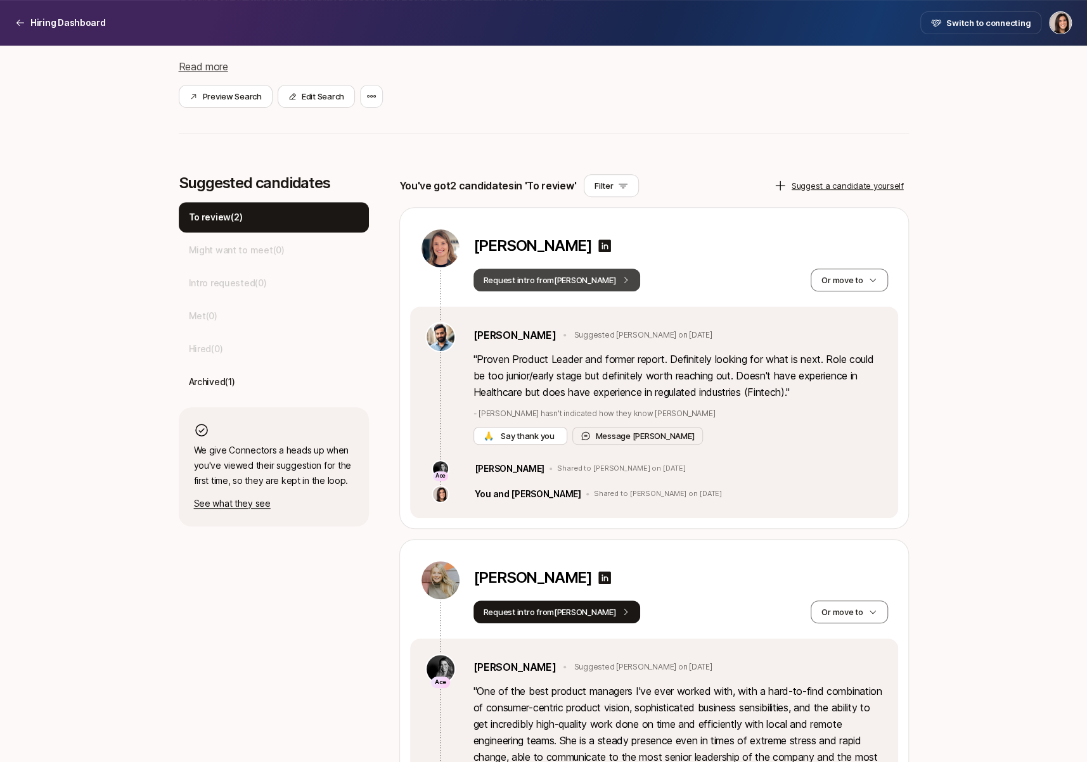
click at [572, 286] on button "Request intro from [PERSON_NAME]" at bounding box center [556, 280] width 167 height 23
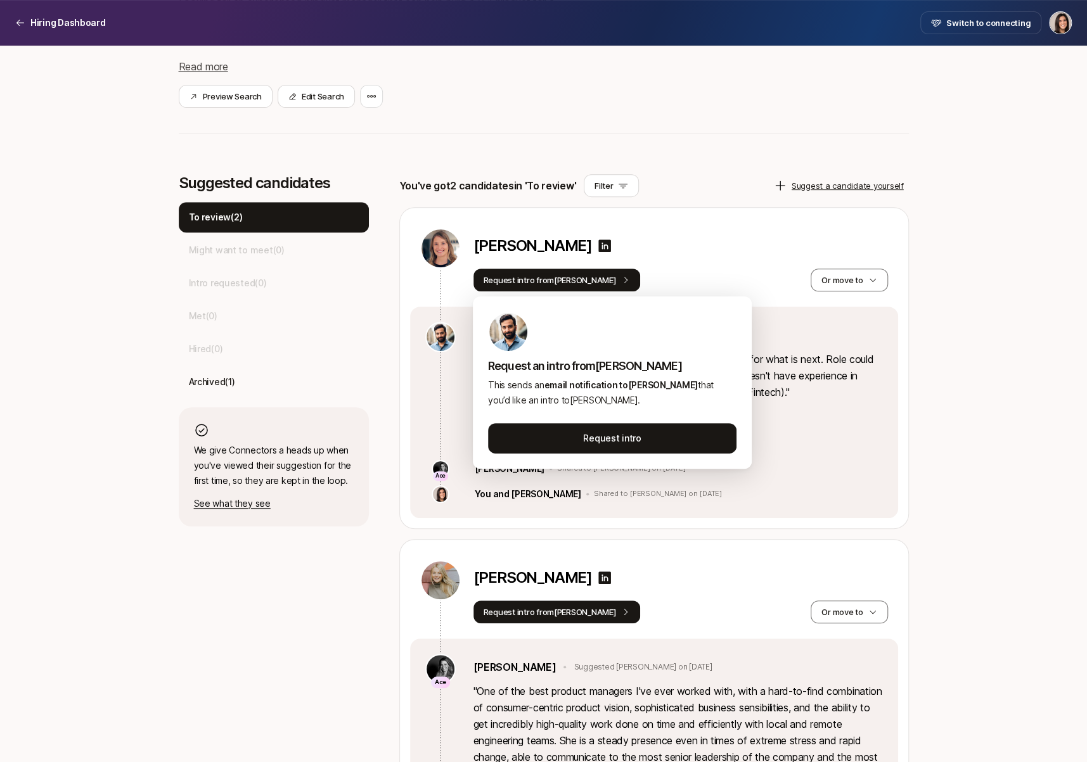
click at [715, 163] on div "Senior Product Manager at Liftoff $5,000 Match Incentive Just started Looking f…" at bounding box center [544, 362] width 730 height 1111
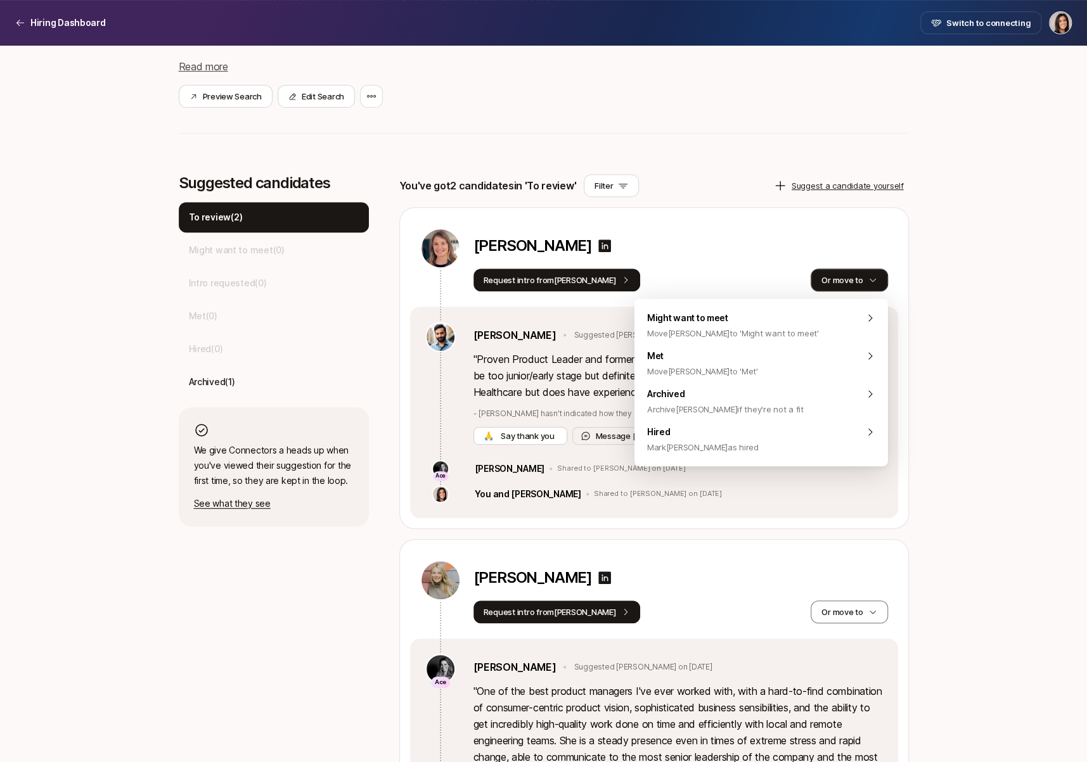
click at [849, 276] on button "Or move to" at bounding box center [848, 280] width 77 height 23
click at [819, 441] on div "Hired [PERSON_NAME] [PERSON_NAME] as hired" at bounding box center [760, 440] width 253 height 38
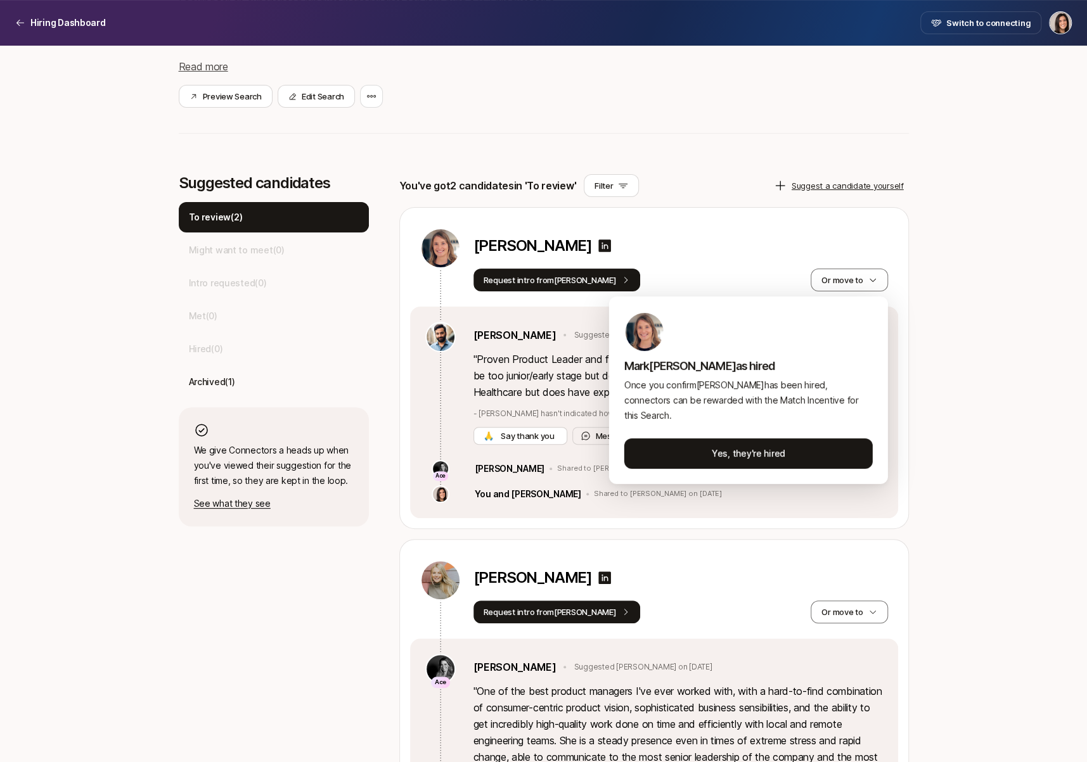
click at [962, 371] on html "Hiring Dashboard Hiring Dashboard Switch to connecting Senior Product Manager a…" at bounding box center [543, 143] width 1087 height 762
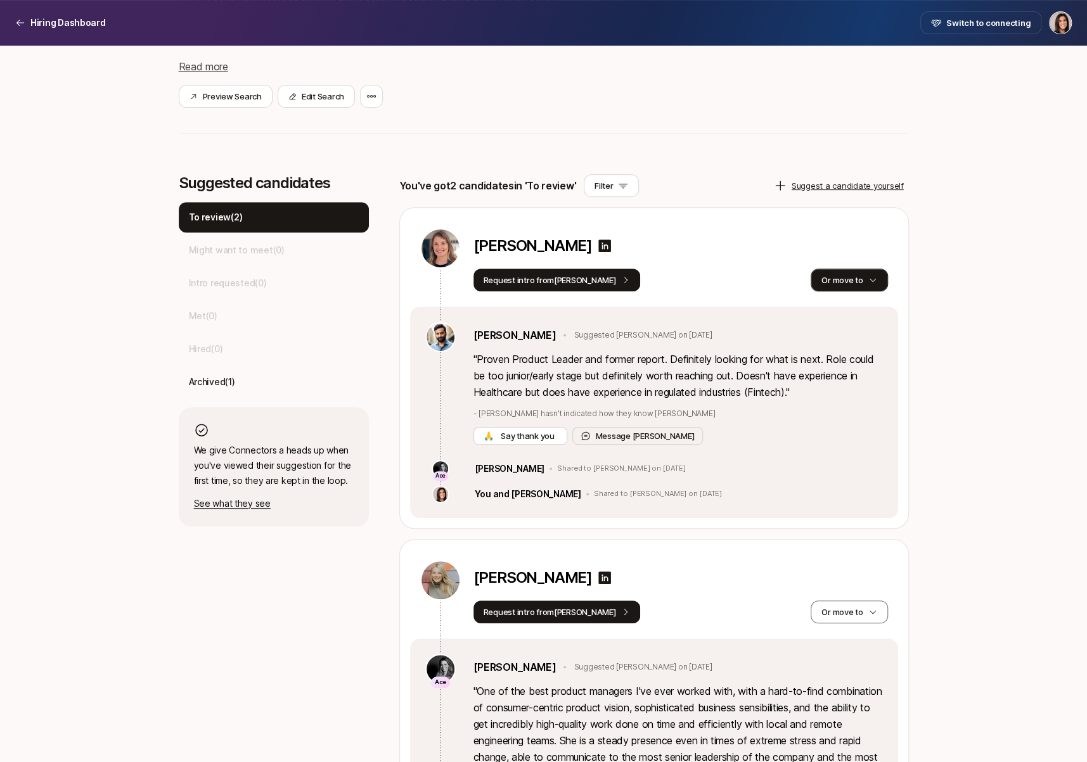
click at [853, 273] on button "Or move to" at bounding box center [848, 280] width 77 height 23
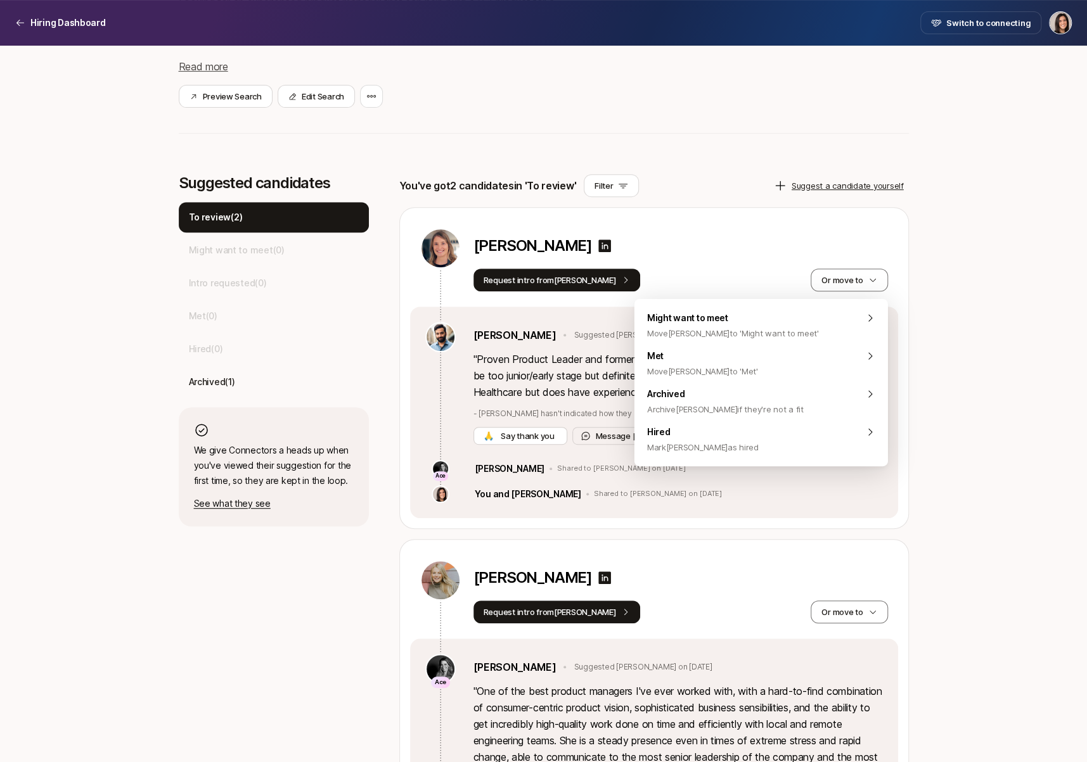
click at [841, 219] on div "[PERSON_NAME] Request intro from [PERSON_NAME] move to" at bounding box center [654, 257] width 488 height 99
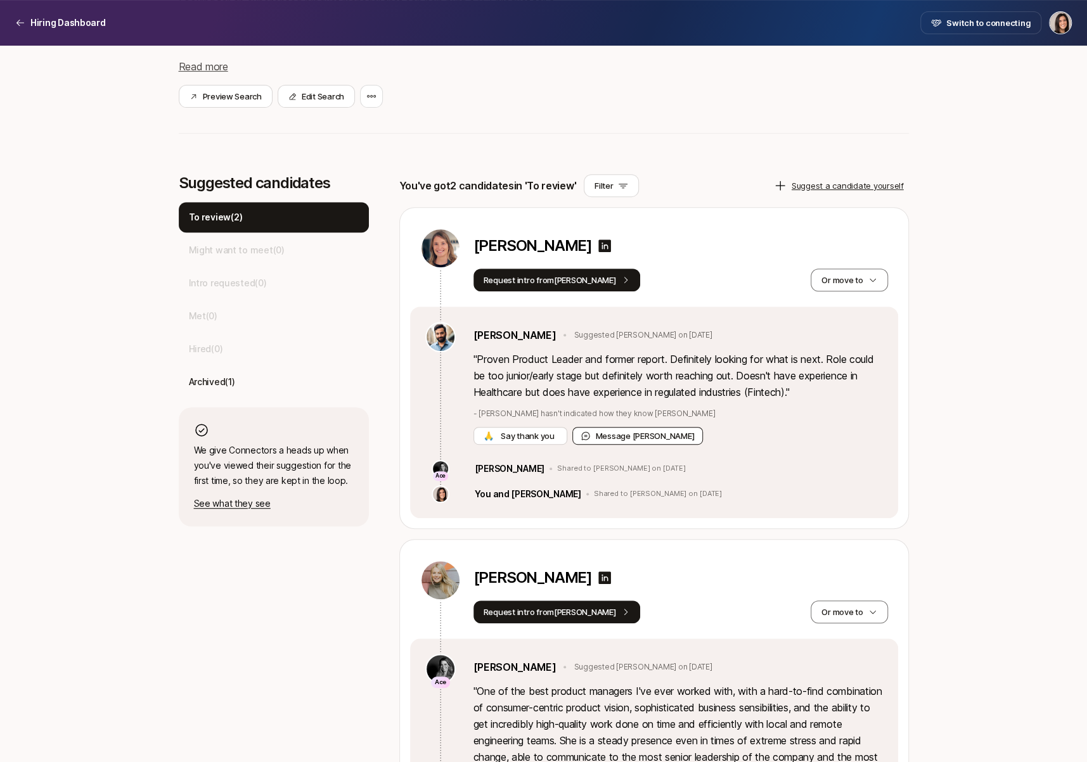
click at [637, 437] on button "Message [PERSON_NAME]" at bounding box center [637, 436] width 131 height 18
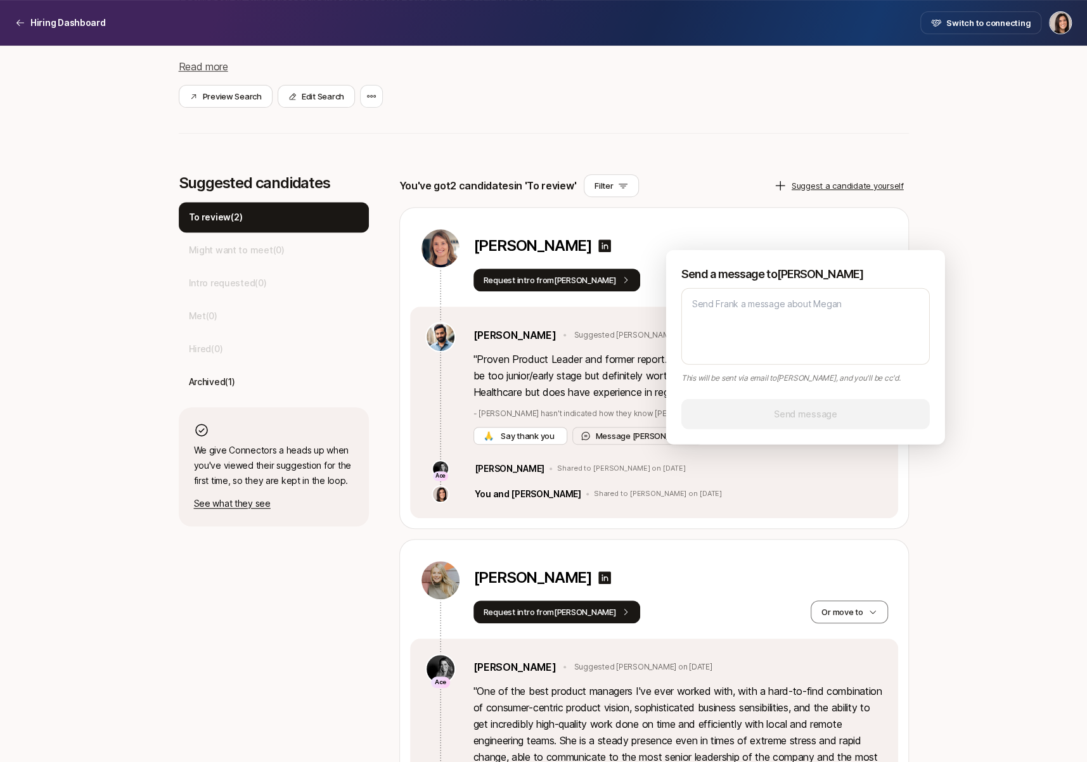
click at [732, 209] on div "[PERSON_NAME] Request intro from [PERSON_NAME] move to" at bounding box center [654, 257] width 488 height 99
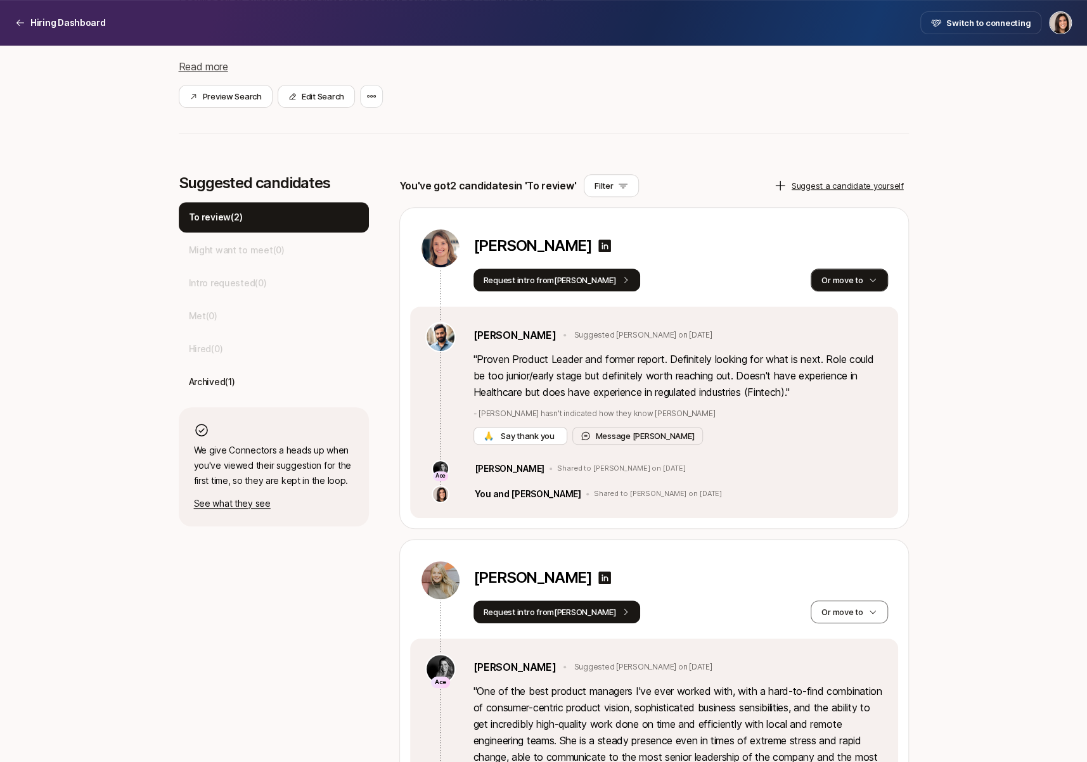
click at [858, 278] on button "Or move to" at bounding box center [848, 280] width 77 height 23
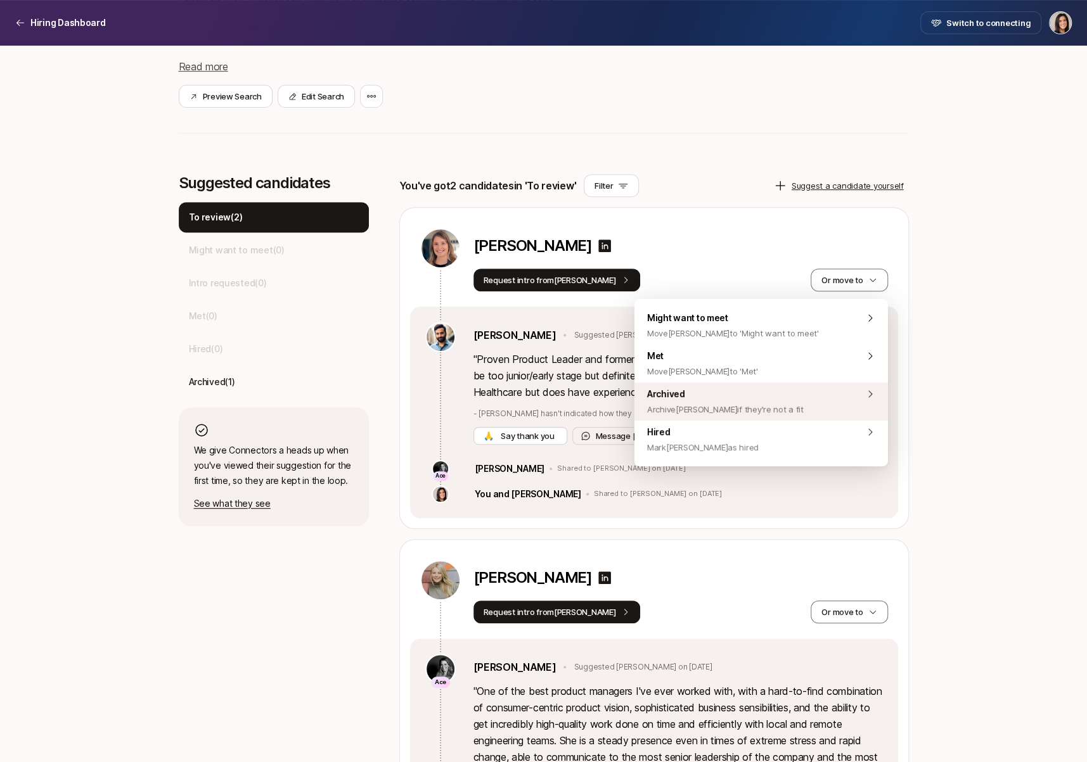
click at [813, 412] on div "Archived Archive [PERSON_NAME] if they're not a fit" at bounding box center [760, 402] width 253 height 38
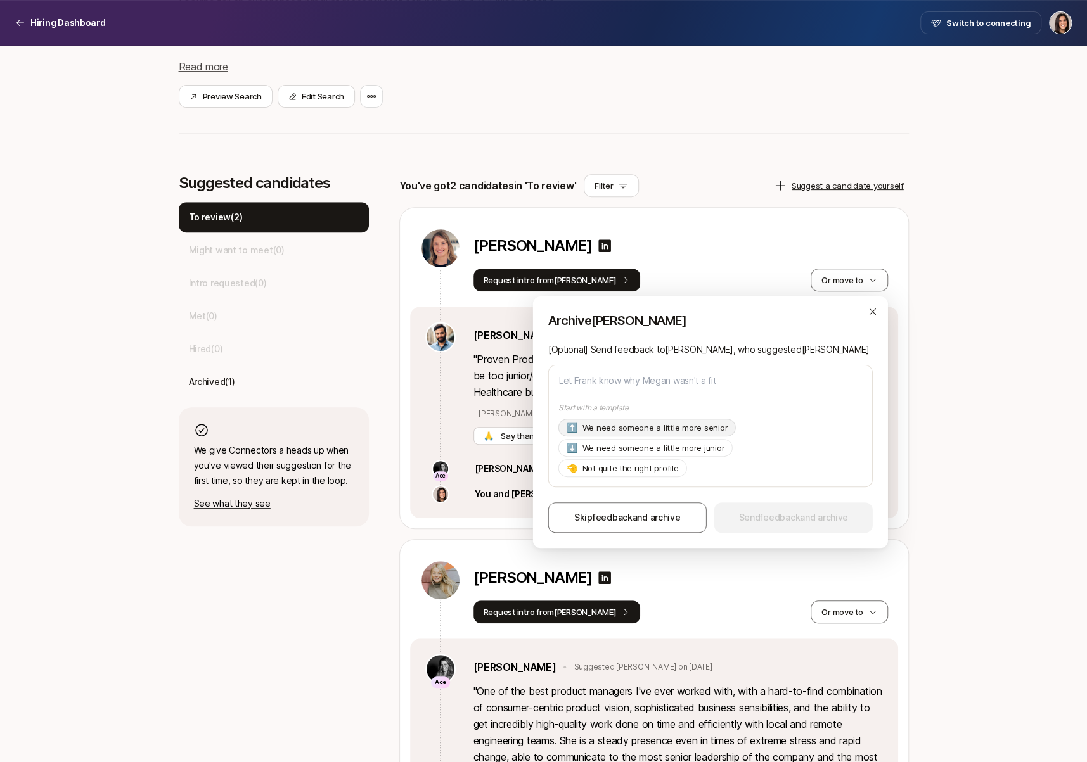
click at [695, 435] on div "⬆️ We need someone a little more senior" at bounding box center [646, 428] width 177 height 18
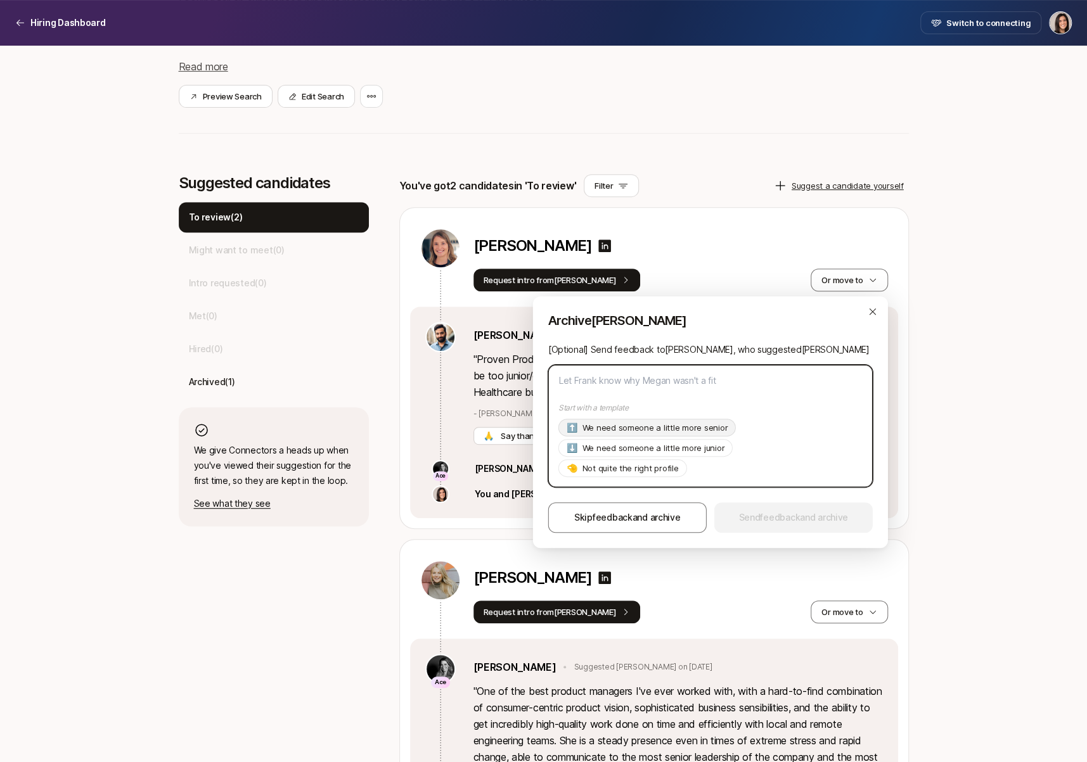
type textarea "x"
type textarea "Hi [PERSON_NAME], Thanks so much for suggesting [PERSON_NAME]! As of now we're …"
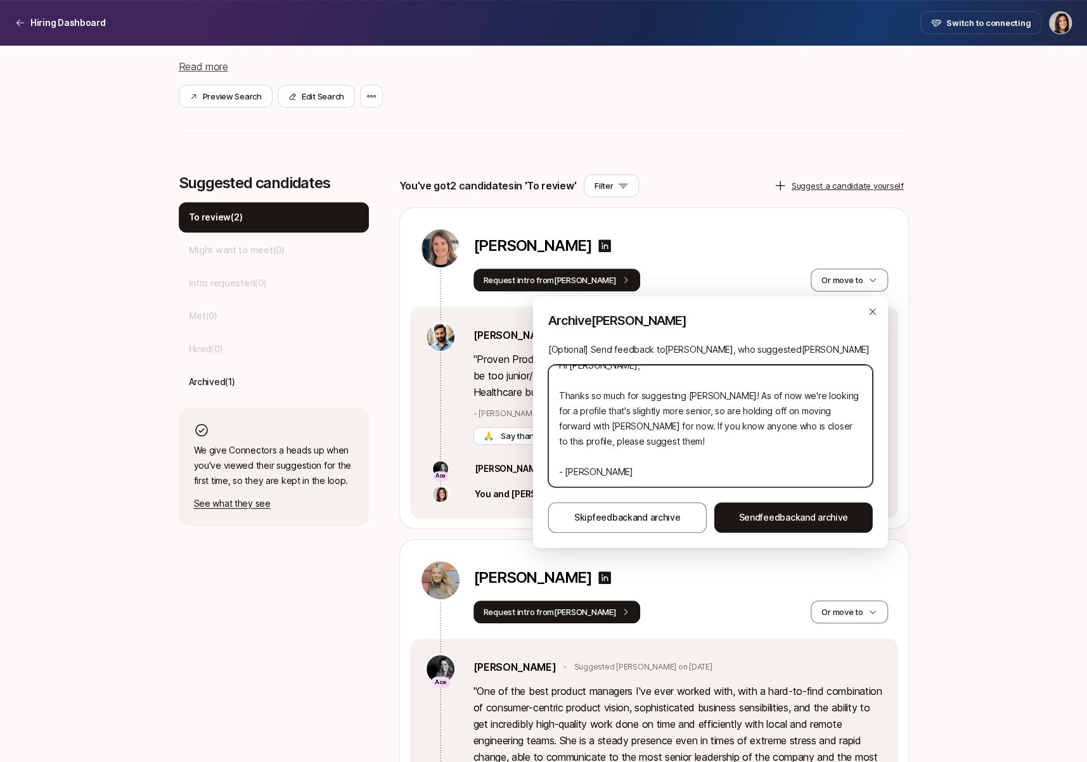
scroll to position [0, 0]
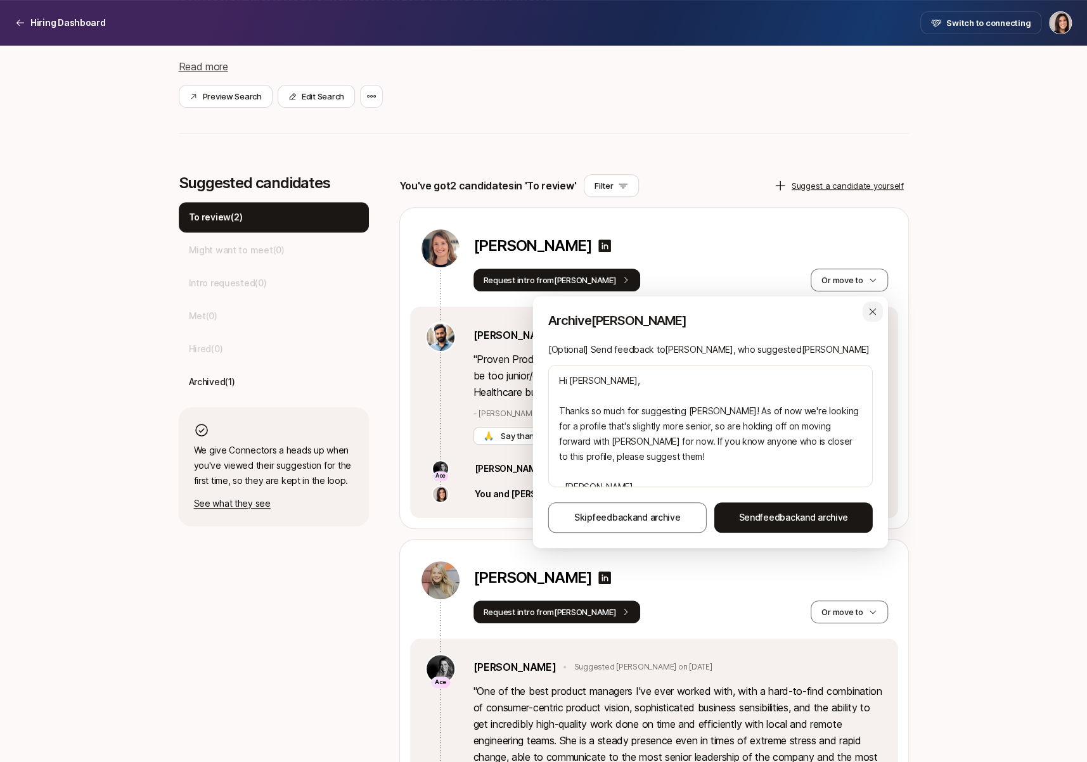
click at [872, 316] on icon "button" at bounding box center [872, 312] width 10 height 10
type textarea "x"
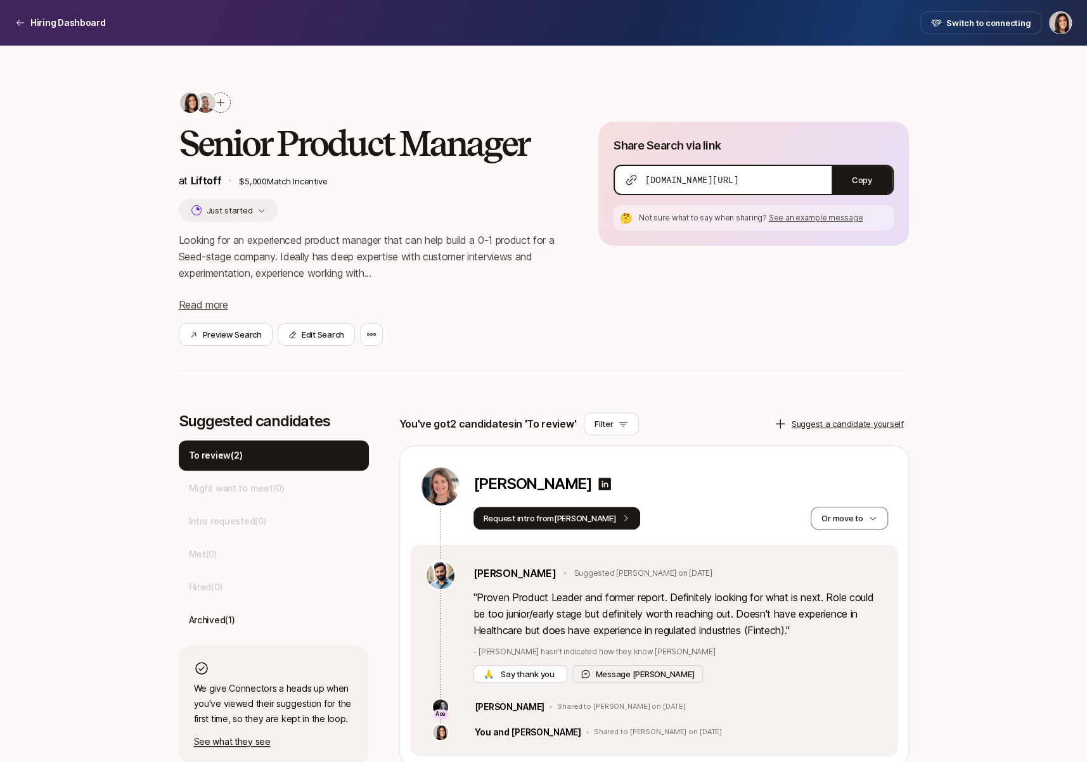
click at [229, 106] on div at bounding box center [220, 103] width 20 height 20
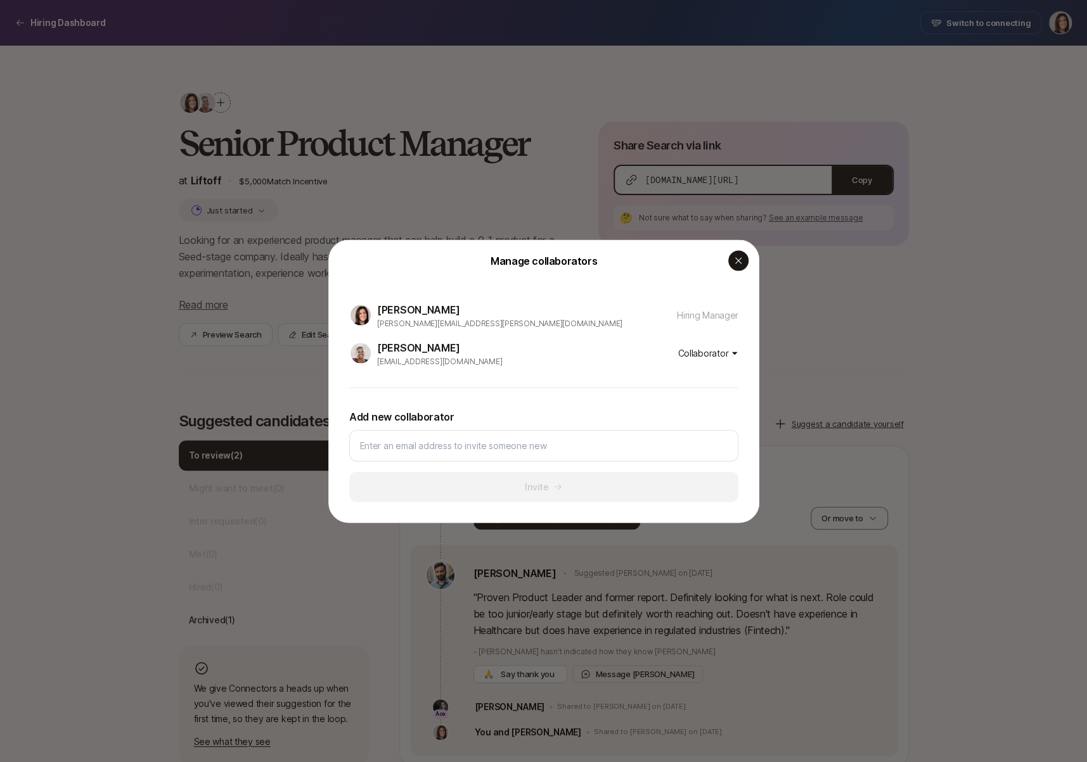
click at [737, 263] on icon "button" at bounding box center [738, 260] width 10 height 10
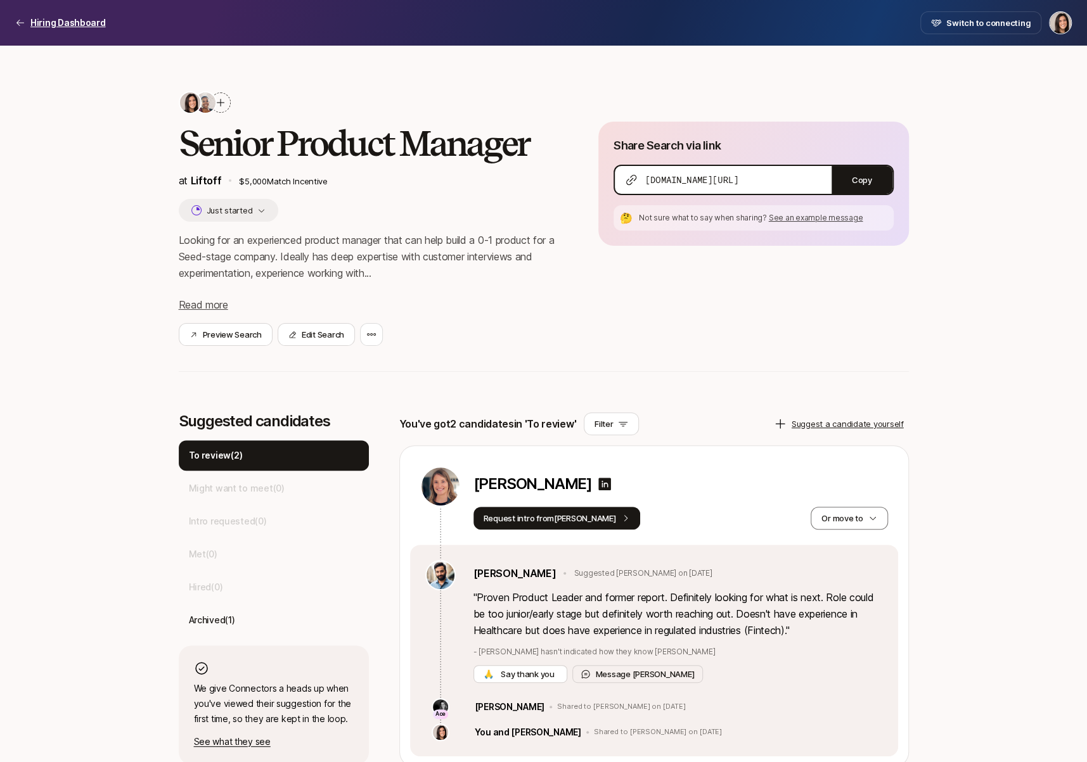
click at [87, 22] on p "Hiring Dashboard" at bounding box center [67, 22] width 75 height 15
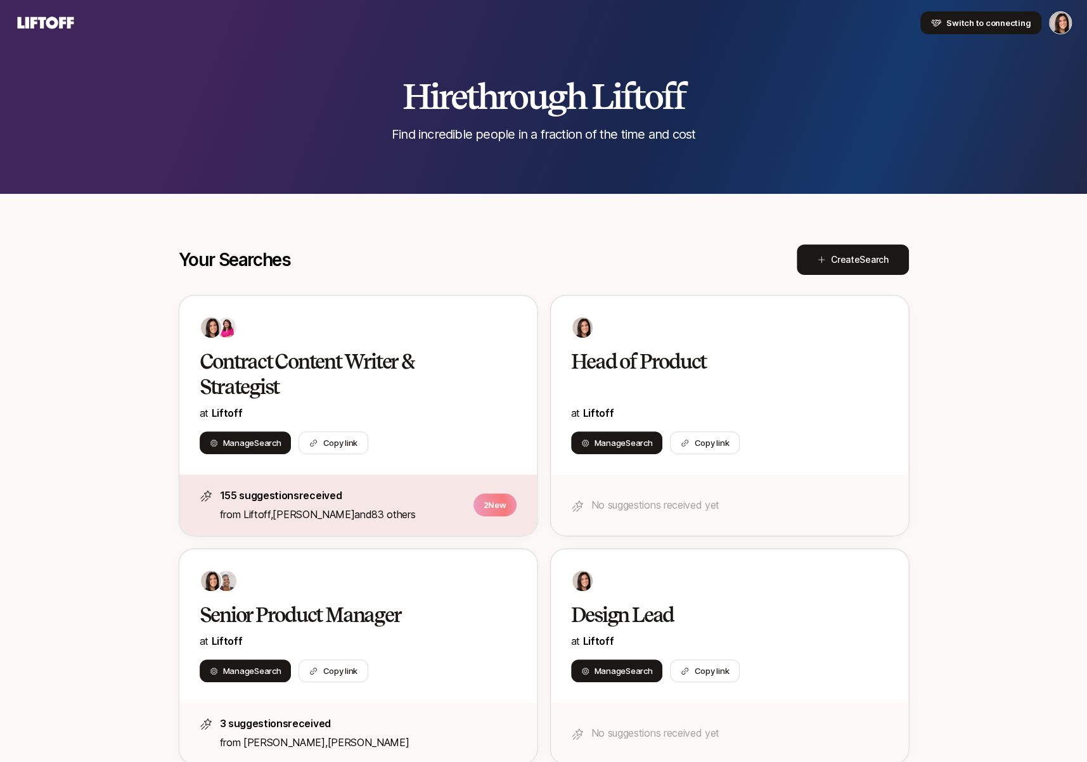
click at [967, 30] on button "Switch to connecting" at bounding box center [980, 22] width 121 height 23
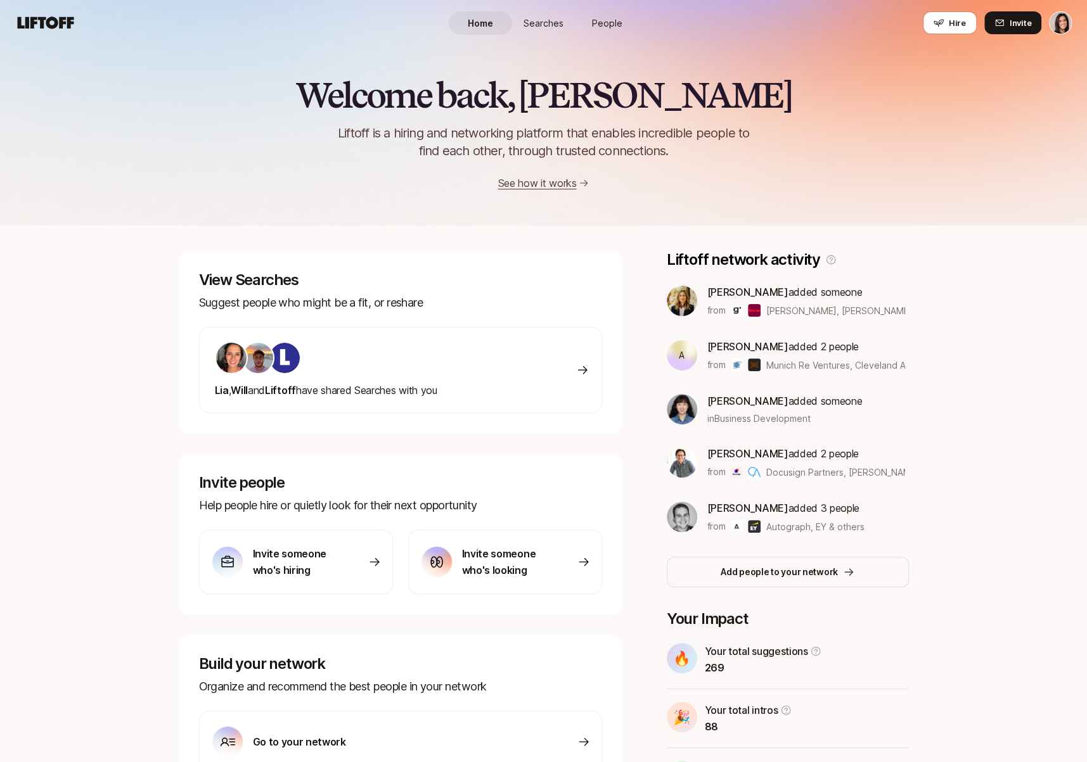
click at [551, 22] on span "Searches" at bounding box center [543, 22] width 40 height 13
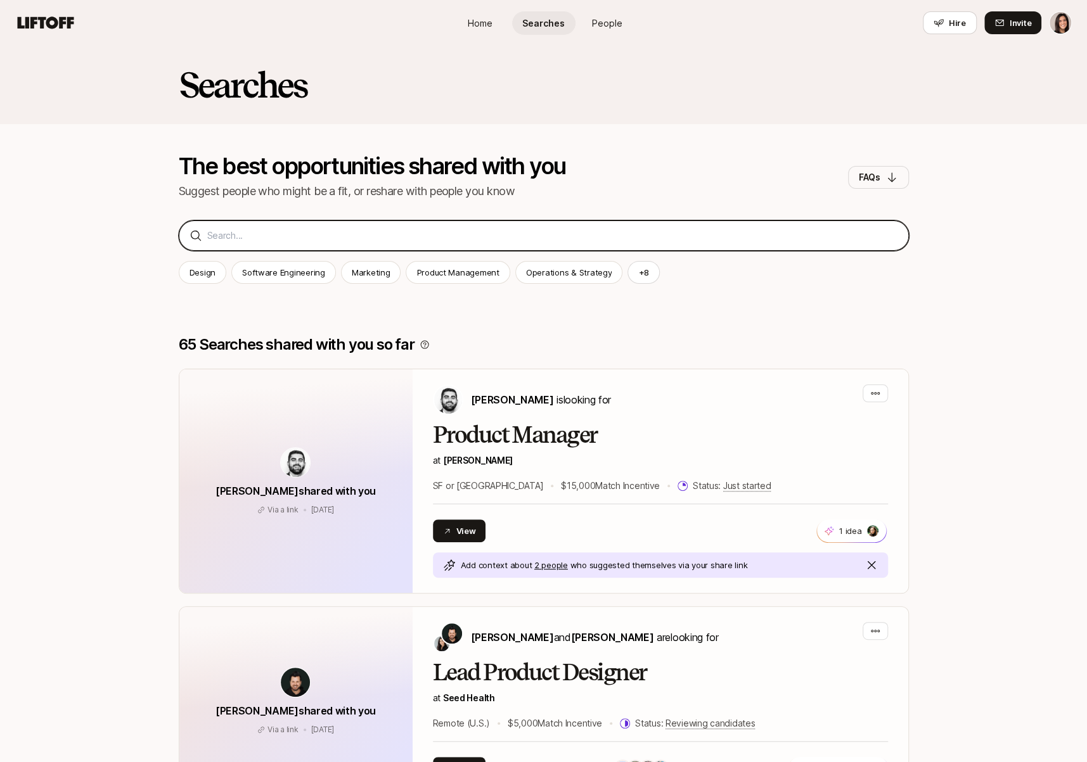
click at [502, 234] on input at bounding box center [552, 235] width 691 height 15
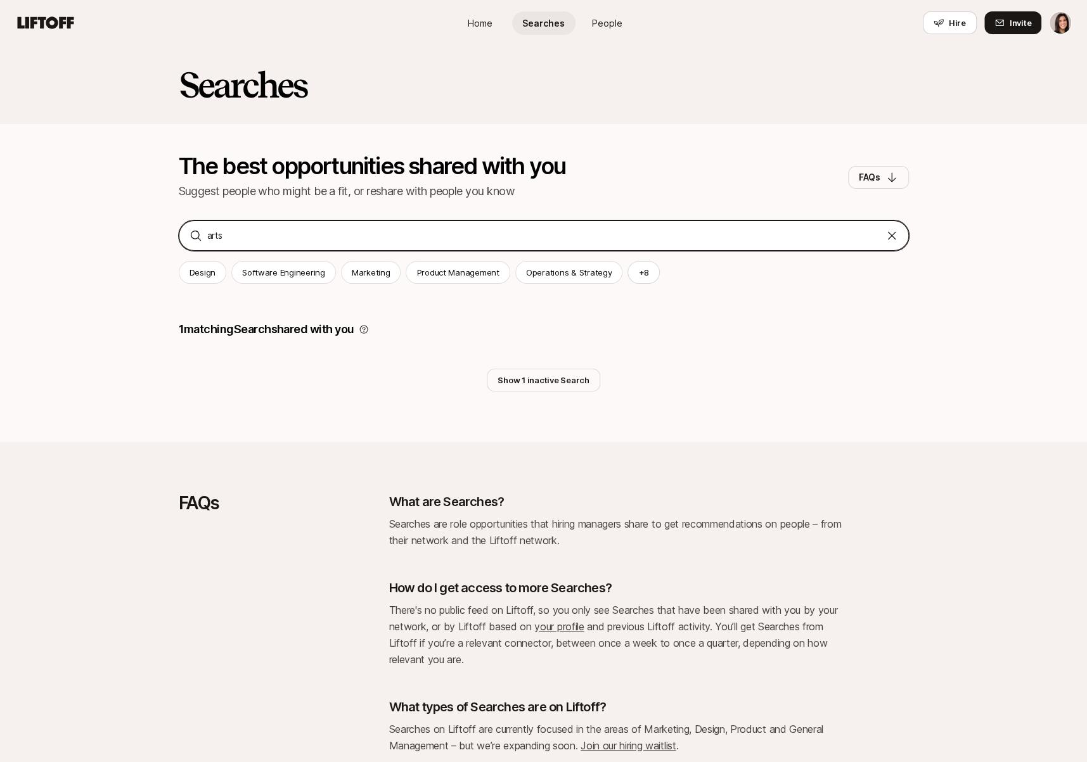
type input "arts"
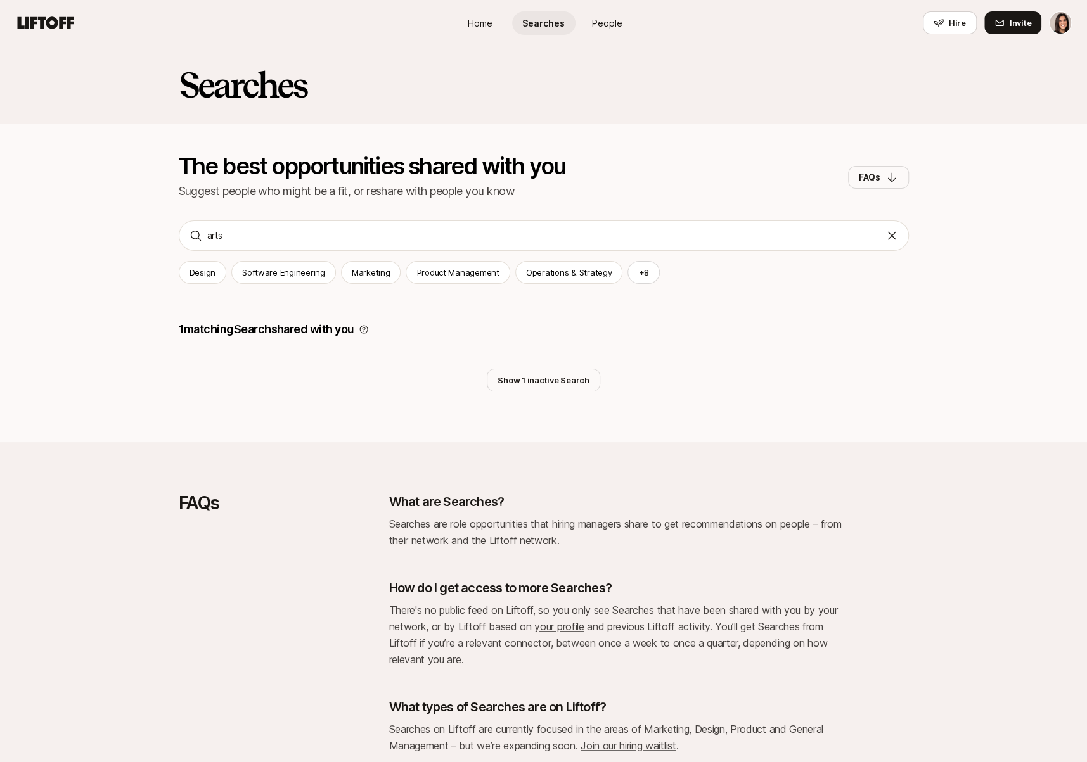
click at [525, 367] on div "1 matching Search shared with you Show 1 inactive Search" at bounding box center [544, 343] width 730 height 96
click at [522, 383] on button "Show 1 inactive Search" at bounding box center [543, 380] width 113 height 23
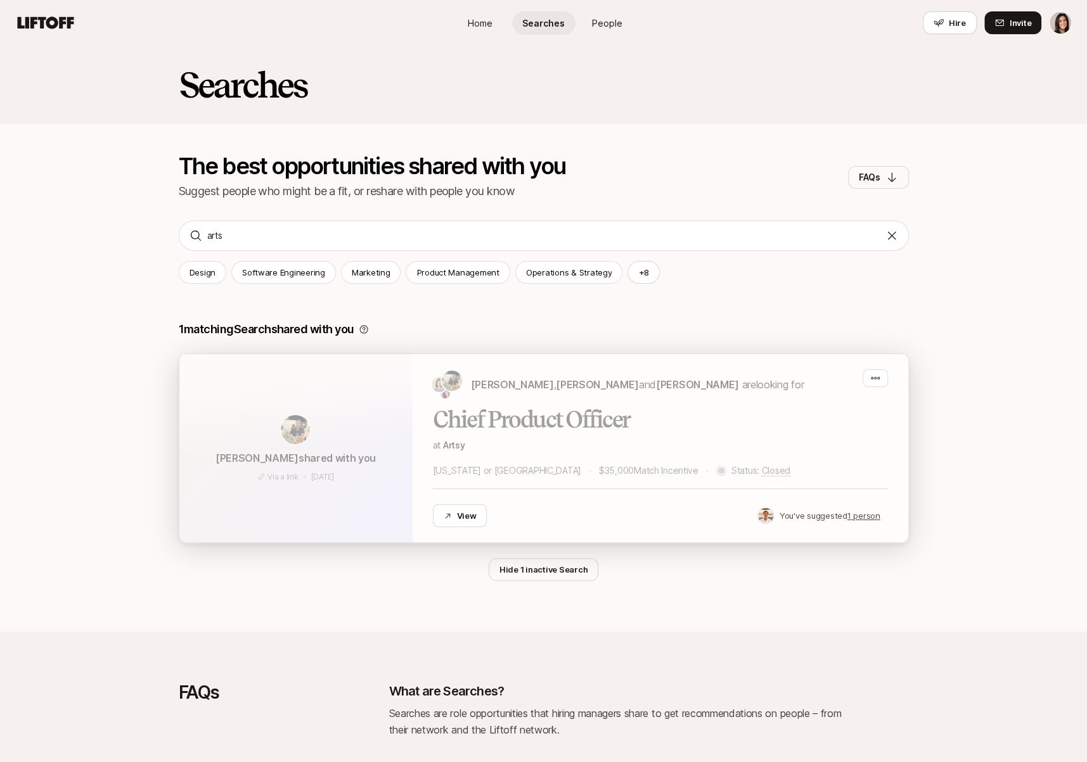
click at [504, 418] on div "Chief Product Officer at Artsy [US_STATE] or [GEOGRAPHIC_DATA] $35,000 Match In…" at bounding box center [660, 467] width 455 height 120
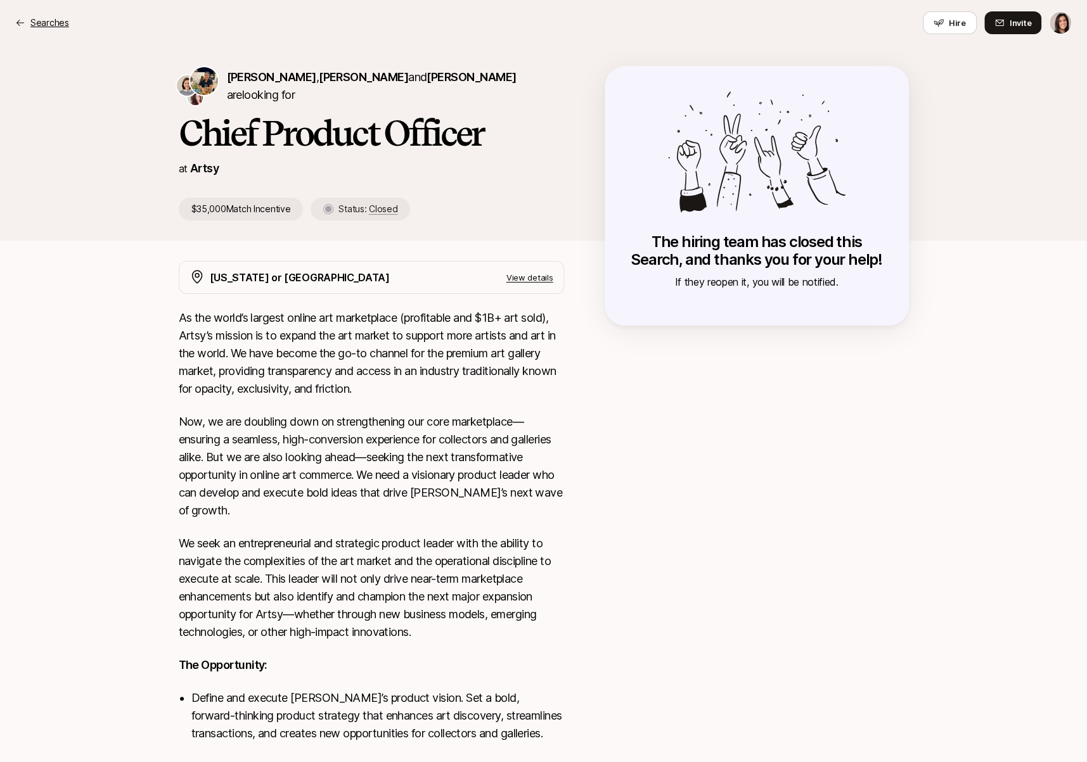
click at [48, 26] on p "Searches" at bounding box center [49, 22] width 39 height 15
